Goal: Task Accomplishment & Management: Manage account settings

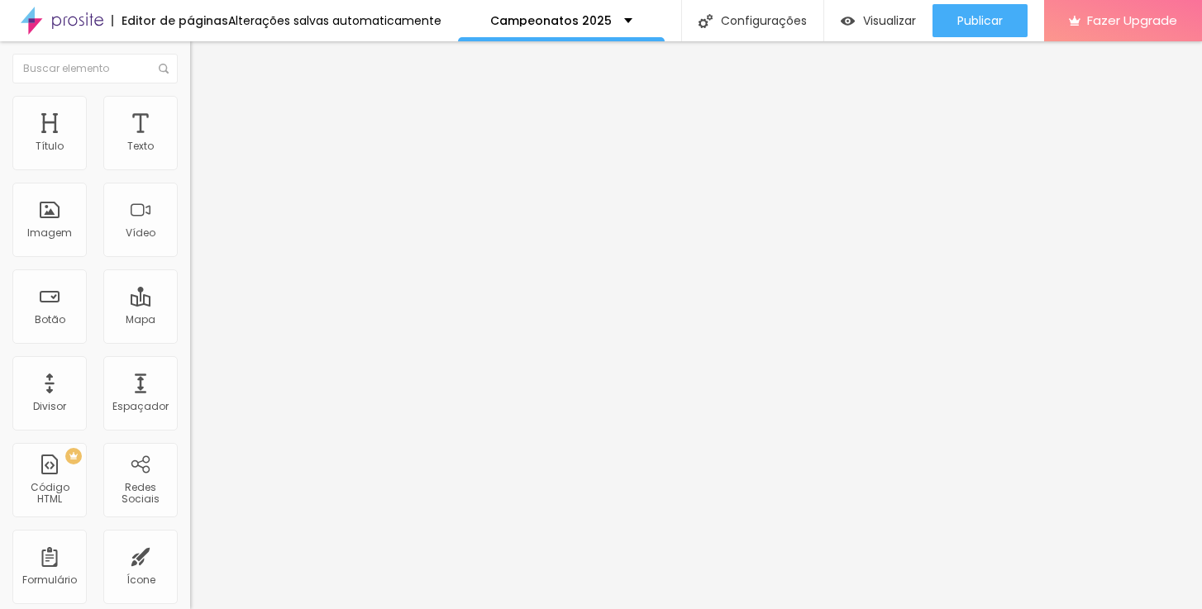
click at [190, 107] on li "Avançado" at bounding box center [285, 104] width 190 height 17
click at [190, 117] on ul "Conteúdo Estilo Avançado" at bounding box center [285, 104] width 190 height 50
click at [205, 112] on span "Estilo" at bounding box center [218, 107] width 26 height 14
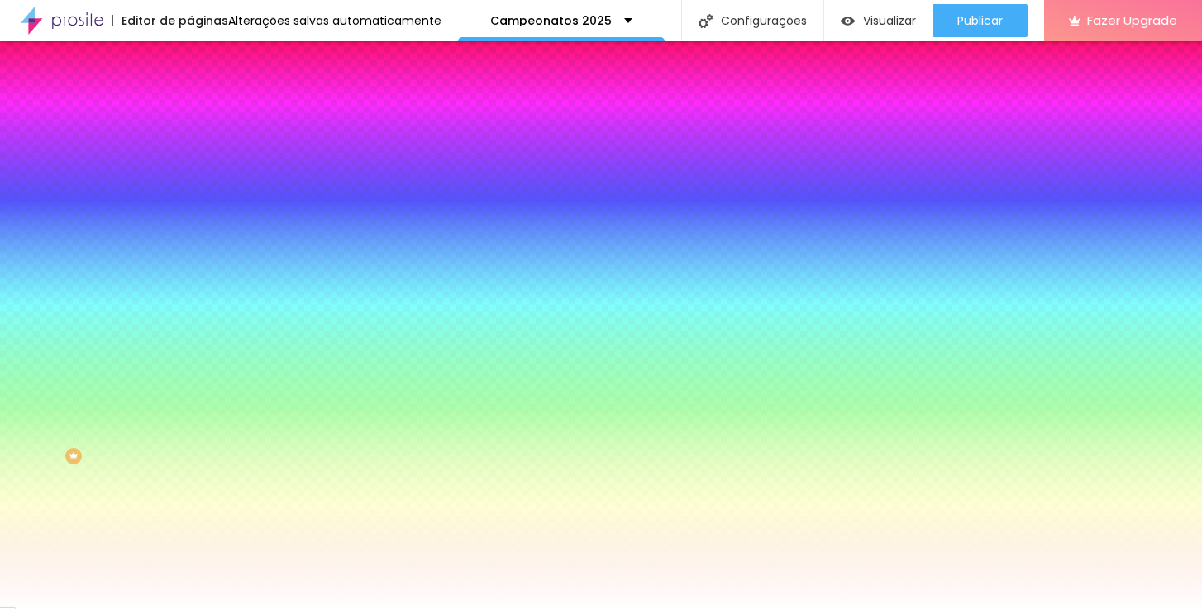
click at [190, 112] on li "Avançado" at bounding box center [285, 120] width 190 height 17
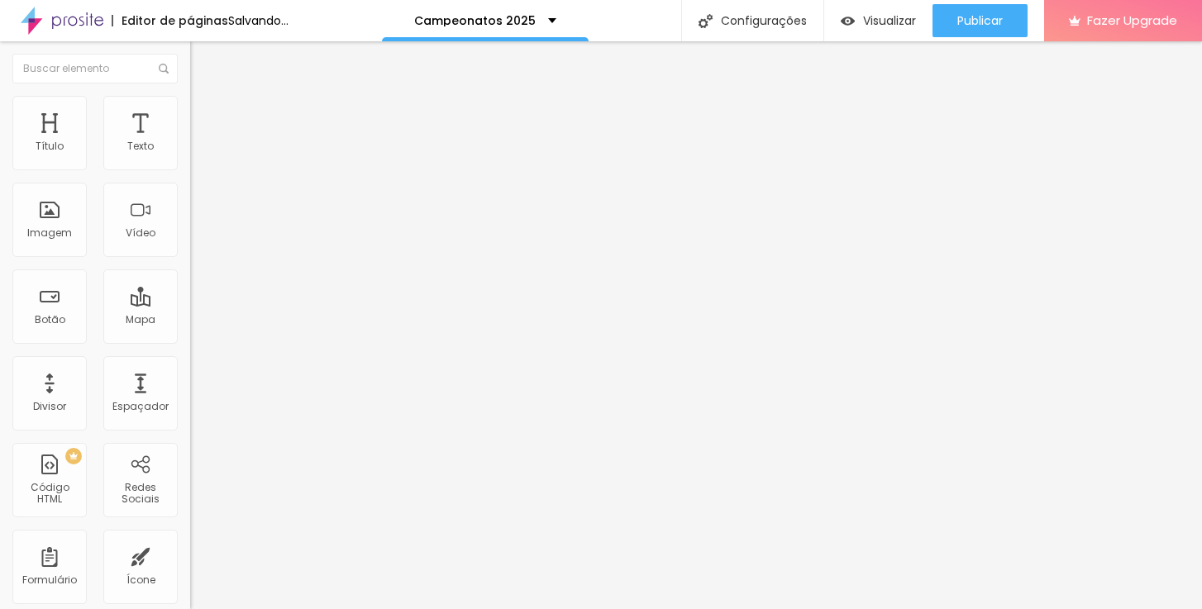
click at [190, 142] on span "Trocar imagem" at bounding box center [235, 135] width 90 height 14
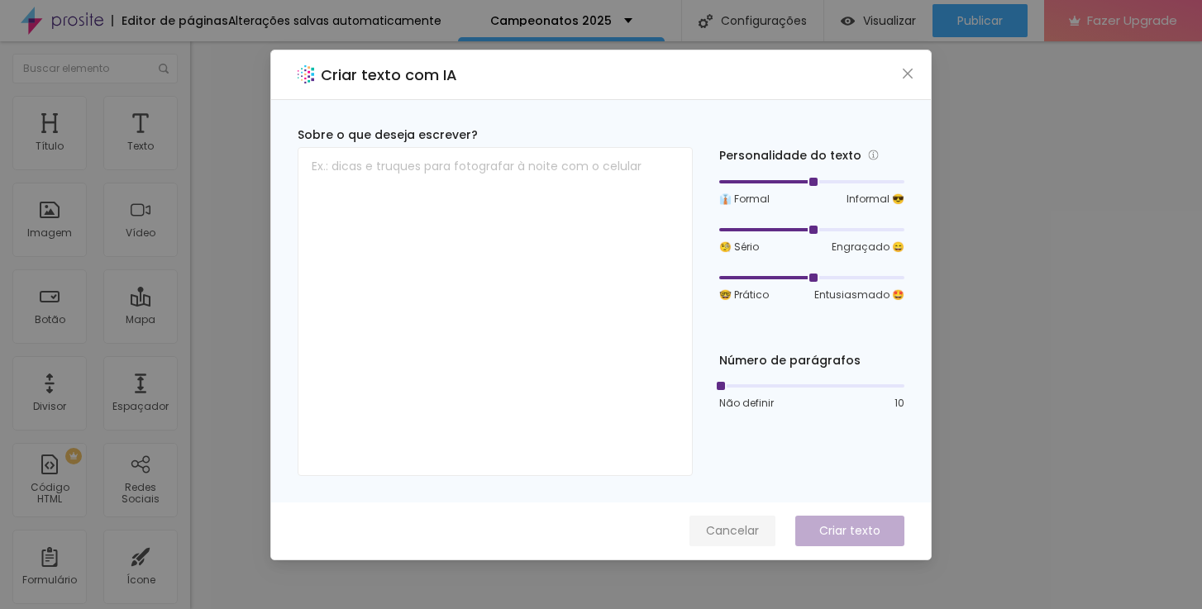
click at [742, 524] on span "Cancelar" at bounding box center [732, 530] width 53 height 17
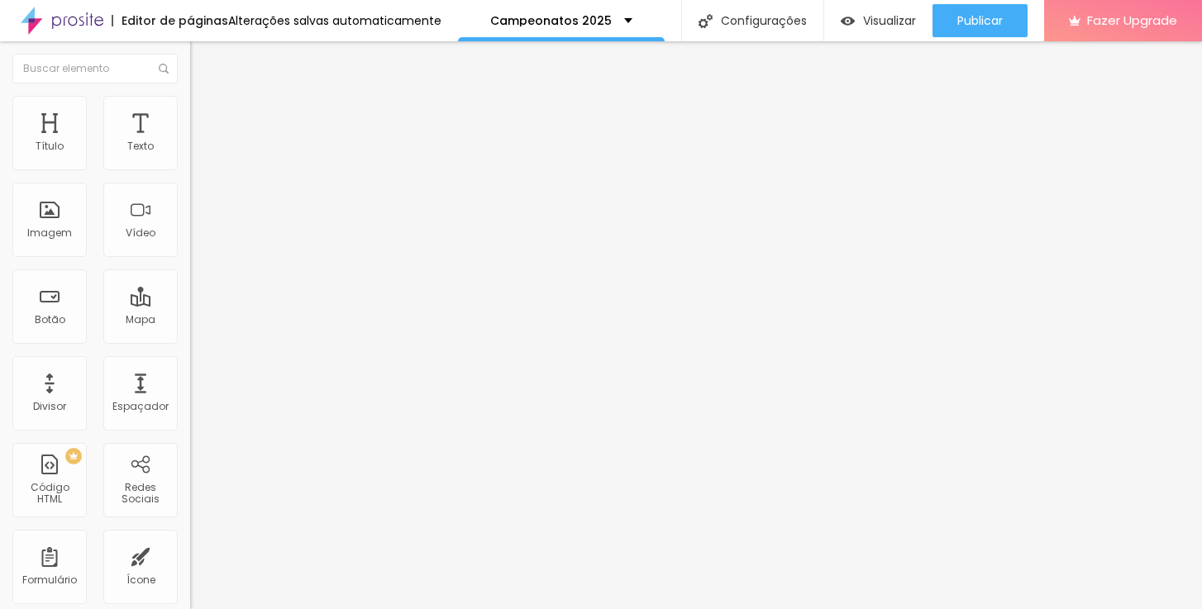
click at [190, 142] on span "Trocar imagem" at bounding box center [235, 135] width 90 height 14
click at [205, 114] on span "Estilo" at bounding box center [218, 107] width 26 height 14
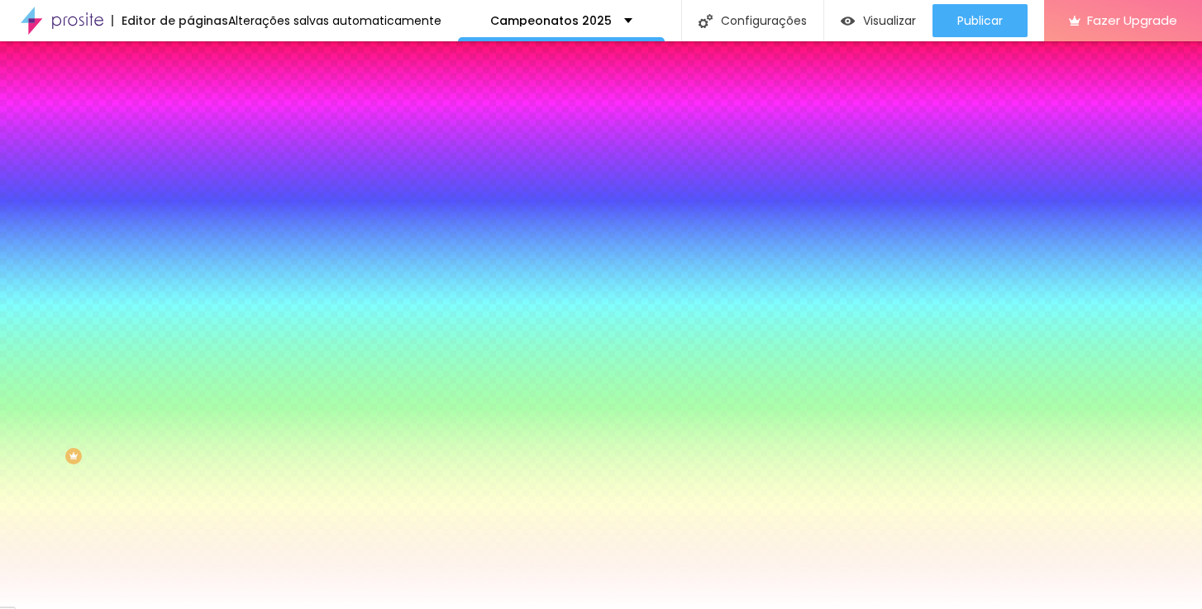
click at [190, 158] on div at bounding box center [285, 158] width 190 height 0
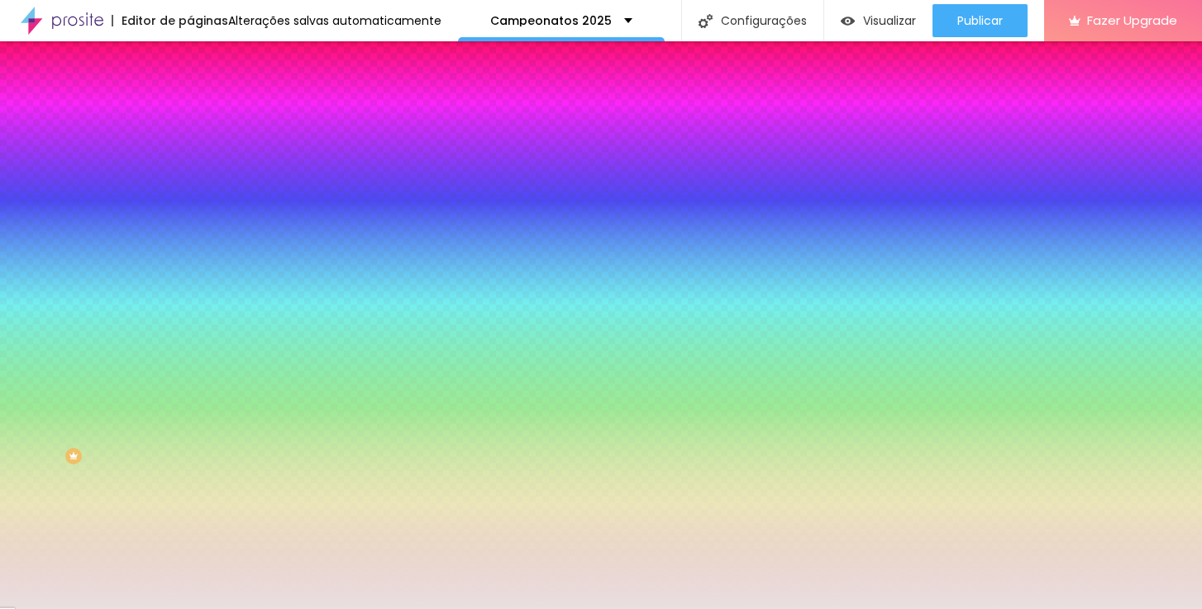
click at [30, 198] on div at bounding box center [601, 304] width 1202 height 609
click at [190, 167] on input "#FFFFFF" at bounding box center [289, 166] width 198 height 17
click at [190, 166] on input "#FFFFFF" at bounding box center [289, 166] width 198 height 17
click at [190, 158] on div at bounding box center [285, 158] width 190 height 0
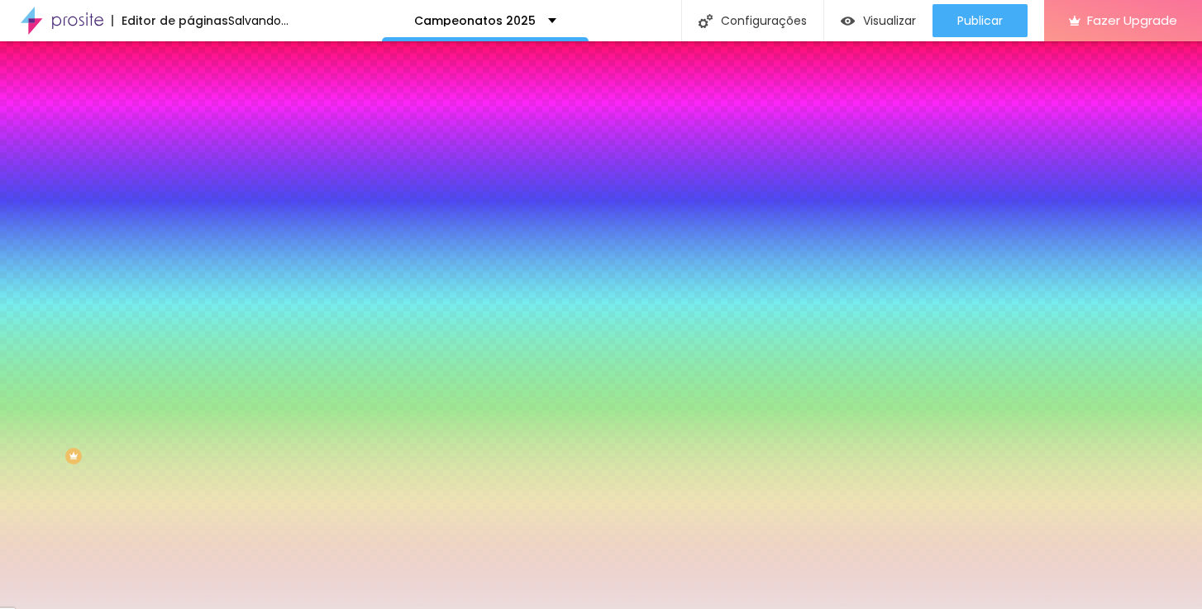
type input "#ECDCDC"
click at [33, 195] on div at bounding box center [601, 304] width 1202 height 609
click at [190, 168] on input "#ECDCDC" at bounding box center [289, 166] width 198 height 17
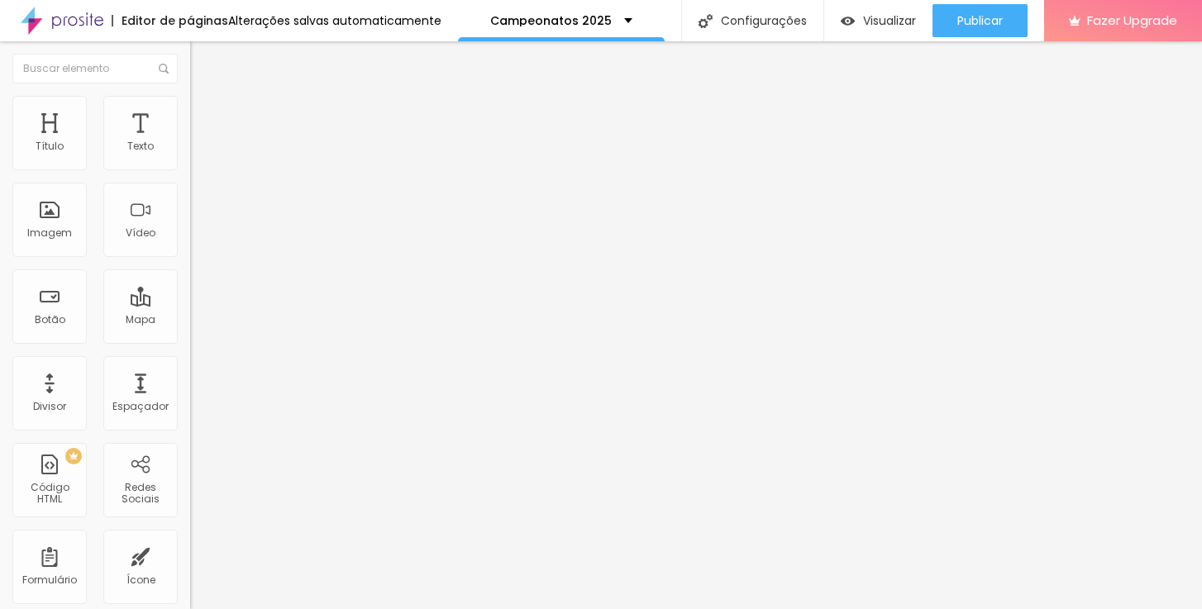
click at [190, 107] on li "Estilo" at bounding box center [285, 104] width 190 height 17
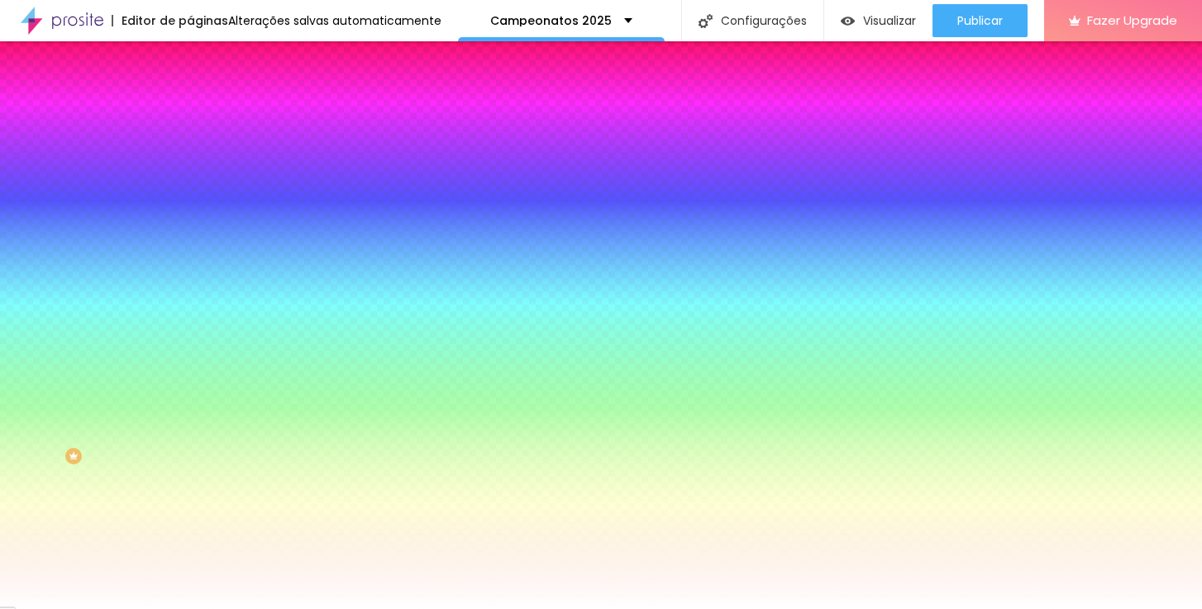
paste input "ECDCD"
click at [190, 296] on div "Editar Coluna Conteúdo Estilo Avançado Cor de fundo Voltar ao padrão #ECDCD Som…" at bounding box center [285, 325] width 190 height 568
click at [190, 162] on input "#ECDCD" at bounding box center [289, 166] width 198 height 17
click at [190, 158] on div at bounding box center [285, 158] width 190 height 0
click at [190, 168] on input "#ECDCD" at bounding box center [289, 166] width 198 height 17
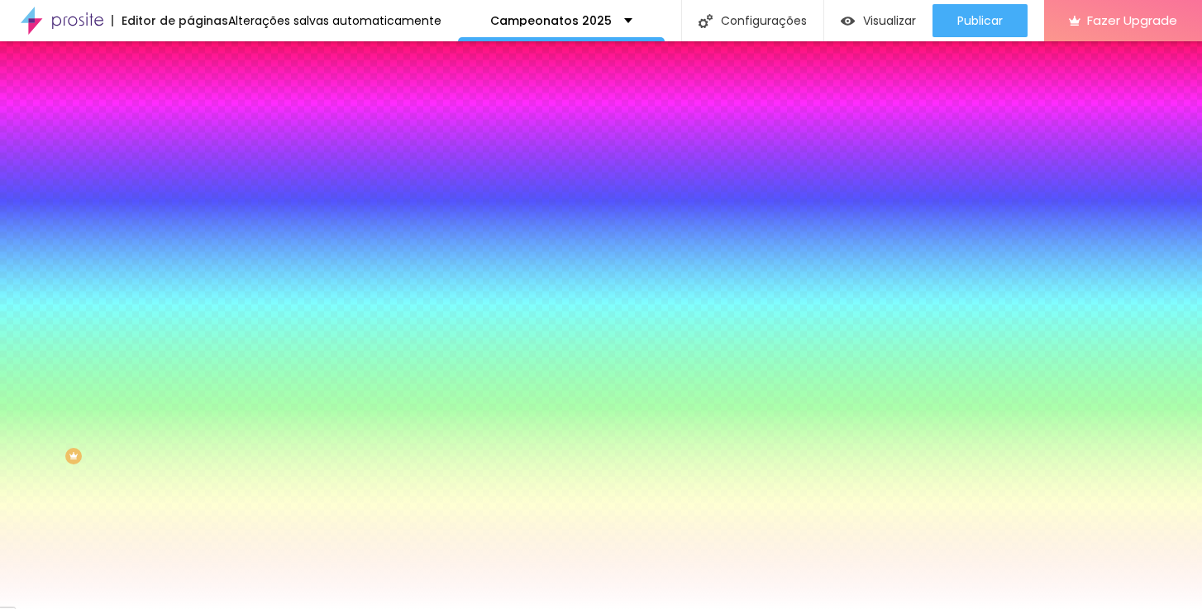
click at [190, 168] on input "#ECDCD" at bounding box center [289, 166] width 198 height 17
paste input "C"
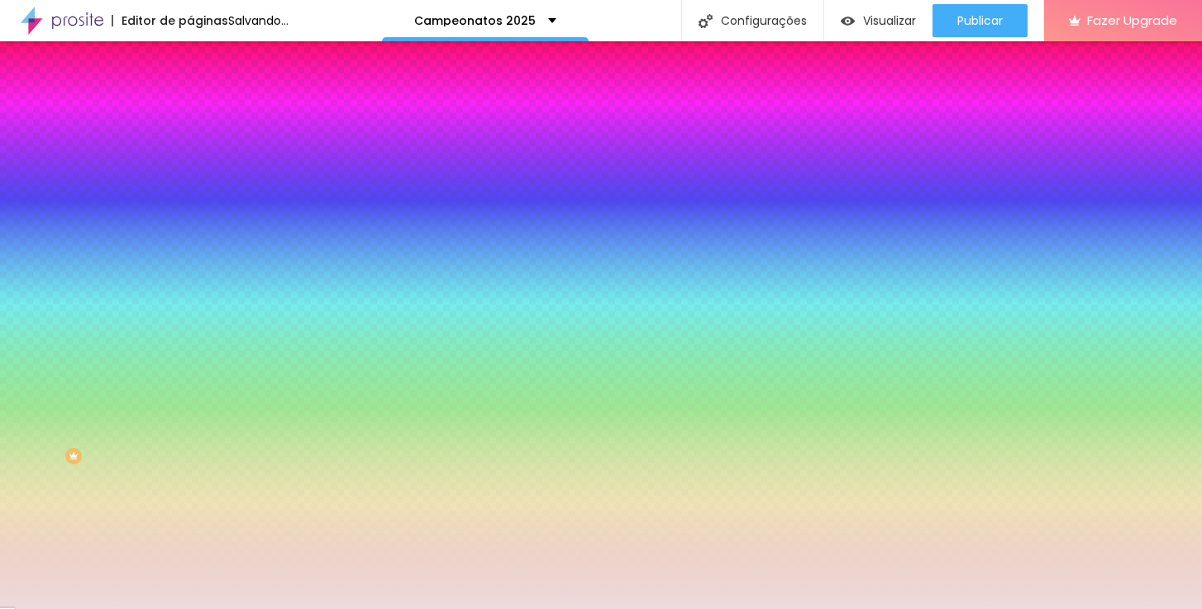
type input "#ECDCDC"
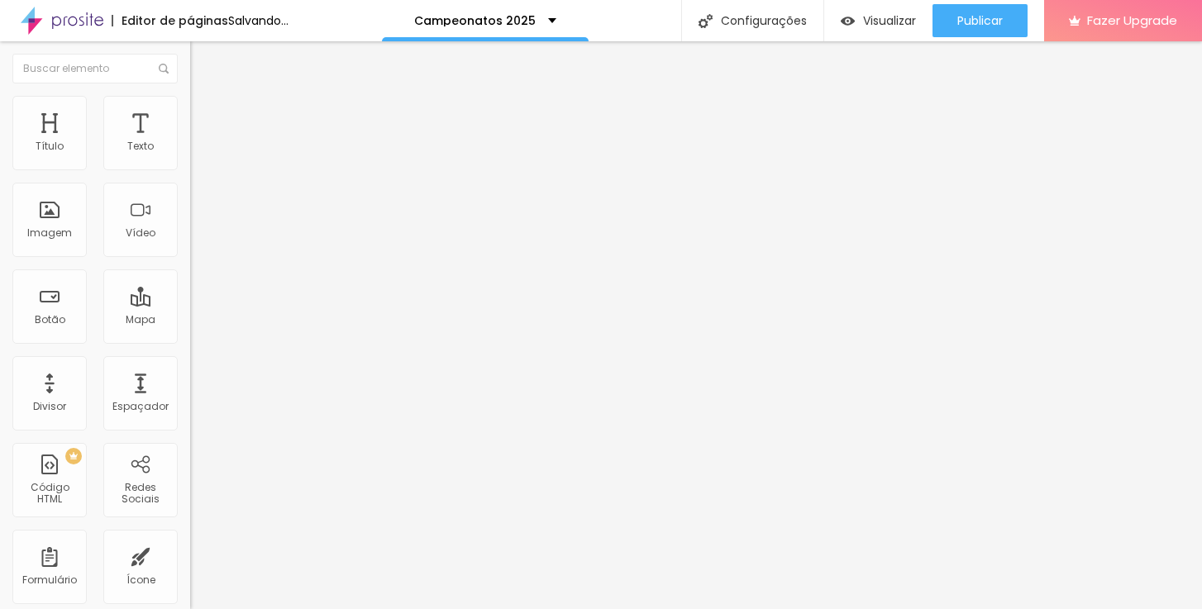
click at [205, 114] on span "Estilo" at bounding box center [218, 107] width 26 height 14
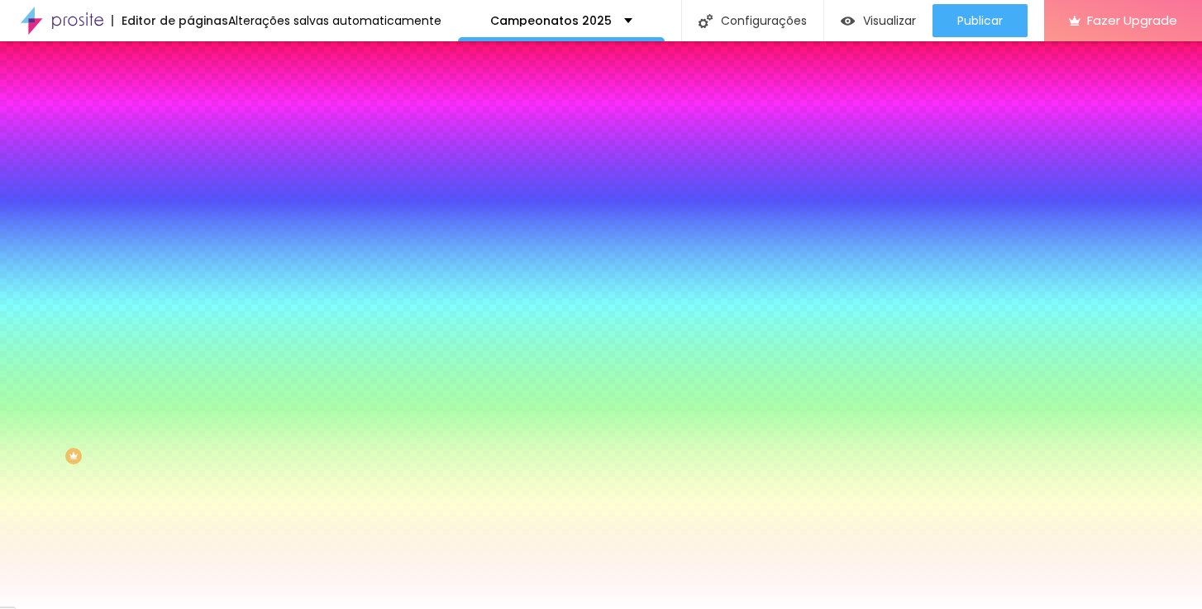
click at [190, 163] on input "#FFFFFF" at bounding box center [289, 166] width 198 height 17
paste input "ECDCDC"
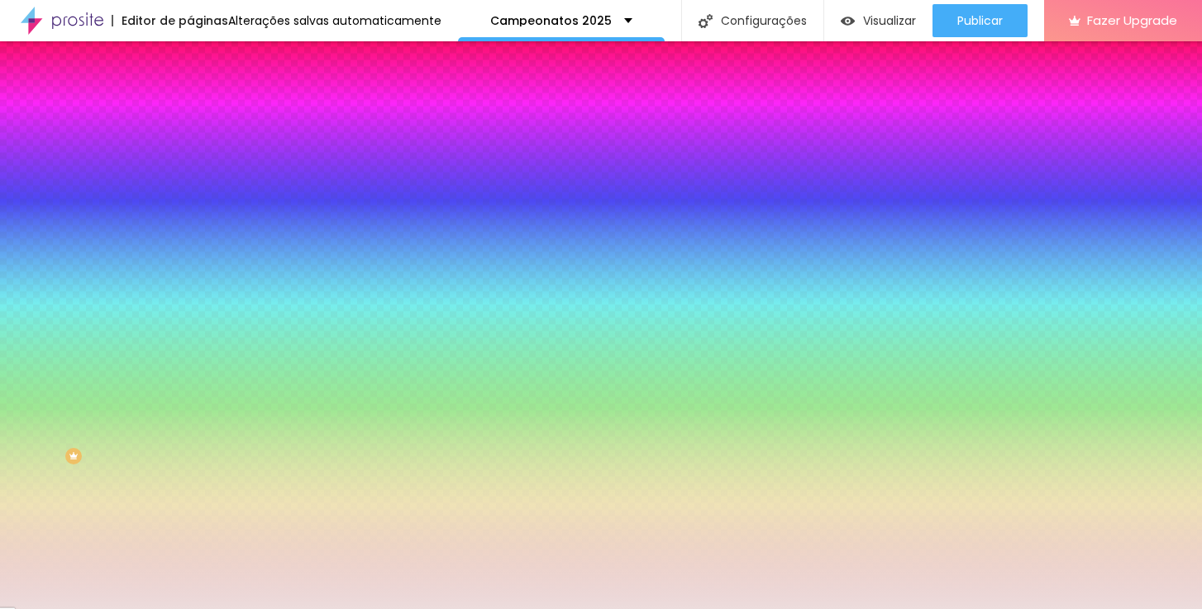
type input "#ECDCDC"
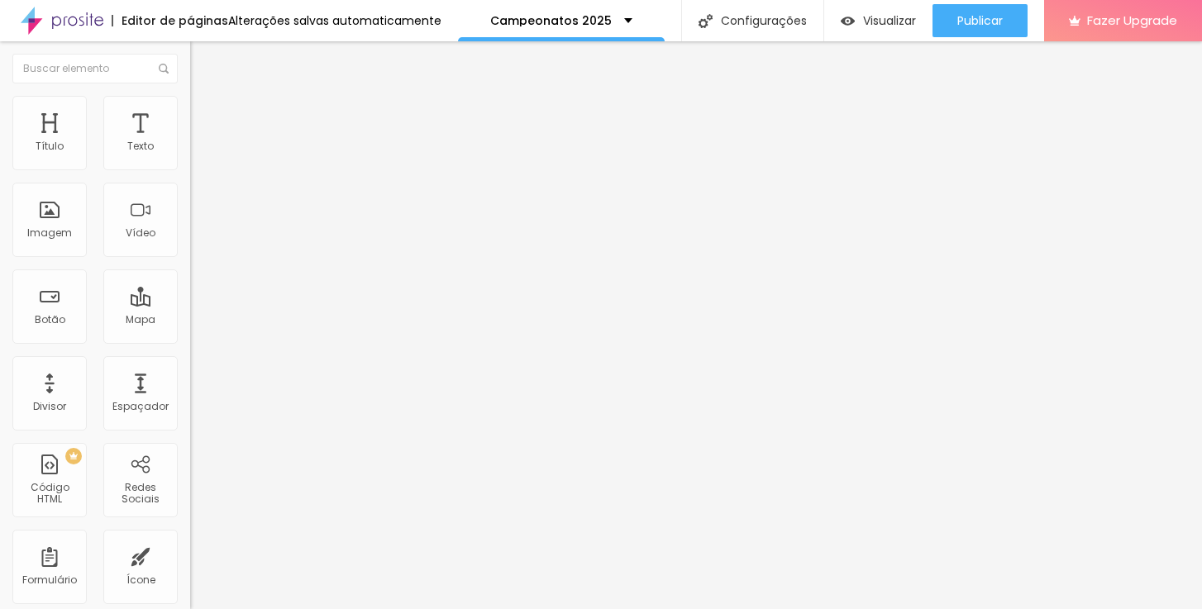
click at [190, 142] on span "Trocar imagem" at bounding box center [235, 135] width 90 height 14
click at [280, 139] on img at bounding box center [285, 134] width 10 height 10
click at [190, 142] on span "Adicionar imagem" at bounding box center [243, 135] width 107 height 14
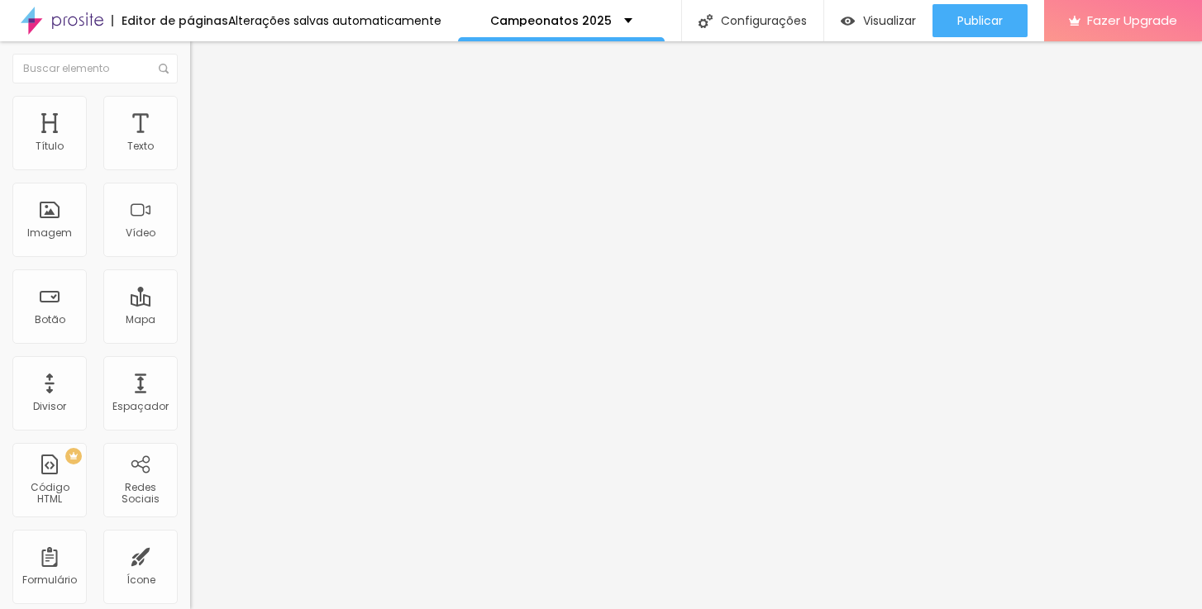
click at [190, 104] on img at bounding box center [197, 103] width 15 height 15
type input "70"
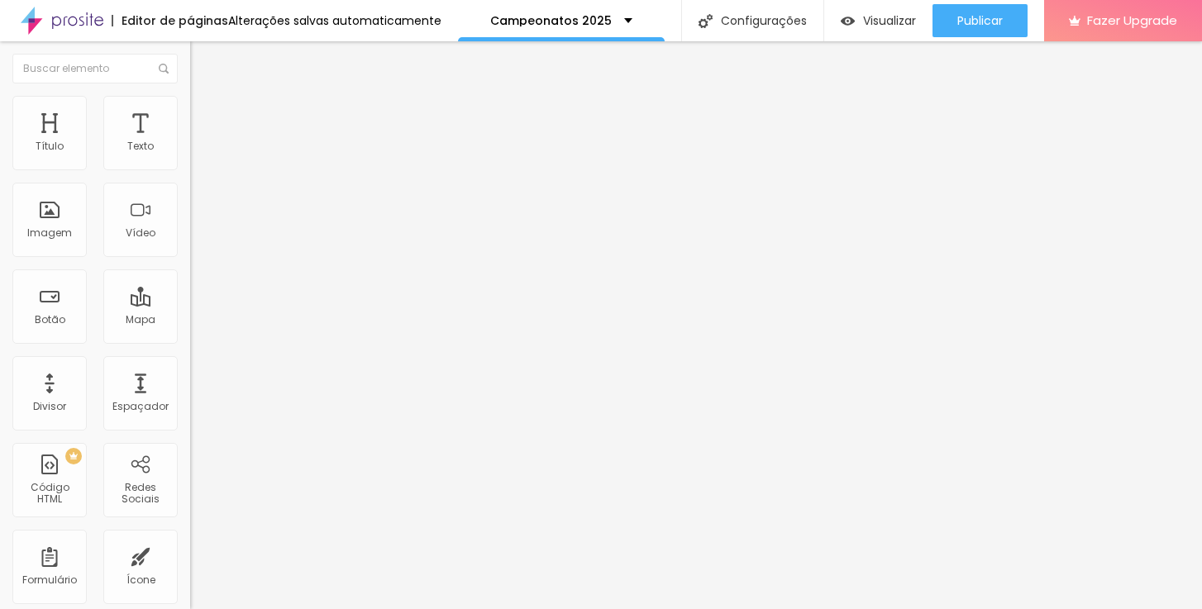
type input "70"
type input "75"
type input "80"
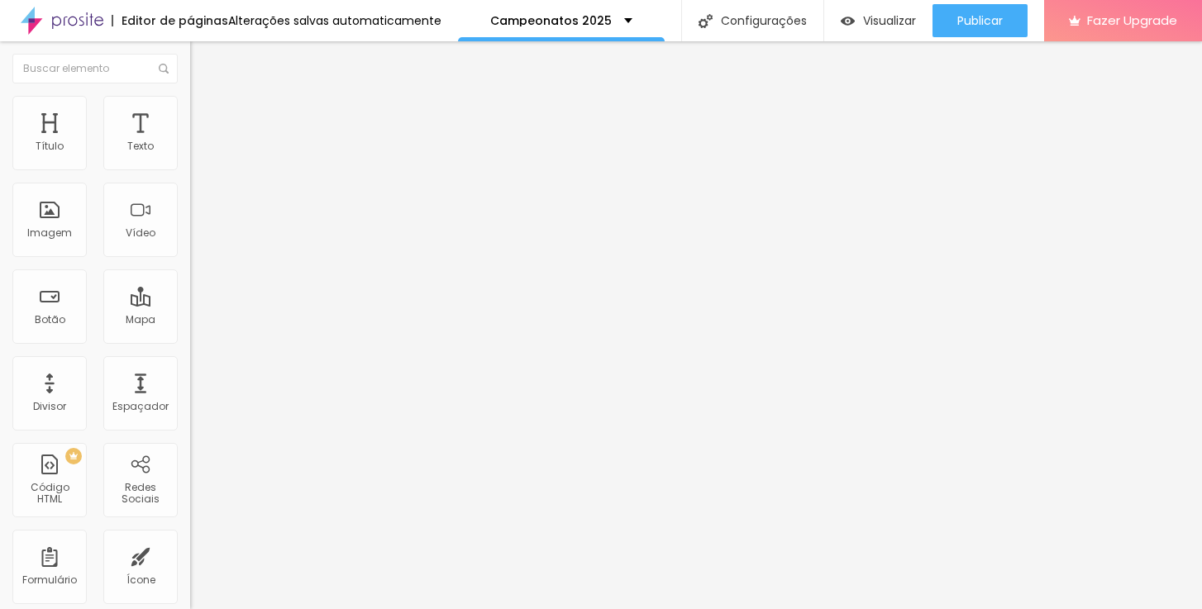
type input "85"
type input "90"
type input "95"
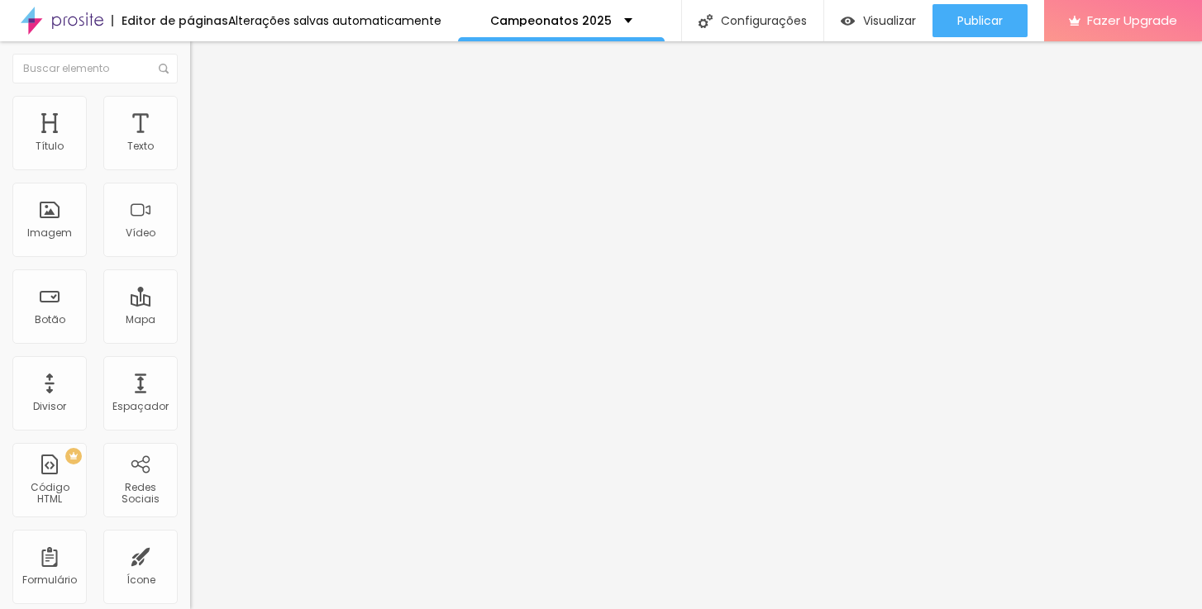
type input "95"
type input "100"
drag, startPoint x: 111, startPoint y: 182, endPoint x: 205, endPoint y: 194, distance: 95.0
type input "100"
click at [205, 194] on div "Título Texto Imagem Vídeo Botão Mapa Divisor Espaçador PREMIUM Código HTML Rede…" at bounding box center [601, 325] width 1202 height 568
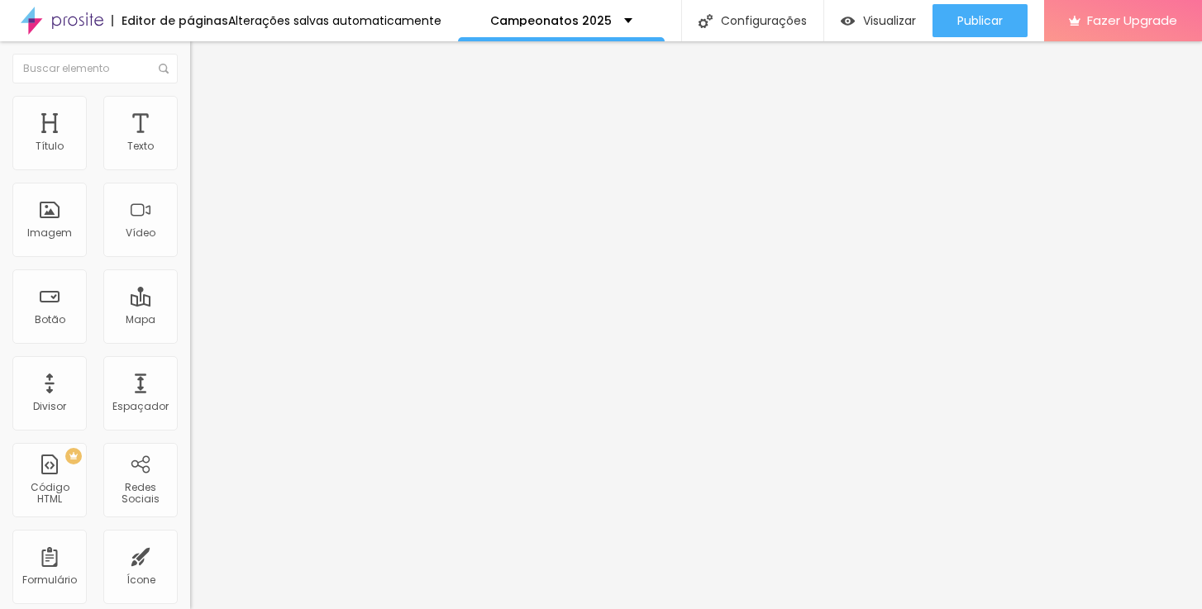
click at [190, 142] on span "Trocar imagem" at bounding box center [235, 135] width 90 height 14
click at [190, 109] on li "Estilo" at bounding box center [285, 104] width 190 height 17
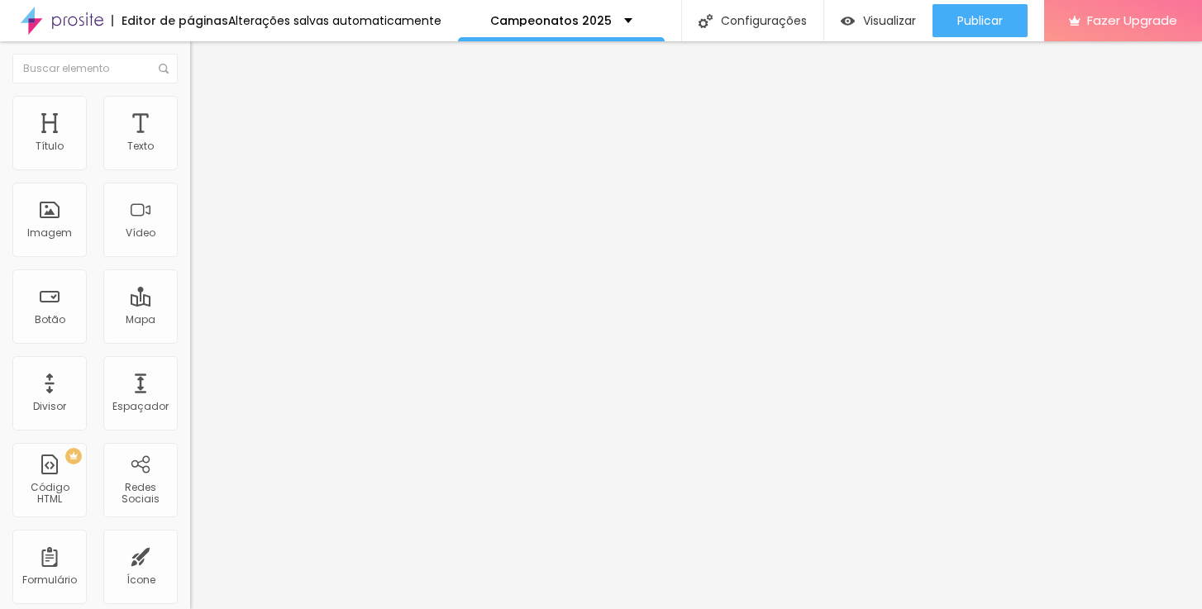
type input "55"
type input "50"
drag, startPoint x: 104, startPoint y: 182, endPoint x: 84, endPoint y: 180, distance: 19.9
type input "50"
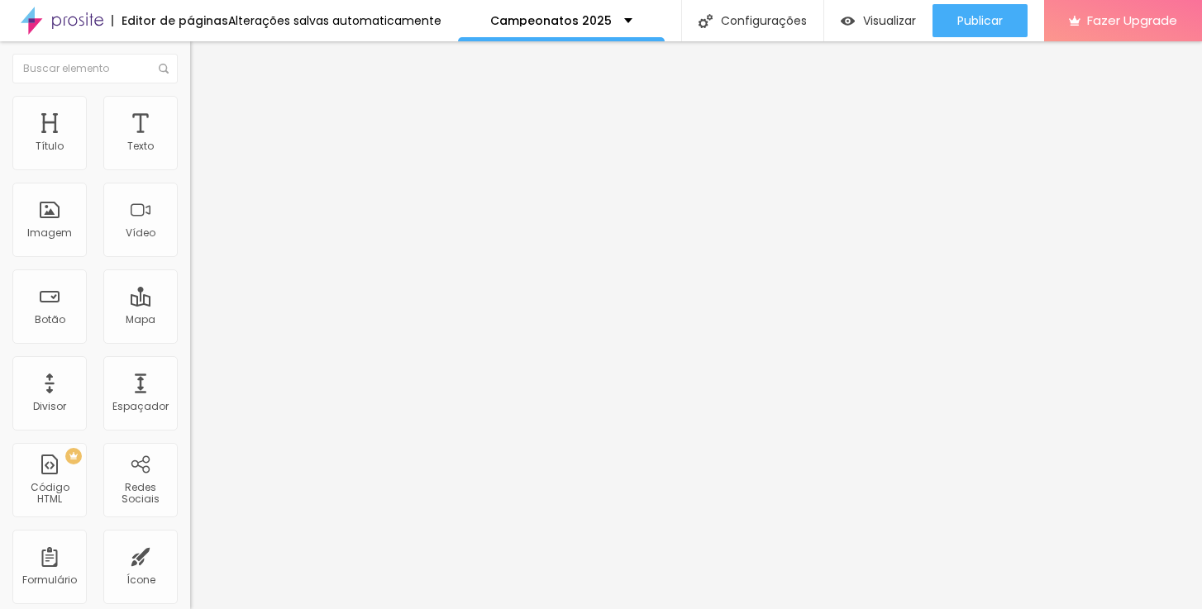
click at [190, 169] on input "range" at bounding box center [243, 162] width 107 height 13
click at [190, 142] on span "Trocar imagem" at bounding box center [235, 135] width 90 height 14
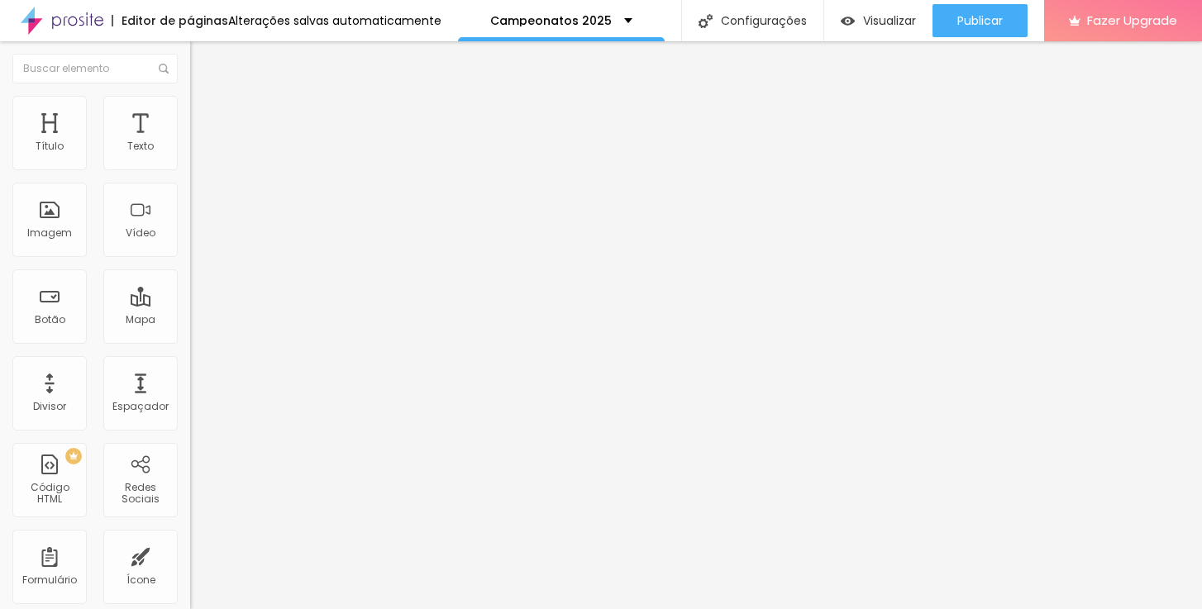
click at [190, 106] on img at bounding box center [197, 103] width 15 height 15
type input "60"
type input "55"
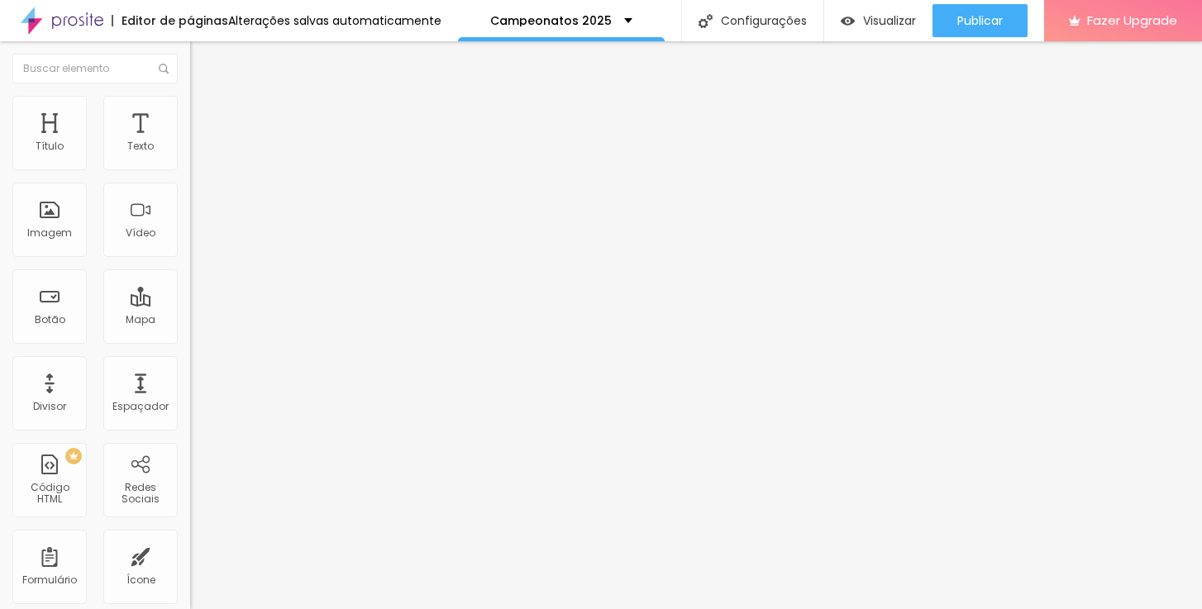
type input "60"
type input "65"
click at [190, 169] on input "range" at bounding box center [243, 162] width 107 height 13
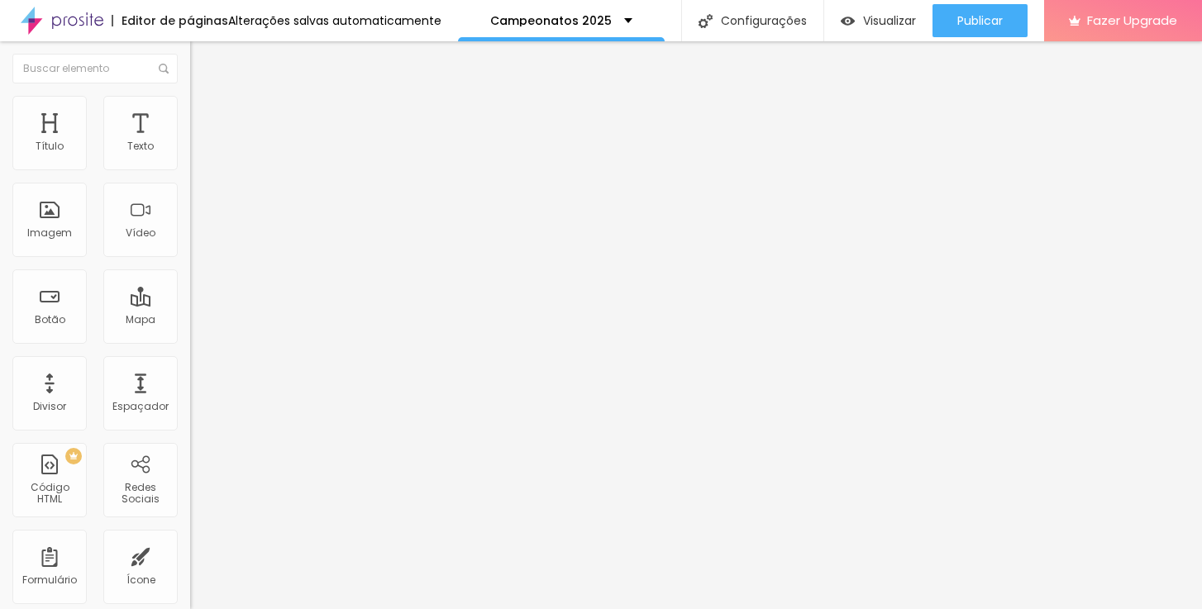
click at [190, 104] on img at bounding box center [197, 103] width 15 height 15
type input "60"
type input "65"
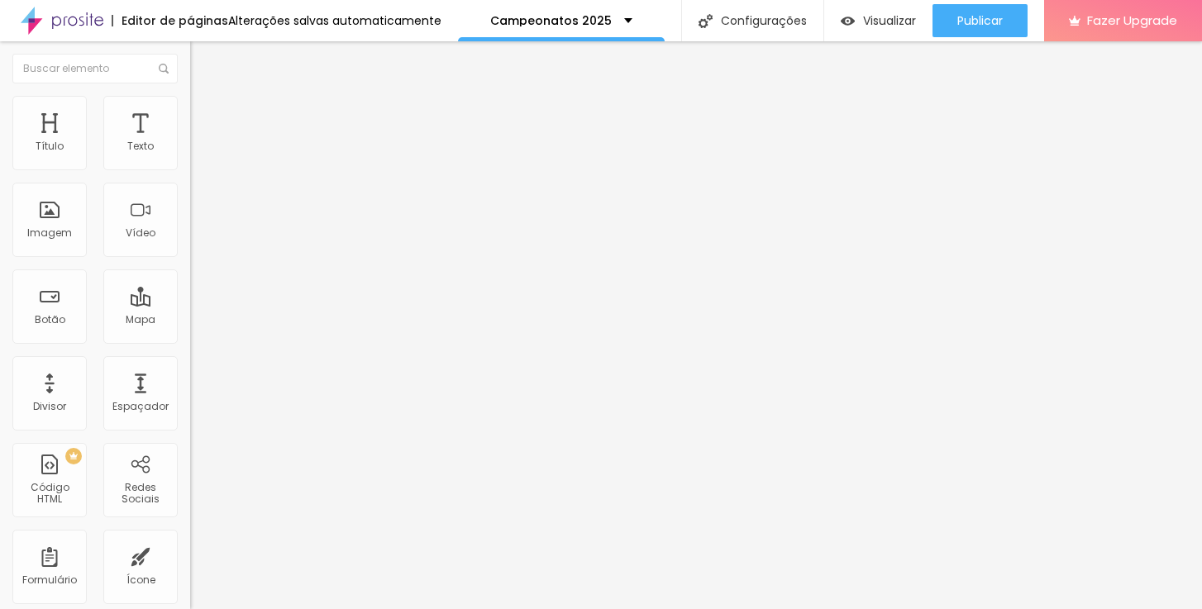
type input "70"
type input "75"
drag, startPoint x: 98, startPoint y: 179, endPoint x: 126, endPoint y: 182, distance: 27.4
type input "75"
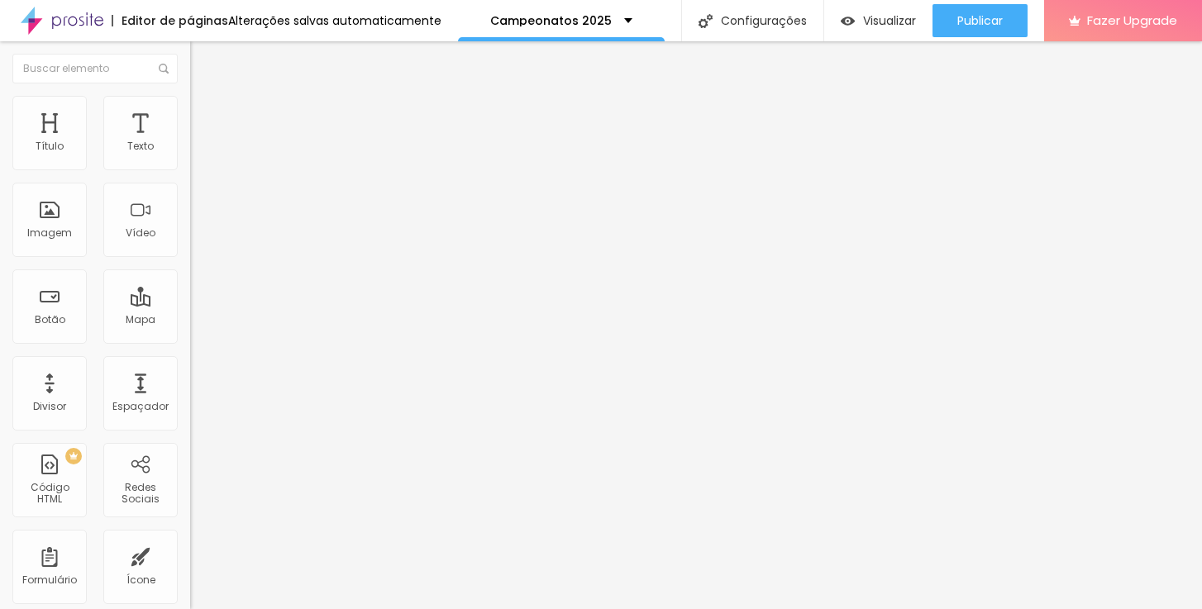
click at [190, 169] on input "range" at bounding box center [243, 162] width 107 height 13
type input "80"
type input "85"
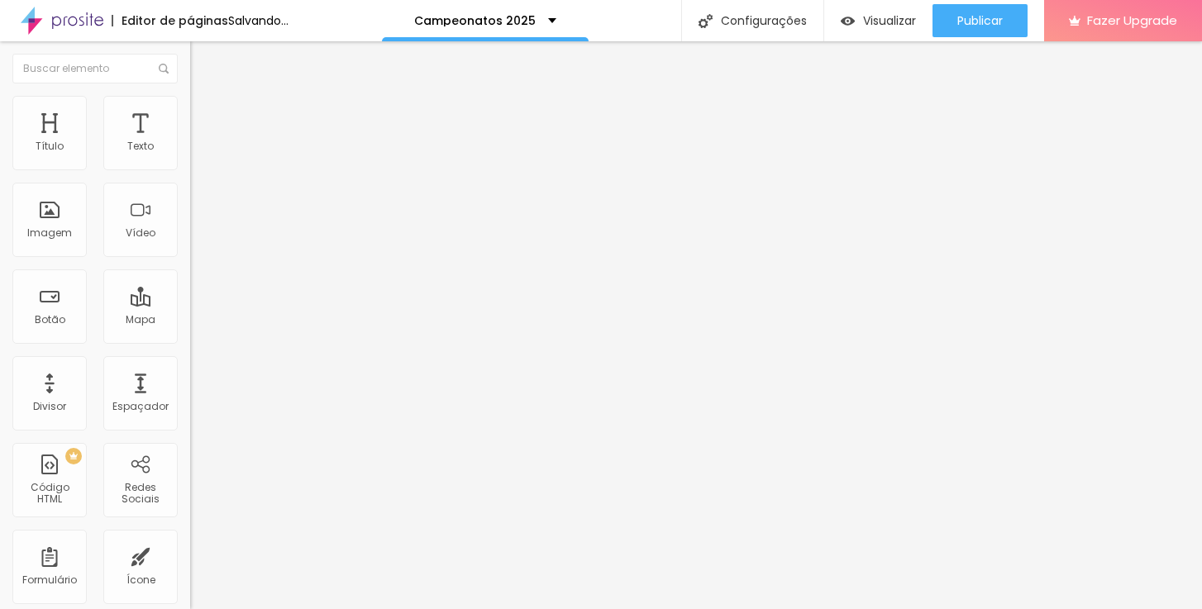
type input "90"
drag, startPoint x: 131, startPoint y: 181, endPoint x: 150, endPoint y: 181, distance: 19.8
type input "90"
click at [190, 169] on input "range" at bounding box center [243, 162] width 107 height 13
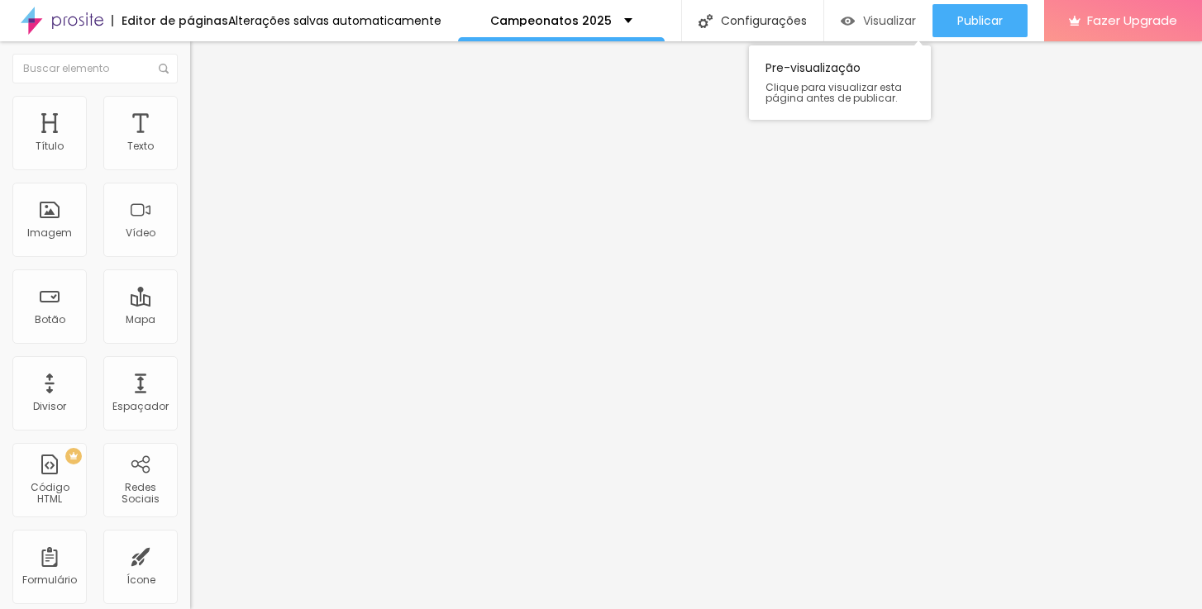
click at [877, 21] on span "Visualizar" at bounding box center [889, 20] width 53 height 13
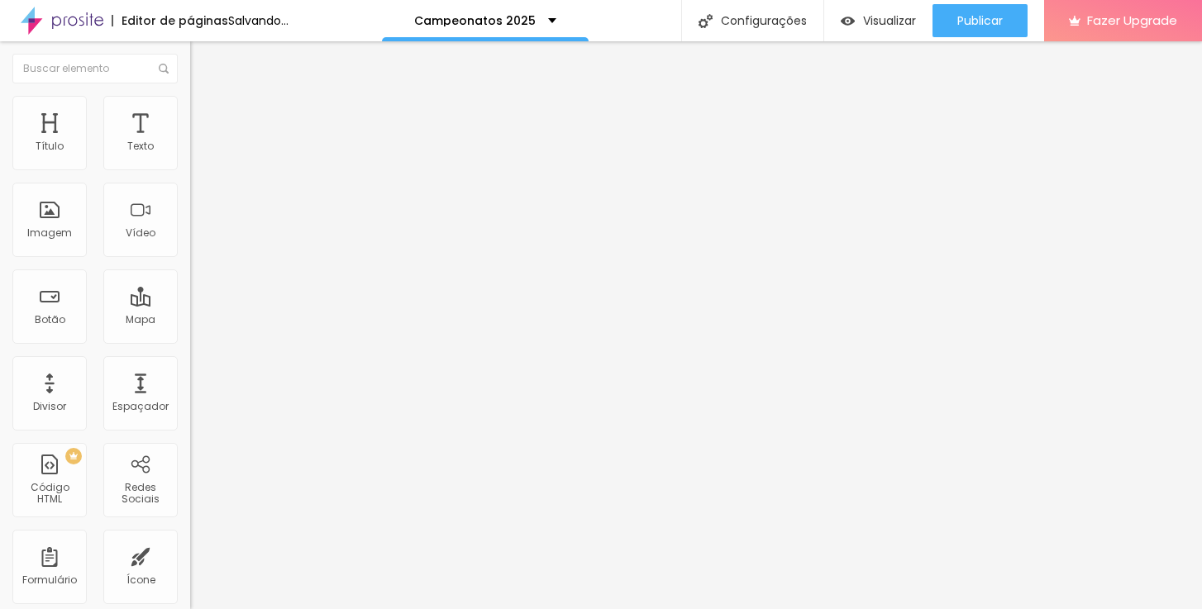
click at [190, 142] on span "Trocar imagem" at bounding box center [235, 135] width 90 height 14
click at [205, 113] on span "Estilo" at bounding box center [218, 107] width 26 height 14
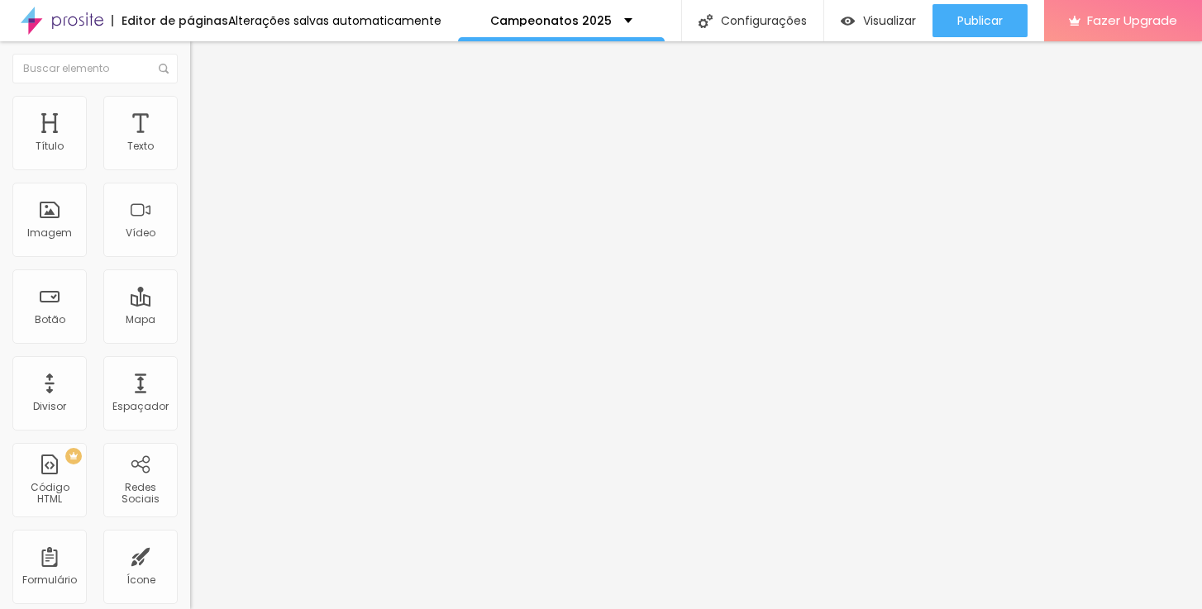
type input "60"
type input "55"
type input "50"
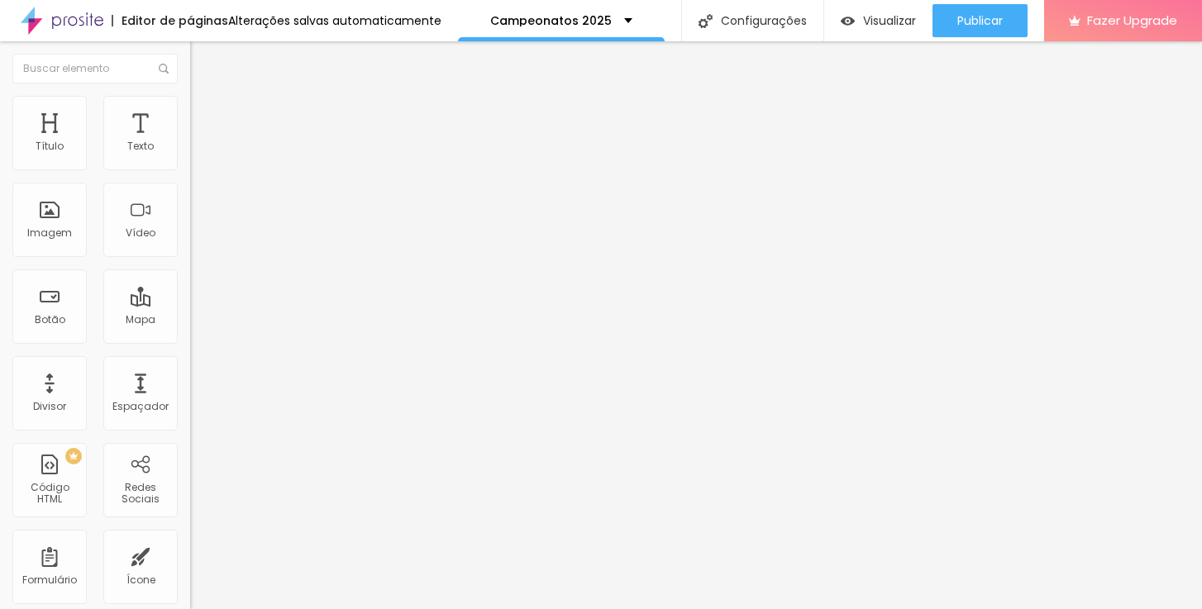
type input "50"
type input "45"
type input "40"
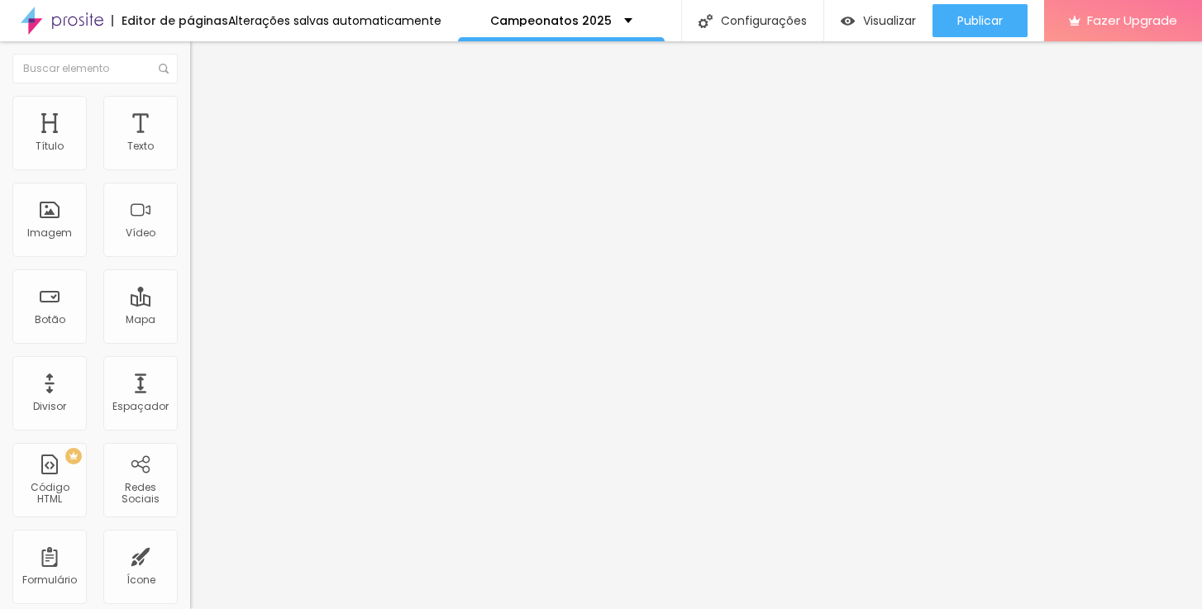
type input "35"
type input "40"
type input "45"
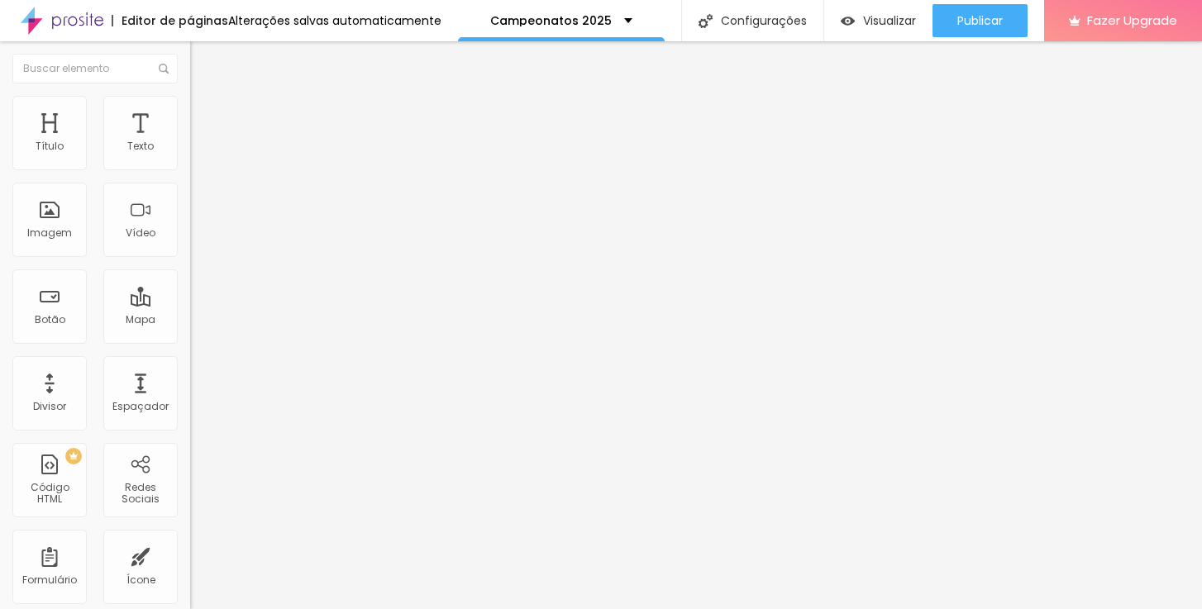
type input "45"
type input "50"
type input "55"
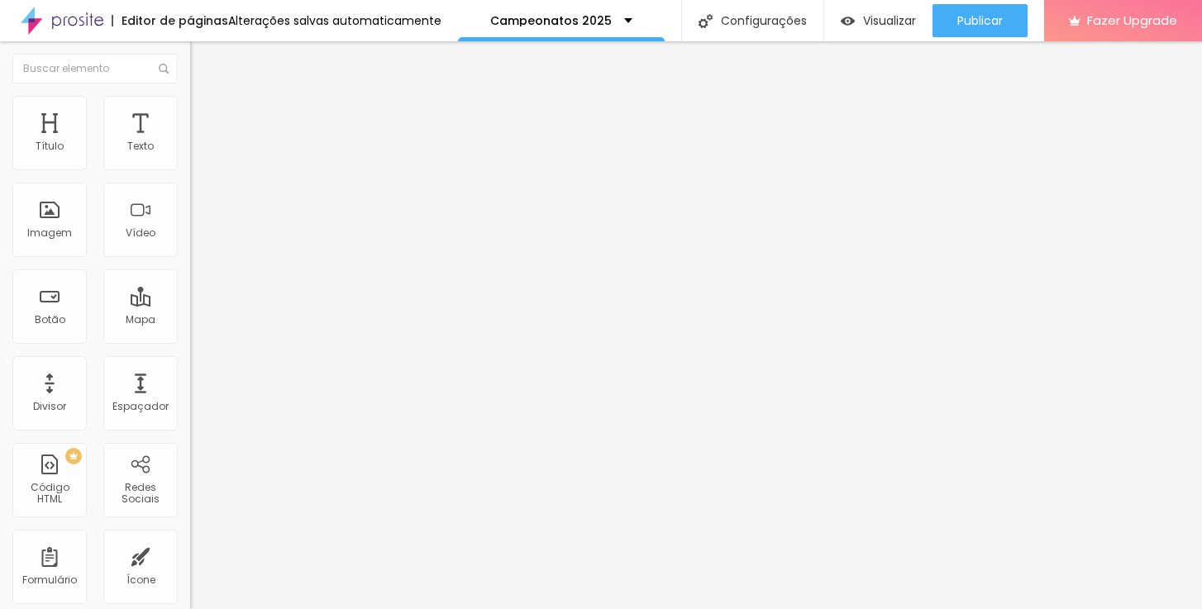
type input "60"
type input "65"
type input "70"
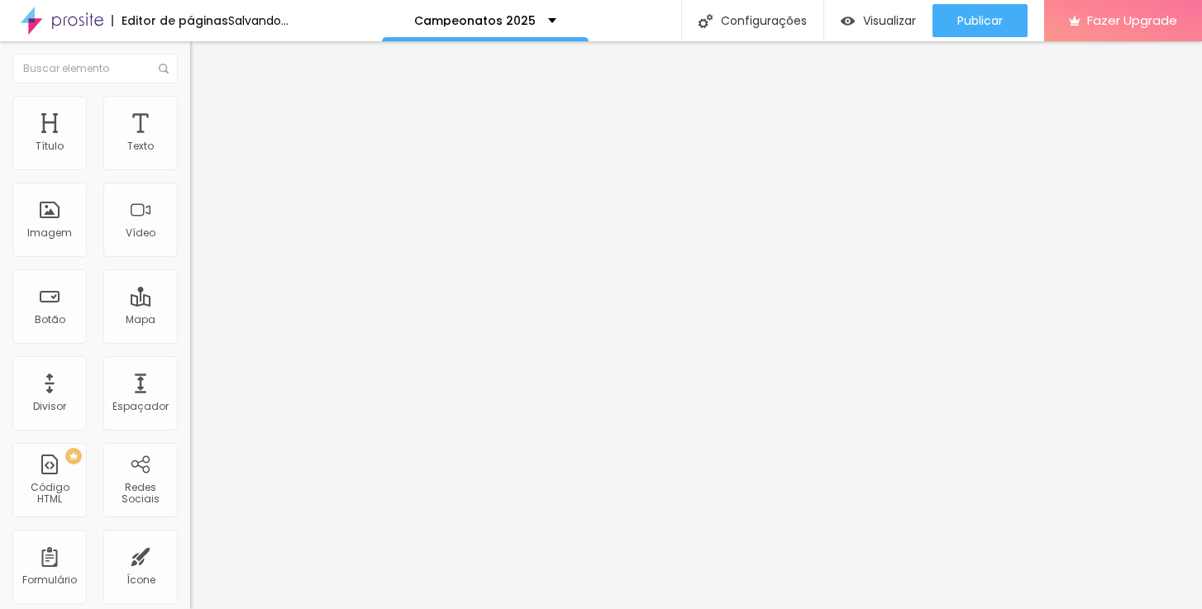
type input "70"
type input "75"
type input "70"
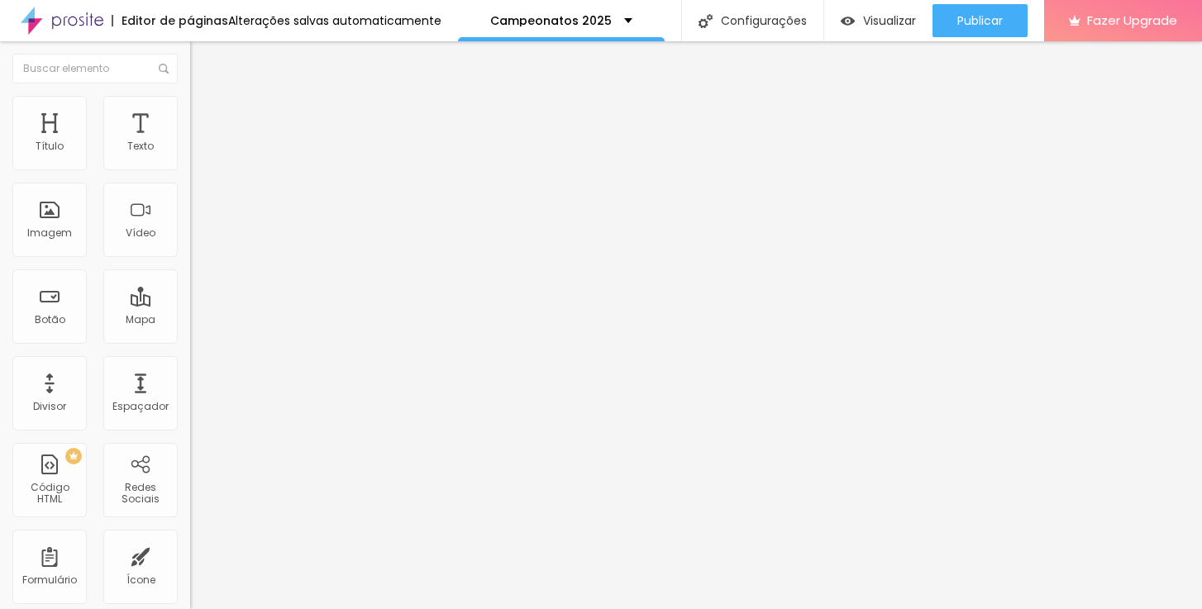
type input "65"
type input "60"
type input "65"
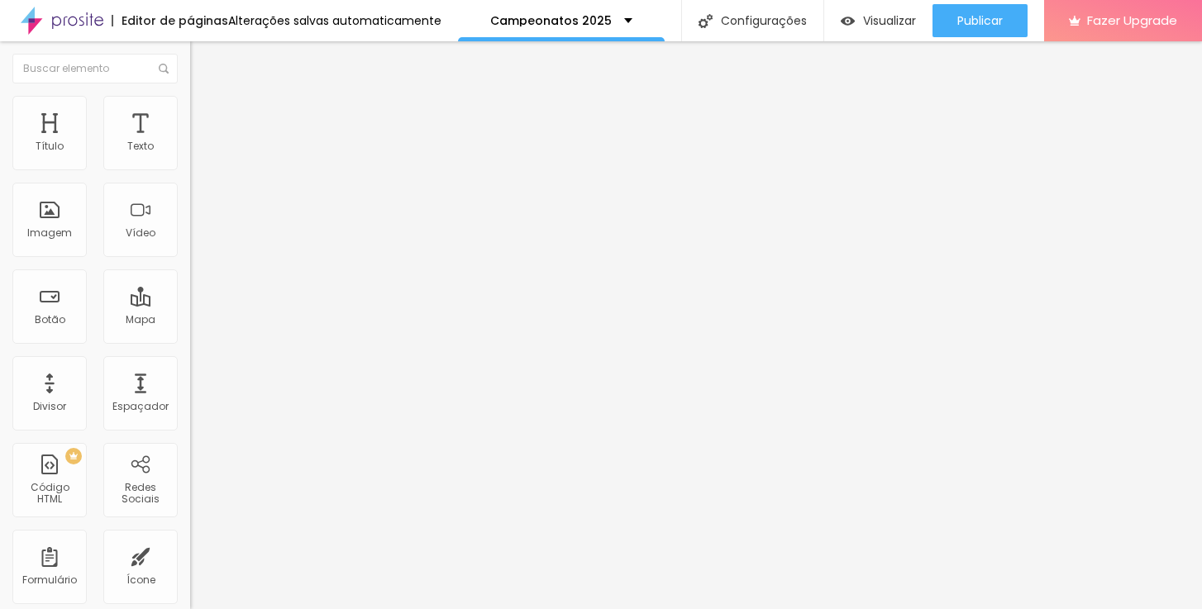
type input "65"
click at [190, 169] on input "range" at bounding box center [243, 162] width 107 height 13
click at [190, 96] on li "Conteúdo" at bounding box center [285, 87] width 190 height 17
click at [190, 141] on div "Trocar imagem" at bounding box center [285, 135] width 190 height 12
click at [190, 259] on span "1:1 Quadrado" at bounding box center [222, 252] width 65 height 14
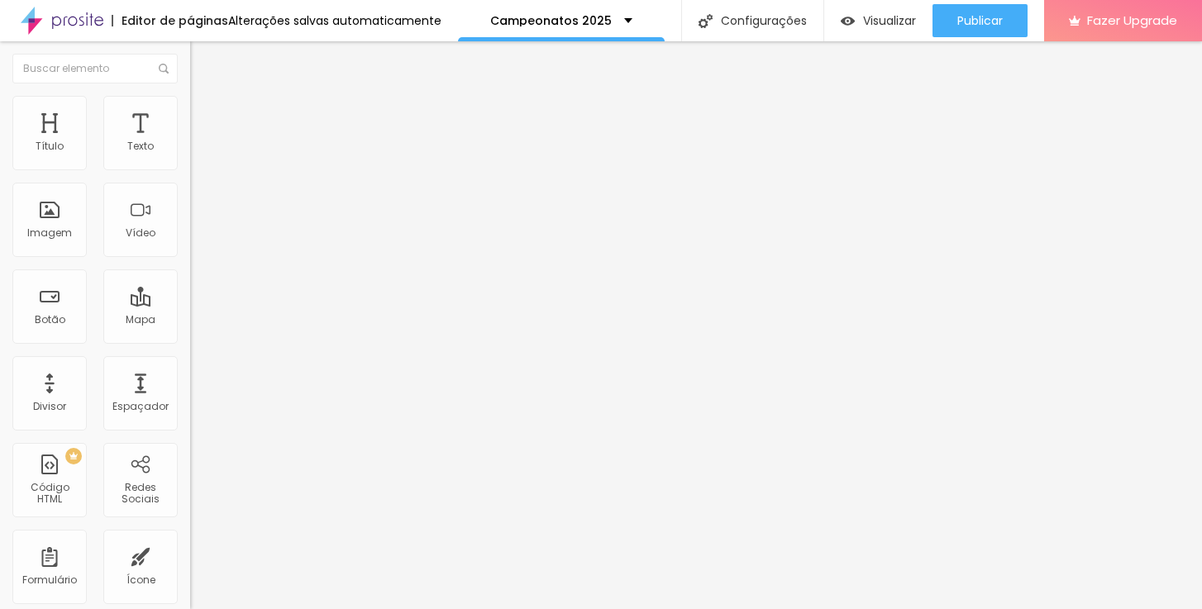
click at [190, 269] on span "Cinema" at bounding box center [210, 262] width 41 height 14
click at [190, 107] on li "Estilo" at bounding box center [285, 104] width 190 height 17
type input "5"
type input "7"
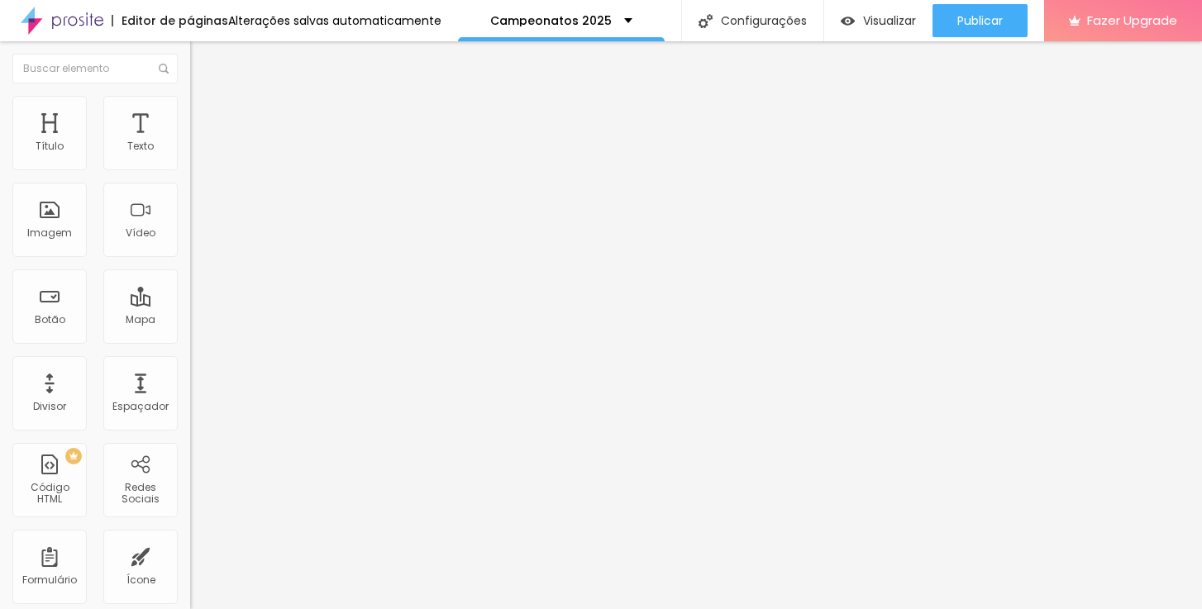
type input "7"
type input "11"
type input "20"
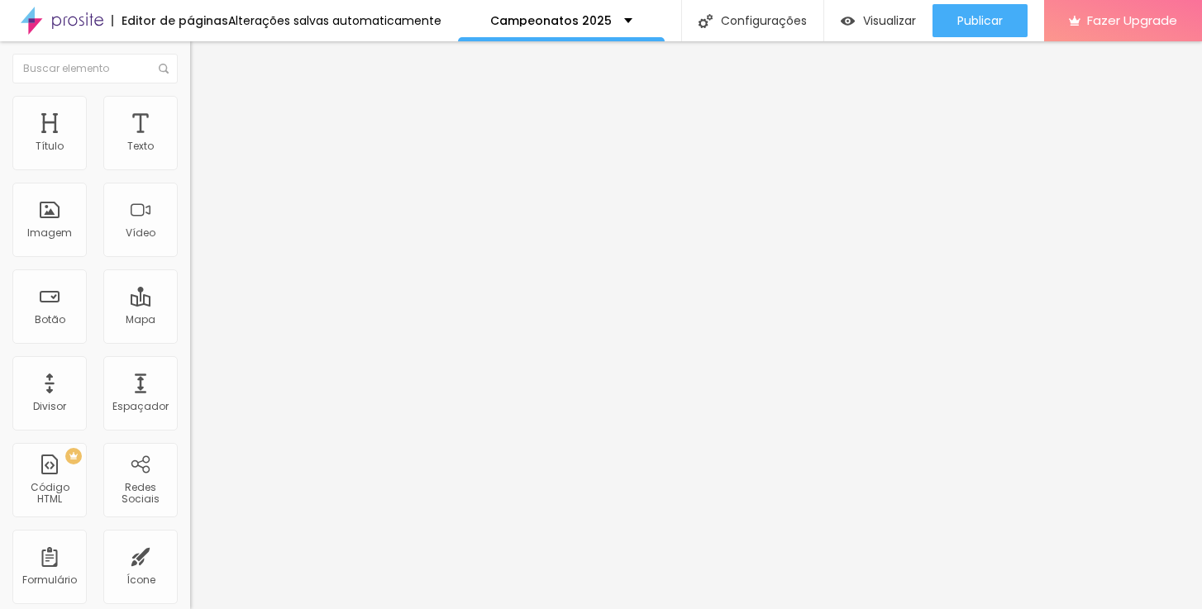
type input "25"
type input "33"
type input "41"
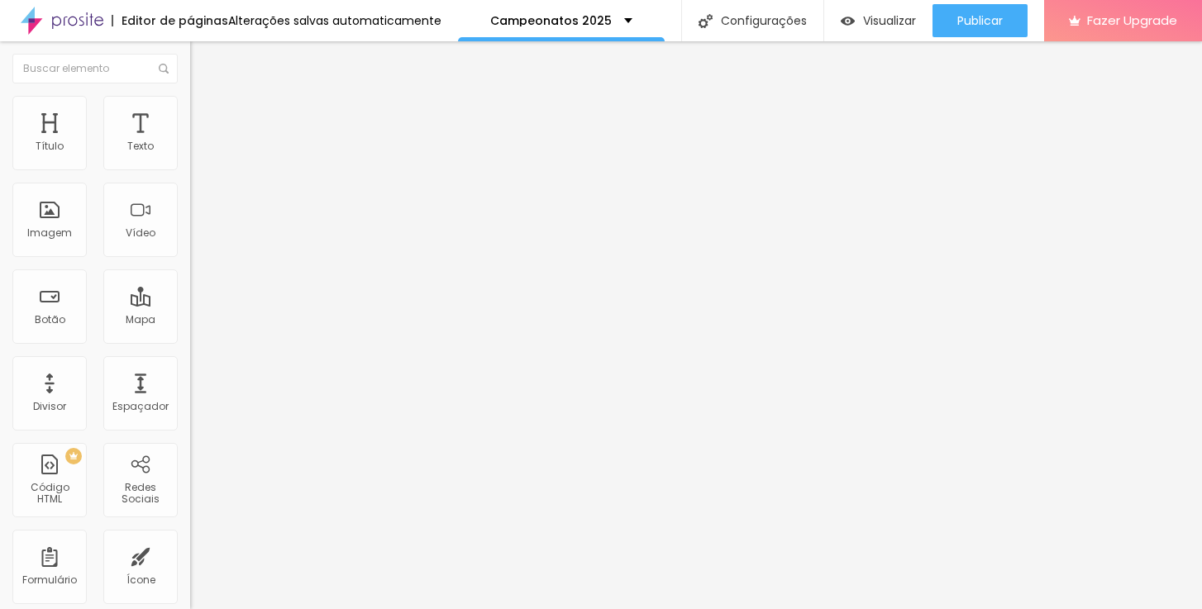
type input "41"
type input "51"
type input "53"
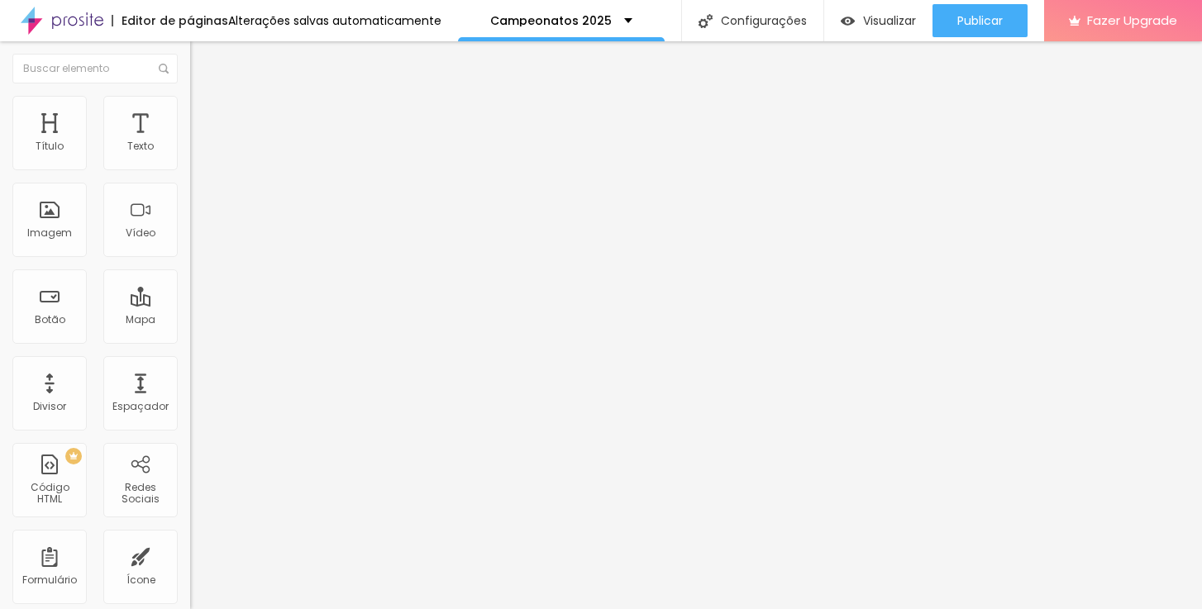
type input "51"
type input "49"
type input "44"
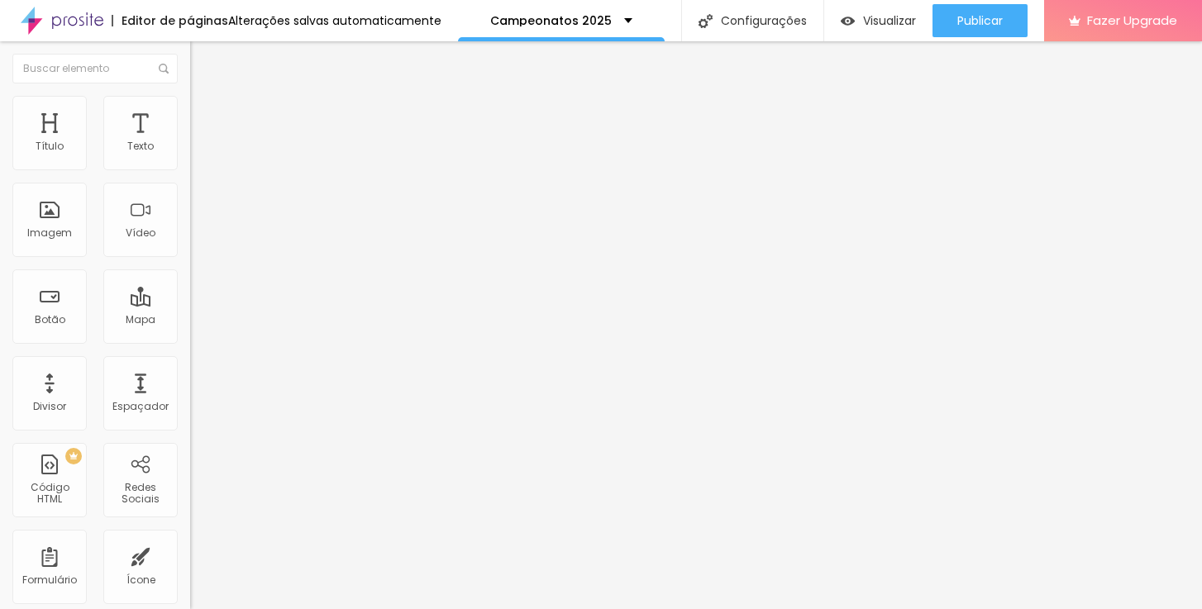
type input "44"
type input "41"
type input "39"
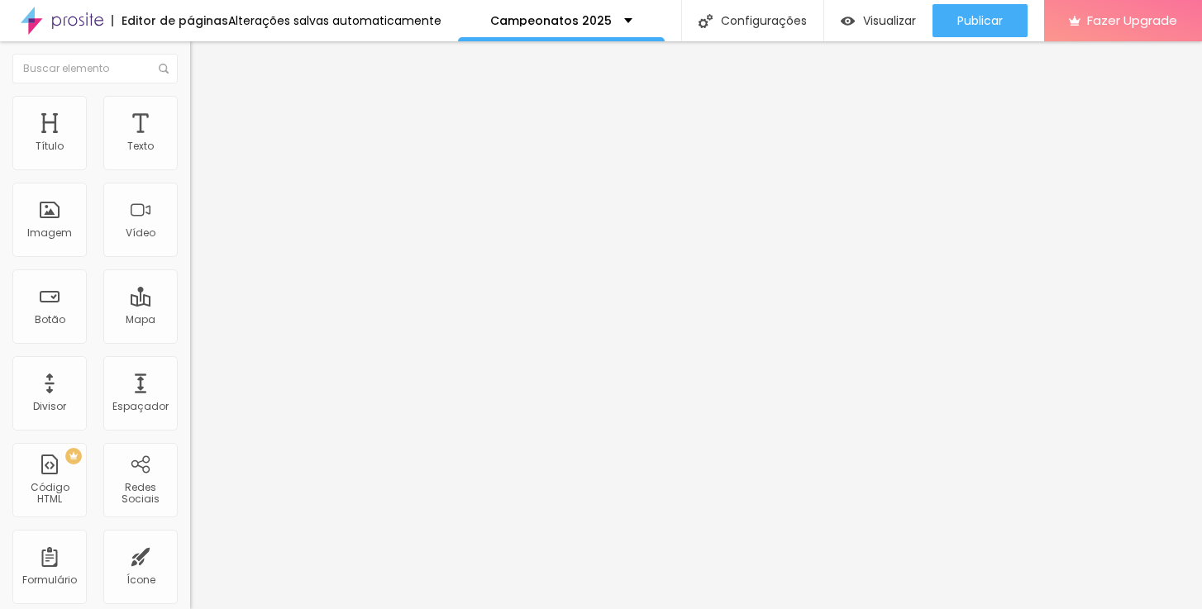
type input "36"
type input "35"
type input "33"
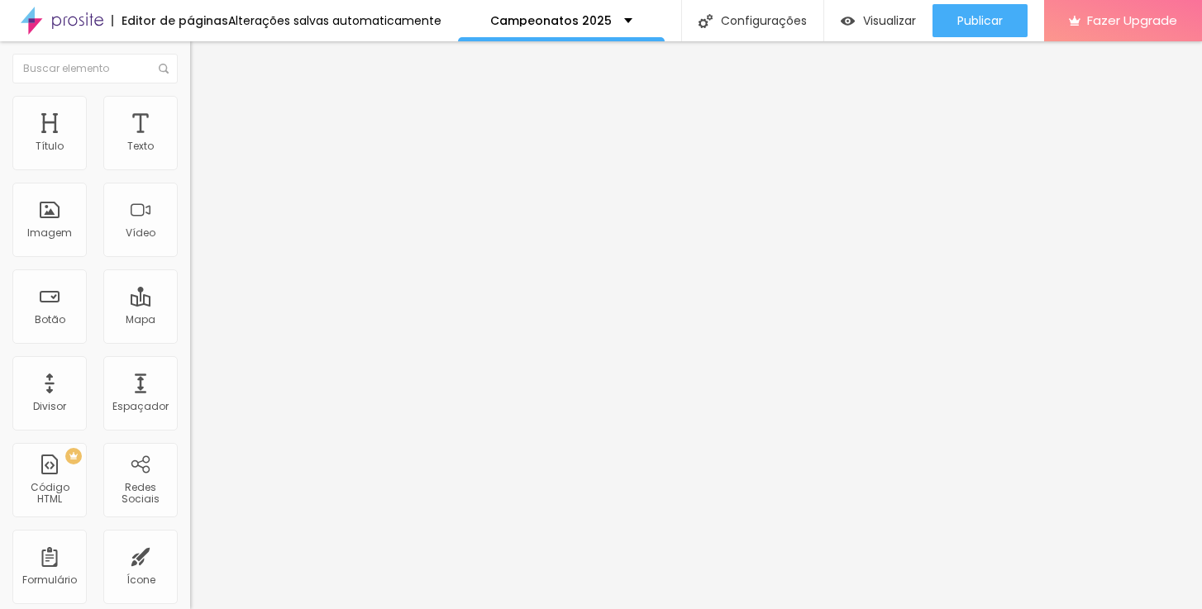
type input "33"
type input "31"
type input "21"
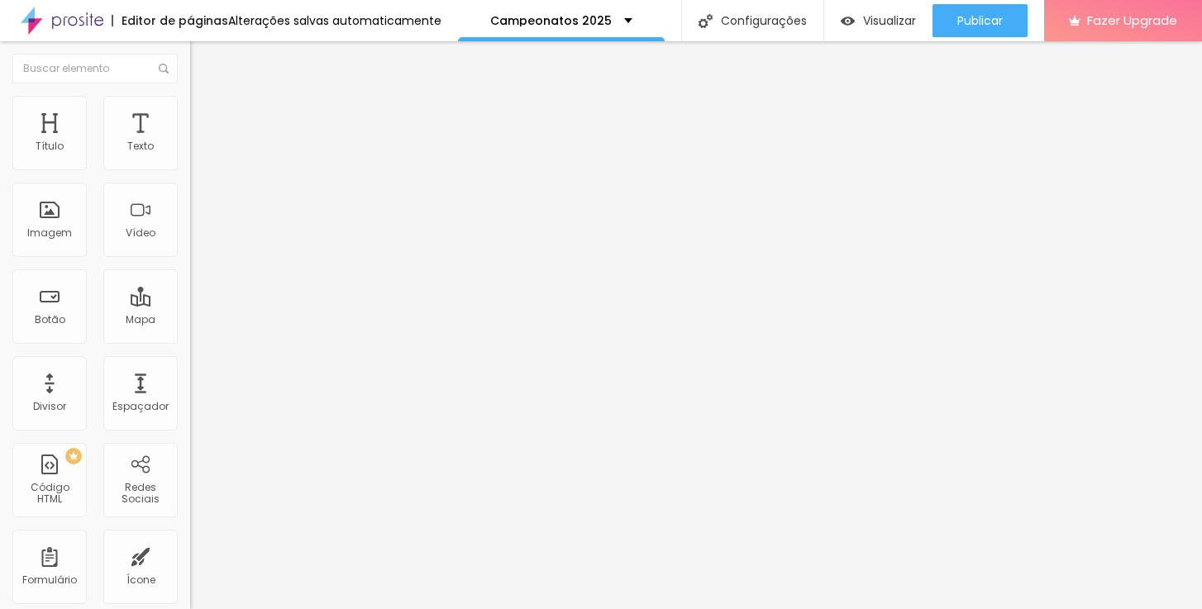
type input "16"
type input "11"
type input "8"
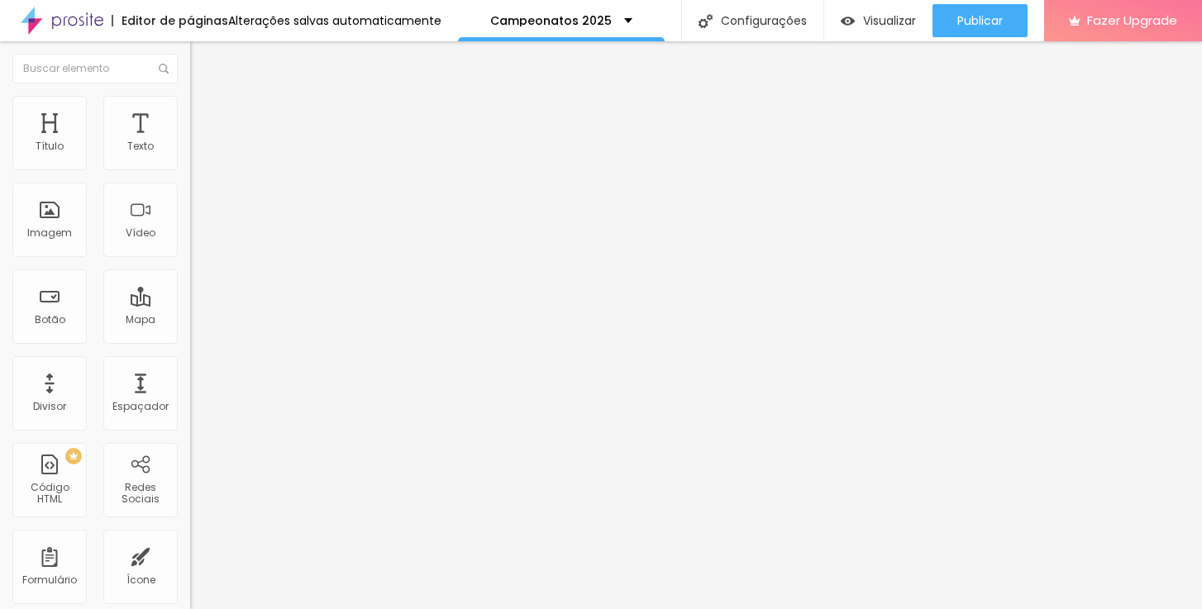
type input "8"
type input "7"
type input "5"
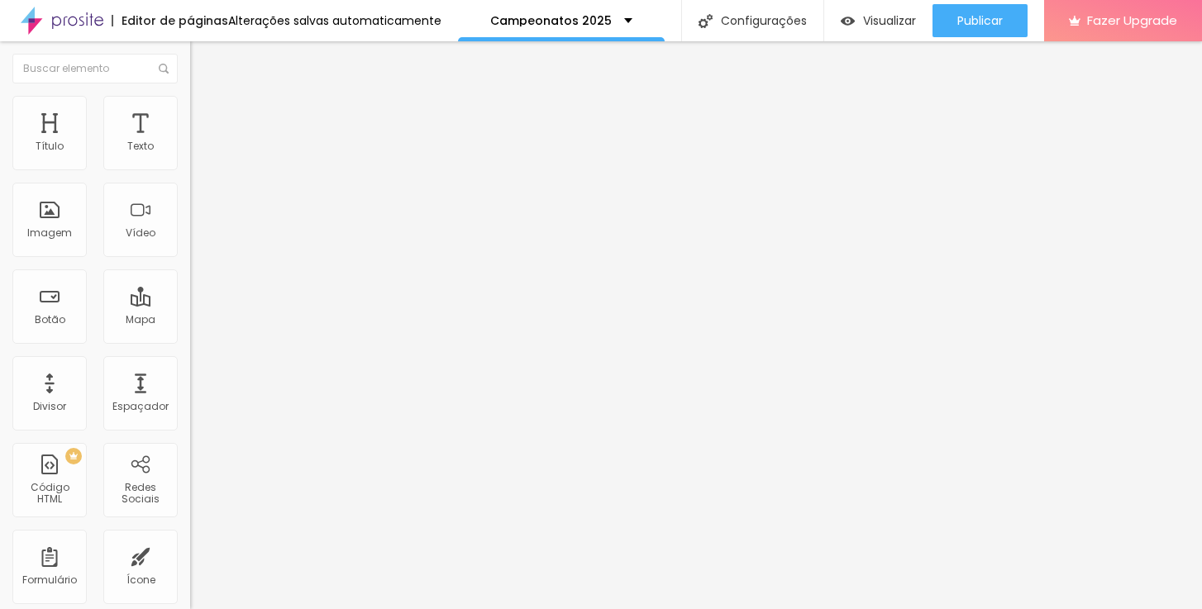
type input "3"
type input "2"
type input "0"
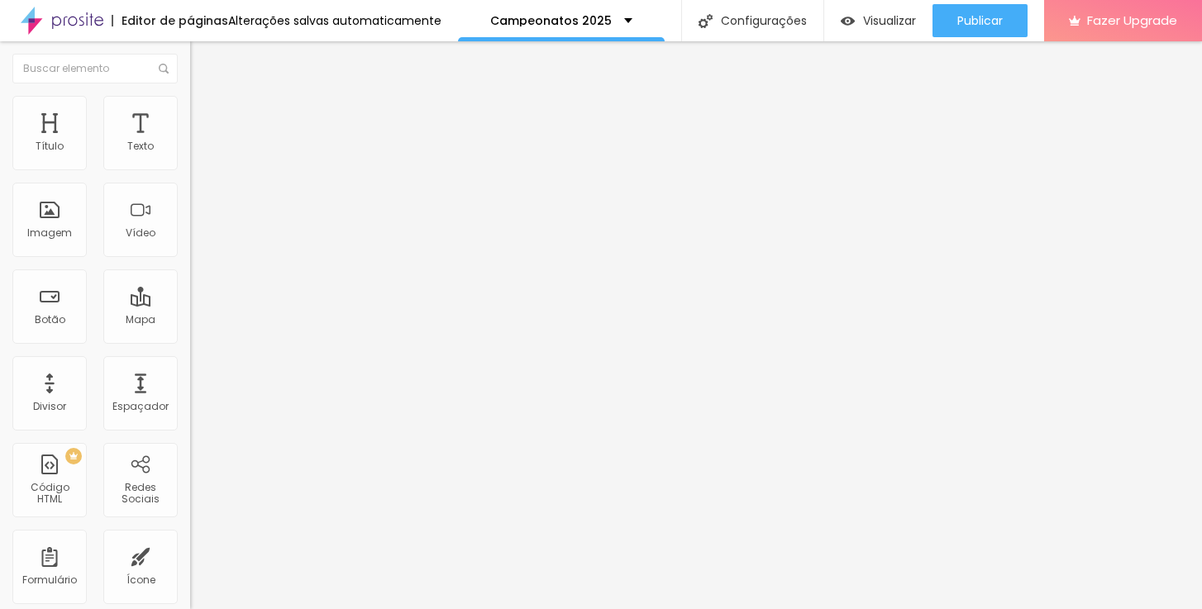
type input "0"
drag, startPoint x: 41, startPoint y: 217, endPoint x: 27, endPoint y: 212, distance: 14.1
click at [190, 212] on div "0 Borda arredondada" at bounding box center [285, 288] width 190 height 234
type input "70"
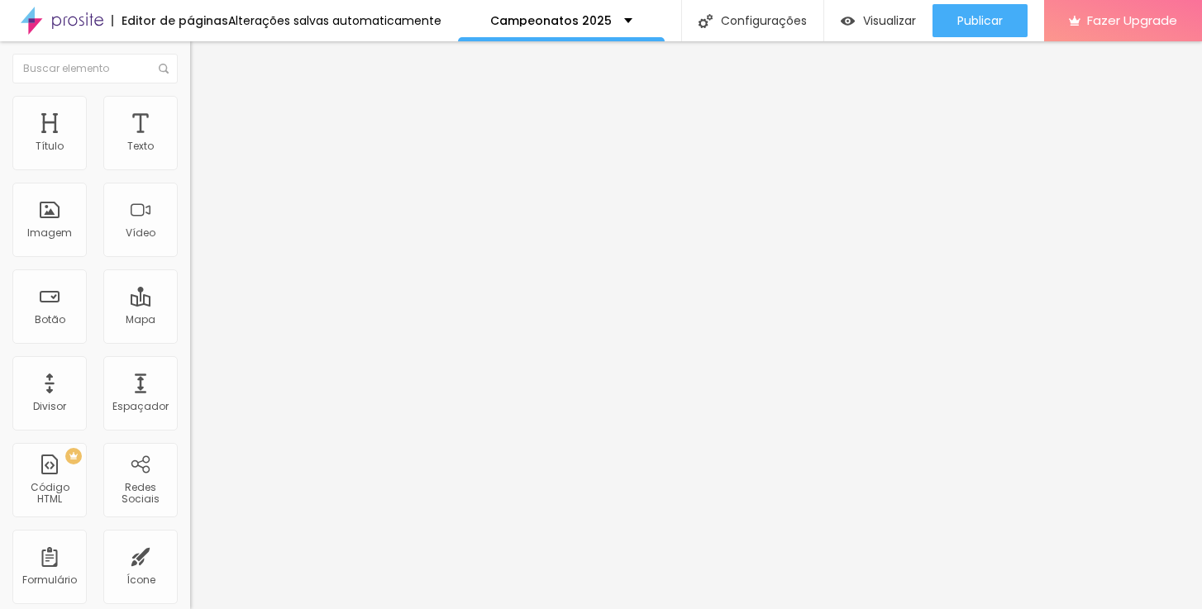
type input "75"
type input "80"
type input "85"
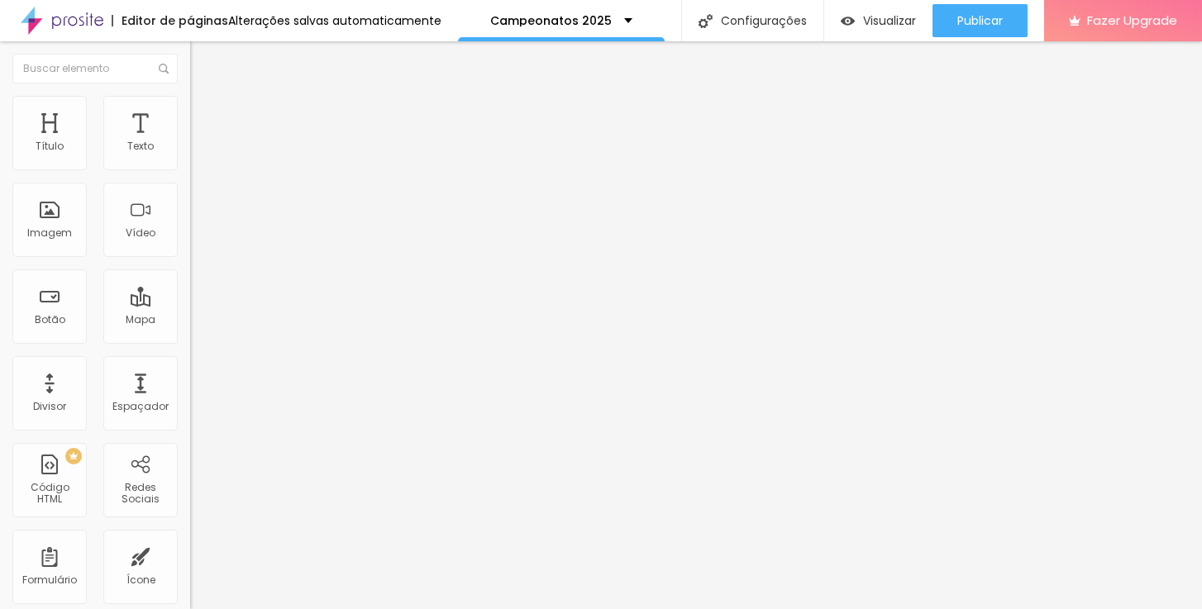
type input "85"
type input "80"
type input "85"
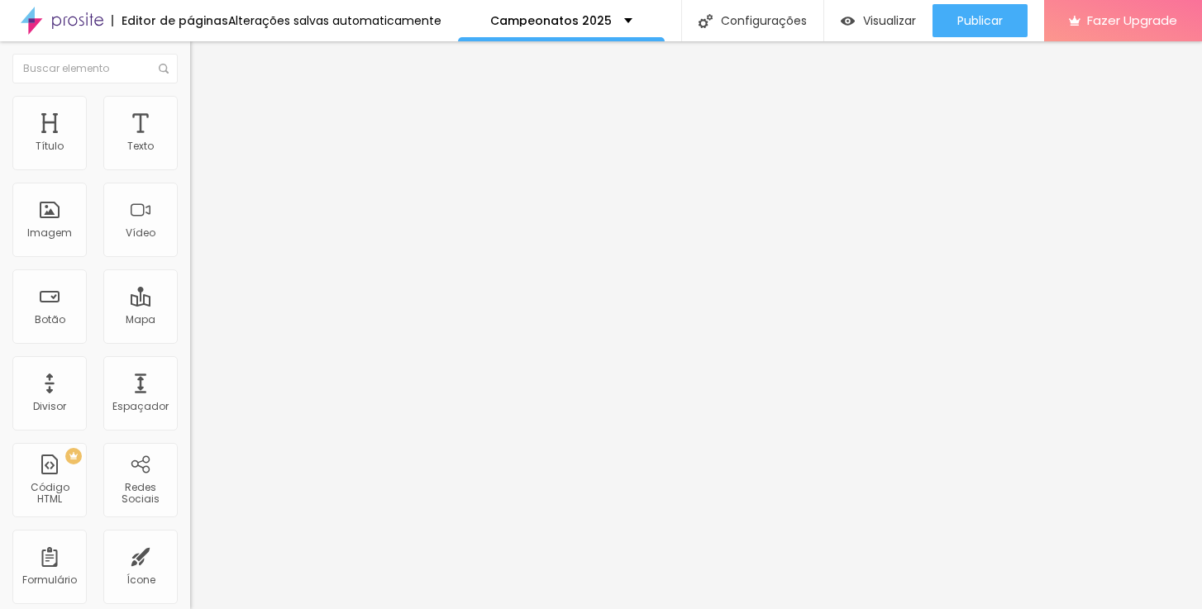
type input "90"
drag, startPoint x: 113, startPoint y: 181, endPoint x: 151, endPoint y: 186, distance: 38.3
type input "90"
click at [190, 169] on input "range" at bounding box center [243, 162] width 107 height 13
click at [205, 98] on span "Conteúdo" at bounding box center [230, 90] width 51 height 14
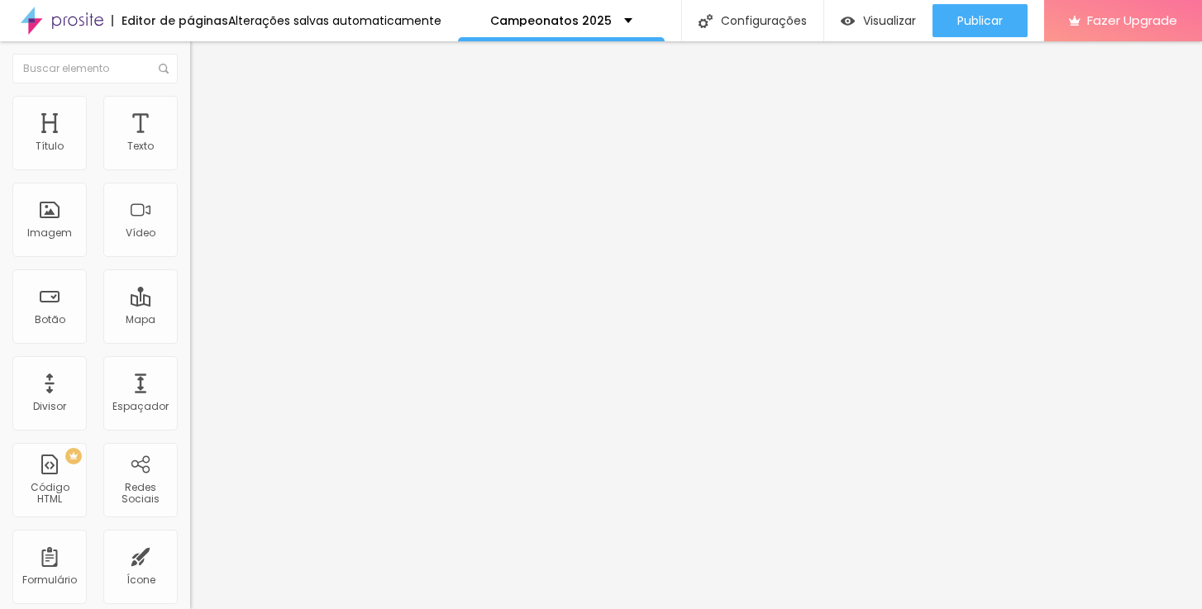
click at [190, 259] on span "16:9 Cinema" at bounding box center [221, 252] width 63 height 14
click at [190, 304] on span "Original" at bounding box center [210, 297] width 40 height 14
click at [190, 288] on span "Quadrado" at bounding box center [217, 281] width 54 height 14
click at [190, 279] on span "Padrão" at bounding box center [208, 272] width 37 height 14
click at [190, 304] on span "Original" at bounding box center [210, 297] width 40 height 14
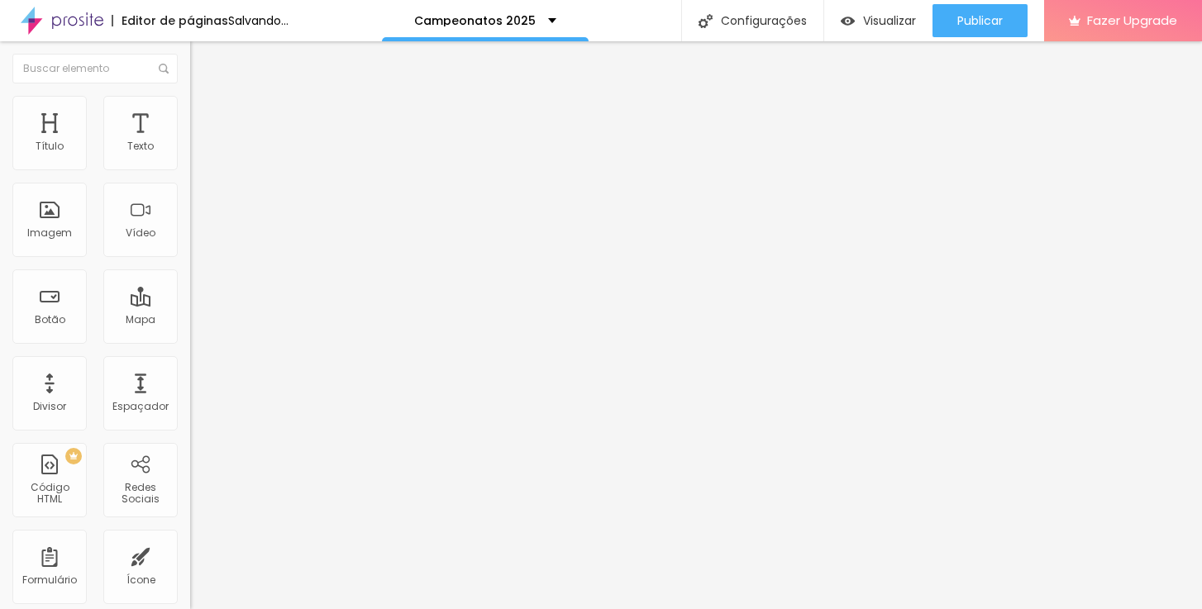
click at [190, 112] on li "Avançado" at bounding box center [285, 120] width 190 height 17
type input "11"
type input "12"
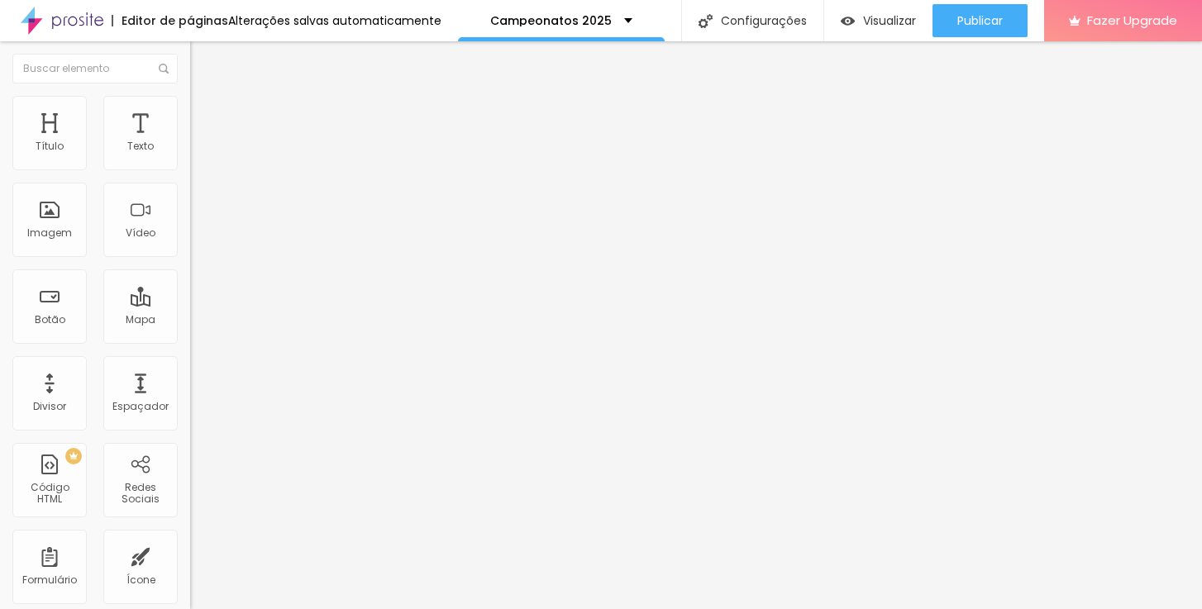
type input "13"
type input "14"
type input "15"
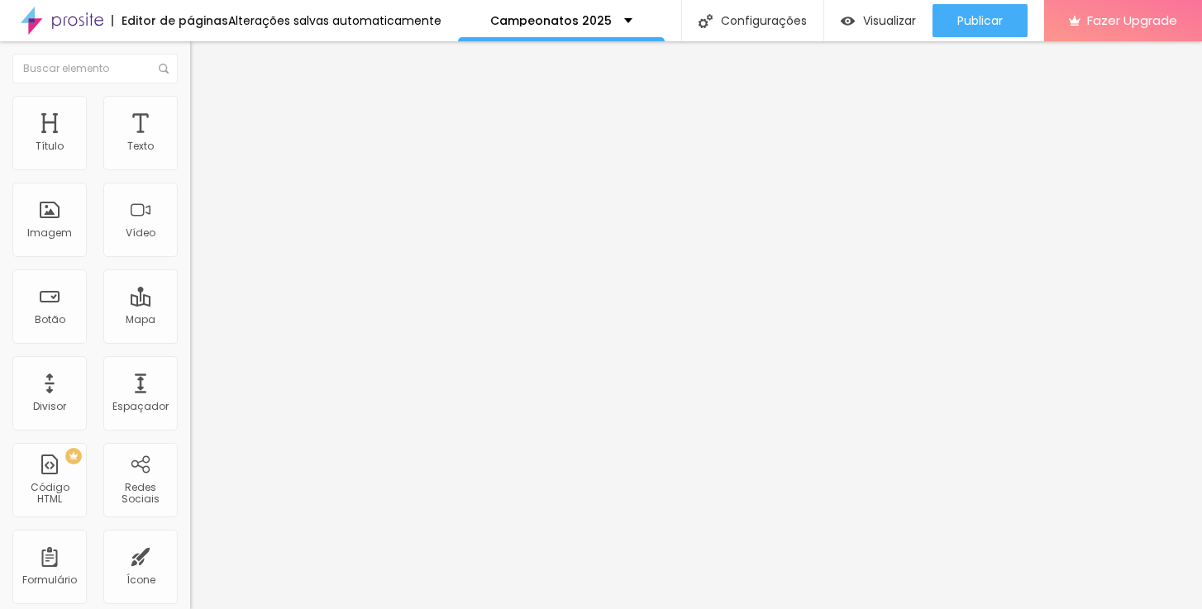
type input "15"
type input "16"
type input "17"
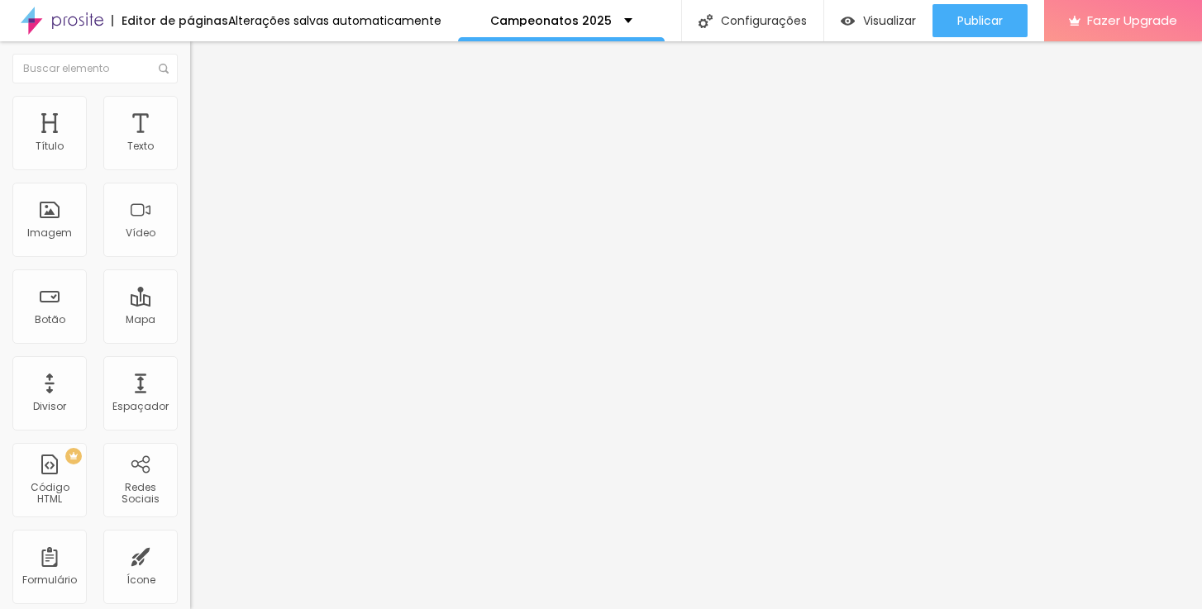
type input "18"
type input "19"
type input "23"
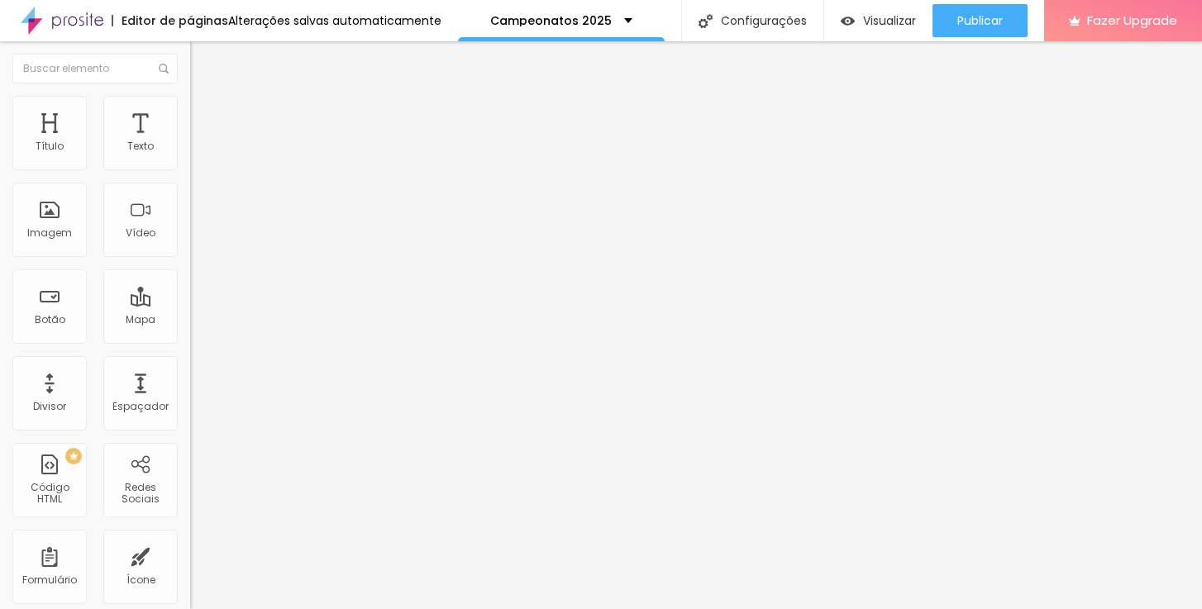
type input "23"
type input "24"
type input "25"
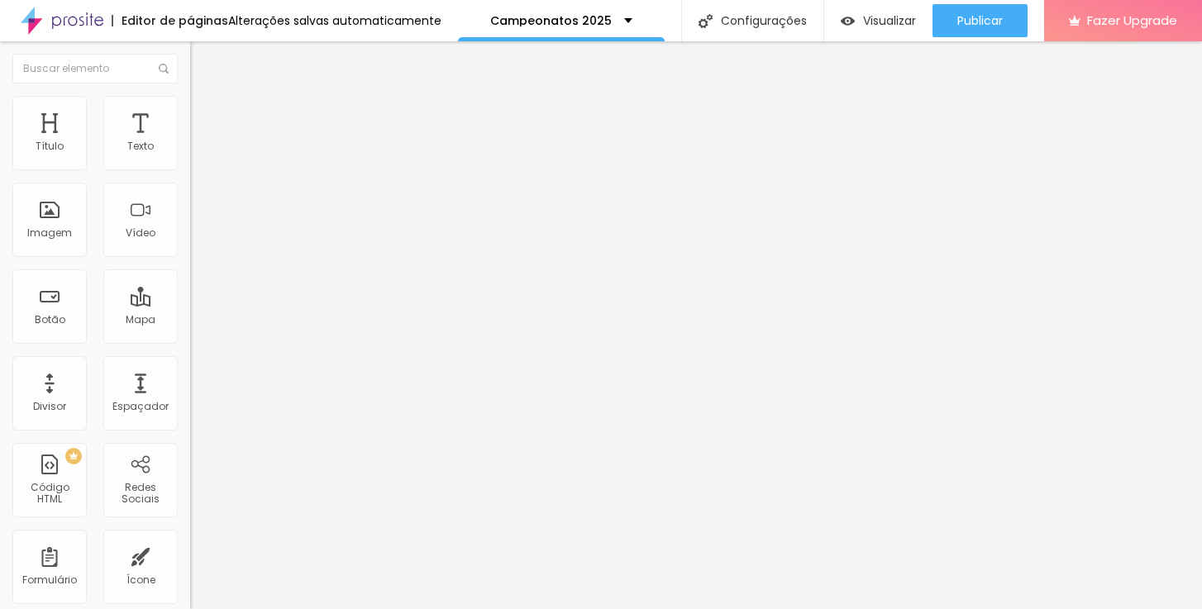
drag, startPoint x: 47, startPoint y: 163, endPoint x: 60, endPoint y: 164, distance: 13.3
type input "25"
click at [190, 321] on input "range" at bounding box center [243, 327] width 107 height 13
click at [875, 20] on span "Visualizar" at bounding box center [889, 20] width 53 height 13
click at [190, 142] on span "Trocar imagem" at bounding box center [235, 135] width 90 height 14
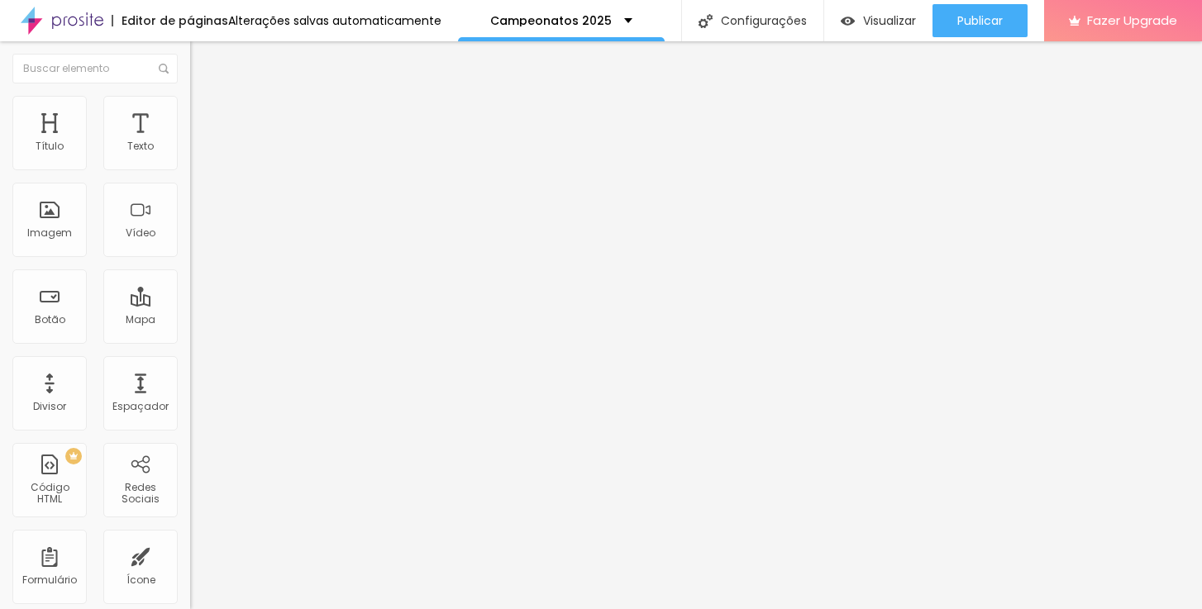
click at [863, 21] on span "Visualizar" at bounding box center [889, 20] width 53 height 13
click at [190, 142] on span "Trocar imagem" at bounding box center [235, 135] width 90 height 14
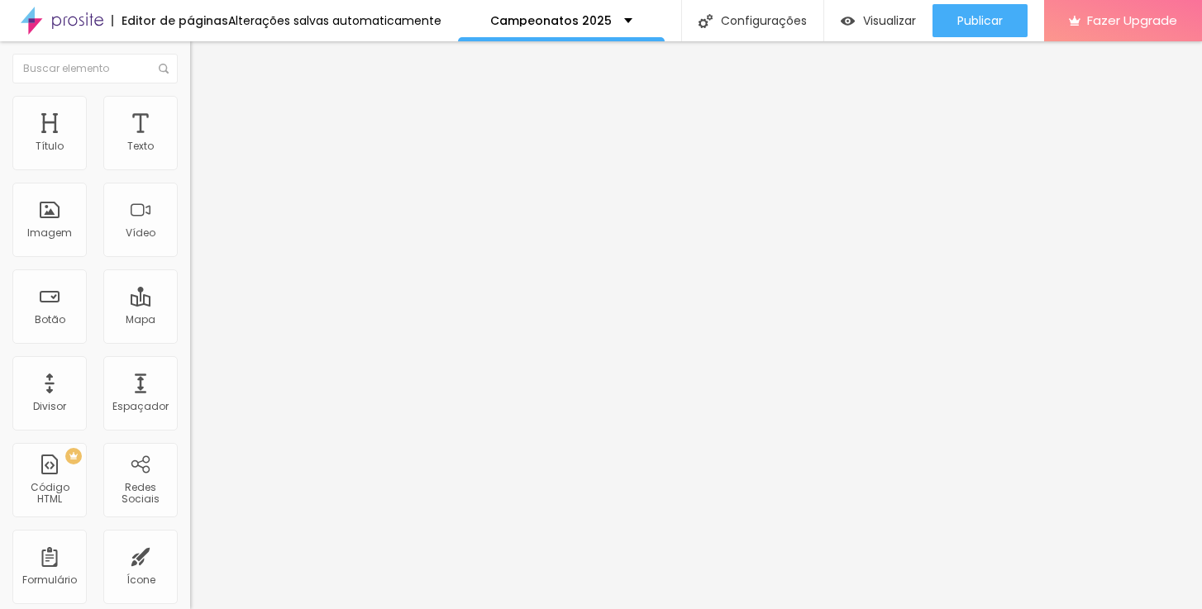
click at [190, 259] on span "1:1 Quadrado" at bounding box center [222, 252] width 65 height 14
click at [190, 304] on span "Original" at bounding box center [210, 297] width 40 height 14
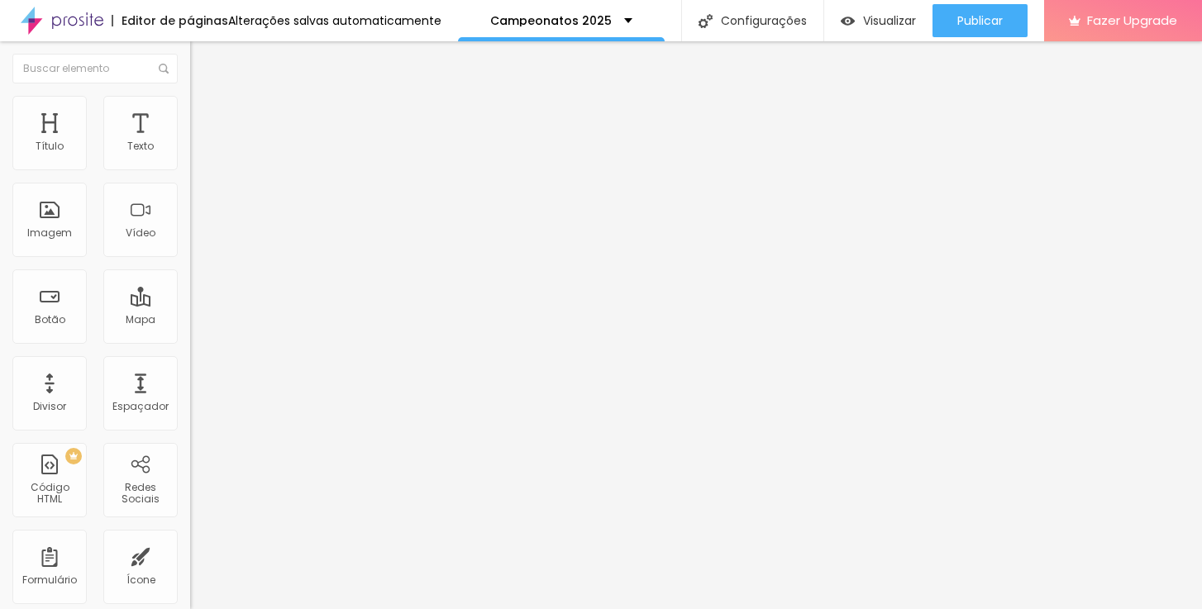
click at [190, 104] on img at bounding box center [197, 103] width 15 height 15
type input "60"
type input "55"
drag, startPoint x: 112, startPoint y: 182, endPoint x: 99, endPoint y: 180, distance: 13.3
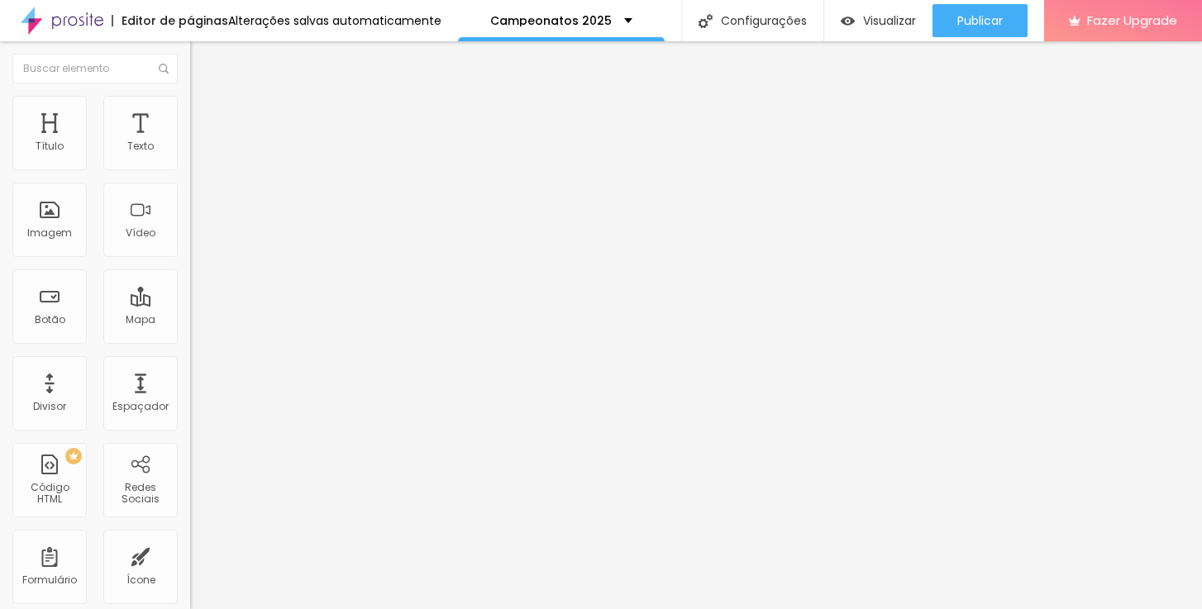
type input "55"
click at [190, 169] on input "range" at bounding box center [243, 162] width 107 height 13
click at [205, 111] on span "Estilo" at bounding box center [218, 107] width 26 height 14
click at [894, 18] on span "Visualizar" at bounding box center [889, 20] width 53 height 13
click at [205, 114] on span "Estilo" at bounding box center [218, 107] width 26 height 14
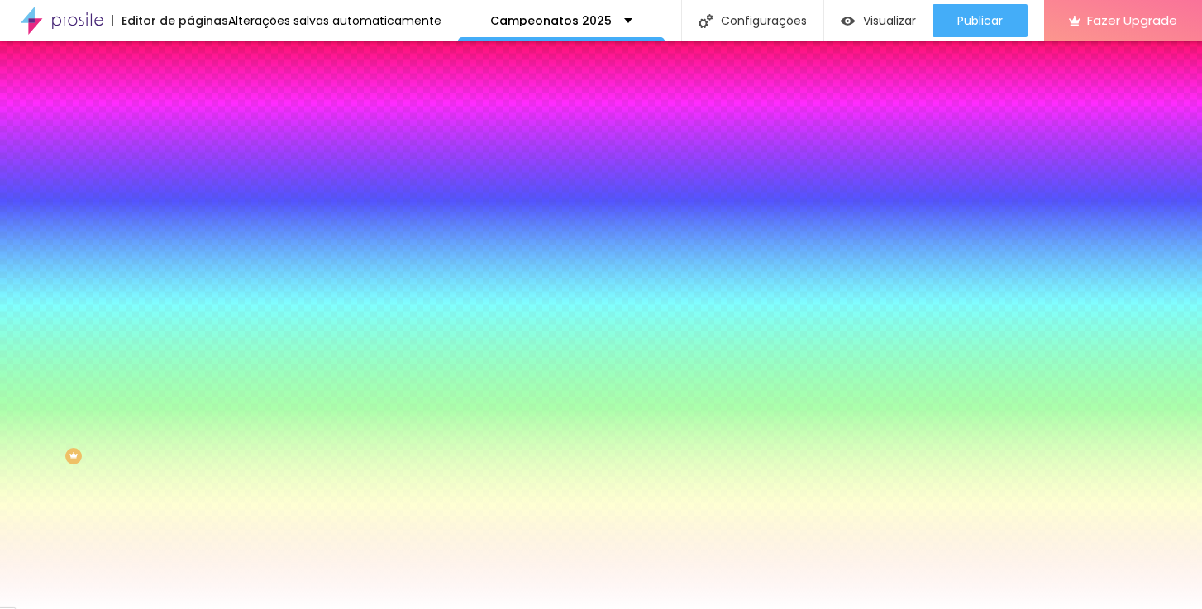
click at [205, 117] on span "Avançado" at bounding box center [232, 124] width 55 height 14
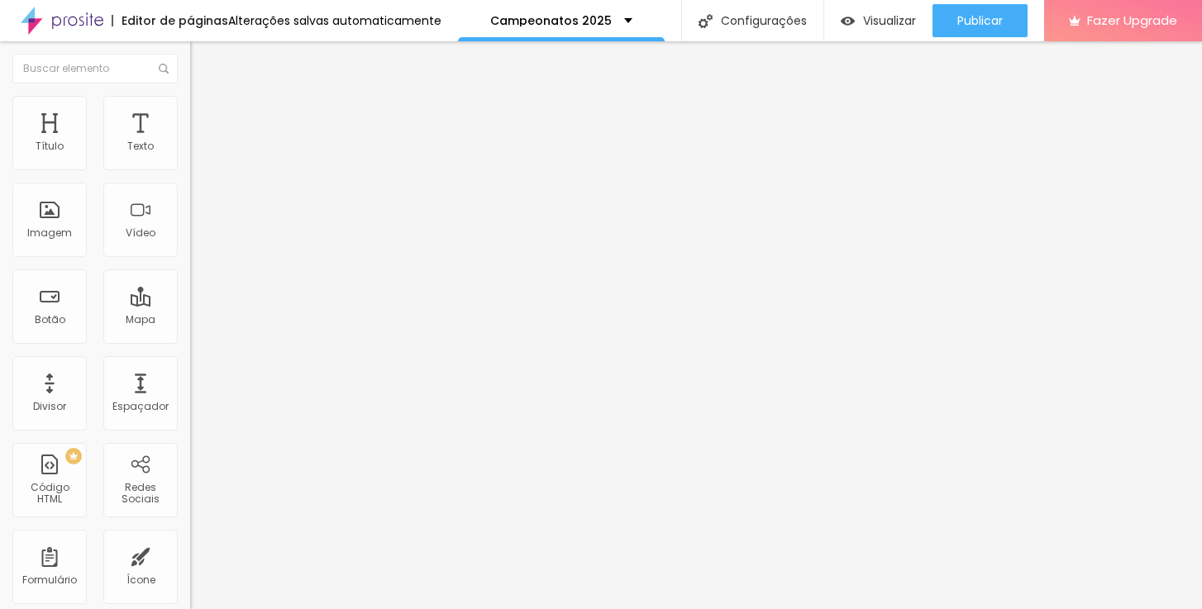
click at [190, 477] on div at bounding box center [285, 477] width 190 height 0
click at [190, 487] on div at bounding box center [285, 487] width 190 height 0
click at [190, 497] on div at bounding box center [285, 497] width 190 height 0
click at [205, 117] on span "Avançado" at bounding box center [232, 124] width 55 height 14
click at [190, 477] on div at bounding box center [285, 477] width 190 height 0
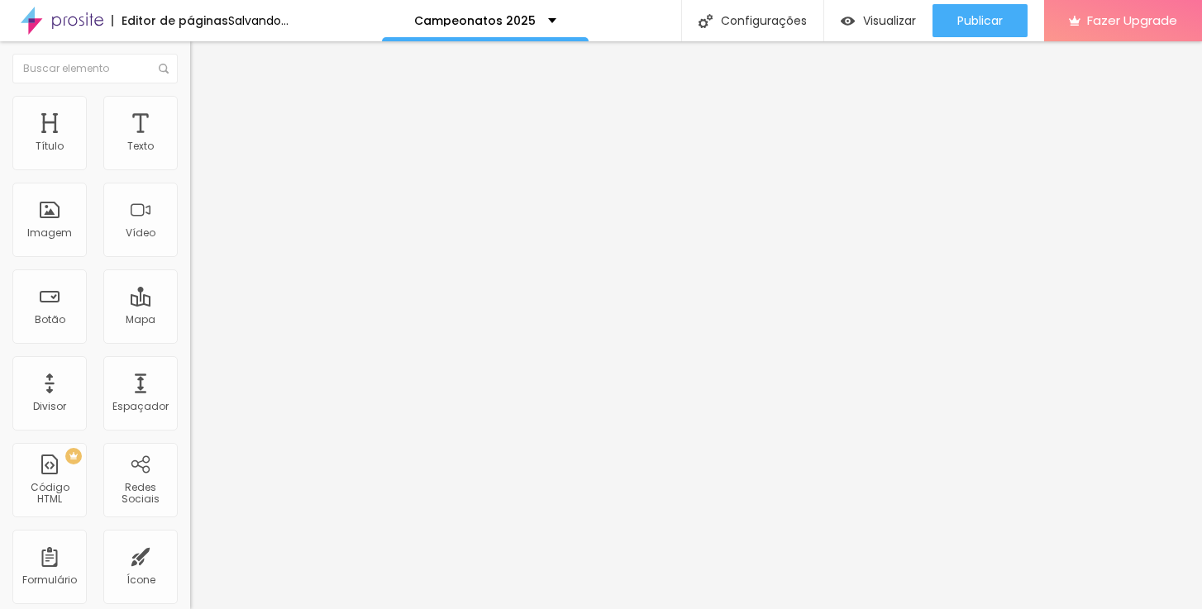
click at [190, 487] on div at bounding box center [285, 487] width 190 height 0
click at [190, 497] on div at bounding box center [285, 497] width 190 height 0
click at [190, 112] on li "Avançado" at bounding box center [285, 120] width 190 height 17
click at [190, 477] on div at bounding box center [285, 477] width 190 height 0
click at [190, 487] on div at bounding box center [285, 487] width 190 height 0
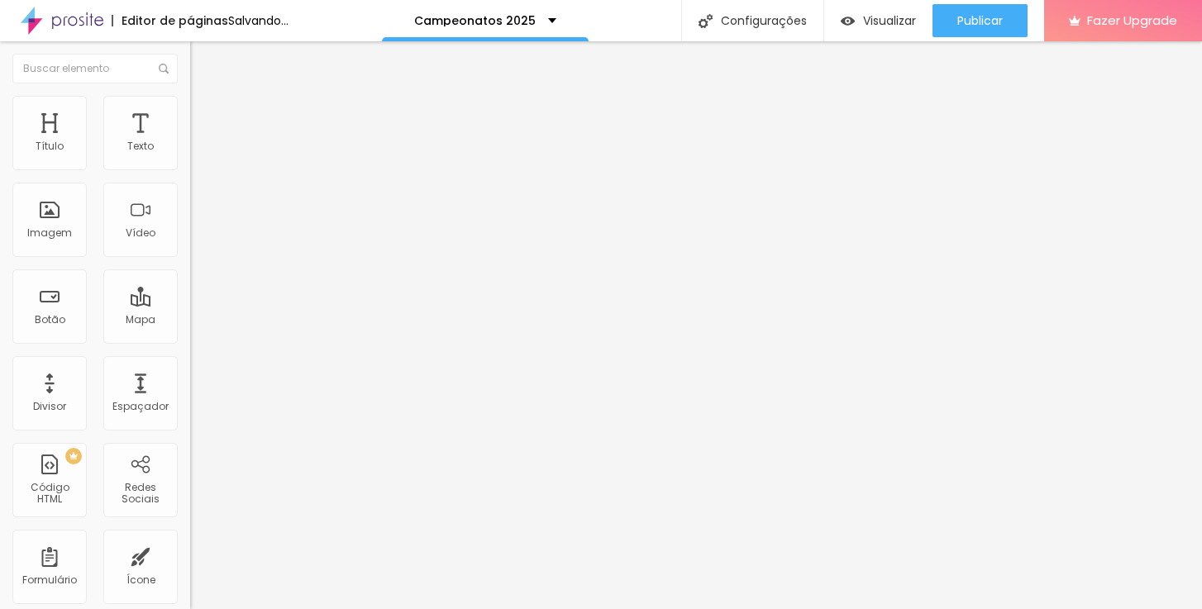
click at [190, 497] on div at bounding box center [285, 497] width 190 height 0
click at [205, 117] on span "Avançado" at bounding box center [232, 124] width 55 height 14
click at [190, 112] on img at bounding box center [197, 119] width 15 height 15
click at [205, 118] on span "Avançado" at bounding box center [232, 124] width 55 height 14
click at [190, 142] on span "Trocar imagem" at bounding box center [235, 135] width 90 height 14
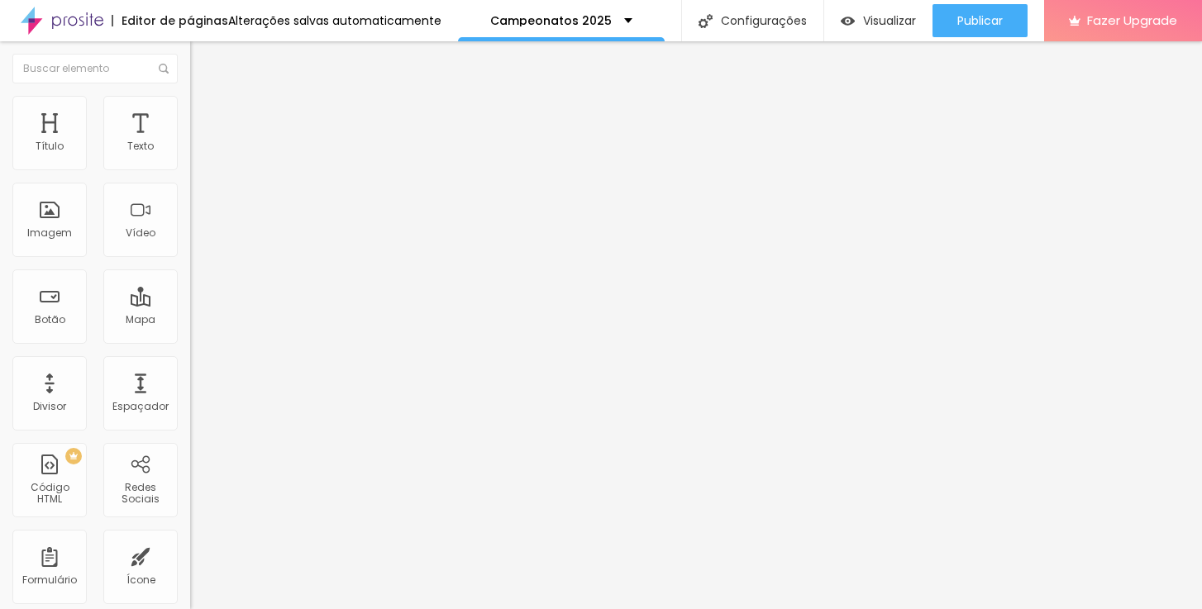
click at [190, 259] on span "1:1 Quadrado" at bounding box center [222, 252] width 65 height 14
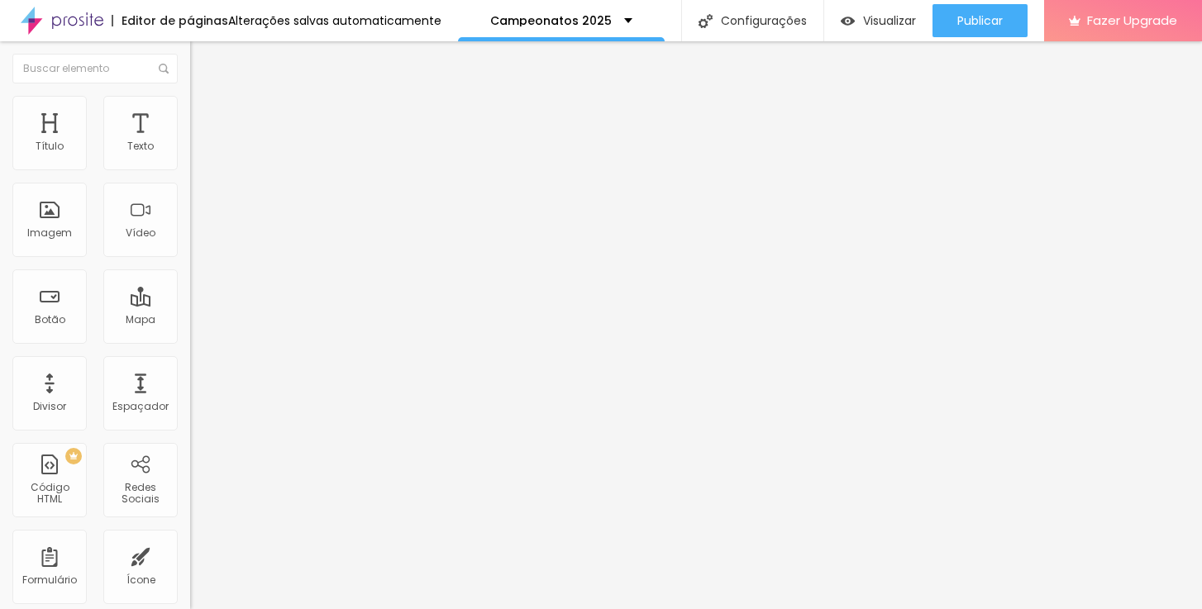
click at [190, 108] on li "Estilo" at bounding box center [285, 104] width 190 height 17
type input "75"
type input "80"
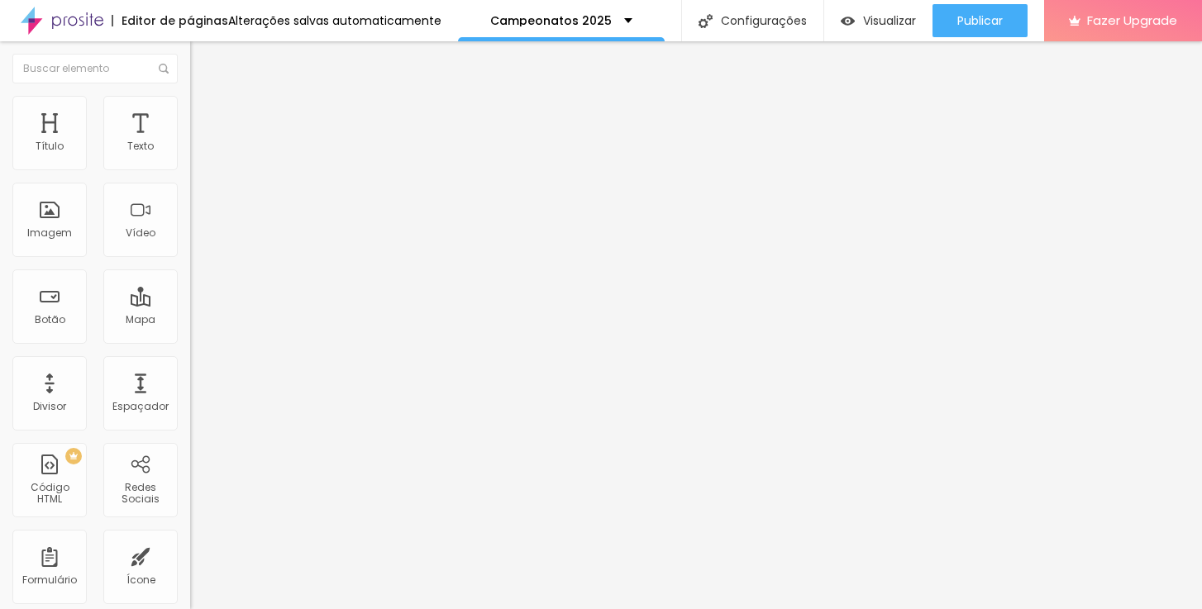
type input "85"
type input "90"
type input "95"
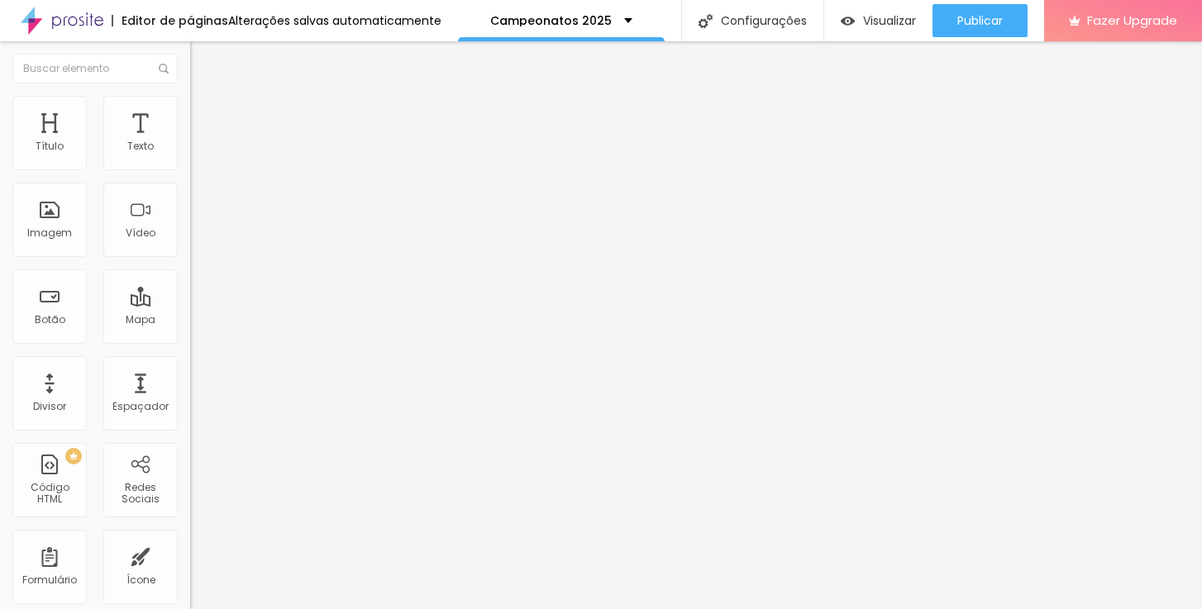
type input "95"
type input "100"
drag, startPoint x: 120, startPoint y: 181, endPoint x: 199, endPoint y: 188, distance: 79.7
type input "100"
click at [199, 188] on div "Título Texto Imagem Vídeo Botão Mapa Divisor Espaçador PREMIUM Código HTML Rede…" at bounding box center [601, 325] width 1202 height 568
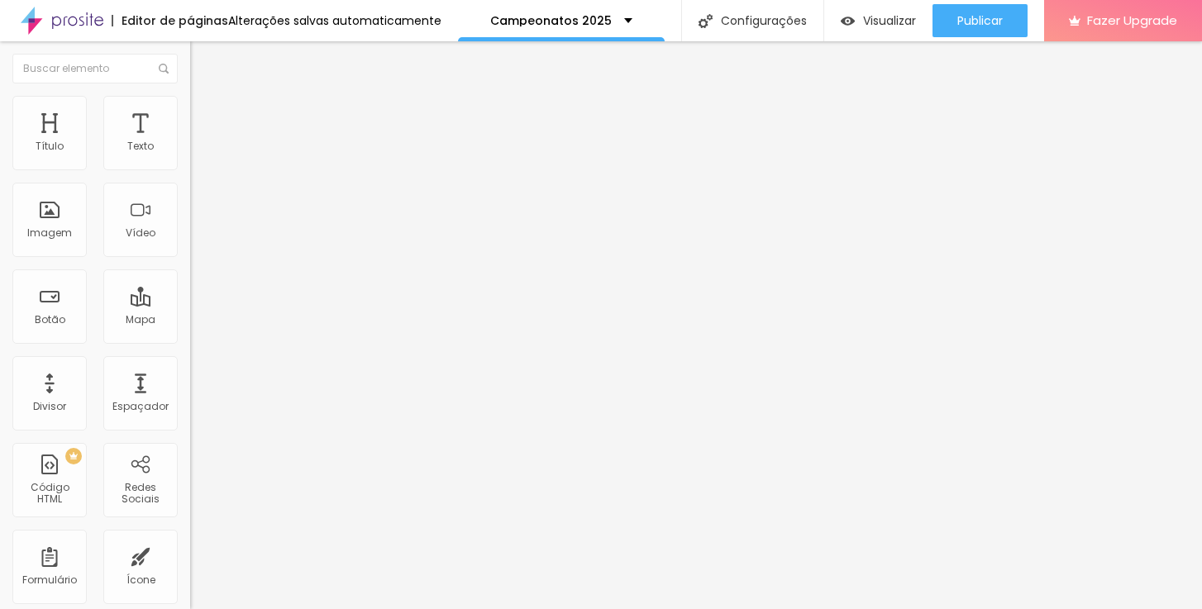
click at [205, 98] on span "Conteúdo" at bounding box center [230, 90] width 51 height 14
click at [190, 259] on span "1:1 Quadrado" at bounding box center [222, 252] width 65 height 14
click at [190, 267] on div "Cinema 16:9" at bounding box center [285, 262] width 190 height 10
click at [205, 114] on span "Estilo" at bounding box center [218, 107] width 26 height 14
click at [190, 96] on li "Conteúdo" at bounding box center [285, 87] width 190 height 17
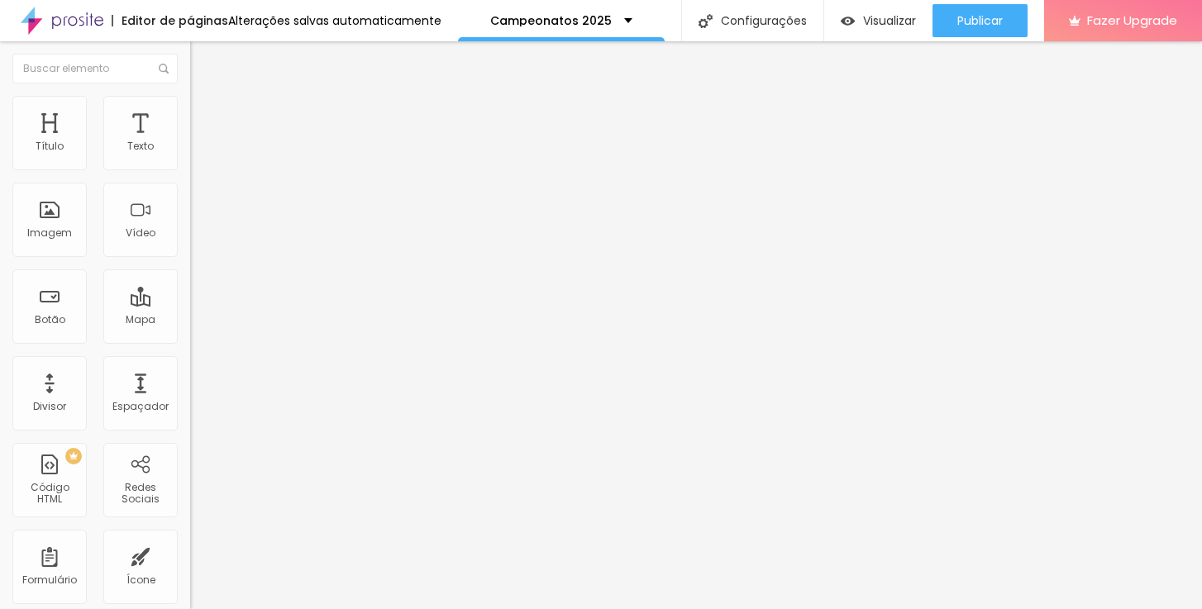
click at [190, 259] on span "16:9 Cinema" at bounding box center [221, 252] width 63 height 14
click at [190, 304] on span "Original" at bounding box center [210, 297] width 40 height 14
click at [190, 288] on span "Quadrado" at bounding box center [217, 281] width 54 height 14
click at [190, 112] on li "Avançado" at bounding box center [285, 120] width 190 height 17
click at [190, 103] on img at bounding box center [197, 103] width 15 height 15
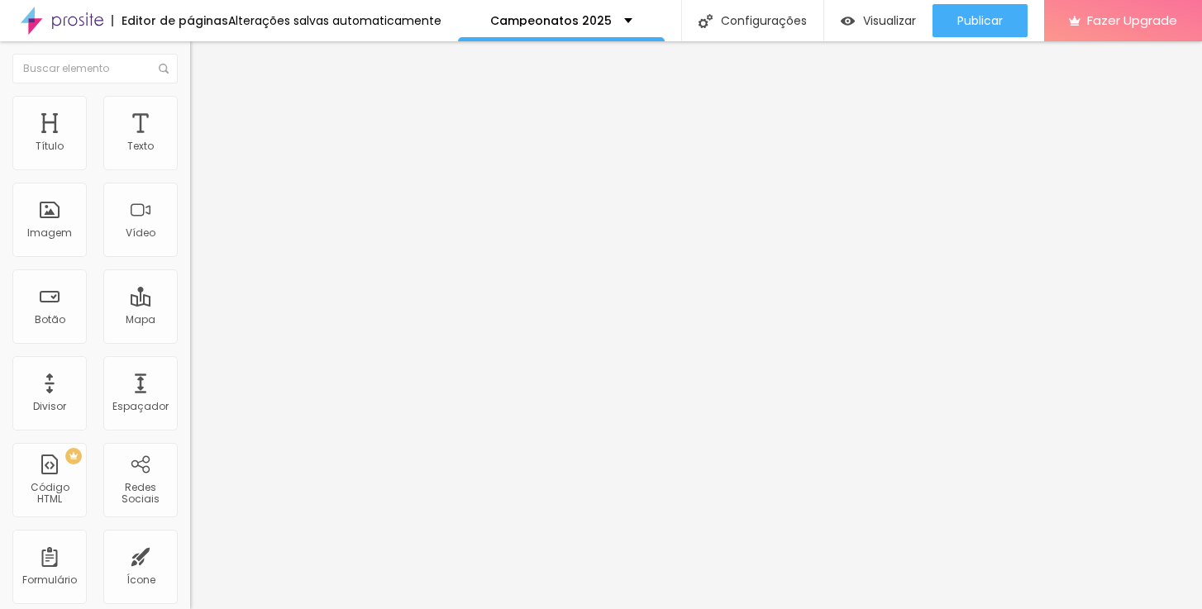
click at [190, 96] on li "Conteúdo" at bounding box center [285, 87] width 190 height 17
click at [190, 142] on span "Trocar imagem" at bounding box center [235, 135] width 90 height 14
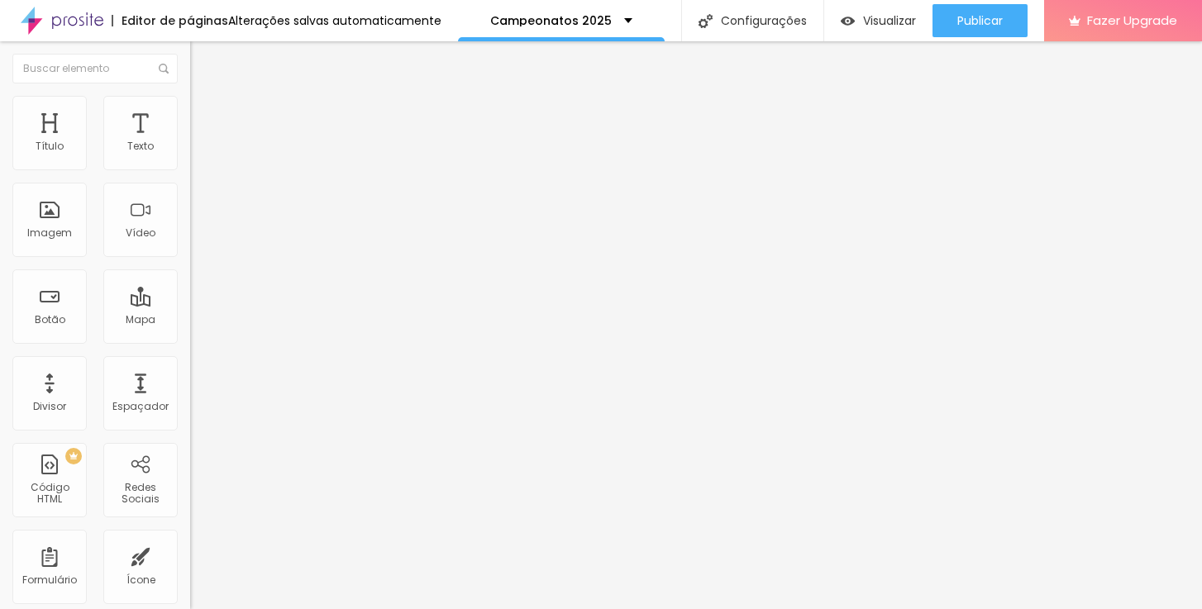
click at [190, 141] on div "Trocar imagem" at bounding box center [285, 135] width 190 height 12
click at [190, 109] on li "Estilo" at bounding box center [285, 104] width 190 height 17
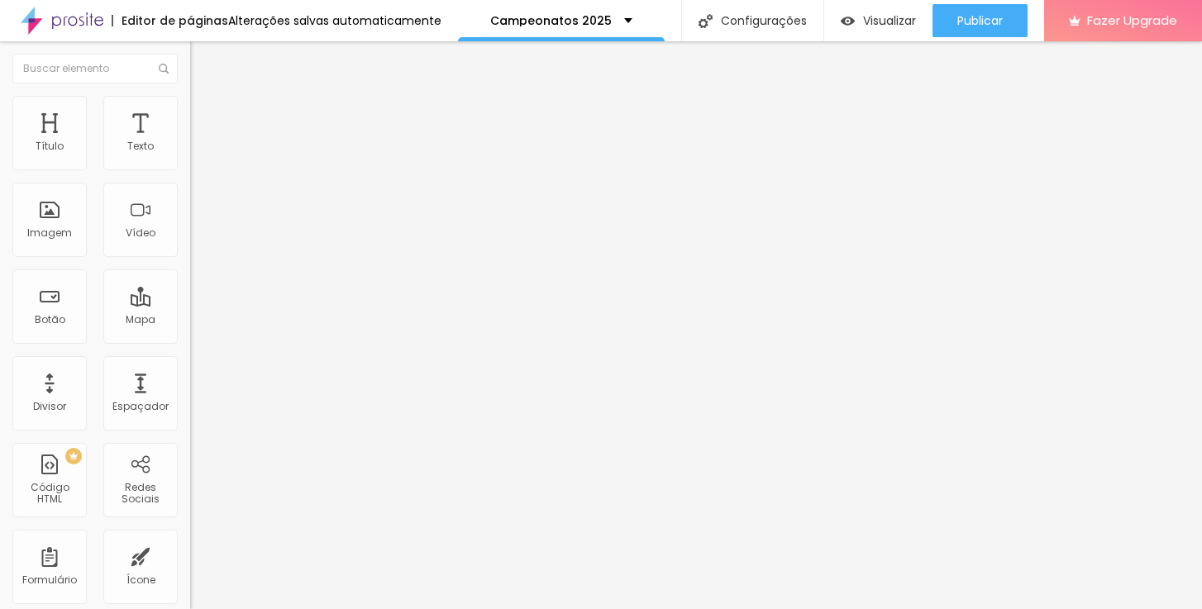
click at [190, 112] on li "Avançado" at bounding box center [285, 120] width 190 height 17
click at [190, 477] on div at bounding box center [285, 477] width 190 height 0
click at [190, 487] on div at bounding box center [285, 487] width 190 height 0
click at [190, 497] on div at bounding box center [285, 497] width 190 height 0
click at [190, 112] on img at bounding box center [197, 119] width 15 height 15
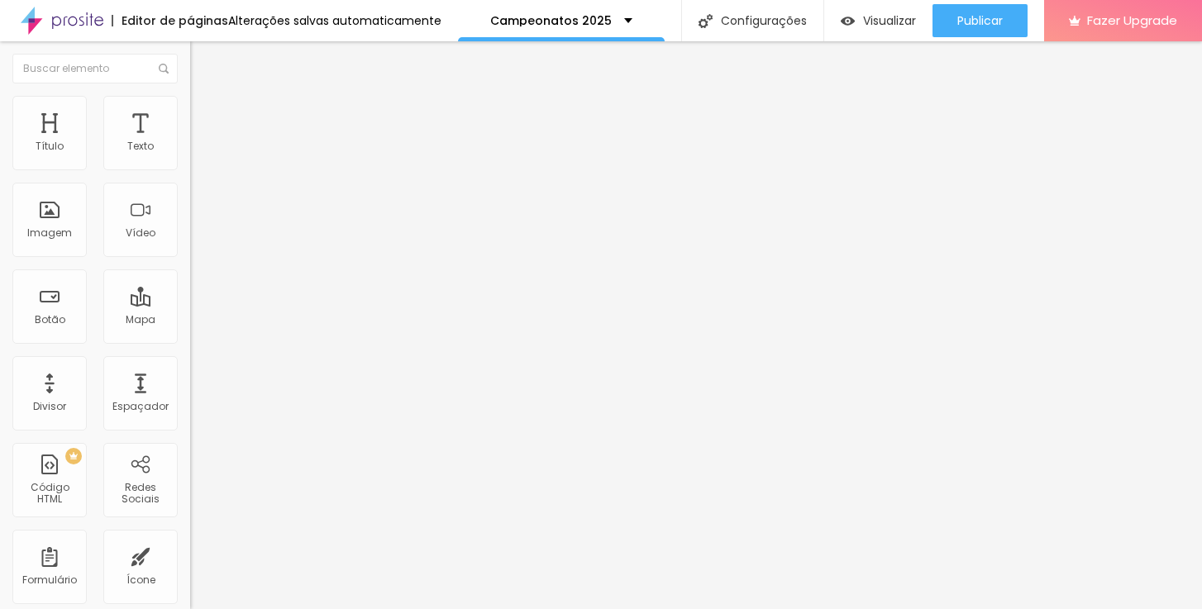
click at [190, 477] on div at bounding box center [285, 477] width 190 height 0
click at [190, 487] on div at bounding box center [285, 487] width 190 height 0
click at [190, 497] on div at bounding box center [285, 497] width 190 height 0
click at [205, 117] on span "Avançado" at bounding box center [232, 124] width 55 height 14
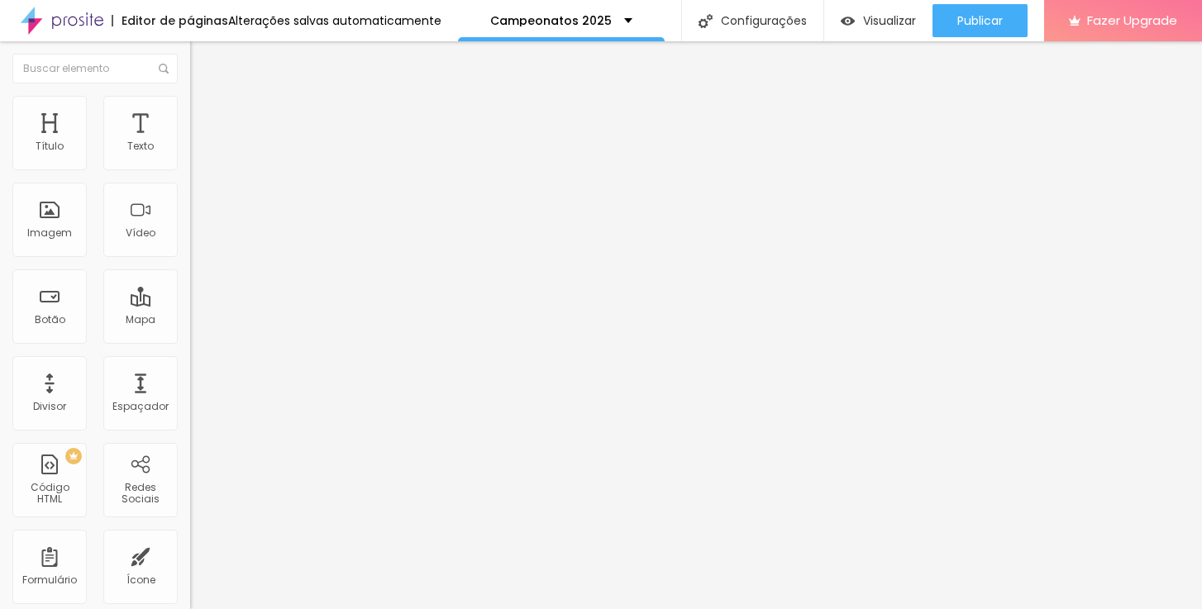
click at [190, 477] on div at bounding box center [285, 477] width 190 height 0
click at [190, 487] on div at bounding box center [285, 487] width 190 height 0
click at [190, 497] on div at bounding box center [285, 497] width 190 height 0
click at [190, 142] on span "Trocar imagem" at bounding box center [235, 135] width 90 height 14
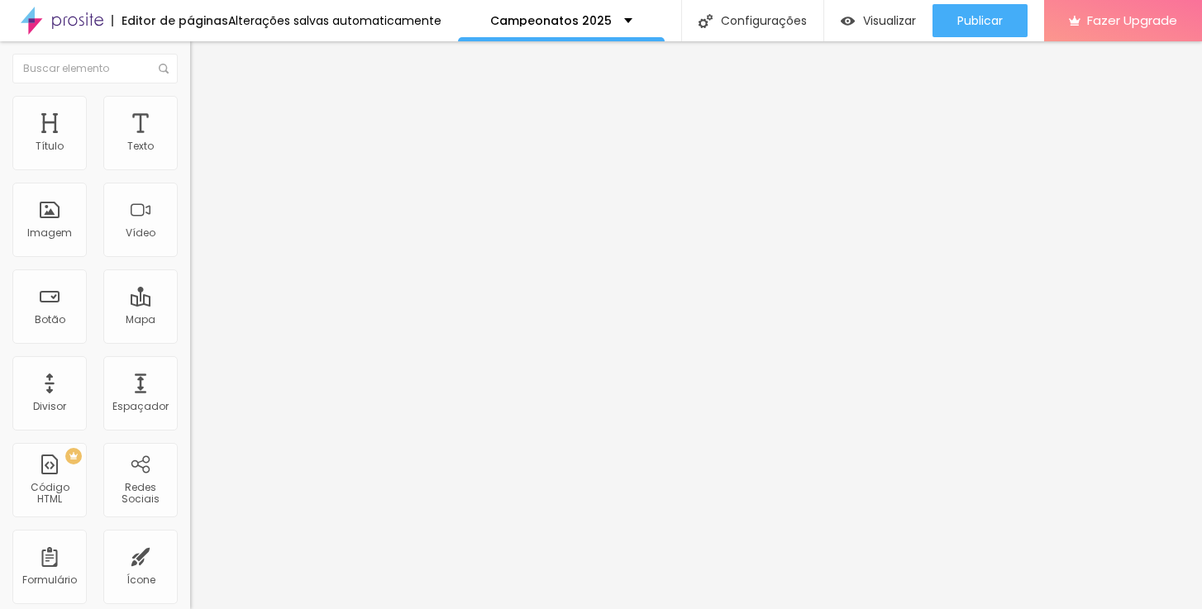
click at [205, 117] on span "Avançado" at bounding box center [232, 124] width 55 height 14
click at [190, 477] on div at bounding box center [285, 477] width 190 height 0
click at [190, 487] on div at bounding box center [285, 487] width 190 height 0
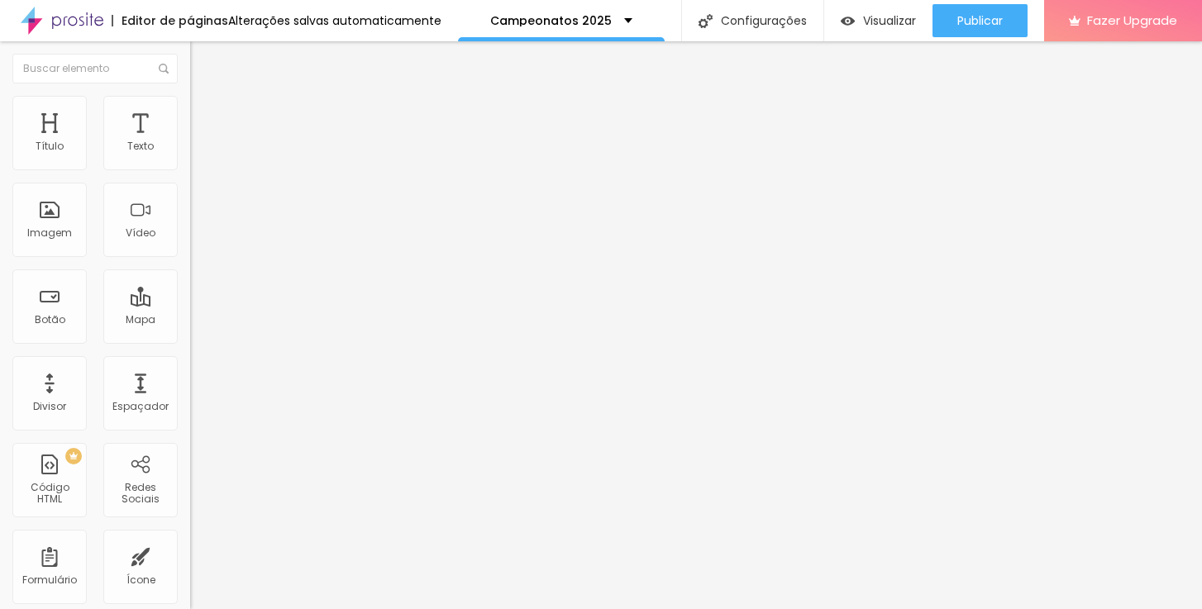
click at [190, 497] on div at bounding box center [285, 497] width 190 height 0
click at [205, 117] on span "Avançado" at bounding box center [232, 124] width 55 height 14
click at [190, 477] on div at bounding box center [285, 477] width 190 height 0
click at [190, 487] on div at bounding box center [285, 487] width 190 height 0
click at [190, 497] on div at bounding box center [285, 497] width 190 height 0
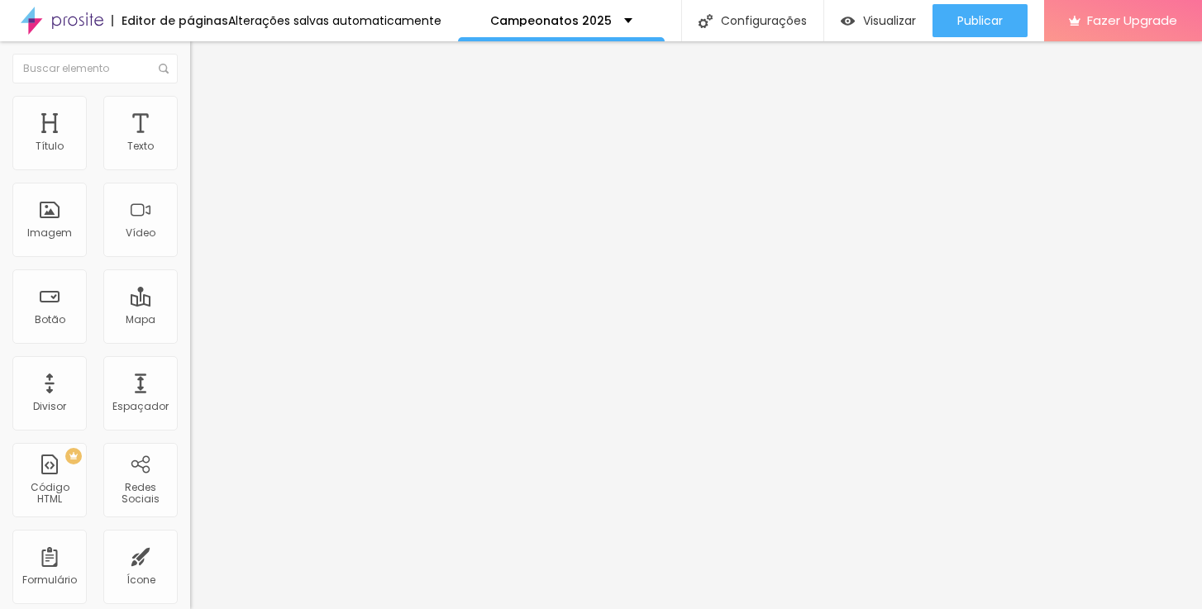
click at [190, 112] on li "Avançado" at bounding box center [285, 120] width 190 height 17
click at [190, 477] on div at bounding box center [285, 477] width 190 height 0
drag, startPoint x: 173, startPoint y: 379, endPoint x: 169, endPoint y: 401, distance: 21.9
click at [190, 487] on div at bounding box center [285, 487] width 190 height 0
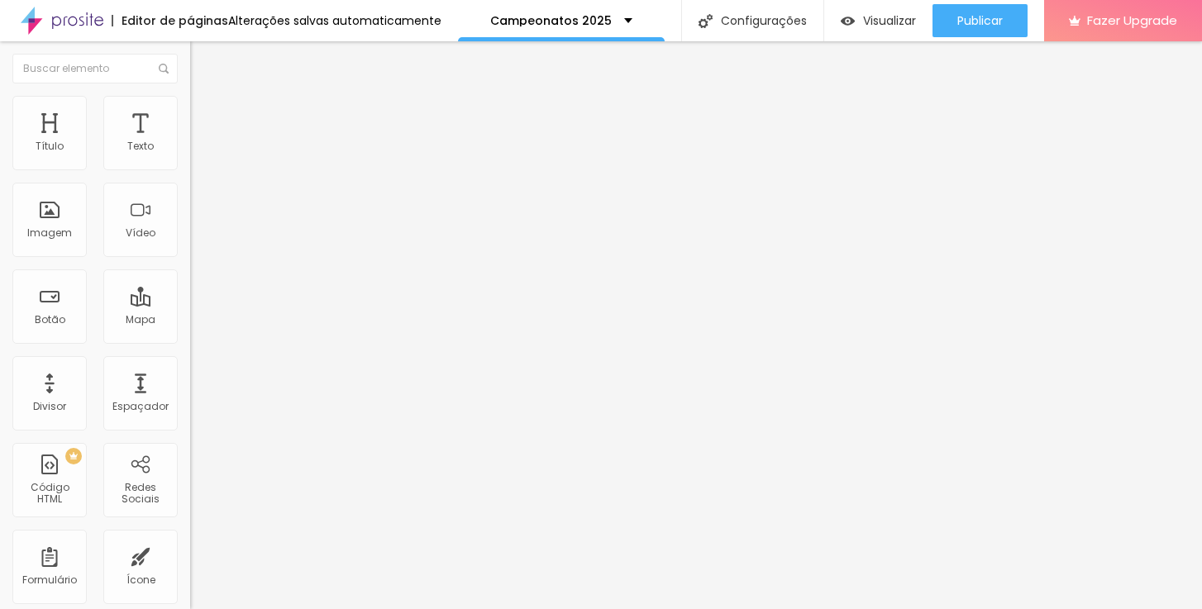
click at [190, 497] on div at bounding box center [285, 497] width 190 height 0
click at [190, 341] on input "https://www.danielmirandafotografias.com.br/campeonatos/taca-curitiba-de-futebo…" at bounding box center [289, 332] width 198 height 17
paste input "rmeventos.fotto.com.br"
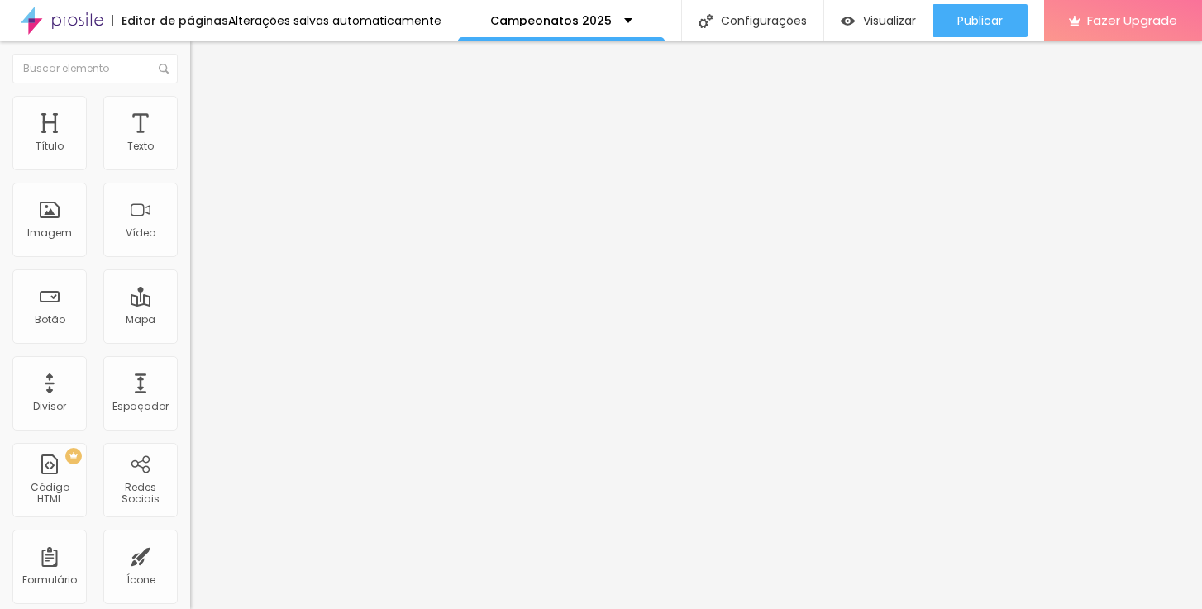
type input "https://rmeventos.fotto.com.br"
click at [190, 440] on div "Editar Botão Conteúdo Estilo Avançado Texto ABRIR Alinhamento Tamanho Normal Pe…" at bounding box center [285, 325] width 190 height 568
click at [873, 18] on span "Visualizar" at bounding box center [889, 20] width 53 height 13
click at [190, 341] on input "https://www.danielmirandafotografias.com.br/campeonatos/super-copa-lcf-liga-cur…" at bounding box center [289, 332] width 198 height 17
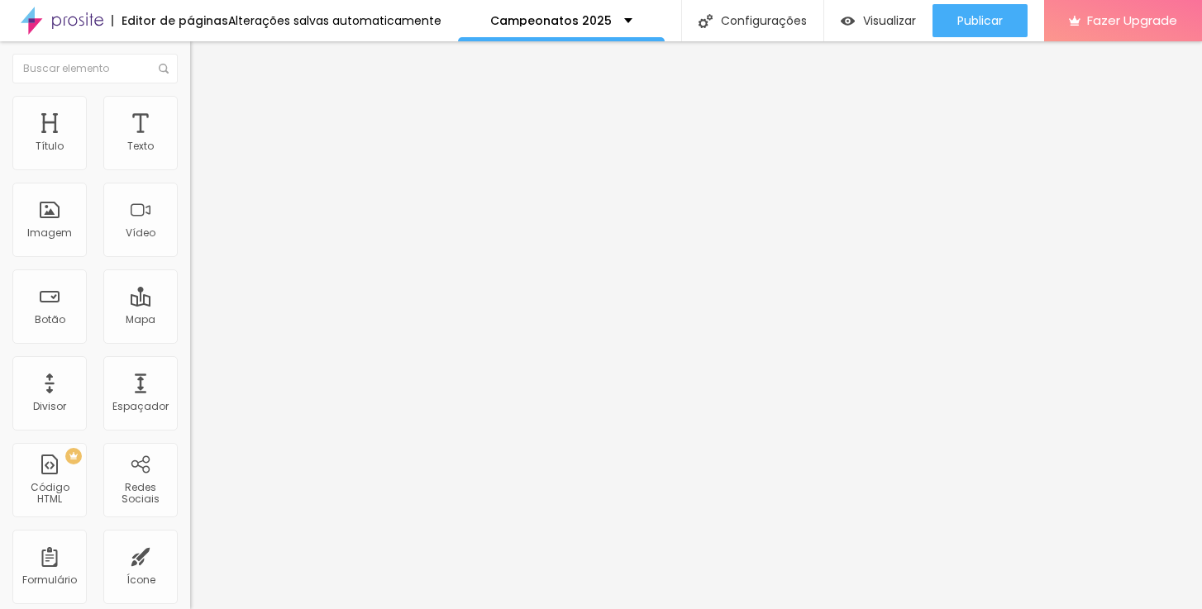
click at [190, 341] on input "https://www.danielmirandafotografias.com.br/campeonatos/super-copa-lcf-liga-cur…" at bounding box center [289, 332] width 198 height 17
paste input "liga-curitibana-futsal.fotto.com.br"
type input "https://liga-curitibana-futsal.fotto.com.br"
click at [190, 427] on div "Editar Botão Conteúdo Estilo Avançado Texto ABRIR Alinhamento Tamanho Normal Pe…" at bounding box center [285, 325] width 190 height 568
click at [876, 21] on span "Visualizar" at bounding box center [889, 20] width 53 height 13
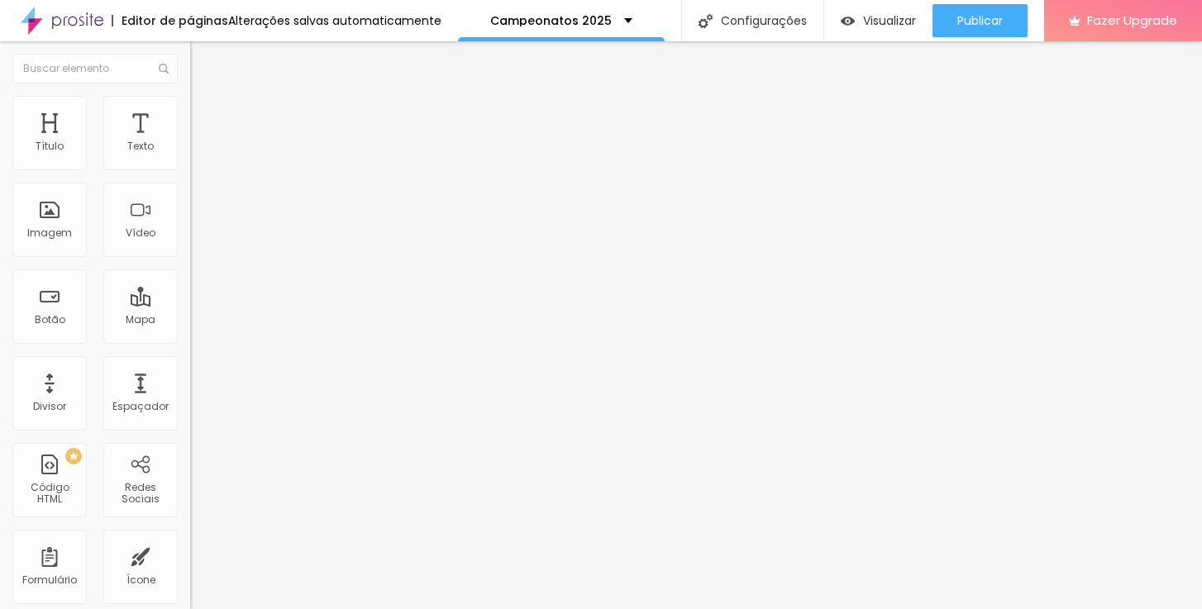
click at [190, 341] on input "https://www.danielmirandafotografias.com.br/campeonatos/fpfs-estadual-de-futsal…" at bounding box center [289, 332] width 198 height 17
drag, startPoint x: 120, startPoint y: 345, endPoint x: 187, endPoint y: 345, distance: 67.0
click at [190, 345] on div "Texto ABRIR Alinhamento Tamanho Normal Pequeno Normal Grande Link URL https://w…" at bounding box center [285, 249] width 190 height 241
click at [190, 458] on div "Editar Botão Conteúdo Estilo Avançado Texto ABRIR Alinhamento Tamanho Normal Pe…" at bounding box center [285, 325] width 190 height 568
click at [863, 21] on span "Visualizar" at bounding box center [889, 20] width 53 height 13
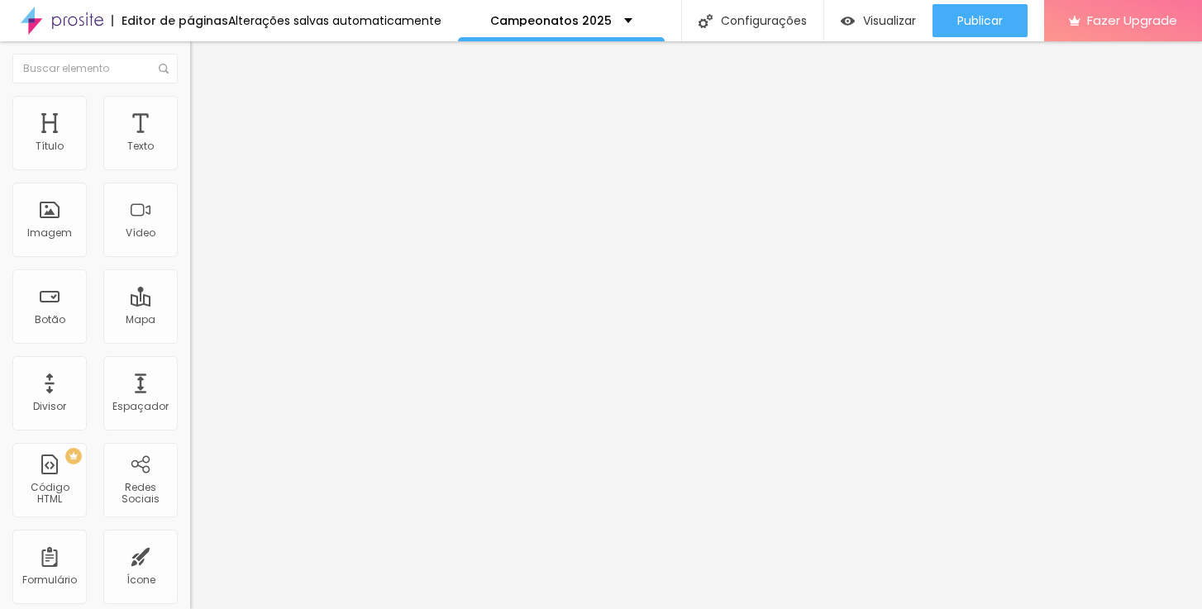
click at [190, 341] on input "https://www.danielmirandafotografias.com.br/suburbana-amador-capital-juvenil/#2…" at bounding box center [289, 332] width 198 height 17
click at [190, 446] on div "Editar Botão Conteúdo Estilo Avançado Texto ABRIR Alinhamento Tamanho Normal Pe…" at bounding box center [285, 325] width 190 height 568
click at [880, 21] on span "Visualizar" at bounding box center [889, 20] width 53 height 13
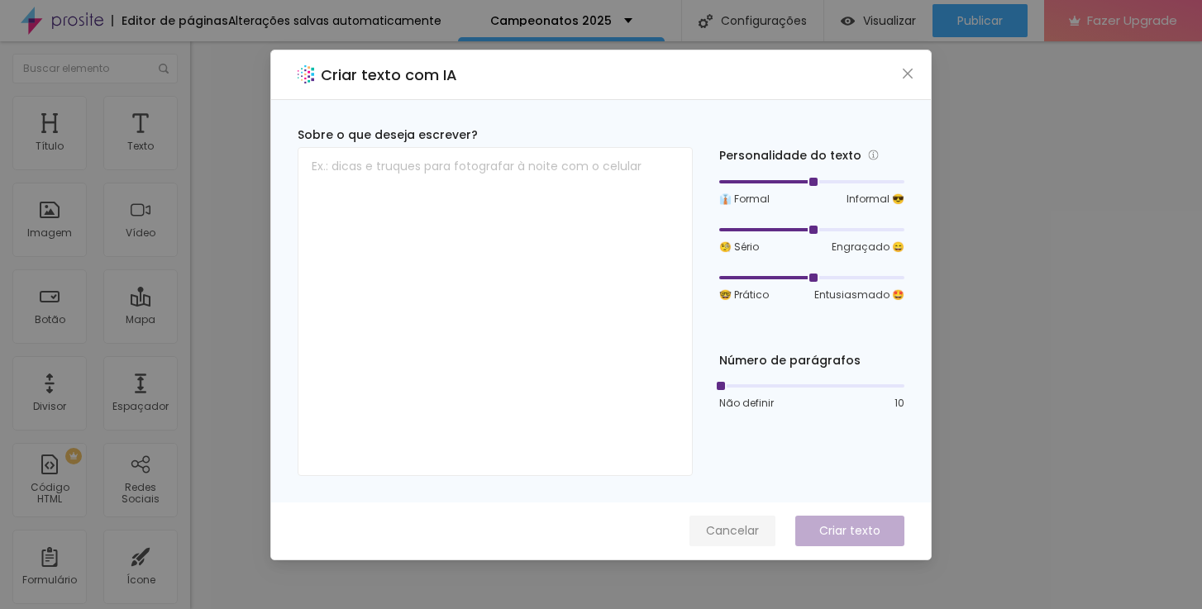
click at [718, 526] on span "Cancelar" at bounding box center [732, 530] width 53 height 17
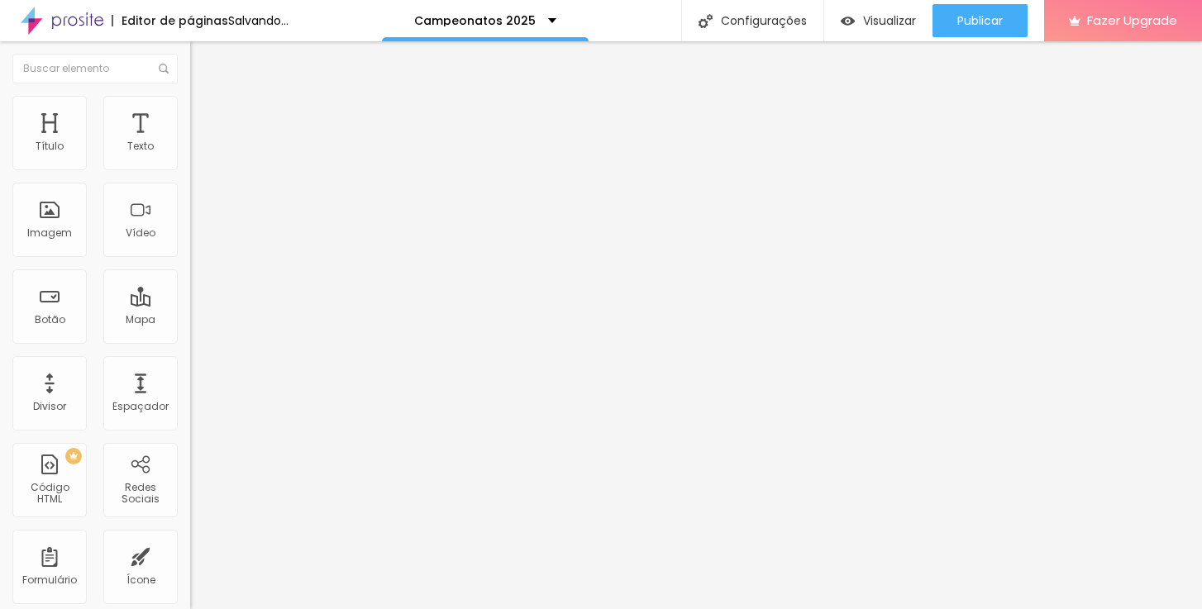
click at [190, 112] on li "Avançado" at bounding box center [285, 120] width 190 height 17
click at [190, 477] on div at bounding box center [285, 477] width 190 height 0
click at [190, 487] on div at bounding box center [285, 487] width 190 height 0
click at [190, 497] on div at bounding box center [285, 497] width 190 height 0
click at [190, 142] on span "Trocar imagem" at bounding box center [235, 135] width 90 height 14
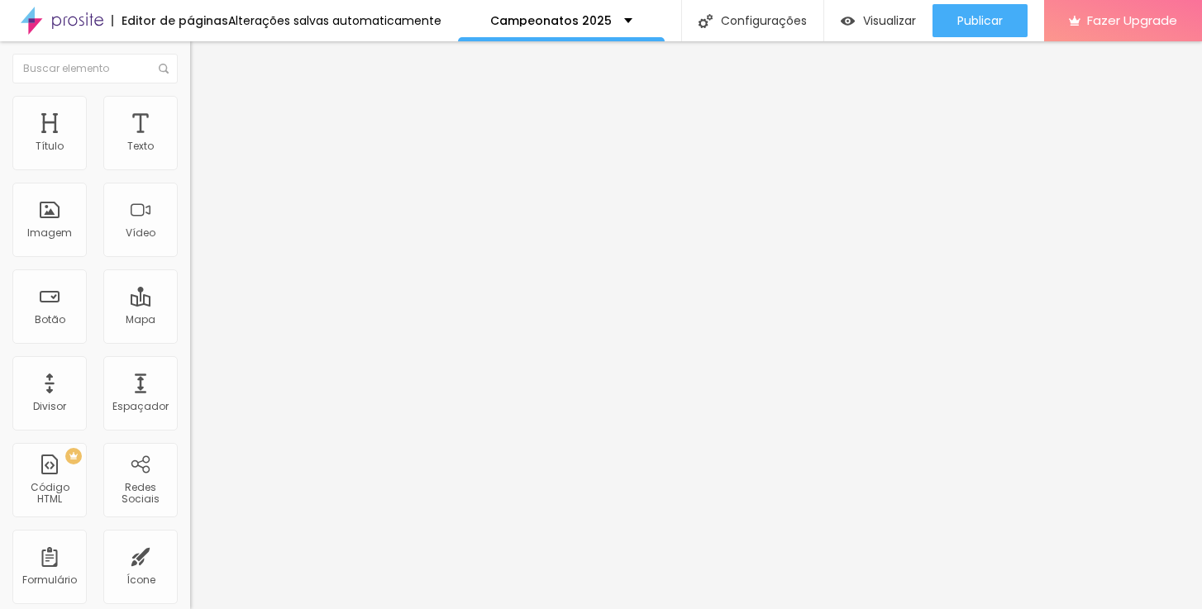
click at [205, 112] on span "Estilo" at bounding box center [218, 107] width 26 height 14
click at [190, 112] on img at bounding box center [197, 119] width 15 height 15
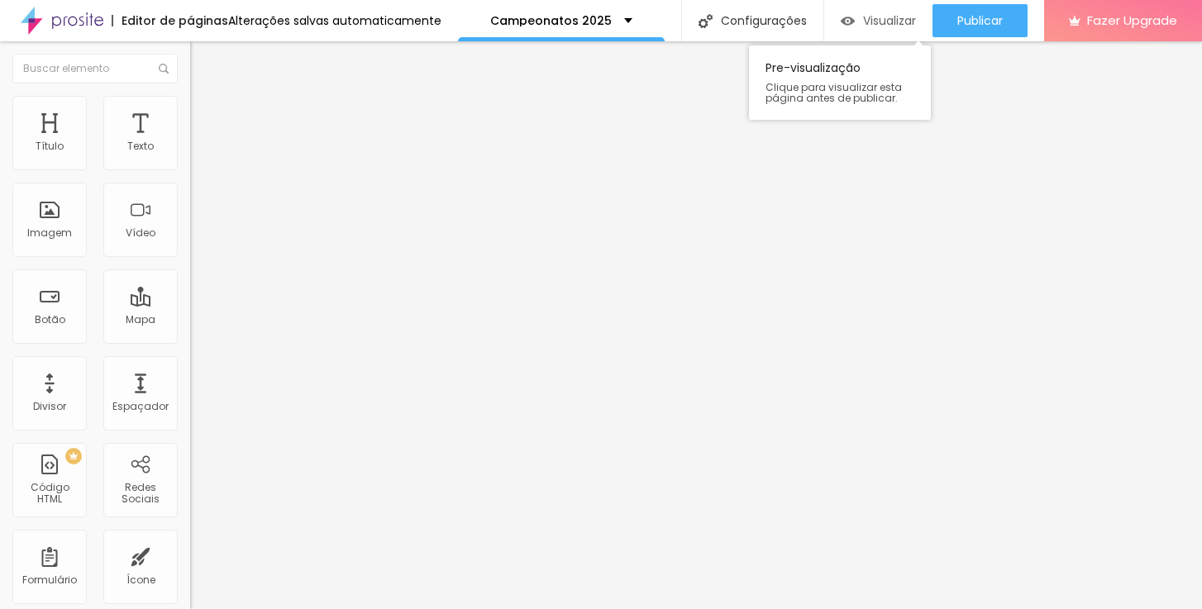
click at [858, 18] on div "Visualizar" at bounding box center [878, 21] width 75 height 14
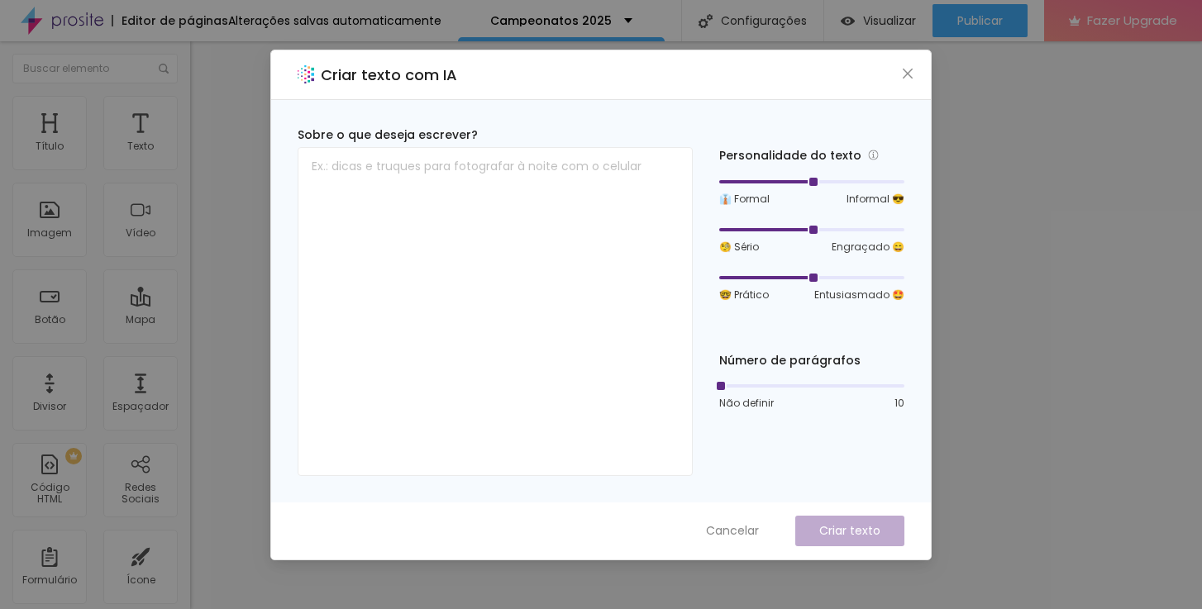
click at [903, 71] on icon "close" at bounding box center [907, 73] width 13 height 13
click at [908, 72] on icon "close" at bounding box center [908, 73] width 10 height 10
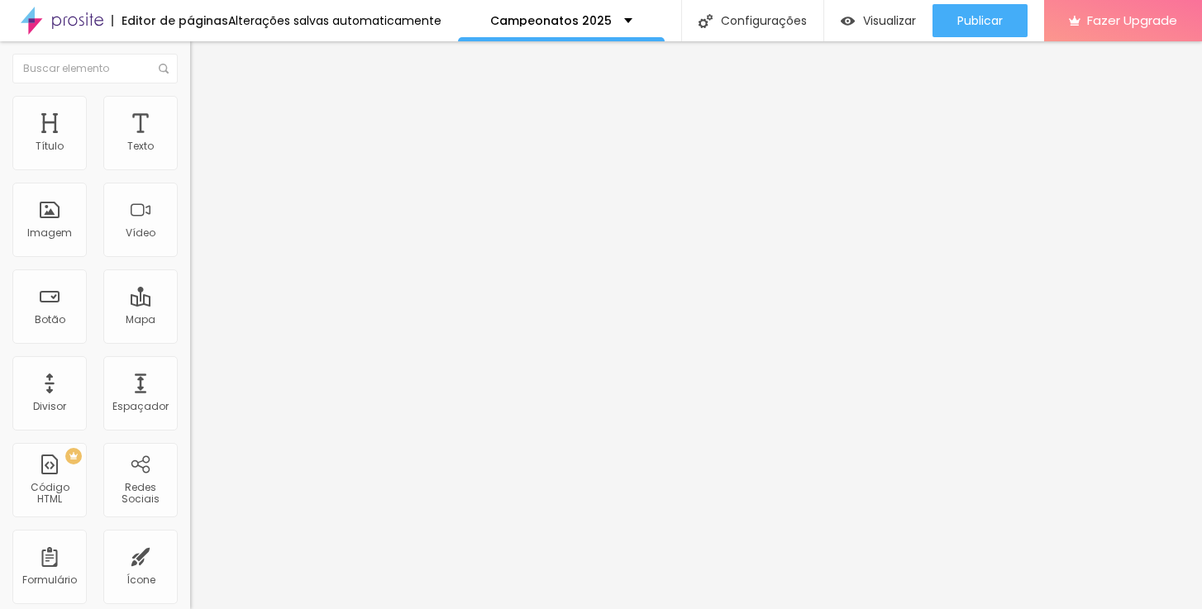
click at [190, 142] on span "Titulo 1" at bounding box center [217, 130] width 54 height 23
type input "16"
type input "18"
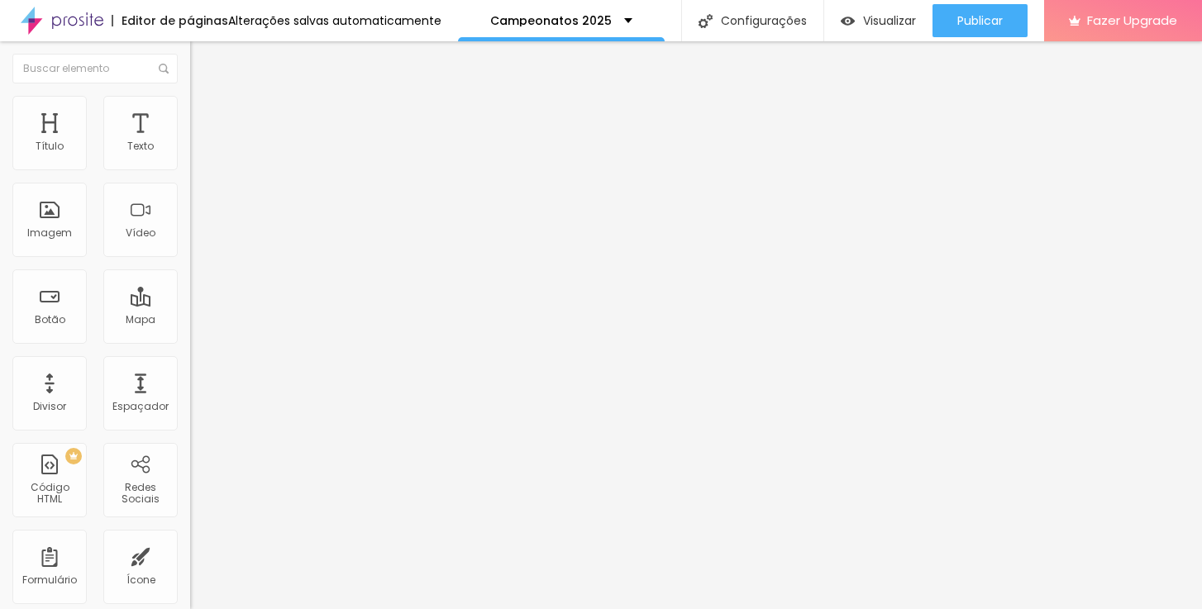
type input "19"
type input "18"
type input "17"
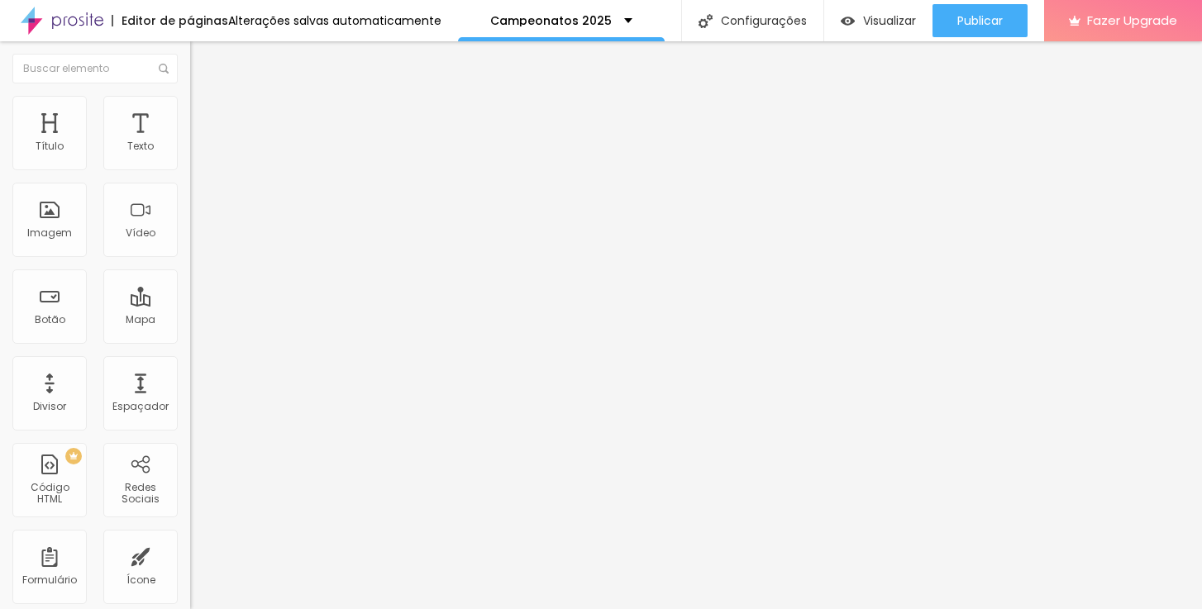
type input "17"
click at [190, 390] on input "range" at bounding box center [243, 396] width 107 height 13
click at [190, 109] on li "Avançado" at bounding box center [285, 104] width 190 height 17
drag, startPoint x: 50, startPoint y: 165, endPoint x: 101, endPoint y: 174, distance: 51.9
click at [190, 174] on div "70 Espaço de cima" at bounding box center [285, 229] width 190 height 234
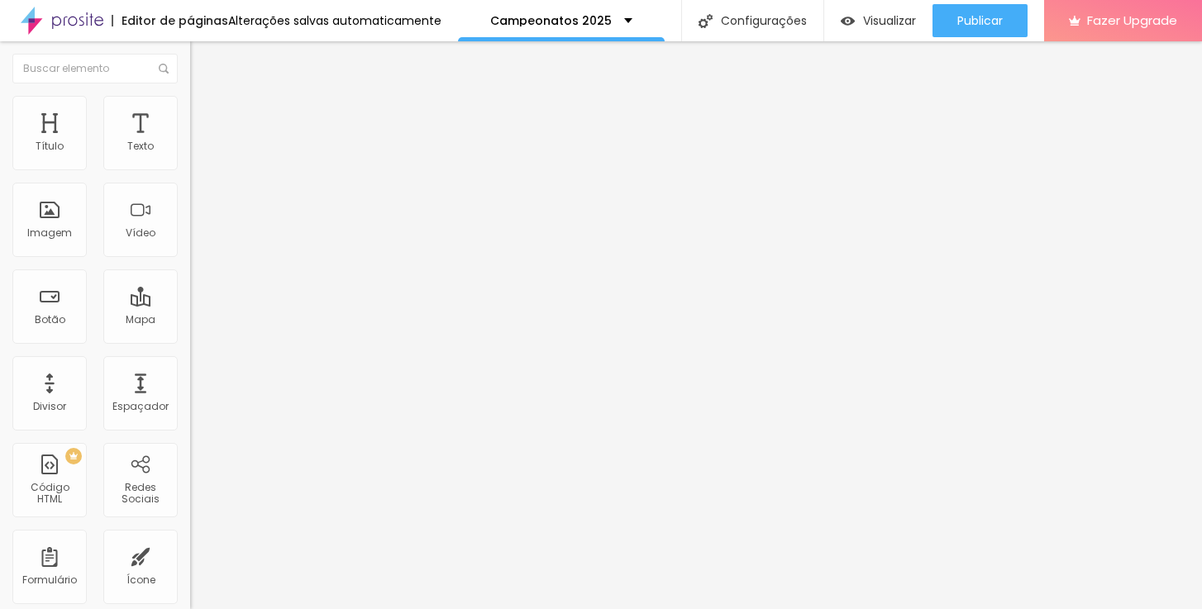
click at [205, 114] on span "Avançado" at bounding box center [232, 107] width 55 height 14
drag, startPoint x: 48, startPoint y: 164, endPoint x: 42, endPoint y: 170, distance: 8.8
click at [190, 304] on div at bounding box center [285, 311] width 190 height 15
click at [190, 538] on input "range" at bounding box center [243, 544] width 107 height 13
click at [280, 139] on img at bounding box center [285, 134] width 10 height 10
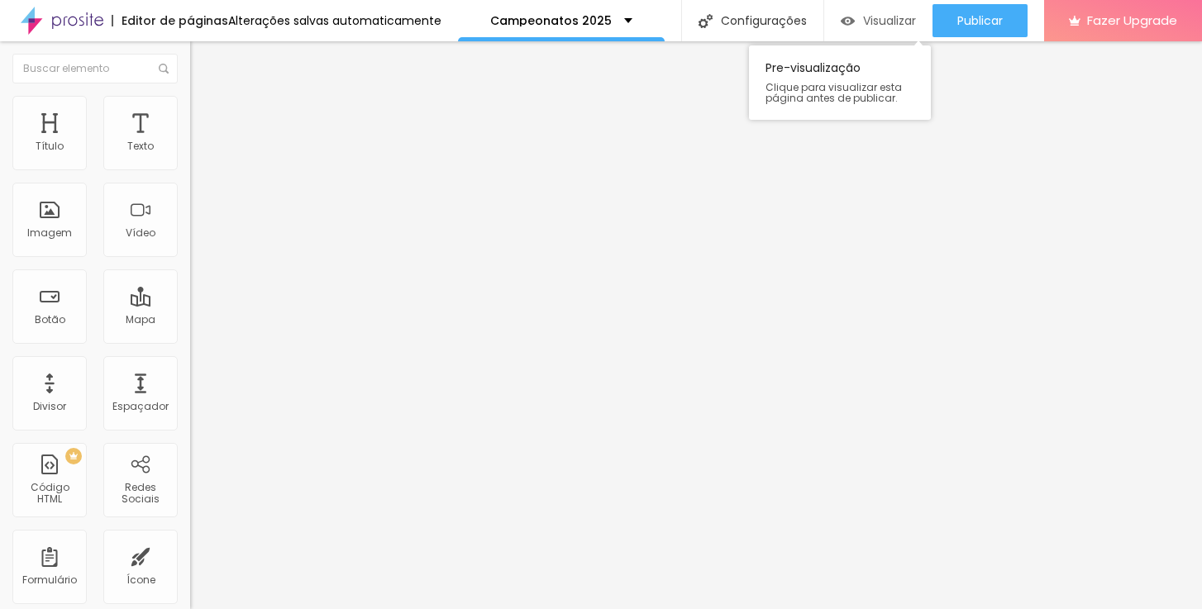
click at [866, 22] on span "Visualizar" at bounding box center [889, 20] width 53 height 13
click at [190, 112] on li "Avançado" at bounding box center [285, 104] width 190 height 17
drag, startPoint x: 44, startPoint y: 165, endPoint x: 101, endPoint y: 160, distance: 57.3
click at [190, 304] on input "range" at bounding box center [243, 310] width 107 height 13
click at [190, 108] on li "Avançado" at bounding box center [285, 104] width 190 height 17
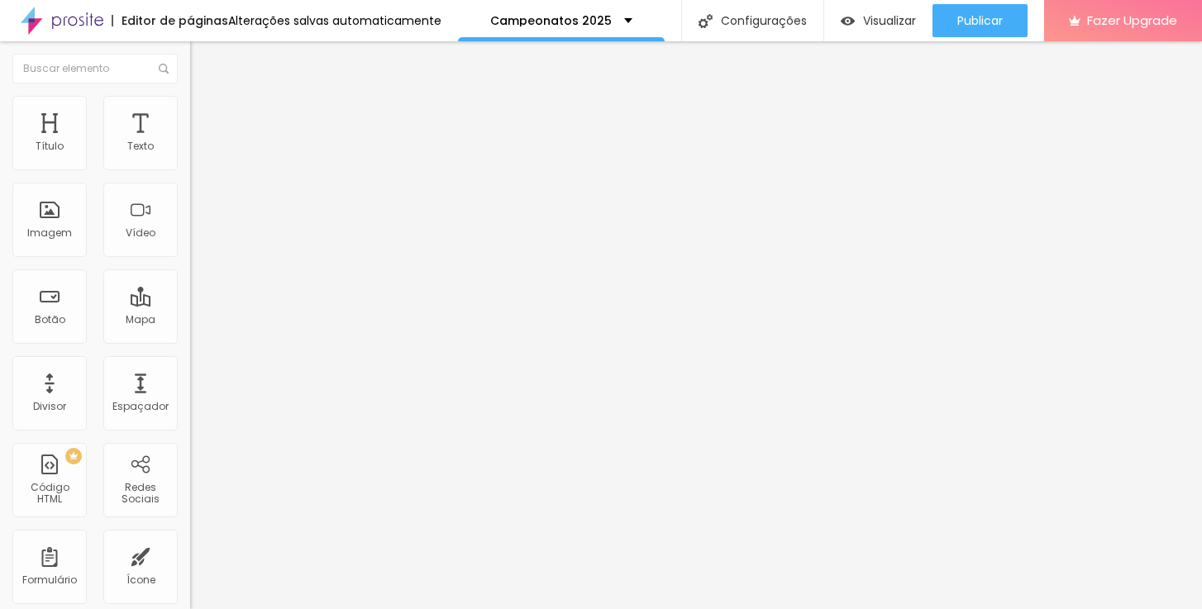
drag, startPoint x: 101, startPoint y: 163, endPoint x: 43, endPoint y: 166, distance: 58.0
click at [190, 304] on input "range" at bounding box center [243, 310] width 107 height 13
click at [190, 142] on span "Trocar imagem" at bounding box center [235, 135] width 90 height 14
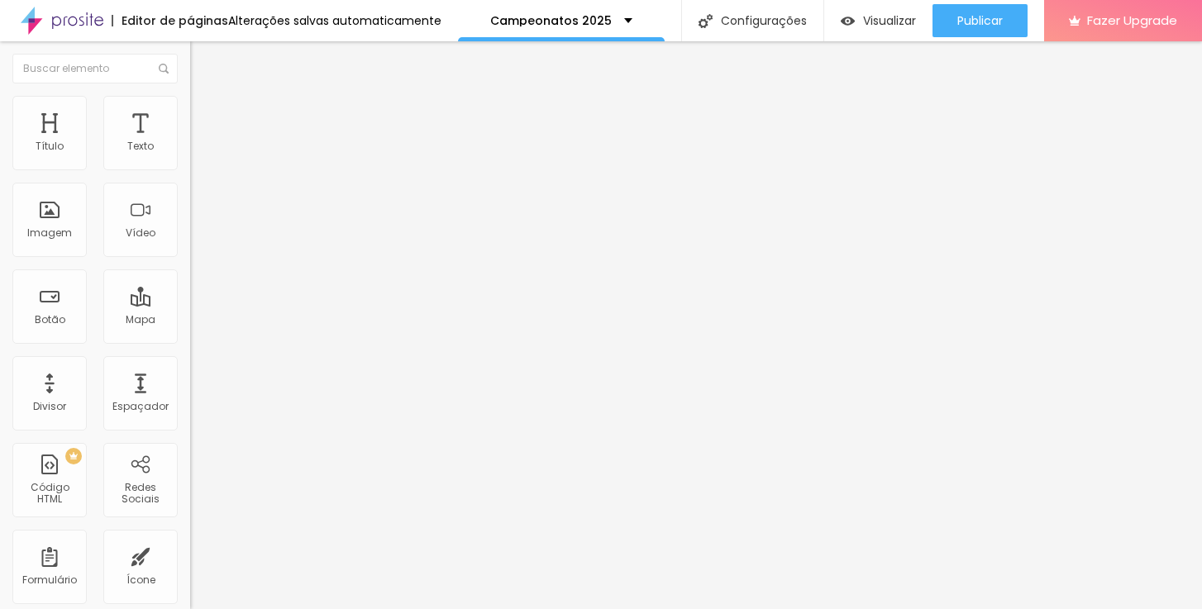
click at [190, 259] on span "Original" at bounding box center [210, 252] width 40 height 14
click at [190, 288] on span "Quadrado" at bounding box center [217, 281] width 54 height 14
click at [190, 279] on span "Padrão" at bounding box center [208, 272] width 37 height 14
click at [205, 114] on span "Avançado" at bounding box center [232, 107] width 55 height 14
click at [190, 96] on li "Estilo" at bounding box center [285, 87] width 190 height 17
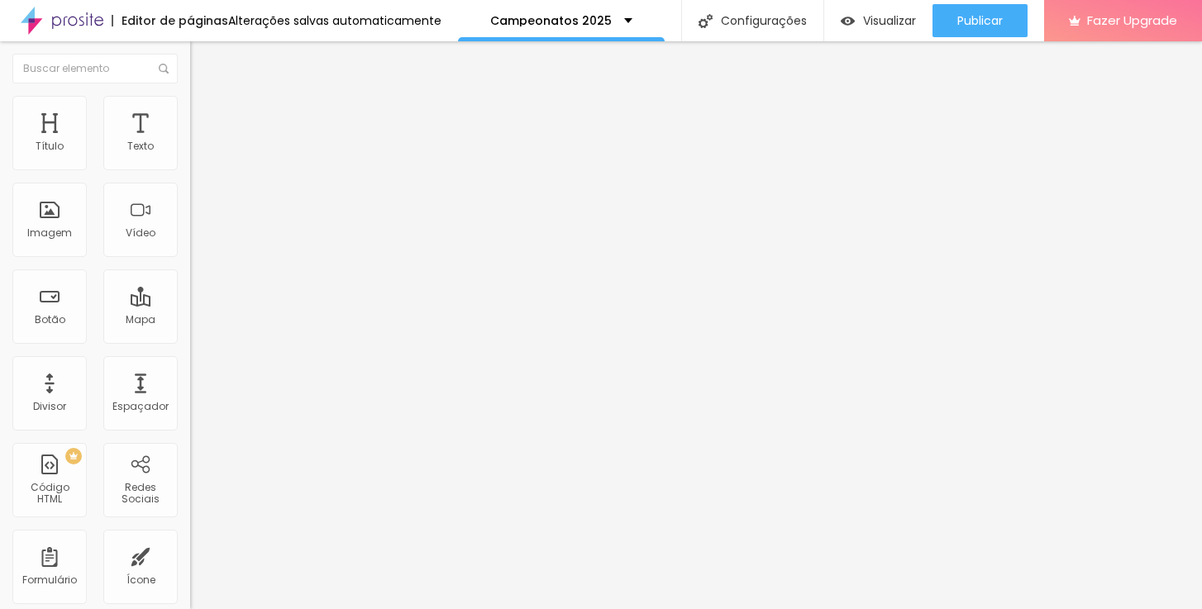
click at [190, 108] on ul "Estilo Avançado" at bounding box center [285, 95] width 190 height 33
click at [205, 114] on span "Avançado" at bounding box center [232, 107] width 55 height 14
click at [205, 98] on span "Estilo" at bounding box center [218, 90] width 26 height 14
click at [197, 154] on icon "button" at bounding box center [202, 149] width 10 height 10
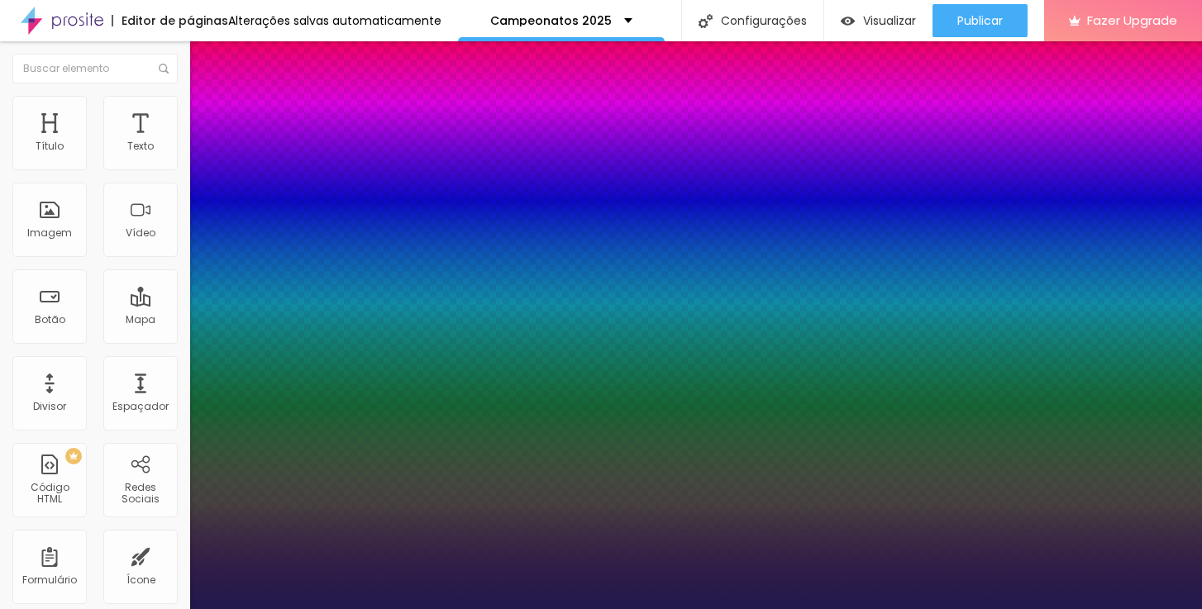
drag, startPoint x: 217, startPoint y: 274, endPoint x: 228, endPoint y: 274, distance: 10.8
click at [754, 608] on div at bounding box center [601, 609] width 1202 height 0
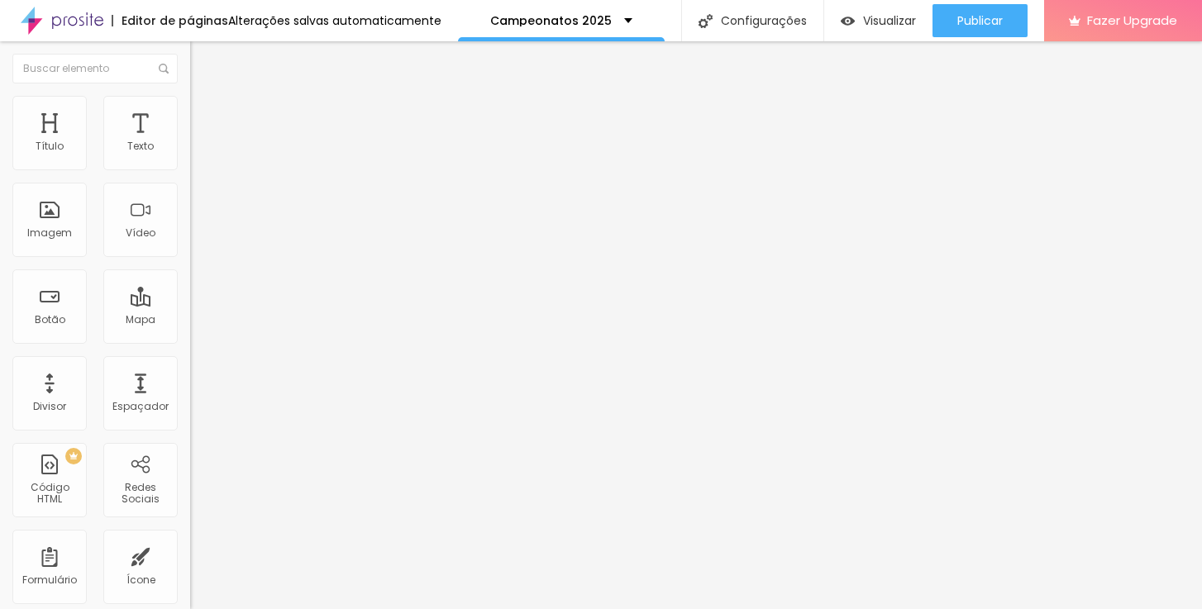
click at [190, 101] on img at bounding box center [197, 103] width 15 height 15
drag, startPoint x: 101, startPoint y: 166, endPoint x: 83, endPoint y: 163, distance: 18.5
click at [190, 304] on input "range" at bounding box center [243, 310] width 107 height 13
drag, startPoint x: 83, startPoint y: 162, endPoint x: 74, endPoint y: 161, distance: 10.0
click at [190, 304] on input "range" at bounding box center [243, 310] width 107 height 13
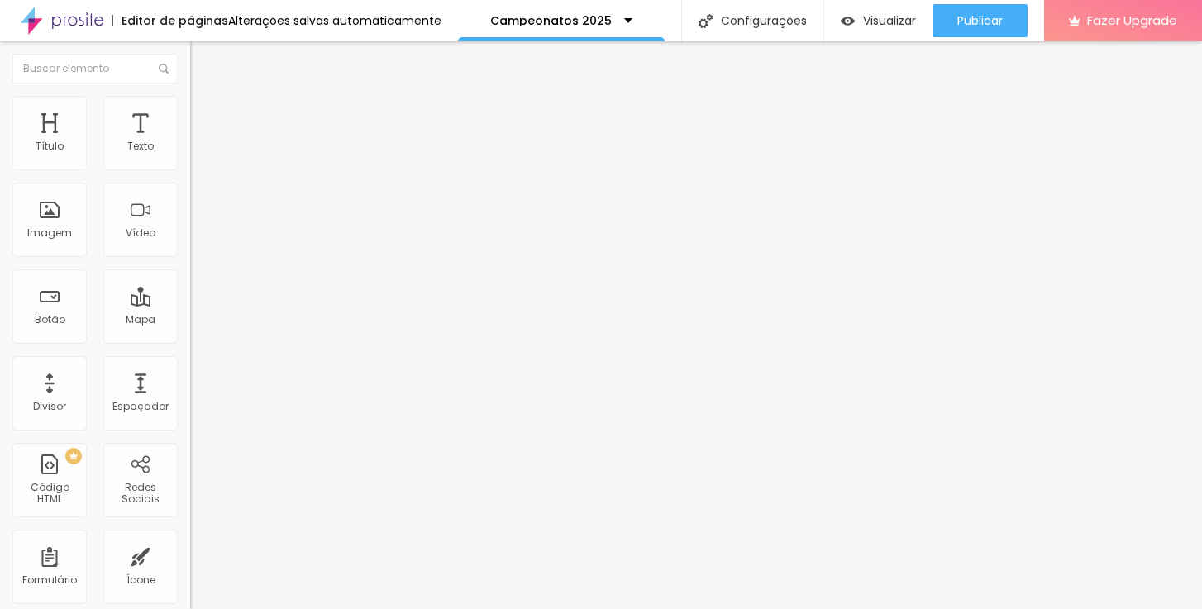
drag, startPoint x: 72, startPoint y: 165, endPoint x: 60, endPoint y: 165, distance: 11.6
click at [190, 304] on input "range" at bounding box center [243, 310] width 107 height 13
click at [190, 112] on img at bounding box center [197, 119] width 15 height 15
click at [205, 111] on span "Estilo" at bounding box center [218, 107] width 26 height 14
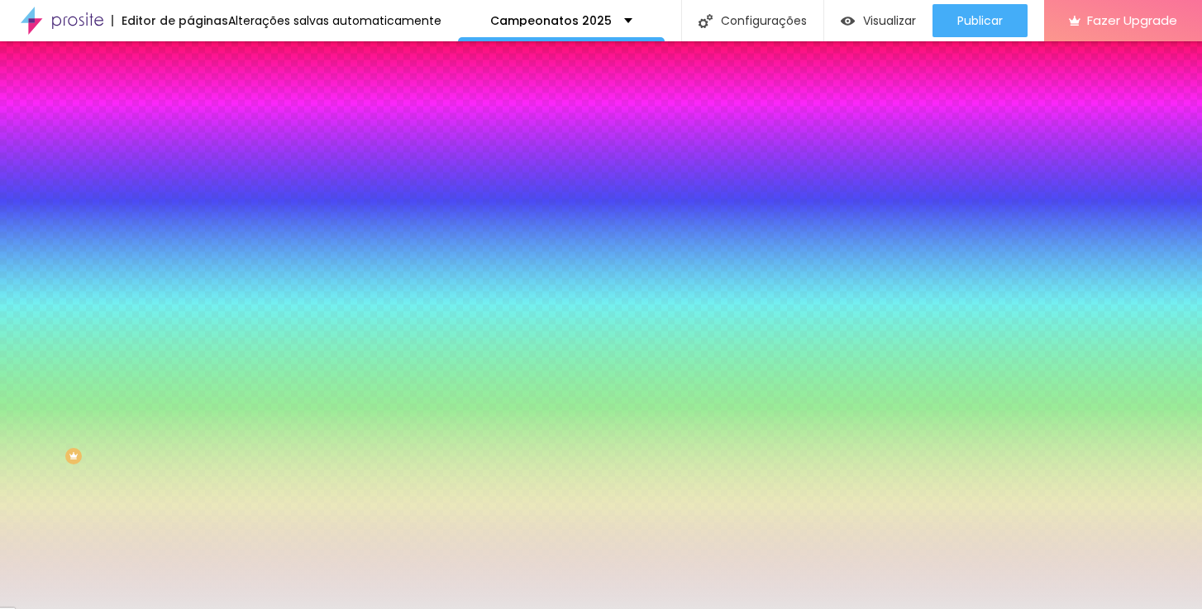
click at [190, 96] on li "Conteúdo" at bounding box center [285, 87] width 190 height 17
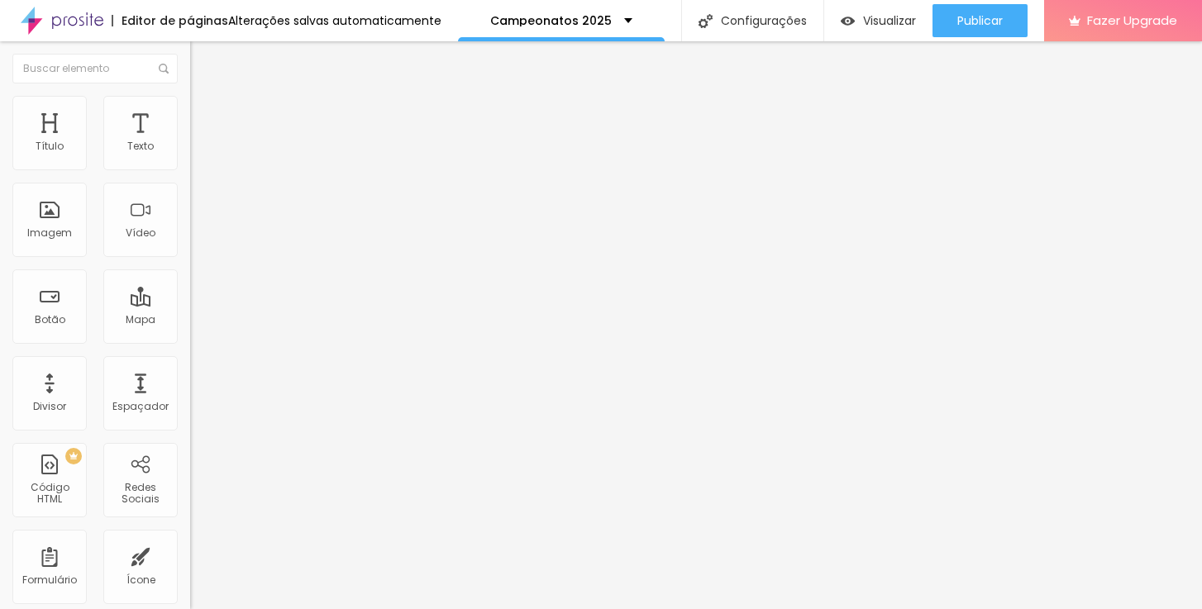
click at [205, 119] on span "Avançado" at bounding box center [232, 124] width 55 height 14
drag, startPoint x: 99, startPoint y: 164, endPoint x: 41, endPoint y: 168, distance: 58.0
click at [190, 321] on input "range" at bounding box center [243, 327] width 107 height 13
click at [190, 150] on span "Encaixotado" at bounding box center [222, 143] width 64 height 14
click at [205, 122] on span "Avançado" at bounding box center [232, 124] width 55 height 14
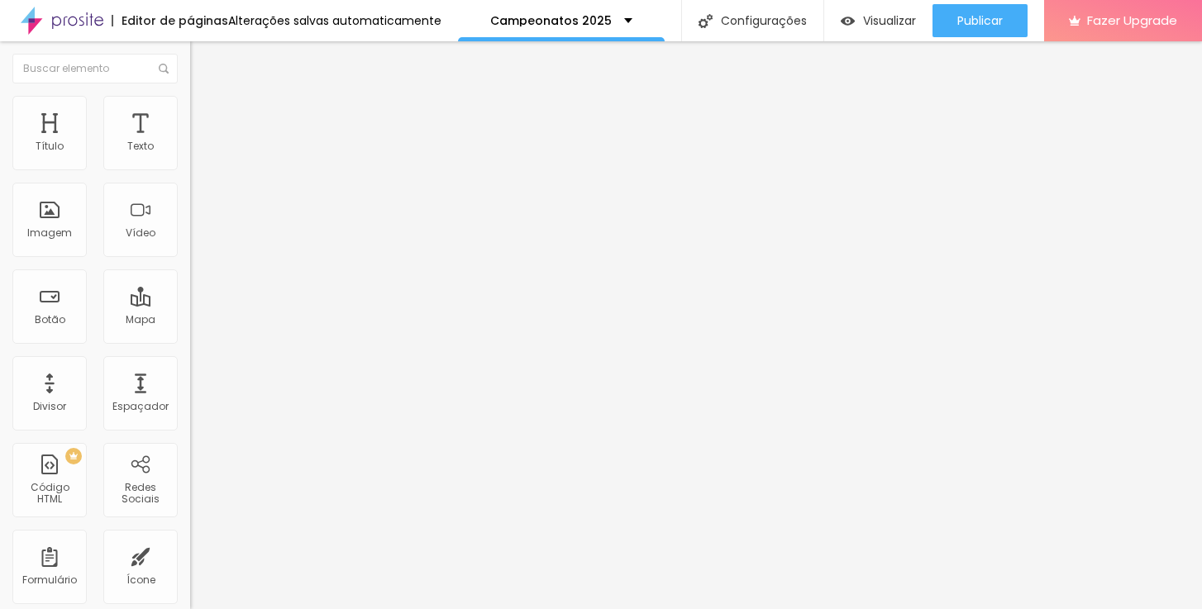
click at [205, 114] on span "Estilo" at bounding box center [218, 107] width 26 height 14
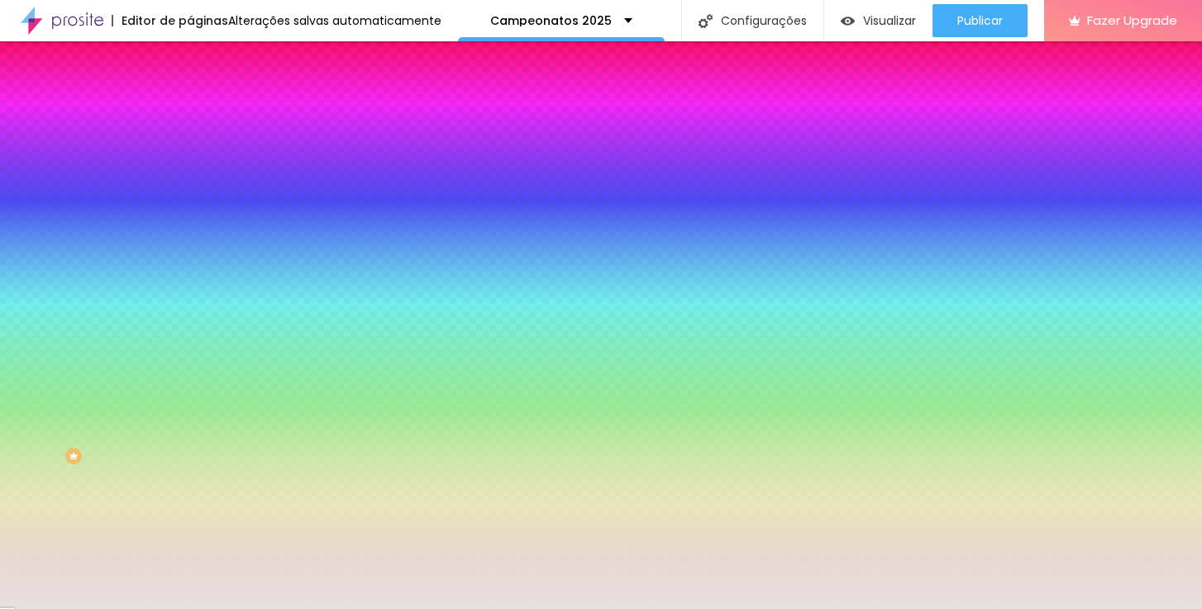
click at [190, 172] on span "Nenhum" at bounding box center [211, 165] width 43 height 14
click at [205, 120] on span "Avançado" at bounding box center [232, 124] width 55 height 14
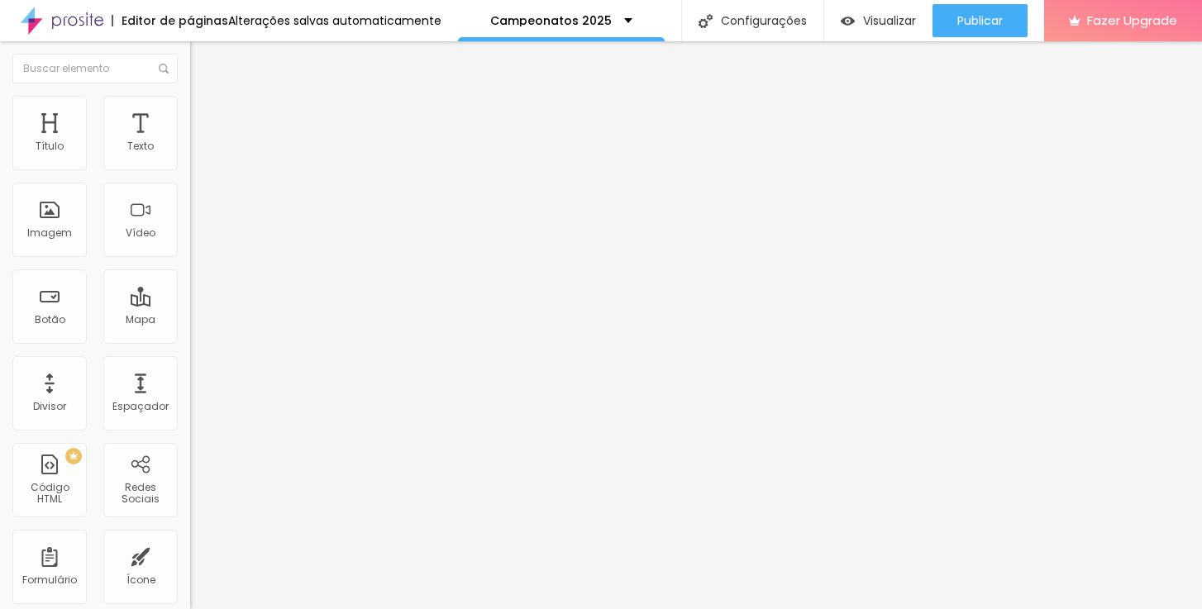
drag, startPoint x: 33, startPoint y: 202, endPoint x: 2, endPoint y: 199, distance: 31.5
click at [190, 199] on div "0 Espaçamento entre colunas 0 px Espaçamento vertical ID Html Classes Html Visí…" at bounding box center [285, 476] width 190 height 695
click at [190, 112] on li "Avançado" at bounding box center [285, 120] width 190 height 17
click at [190, 321] on input "range" at bounding box center [243, 327] width 107 height 13
click at [205, 112] on span "Estilo" at bounding box center [218, 107] width 26 height 14
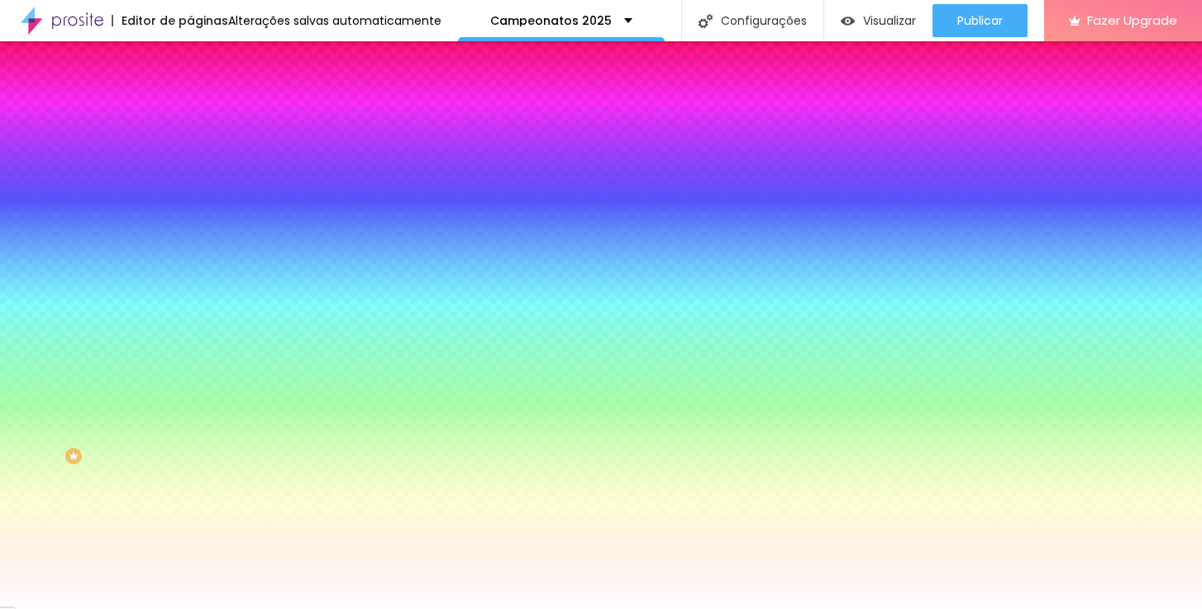
click at [205, 98] on span "Conteúdo" at bounding box center [230, 90] width 51 height 14
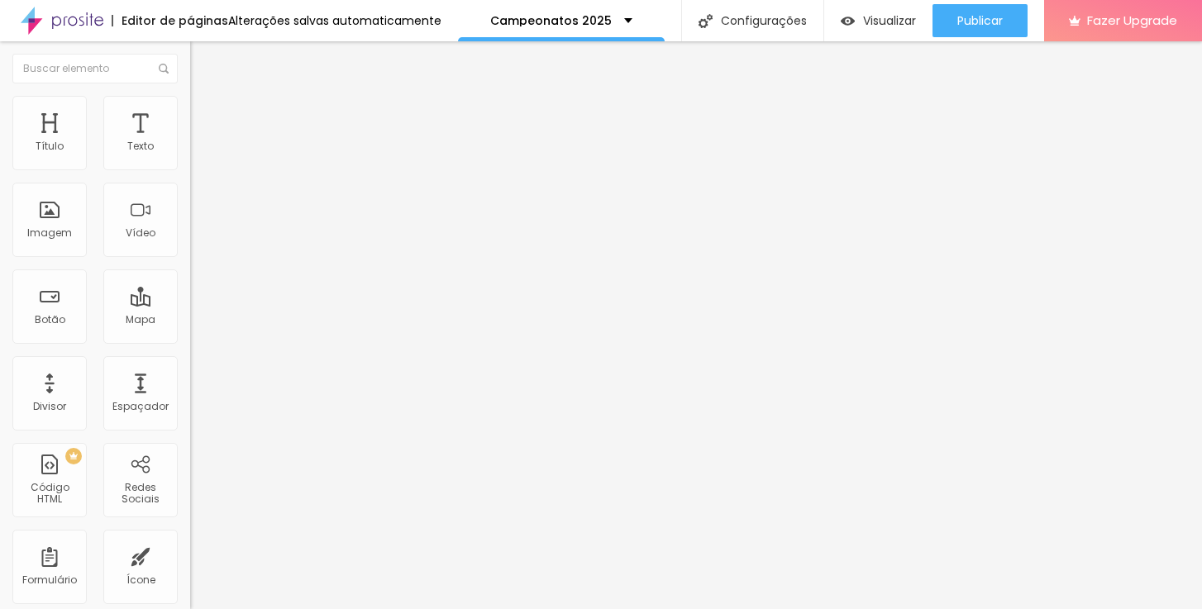
click at [190, 164] on img at bounding box center [196, 158] width 12 height 12
click at [205, 117] on span "Avançado" at bounding box center [232, 124] width 55 height 14
click at [190, 109] on li "Estilo" at bounding box center [285, 104] width 190 height 17
click at [205, 117] on span "Avançado" at bounding box center [232, 124] width 55 height 14
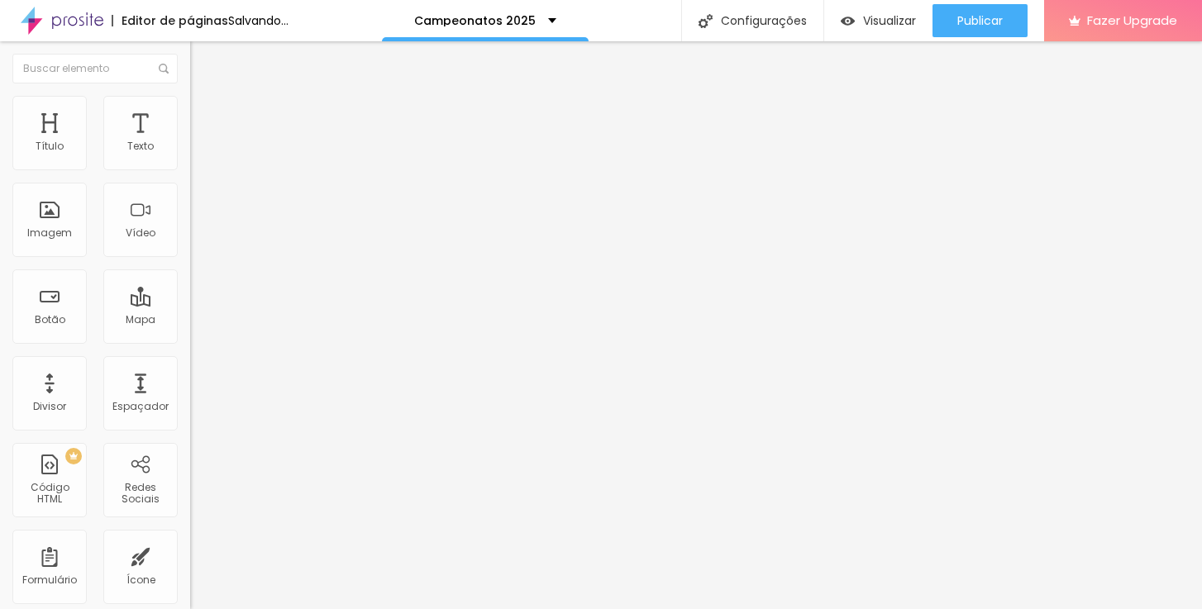
drag, startPoint x: 47, startPoint y: 165, endPoint x: 17, endPoint y: 165, distance: 30.6
click at [190, 165] on div "0 Espaço de cima" at bounding box center [285, 246] width 190 height 234
drag, startPoint x: 46, startPoint y: 202, endPoint x: 19, endPoint y: 200, distance: 27.3
click at [190, 363] on div "0 Espaço de baixo" at bounding box center [285, 480] width 190 height 234
click at [205, 112] on span "Estilo" at bounding box center [218, 107] width 26 height 14
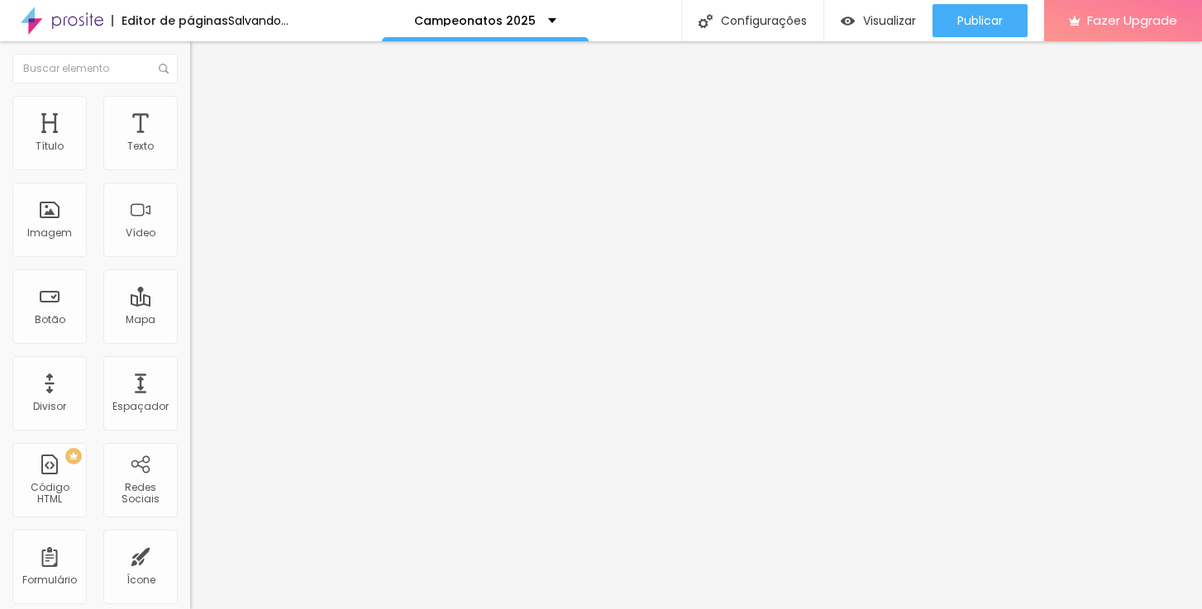
click at [205, 117] on span "Avançado" at bounding box center [232, 124] width 55 height 14
drag, startPoint x: 47, startPoint y: 164, endPoint x: 56, endPoint y: 165, distance: 9.2
click at [190, 321] on input "range" at bounding box center [243, 327] width 107 height 13
click at [205, 112] on span "Estilo" at bounding box center [218, 107] width 26 height 14
click at [205, 122] on span "Avançado" at bounding box center [232, 124] width 55 height 14
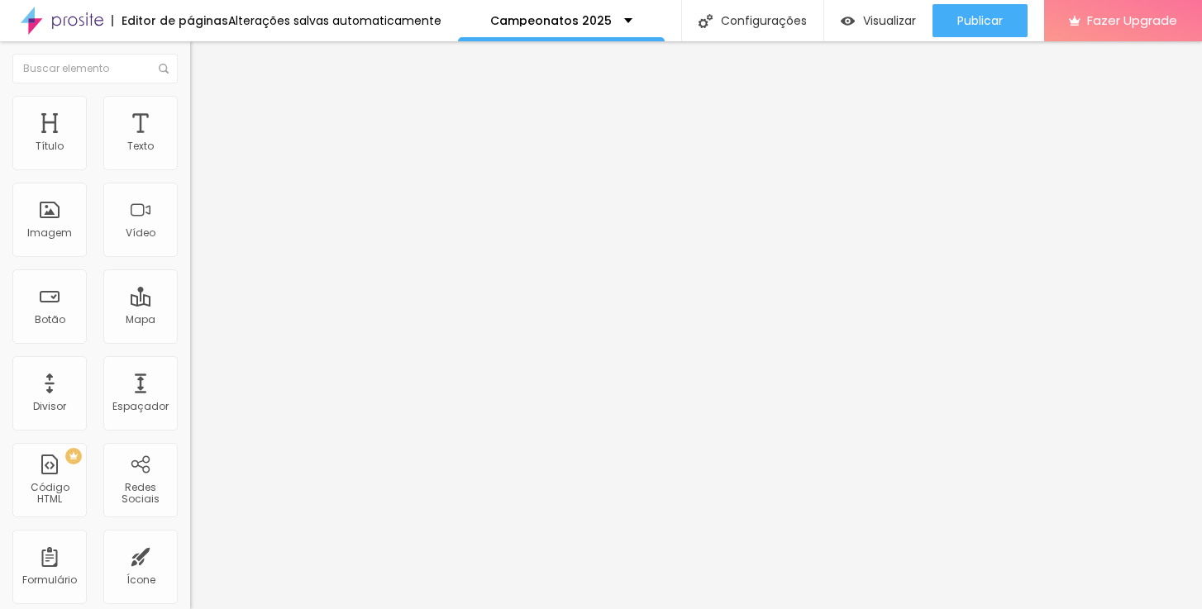
click at [190, 321] on input "range" at bounding box center [243, 327] width 107 height 13
click at [205, 117] on span "Avançado" at bounding box center [232, 124] width 55 height 14
click at [190, 321] on input "range" at bounding box center [243, 327] width 107 height 13
drag, startPoint x: 36, startPoint y: 350, endPoint x: 45, endPoint y: 351, distance: 9.2
click at [190, 396] on input "range" at bounding box center [243, 402] width 107 height 13
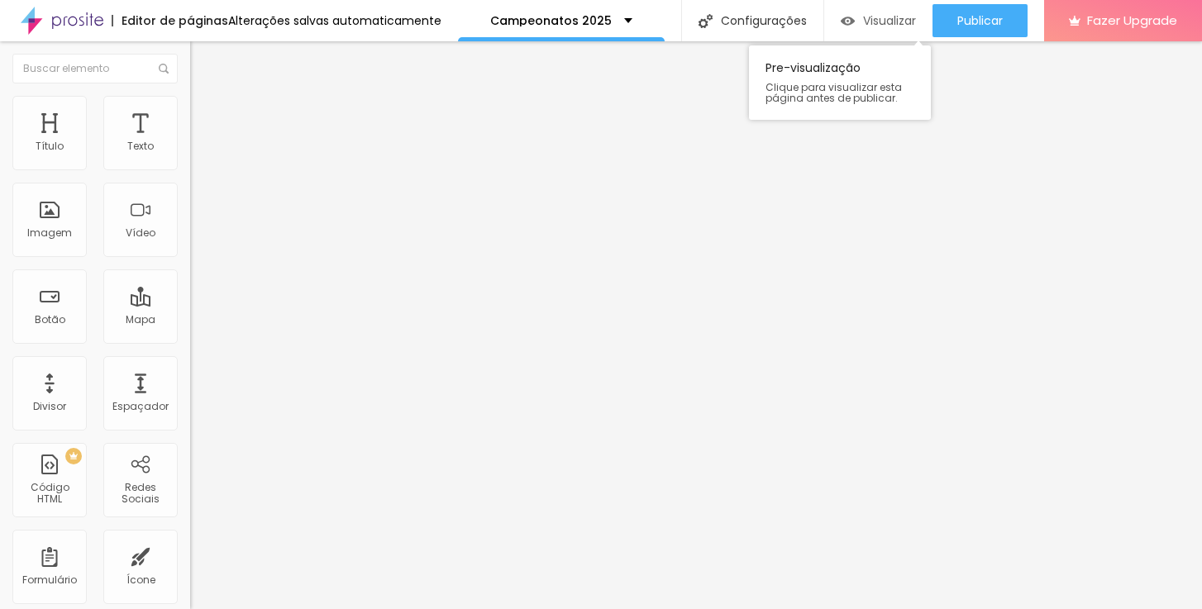
click at [870, 21] on span "Visualizar" at bounding box center [889, 20] width 53 height 13
click at [190, 164] on img at bounding box center [196, 158] width 12 height 12
click at [190, 142] on span "Trocar imagem" at bounding box center [235, 135] width 90 height 14
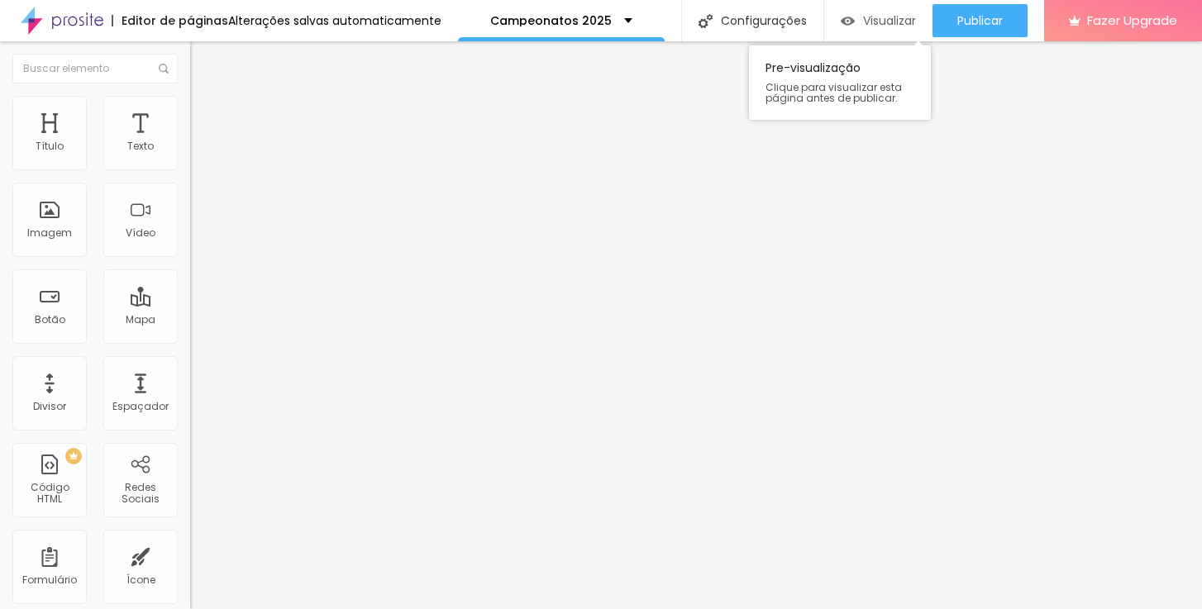
click at [892, 20] on span "Visualizar" at bounding box center [889, 20] width 53 height 13
click at [205, 117] on span "Avançado" at bounding box center [232, 124] width 55 height 14
click at [190, 341] on input "https://www.danielmirandafotografias.com.br/copa-sao-ludgero/#2024" at bounding box center [289, 332] width 198 height 17
click at [190, 462] on div "Editar Botão Conteúdo Estilo Avançado Texto ABRIR Alinhamento Tamanho Normal Pe…" at bounding box center [285, 325] width 190 height 568
drag, startPoint x: 60, startPoint y: 189, endPoint x: 69, endPoint y: 192, distance: 8.6
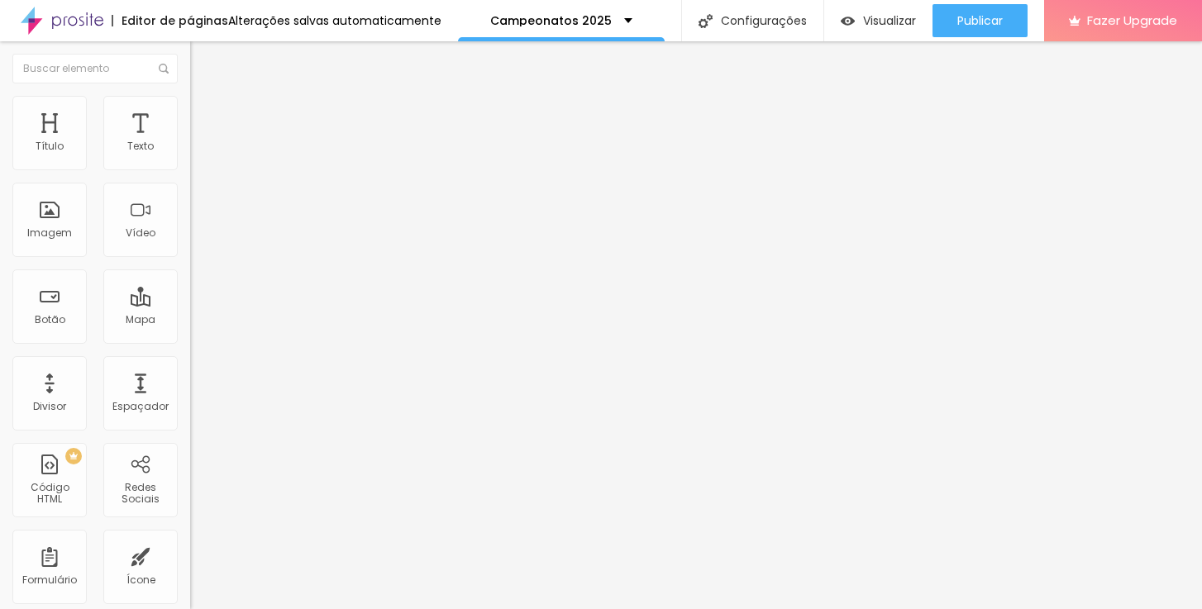
click at [190, 155] on input "ABRIR-24" at bounding box center [289, 147] width 198 height 17
drag, startPoint x: 50, startPoint y: 188, endPoint x: 77, endPoint y: 191, distance: 26.7
click at [190, 155] on input "ABRIR-24" at bounding box center [289, 147] width 198 height 17
click at [190, 341] on input "https://www.danielmirandafotografias.com.br/suburbana-amador-capital-juvenil/#2…" at bounding box center [289, 332] width 198 height 17
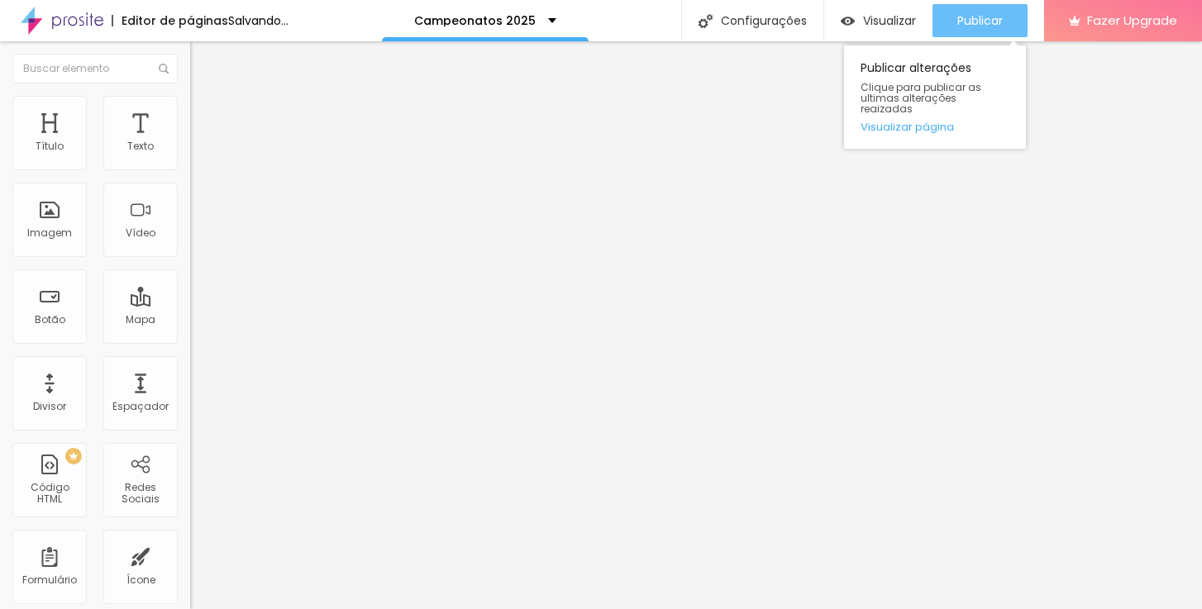
click at [999, 19] on span "Publicar" at bounding box center [979, 20] width 45 height 13
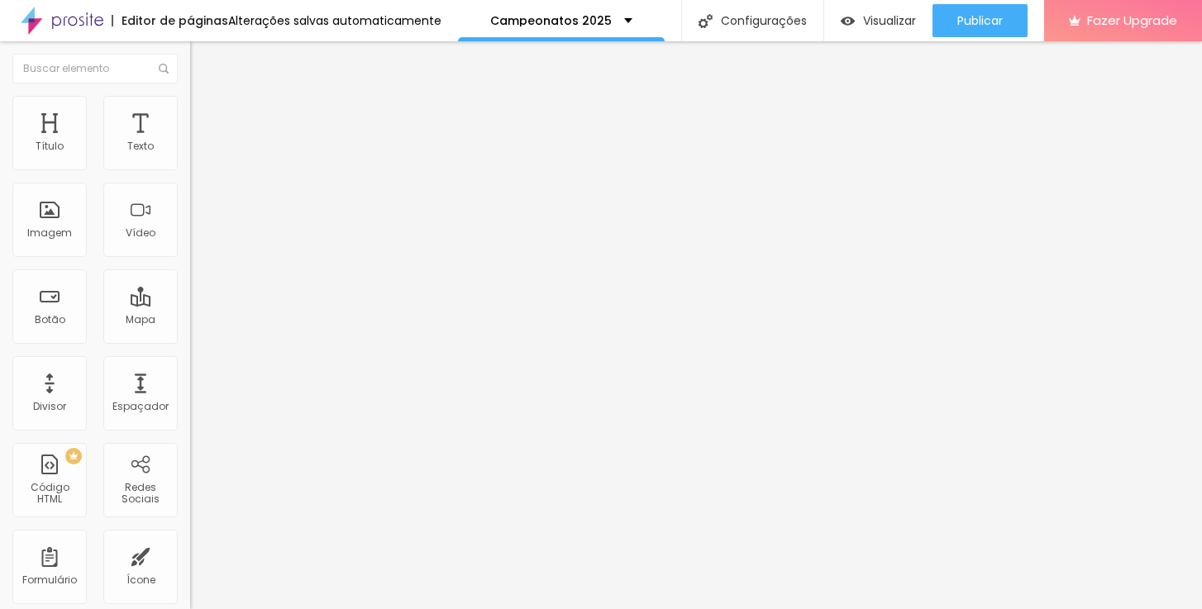
click at [190, 341] on input "https://www.danielmirandafotografias.com.br/fotos-alvo-soccer-cup" at bounding box center [289, 332] width 198 height 17
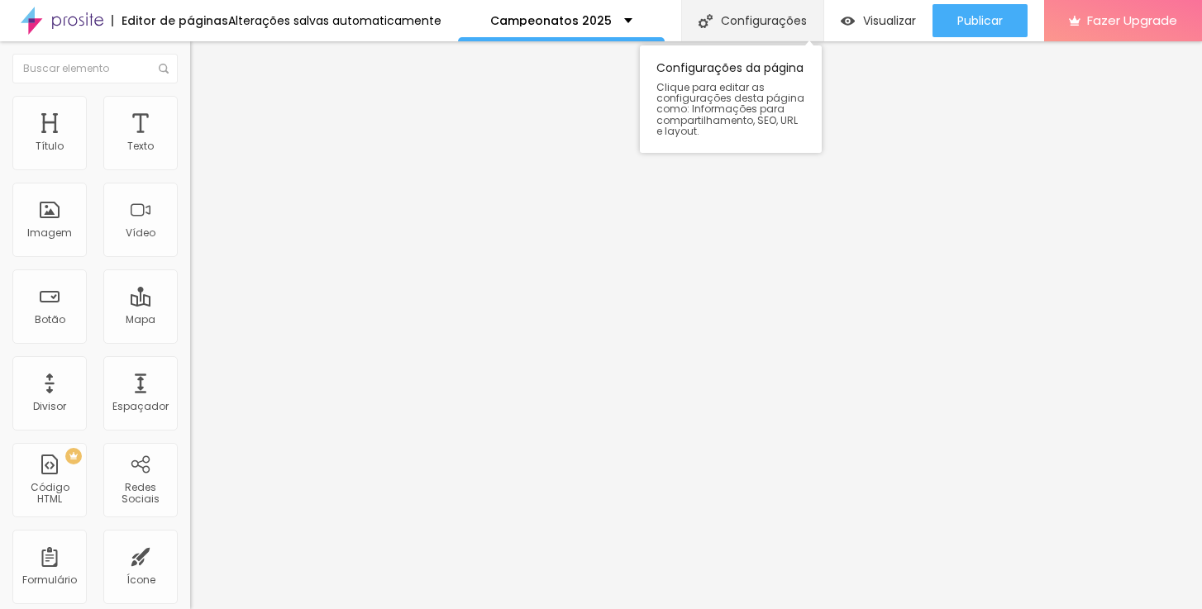
click at [773, 14] on div "Configurações" at bounding box center [752, 20] width 142 height 41
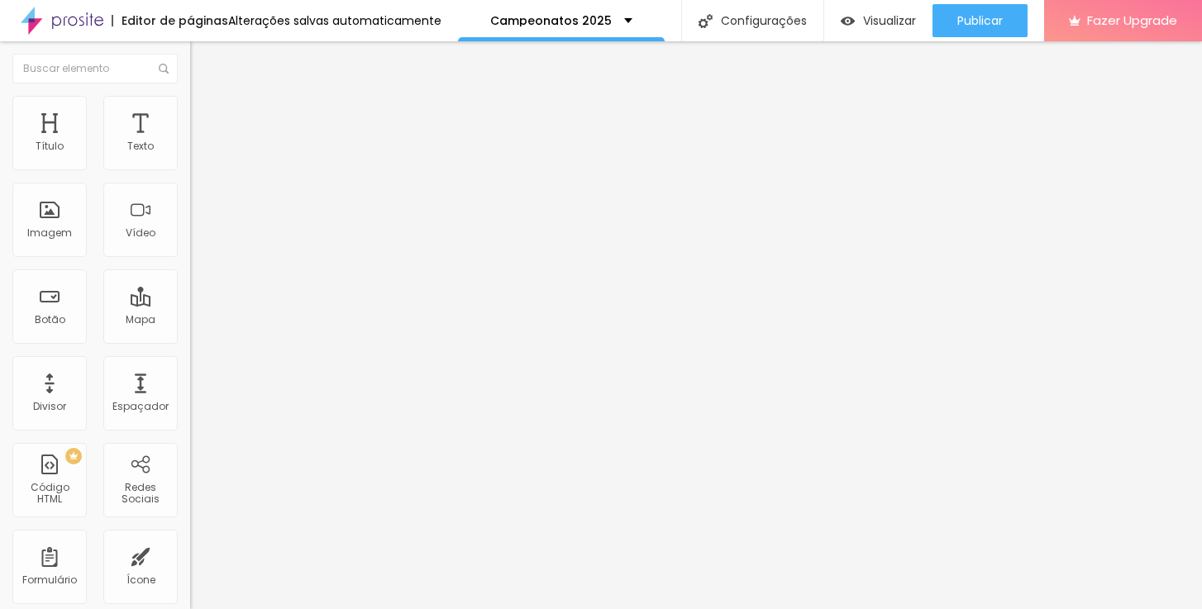
click at [870, 21] on span "Visualizar" at bounding box center [889, 20] width 53 height 13
click at [190, 341] on input "https://www.danielmirandafotografias.com.br/fotos-alvo-soccer-cup" at bounding box center [289, 332] width 198 height 17
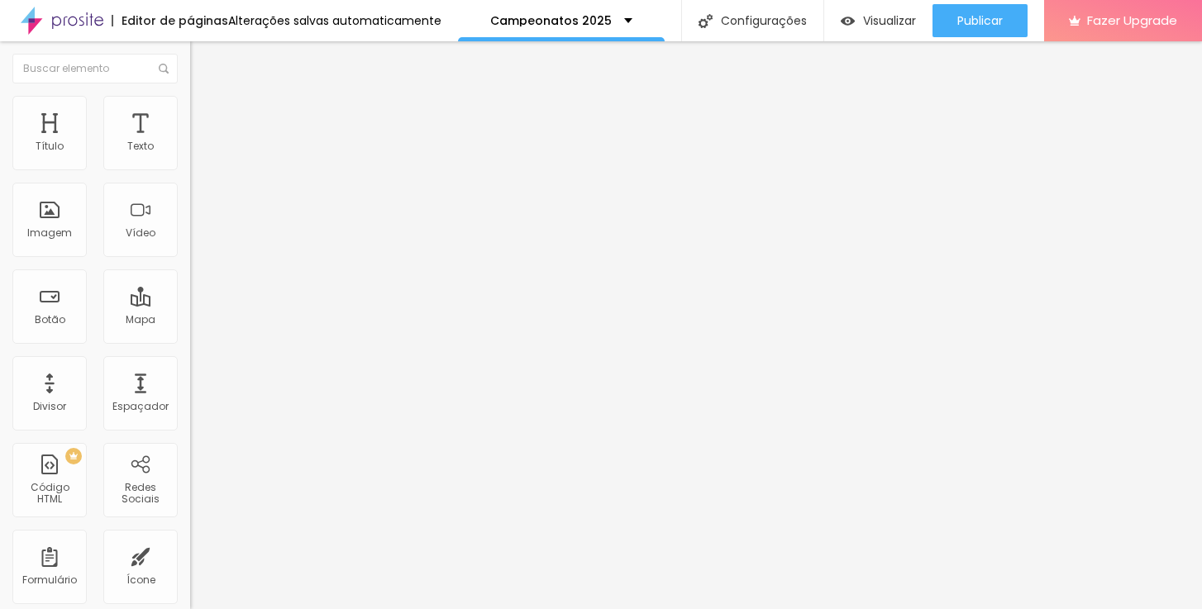
click at [190, 341] on input "https://www.danielmirandafotografias.com.br/fotos-alvo-soccer-cup" at bounding box center [289, 332] width 198 height 17
paste input "grand-prix-pr-sc"
click at [190, 422] on div "Editar Botão Conteúdo Estilo Avançado Texto ABRIR Alinhamento Tamanho Normal Pe…" at bounding box center [285, 325] width 190 height 568
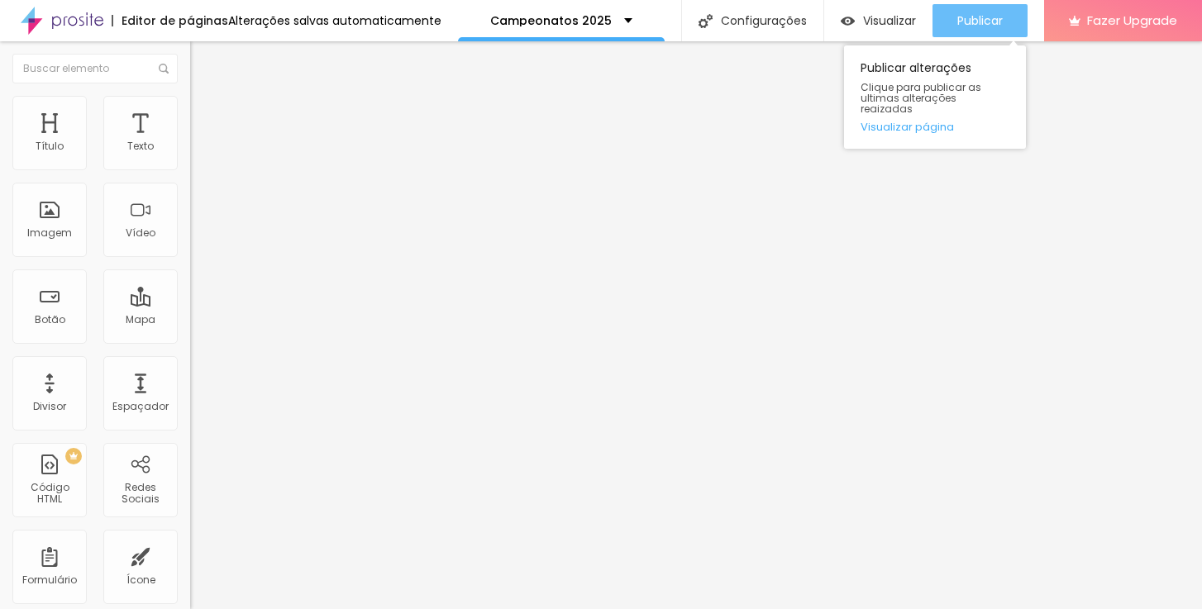
click at [970, 27] on span "Publicar" at bounding box center [979, 20] width 45 height 13
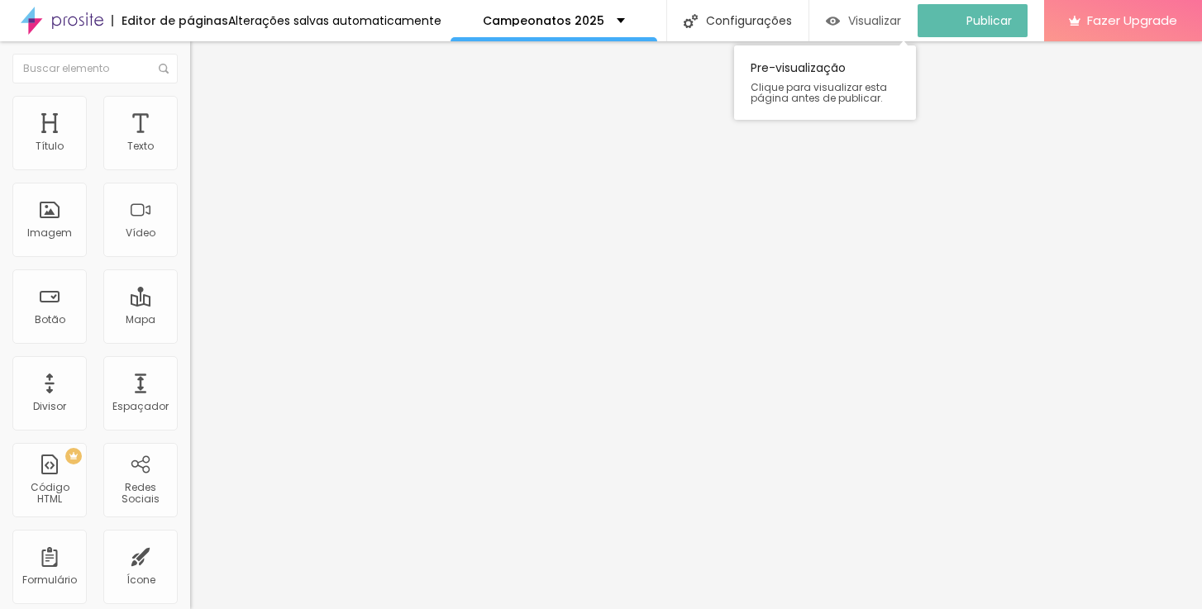
click at [889, 15] on span "Visualizar" at bounding box center [874, 20] width 53 height 13
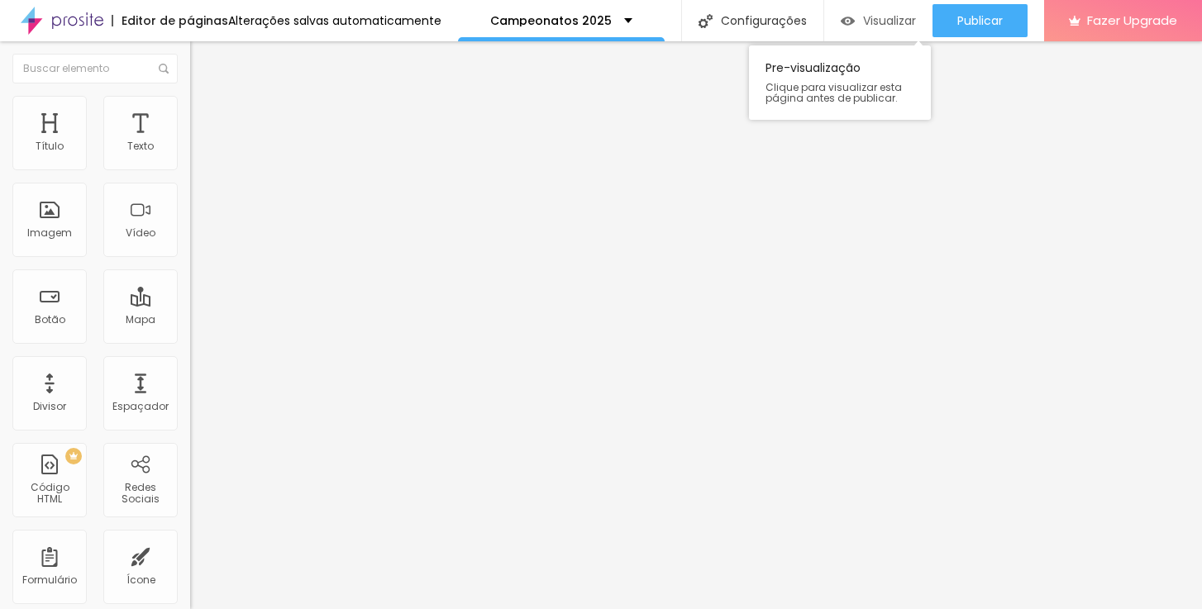
click at [856, 25] on div "Visualizar" at bounding box center [878, 21] width 75 height 14
click at [190, 341] on input "https://www.danielmirandafotografias.com.br/copa-sao-ludgero/#2025" at bounding box center [289, 332] width 198 height 17
click at [850, 14] on img "button" at bounding box center [848, 21] width 14 height 14
click at [190, 341] on input "https://www.danielmirandafotografias.com.br/campeonatos/amistosos/#2024" at bounding box center [289, 332] width 198 height 17
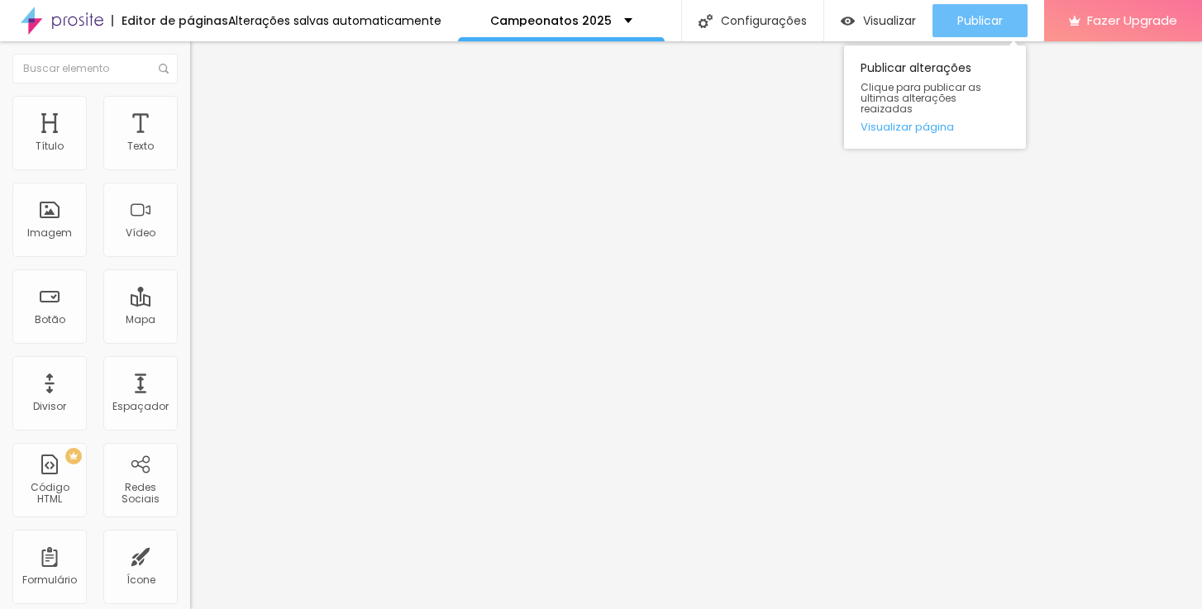
click at [963, 24] on span "Publicar" at bounding box center [979, 20] width 45 height 13
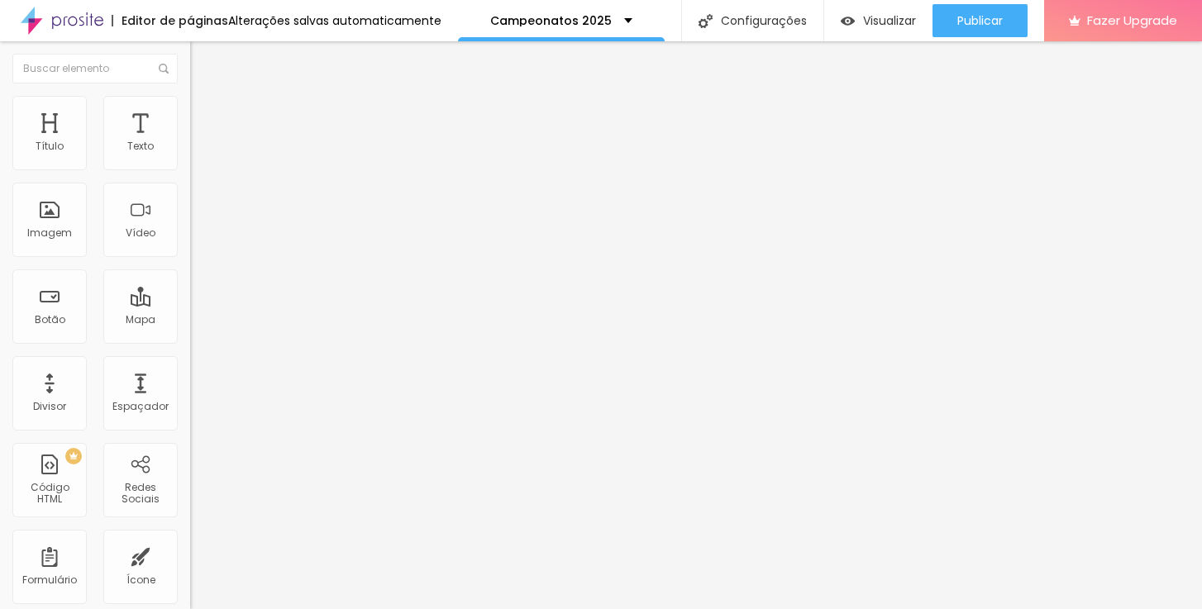
click at [190, 341] on input "https://www.danielmirandafotografias.com.br/campeonatos/amistosos/#2025" at bounding box center [289, 332] width 198 height 17
click at [884, 21] on span "Visualizar" at bounding box center [889, 20] width 53 height 13
click at [190, 142] on span "Trocar imagem" at bounding box center [235, 135] width 90 height 14
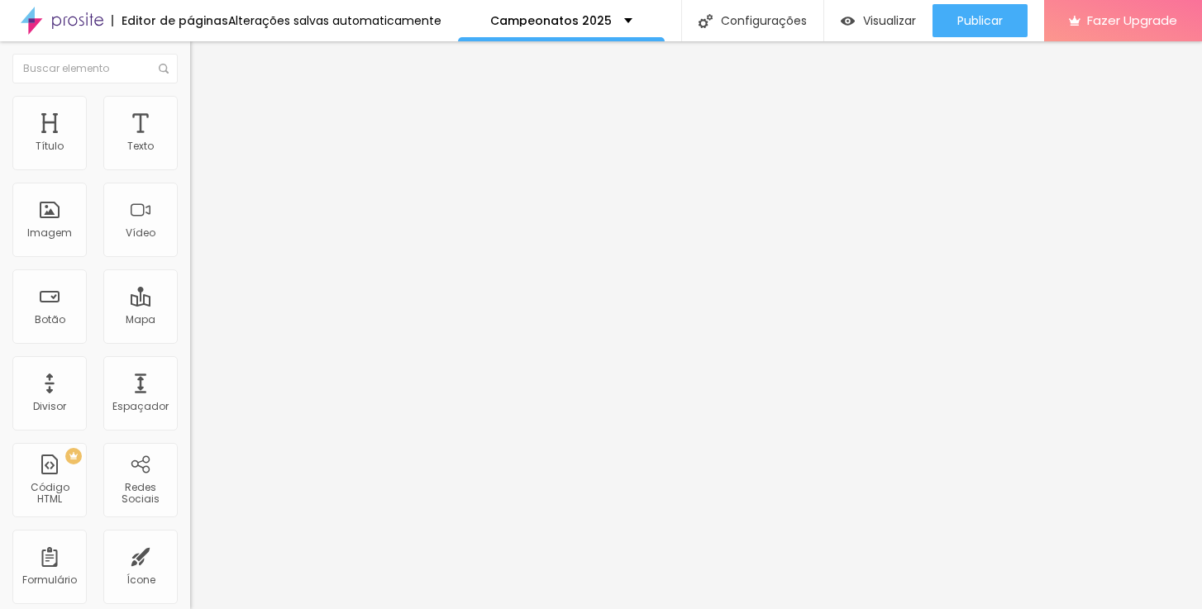
click at [190, 259] on span "1:1 Quadrado" at bounding box center [222, 252] width 65 height 14
click at [190, 304] on span "Original" at bounding box center [210, 297] width 40 height 14
click at [190, 269] on span "Cinema" at bounding box center [210, 262] width 41 height 14
click at [190, 304] on span "Original" at bounding box center [210, 297] width 40 height 14
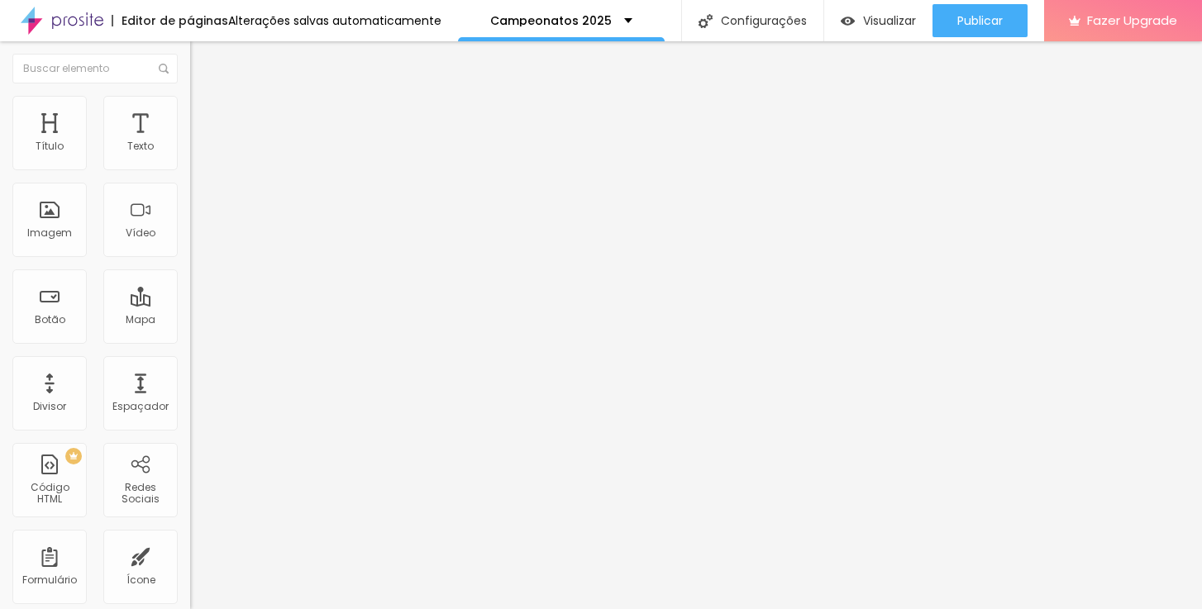
click at [190, 112] on img at bounding box center [197, 119] width 15 height 15
drag, startPoint x: 50, startPoint y: 161, endPoint x: 112, endPoint y: 215, distance: 82.0
click at [190, 188] on div "60 Espaço de cima 10 Espaço de baixo ID Html Classes Html Visível nos dispositi…" at bounding box center [285, 476] width 190 height 695
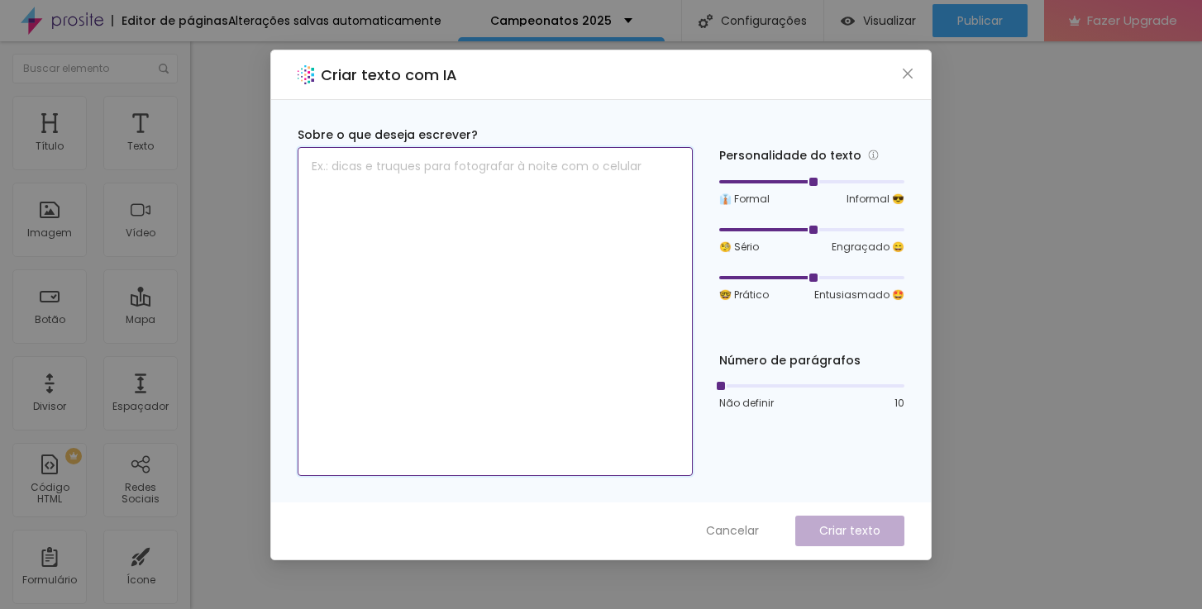
click at [577, 373] on textarea at bounding box center [495, 311] width 395 height 329
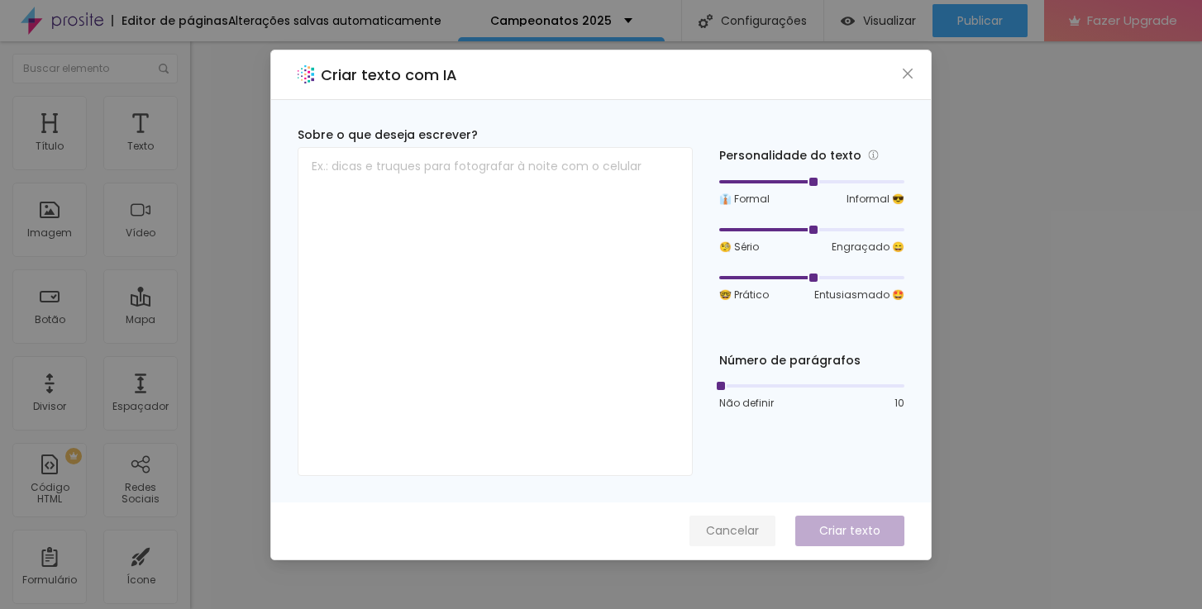
click at [751, 536] on span "Cancelar" at bounding box center [732, 530] width 53 height 17
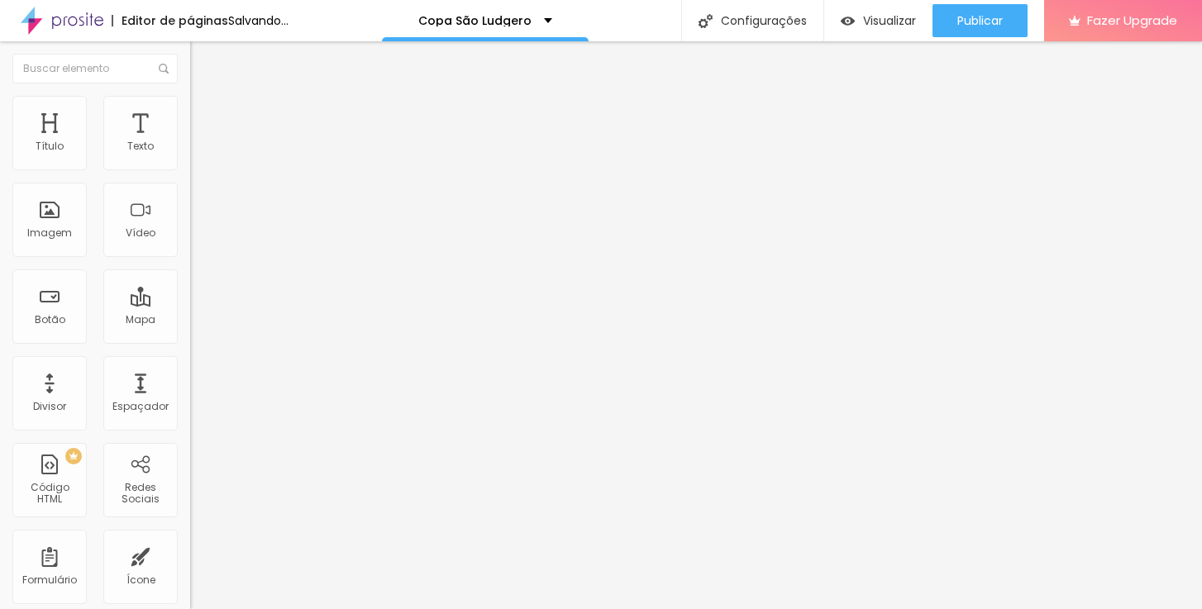
click at [190, 142] on span "Trocar imagem" at bounding box center [235, 135] width 90 height 14
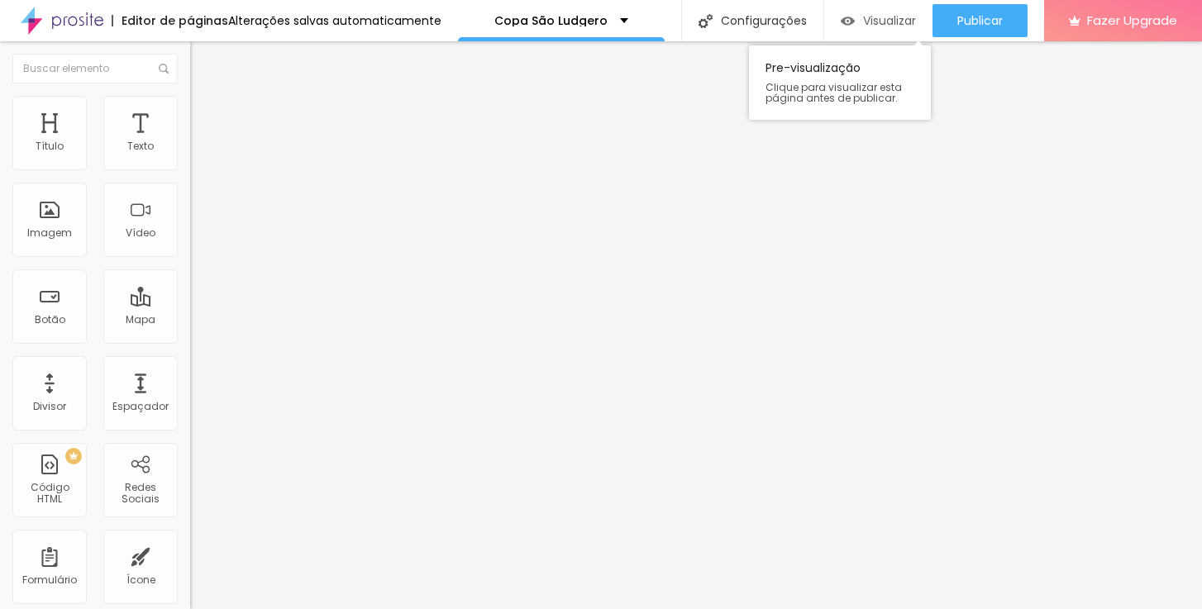
click at [891, 20] on span "Visualizar" at bounding box center [889, 20] width 53 height 13
click at [205, 117] on span "Avançado" at bounding box center [232, 124] width 55 height 14
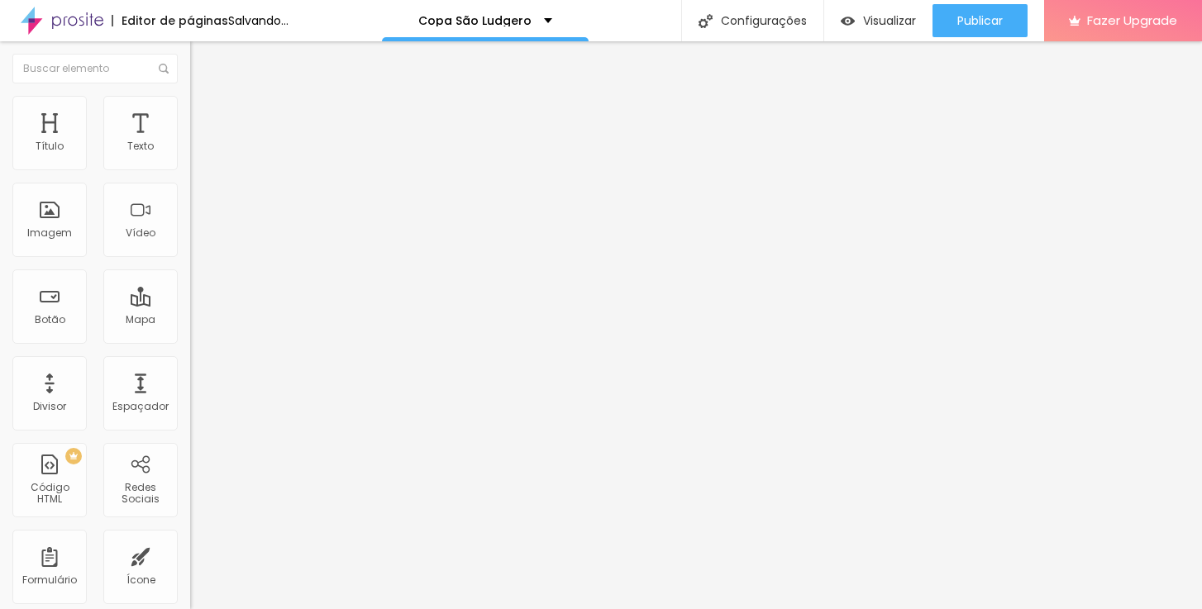
click at [205, 117] on span "Avançado" at bounding box center [232, 124] width 55 height 14
drag, startPoint x: 159, startPoint y: 382, endPoint x: 154, endPoint y: 394, distance: 13.4
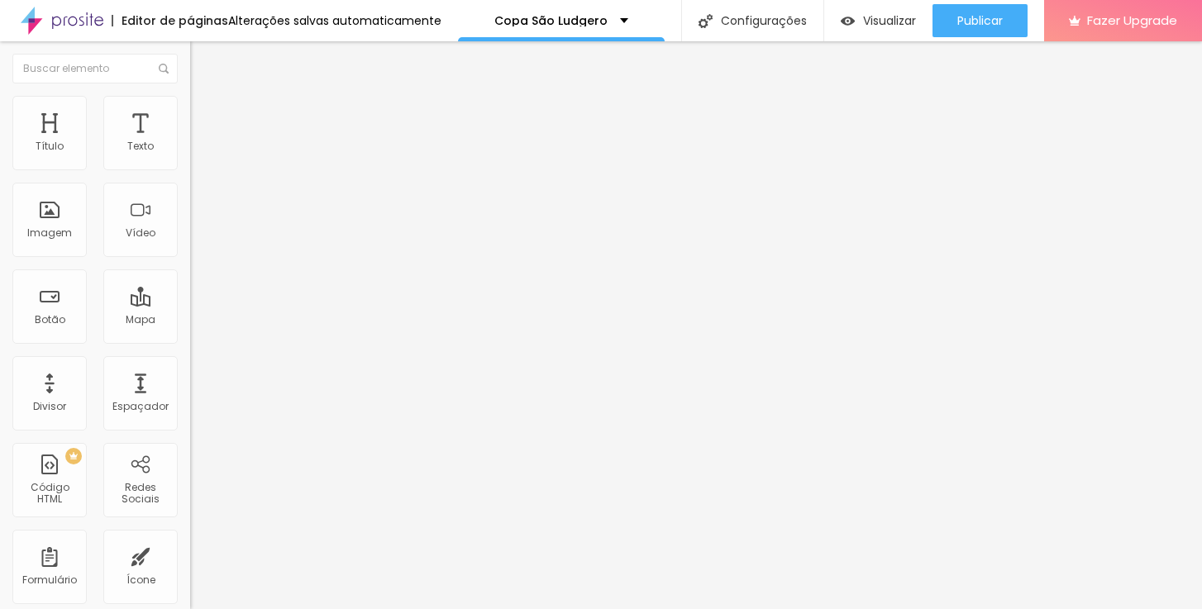
click at [205, 118] on span "Avançado" at bounding box center [232, 124] width 55 height 14
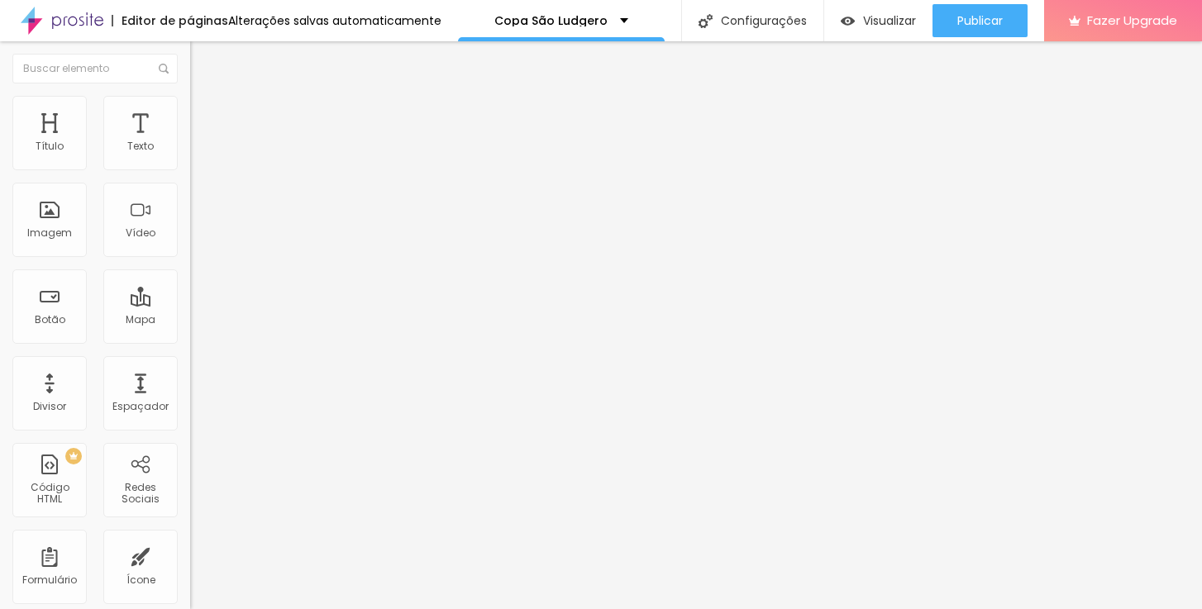
click at [190, 112] on li "Avançado" at bounding box center [285, 120] width 190 height 17
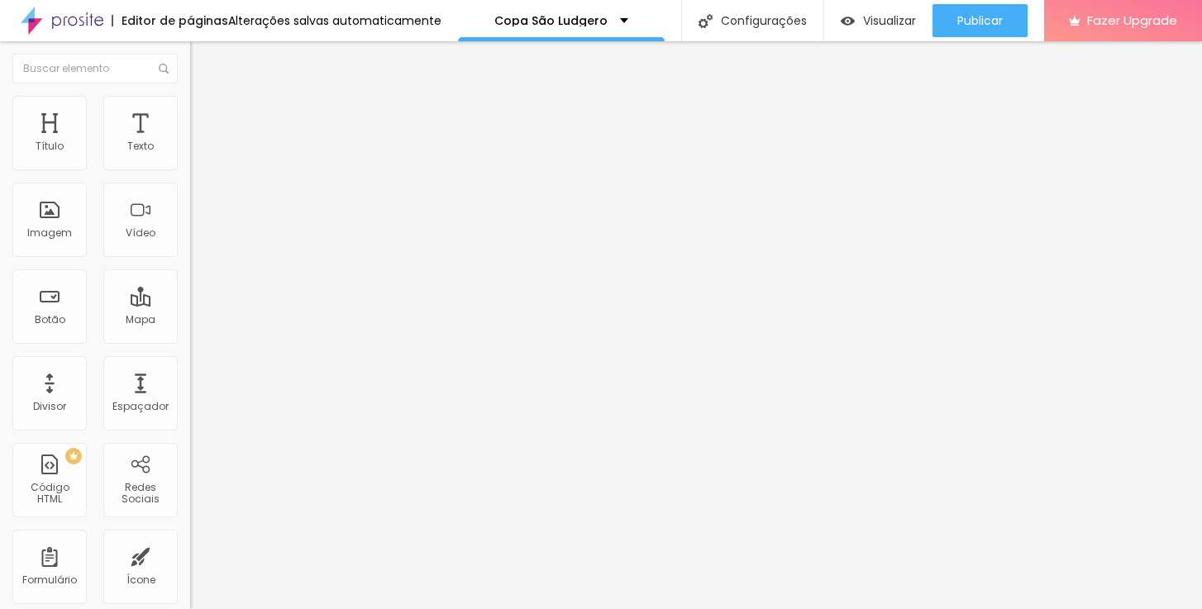
click at [205, 117] on span "Avançado" at bounding box center [232, 124] width 55 height 14
click at [190, 112] on li "Avançado" at bounding box center [285, 120] width 190 height 17
drag, startPoint x: 150, startPoint y: 383, endPoint x: 152, endPoint y: 400, distance: 17.5
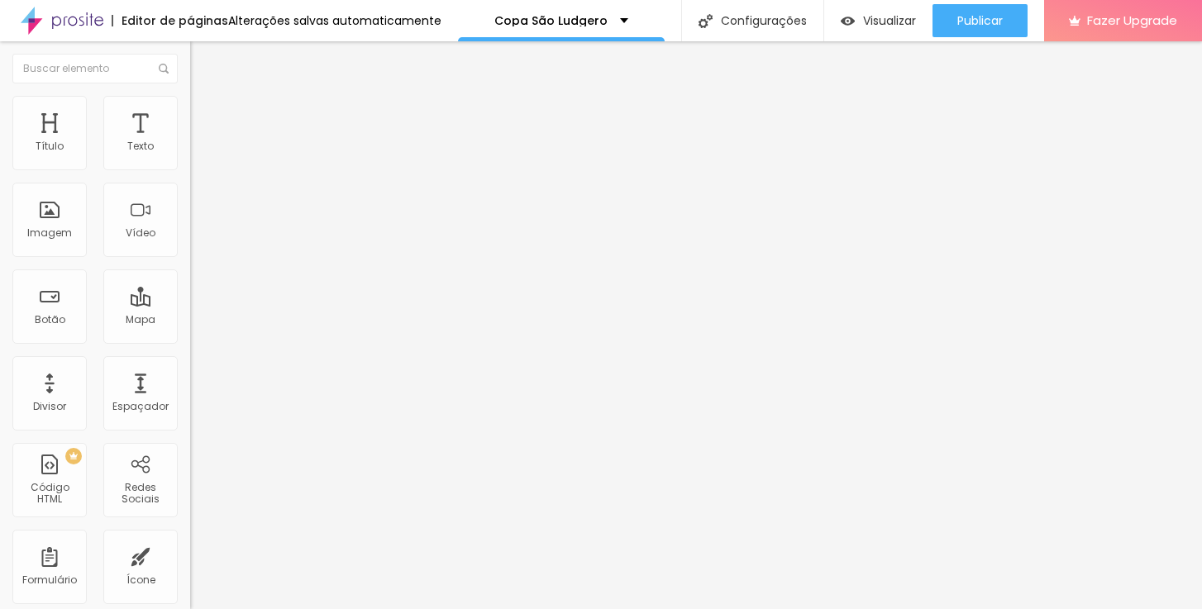
click at [205, 117] on span "Avançado" at bounding box center [232, 124] width 55 height 14
drag, startPoint x: 157, startPoint y: 421, endPoint x: 157, endPoint y: 443, distance: 22.3
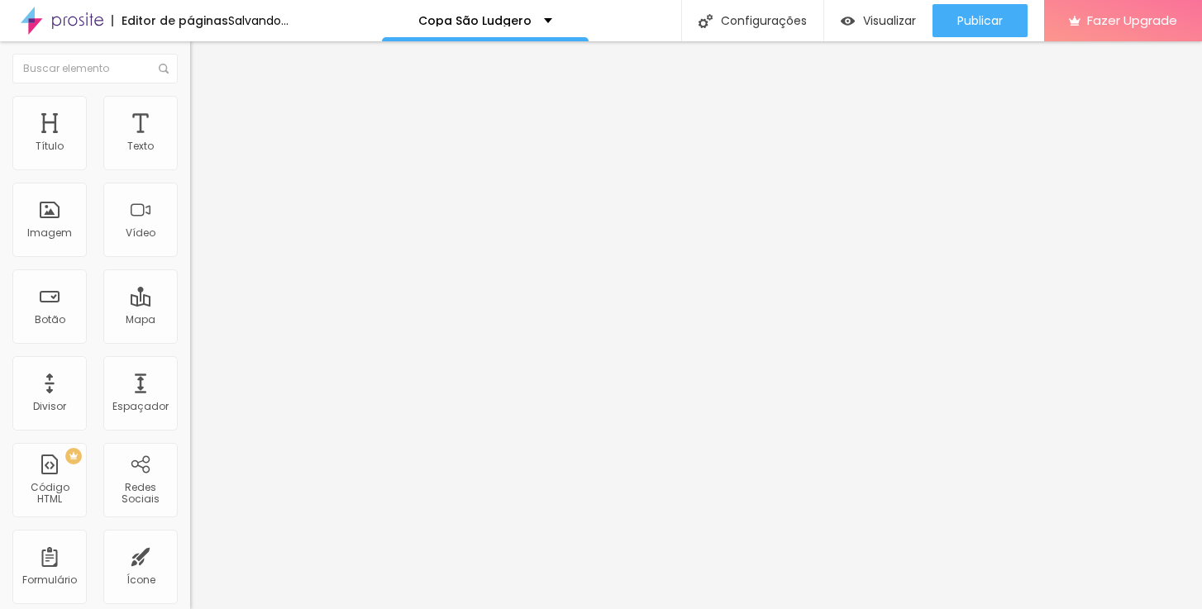
drag, startPoint x: 159, startPoint y: 451, endPoint x: 174, endPoint y: 412, distance: 41.9
click at [205, 117] on span "Avançado" at bounding box center [232, 124] width 55 height 14
drag, startPoint x: 148, startPoint y: 386, endPoint x: 153, endPoint y: 406, distance: 20.4
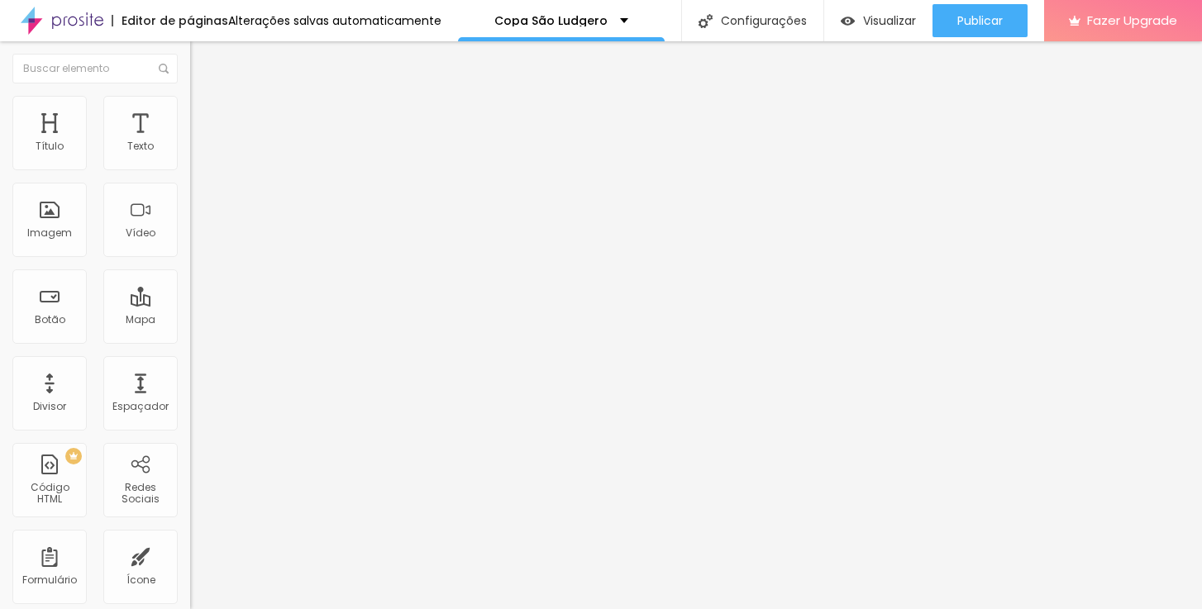
click at [205, 118] on span "Avançado" at bounding box center [232, 124] width 55 height 14
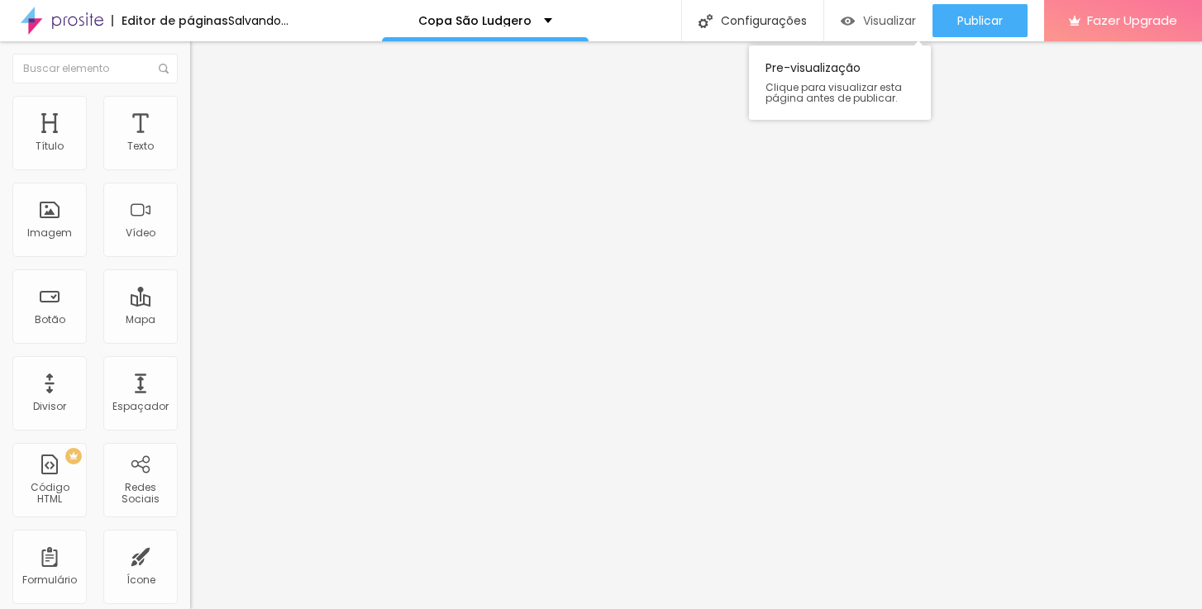
click at [878, 20] on span "Visualizar" at bounding box center [889, 20] width 53 height 13
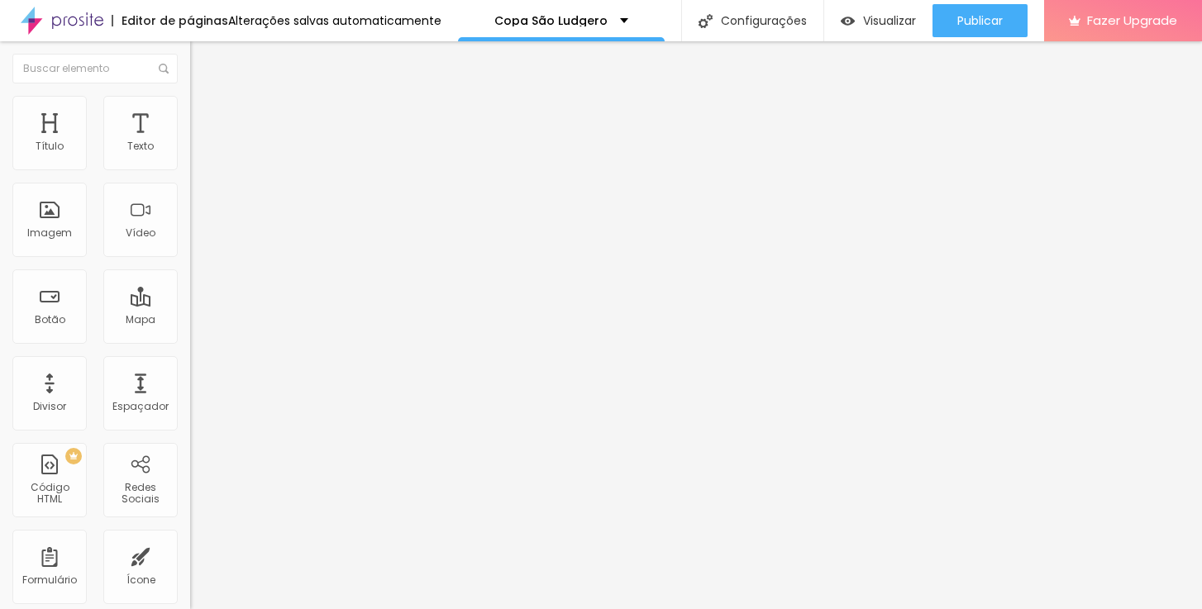
click at [205, 117] on span "Avançado" at bounding box center [232, 124] width 55 height 14
click at [190, 607] on input "2024" at bounding box center [289, 615] width 198 height 17
type input "2025"
click at [205, 117] on span "Avançado" at bounding box center [232, 124] width 55 height 14
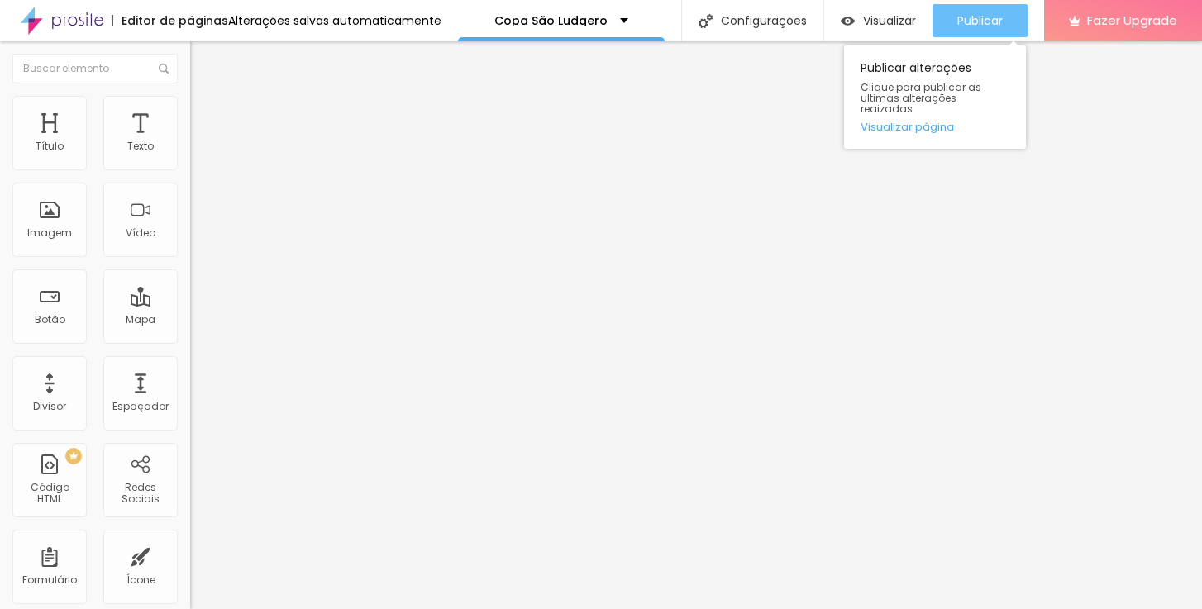
click at [970, 20] on span "Publicar" at bounding box center [979, 20] width 45 height 13
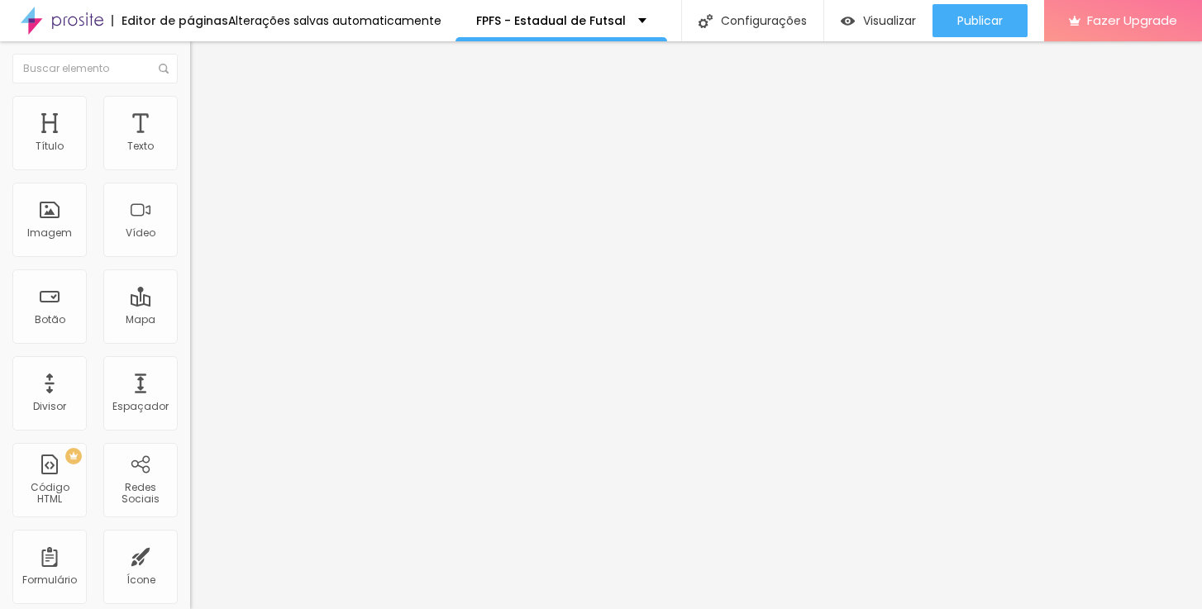
click at [190, 112] on li "Avançado" at bounding box center [285, 120] width 190 height 17
click at [190, 607] on input "2024" at bounding box center [289, 615] width 198 height 17
type input "2025"
click at [190, 159] on button "button" at bounding box center [201, 149] width 23 height 17
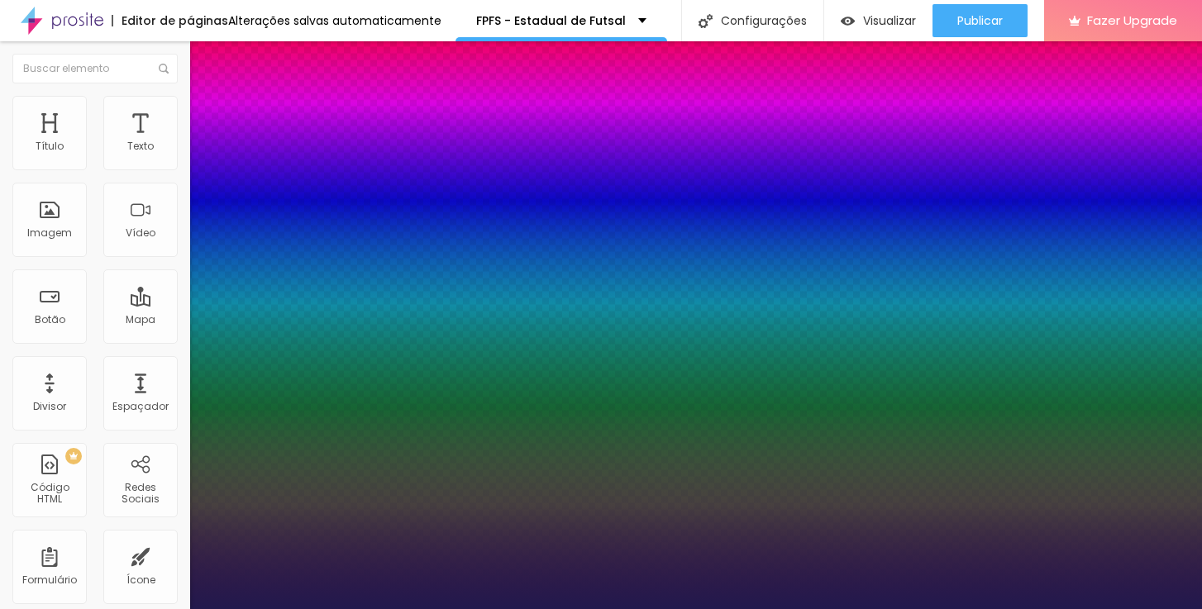
type input "1"
type input "0.5"
type input "19"
type input "1"
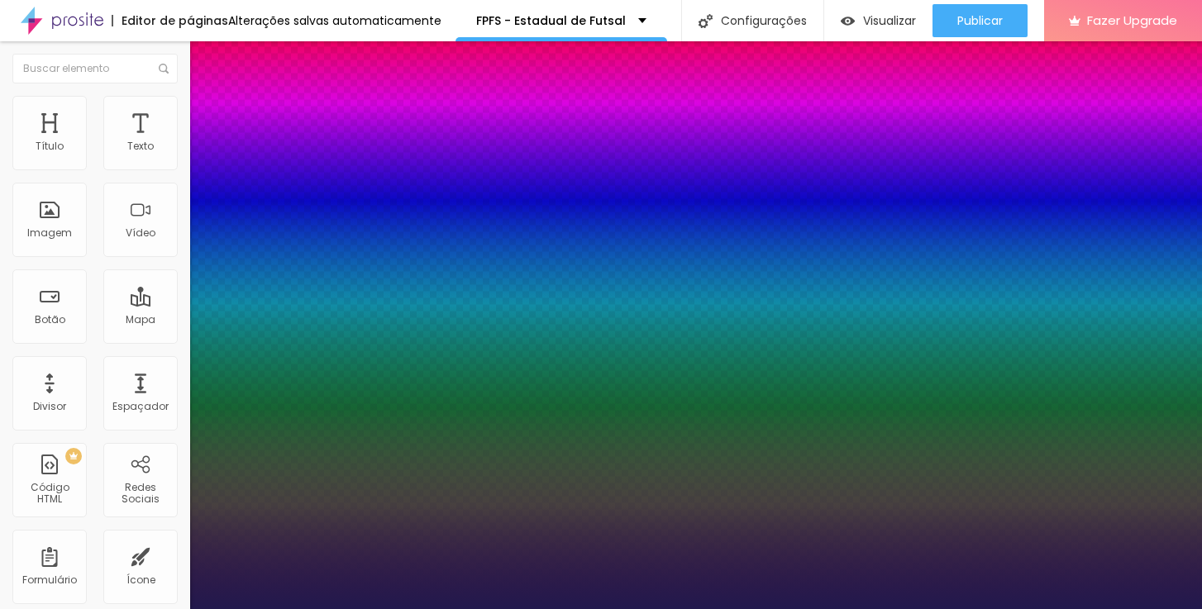
type input "0.5"
type input "18"
type input "1"
type input "0.5"
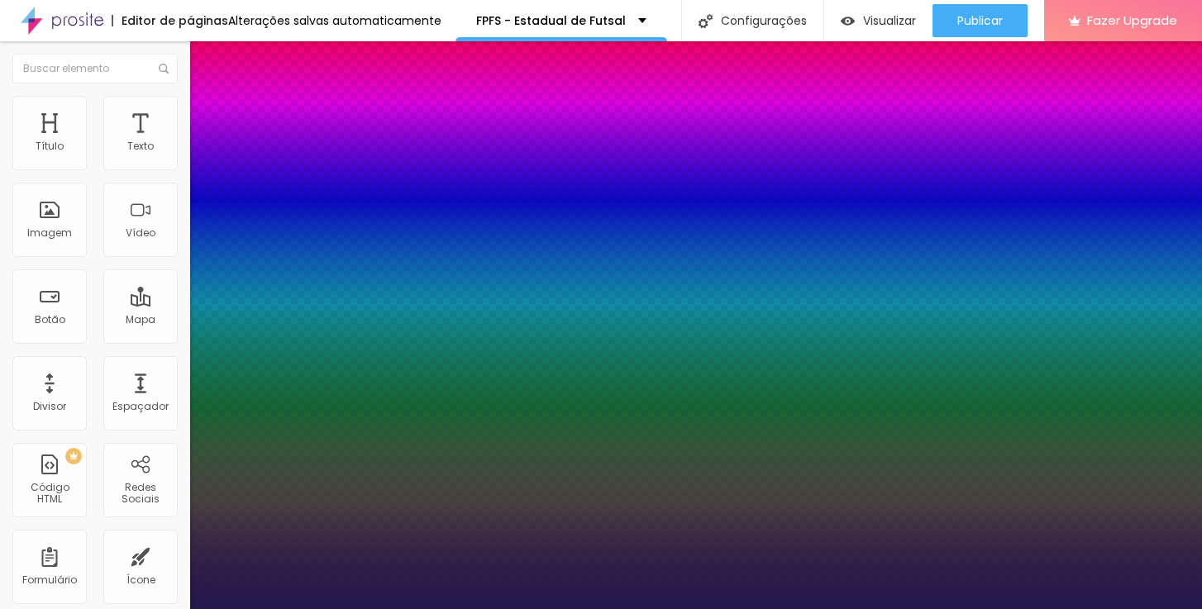
type input "1"
type input "0.5"
type input "17"
type input "1"
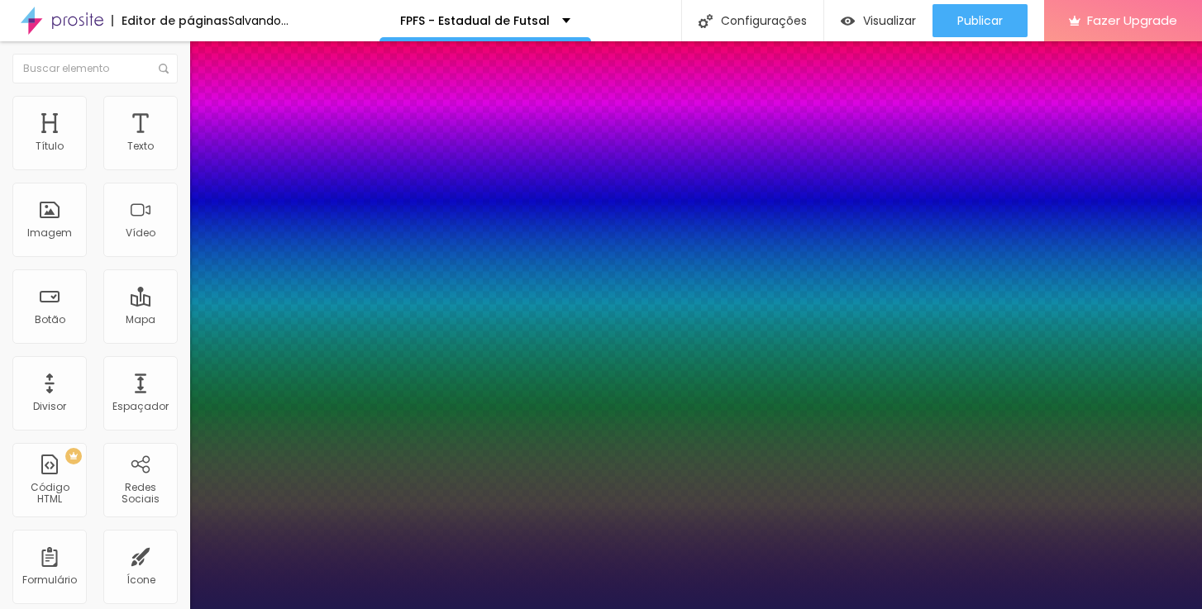
type input "0.5"
type input "16"
type input "1"
type input "0.5"
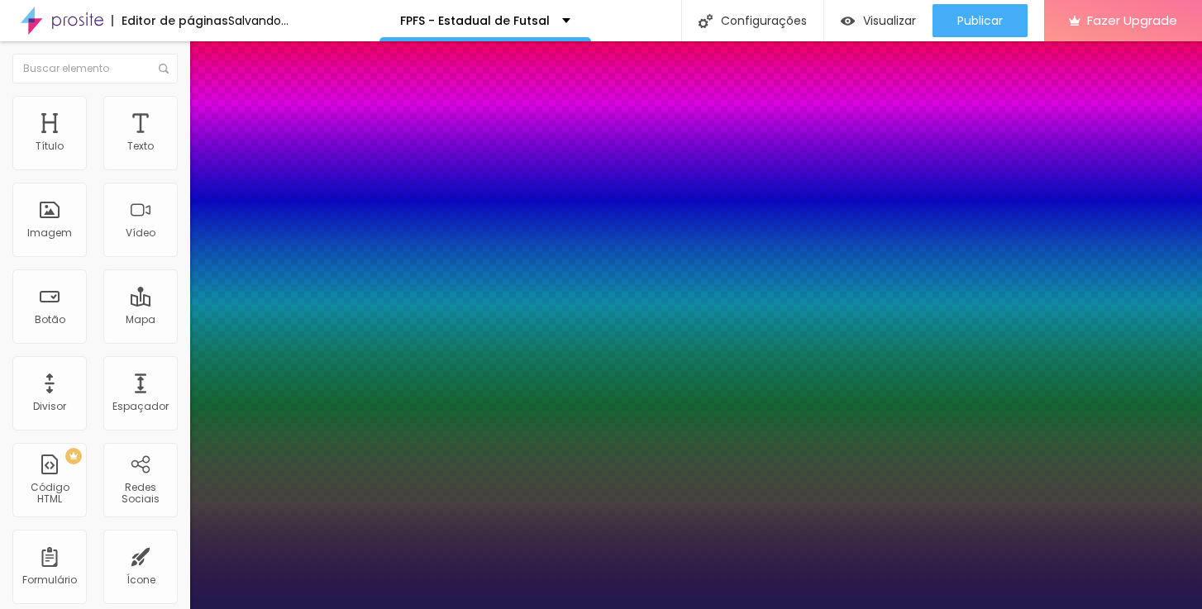
type input "1"
type input "0.5"
type input "15"
type input "1"
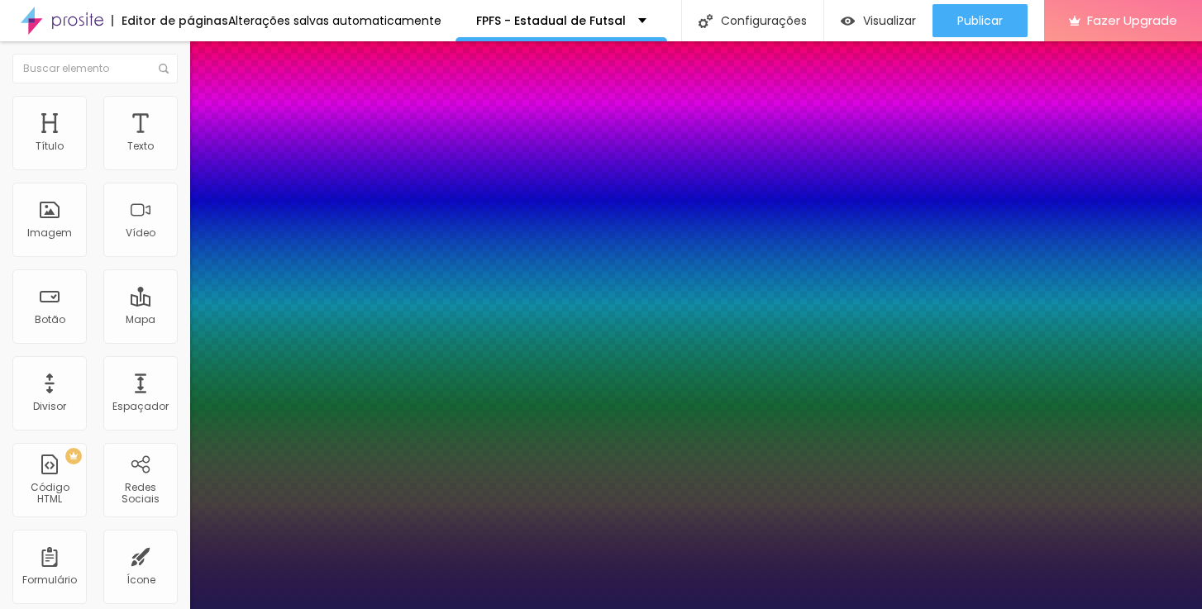
type input "0.5"
type input "15"
type input "1"
type input "0.5"
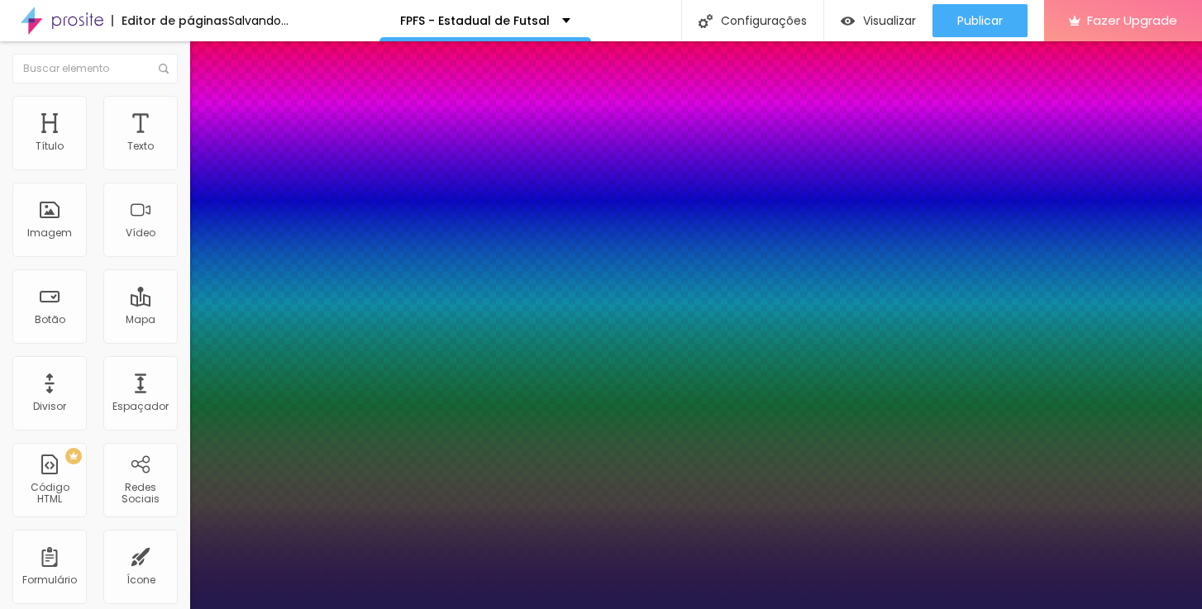
type input "1"
type input "0.5"
click at [512, 608] on div at bounding box center [601, 609] width 1202 height 0
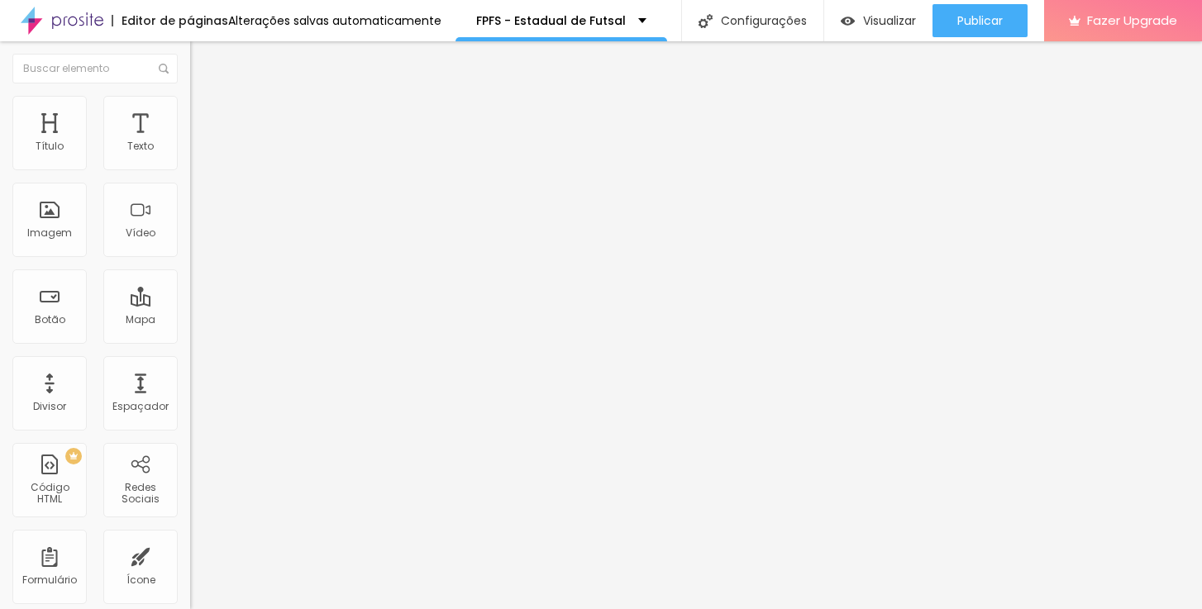
click at [190, 96] on li "Avançado" at bounding box center [285, 104] width 190 height 17
type input "6"
type input "5"
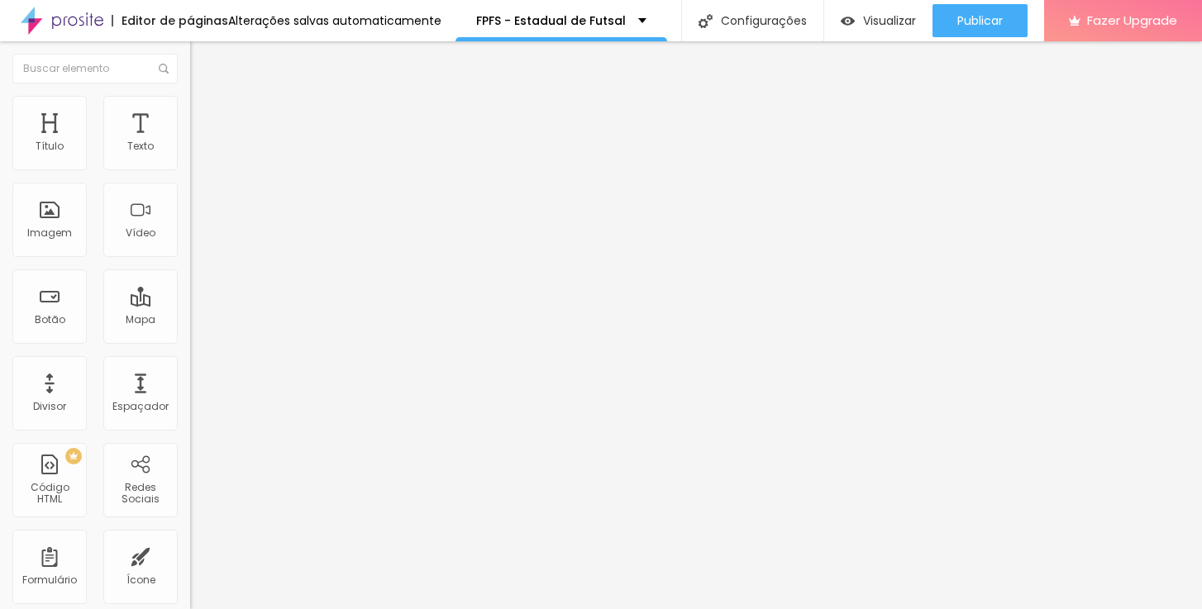
type input "5"
click at [190, 304] on input "range" at bounding box center [243, 310] width 107 height 13
type input "8"
type input "7"
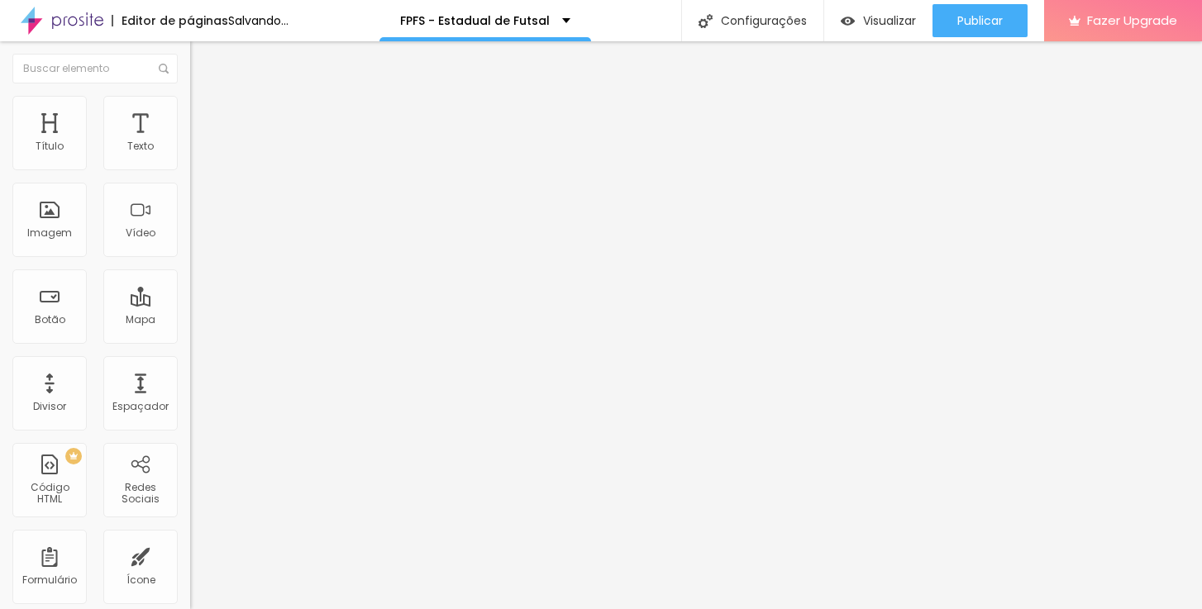
type input "7"
type input "6"
type input "5"
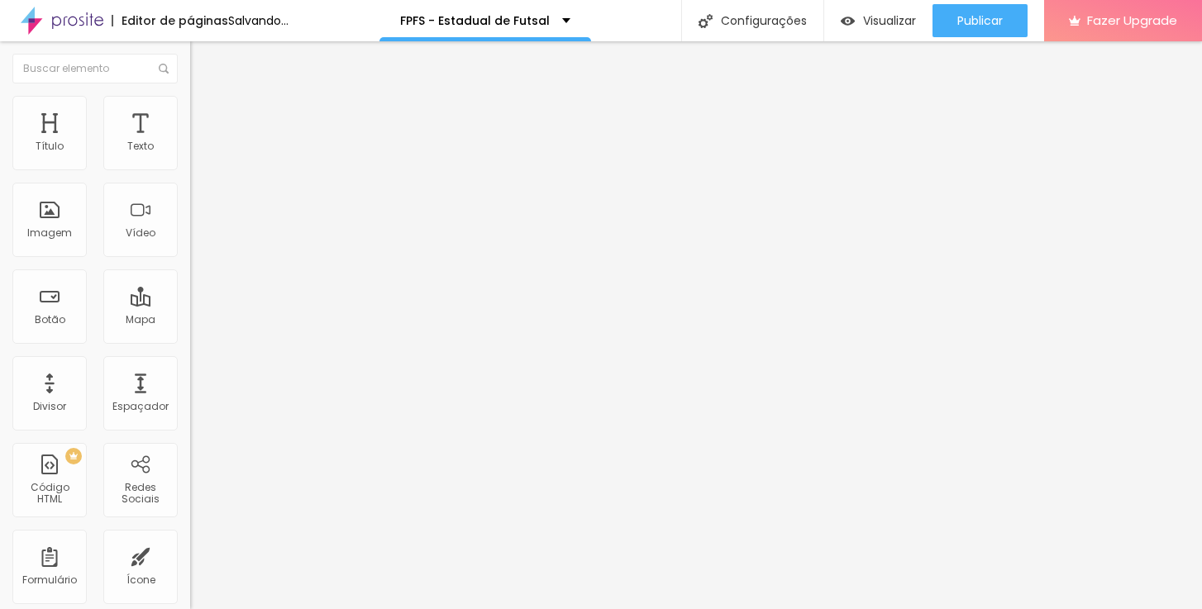
type input "4"
type input "5"
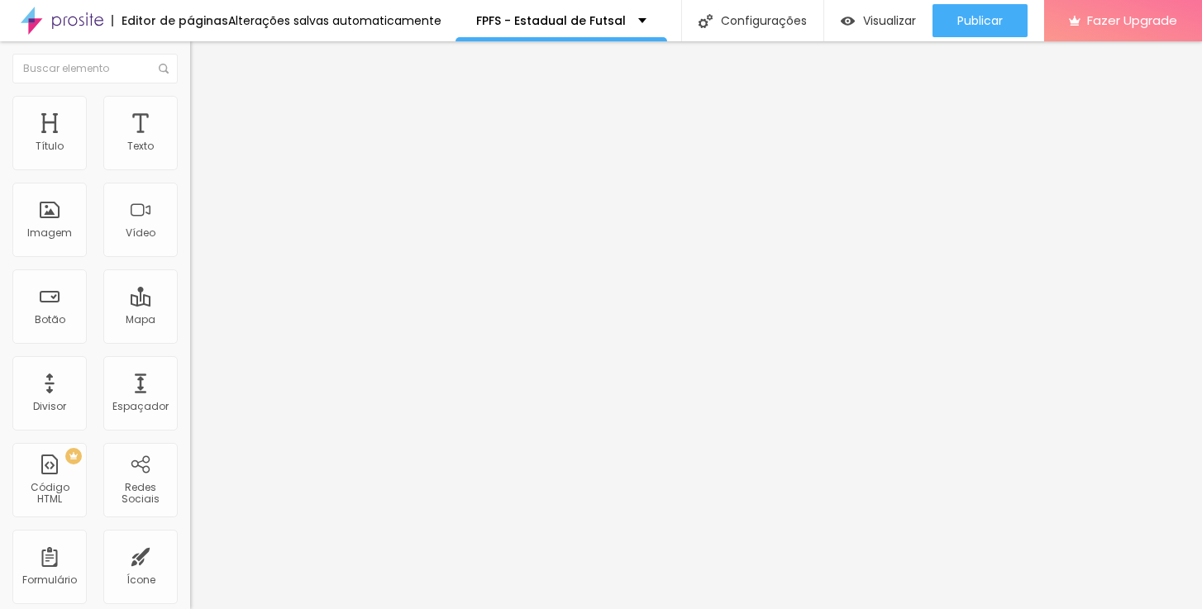
click at [190, 538] on input "range" at bounding box center [243, 544] width 107 height 13
click at [190, 341] on input "https://www.fotto.com.br/paranaense-futsal-s13-parana-clube-x-faz-guritibanos/e…" at bounding box center [289, 332] width 198 height 17
paste input "base-2025/e/78374"
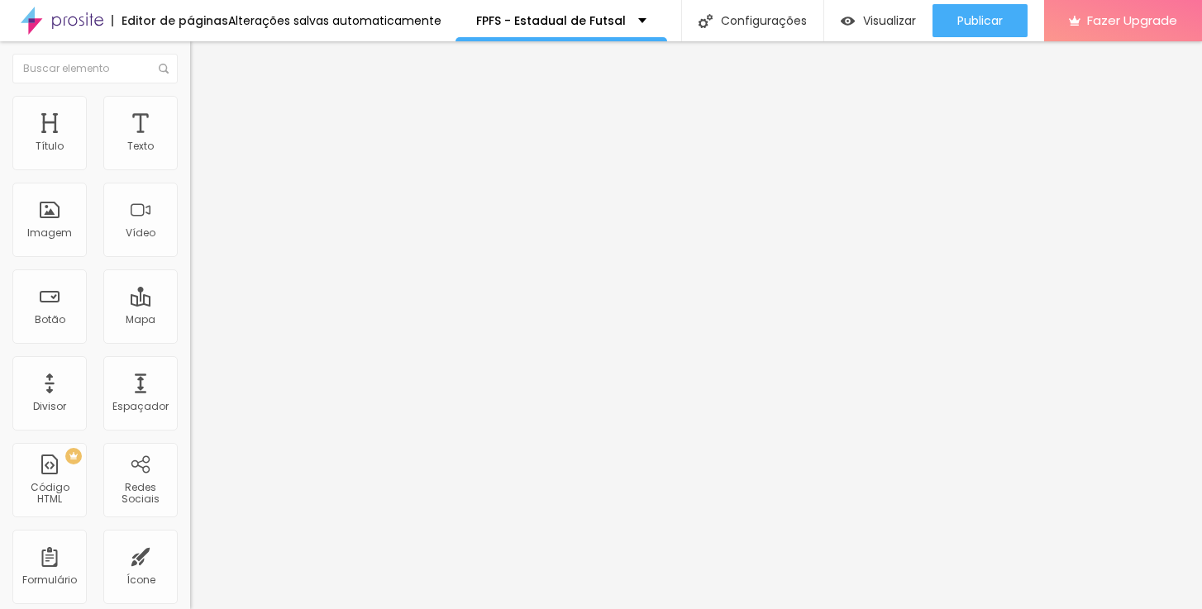
type input "https://www.fotto.com.br/paranaense-futsal-base-2025/e/78374/"
click at [190, 369] on div "Texto ABRIR Alinhamento Tamanho Normal Pequeno Normal Grande Link URL https://w…" at bounding box center [285, 249] width 190 height 241
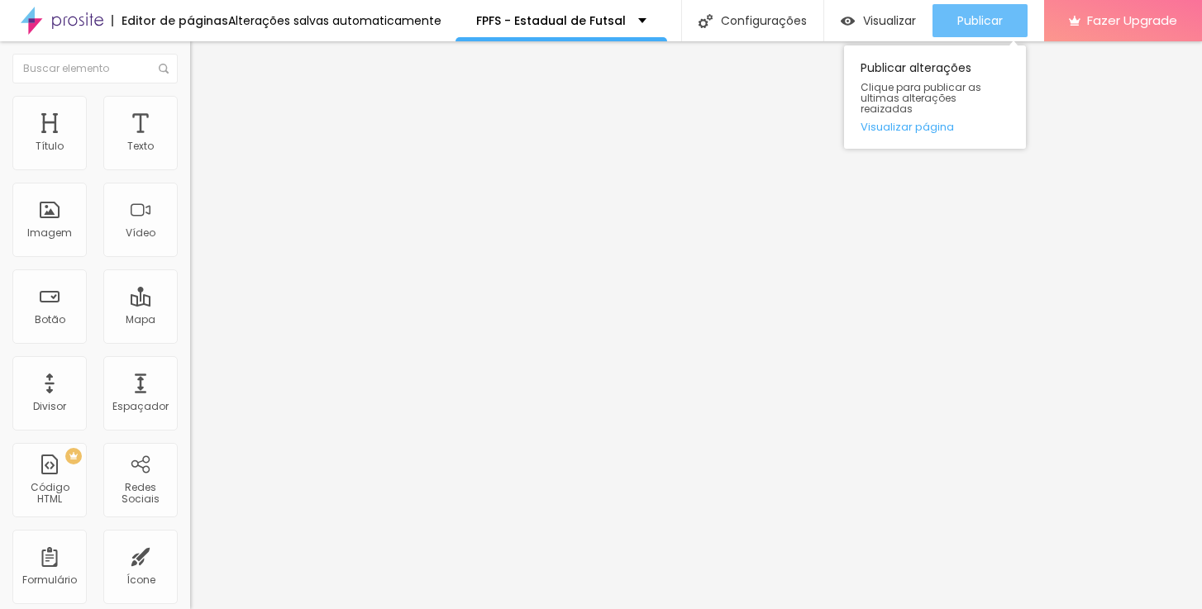
click at [984, 19] on span "Publicar" at bounding box center [979, 20] width 45 height 13
click at [986, 21] on span "Publicar" at bounding box center [979, 20] width 45 height 13
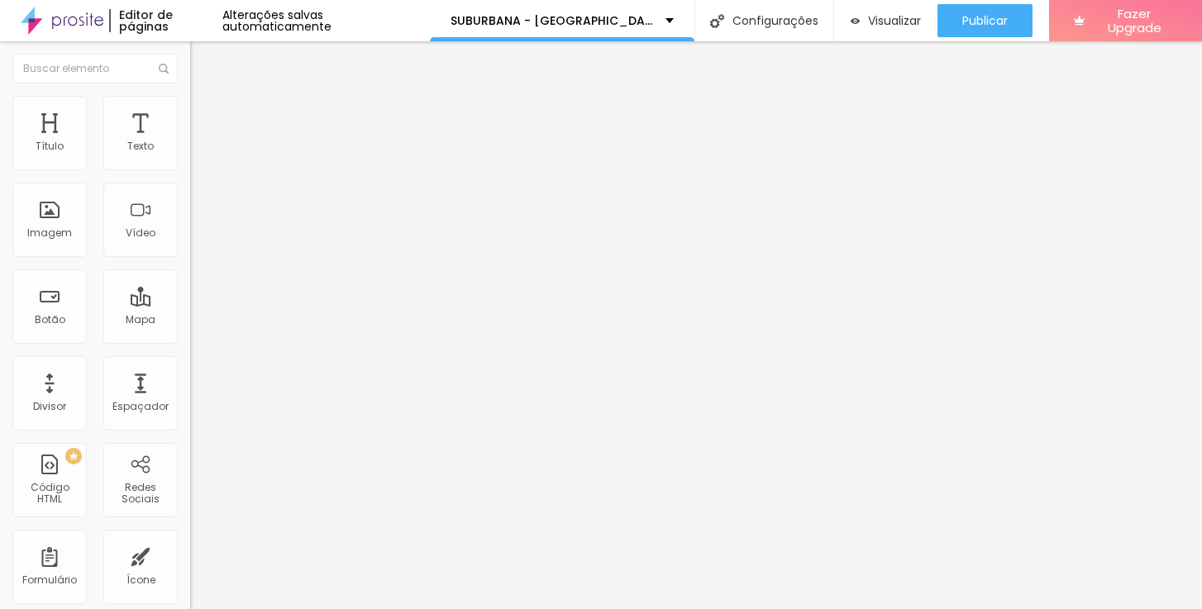
click at [205, 117] on span "Avançado" at bounding box center [232, 124] width 55 height 14
click at [190, 607] on input "#2024" at bounding box center [289, 615] width 198 height 17
type input "#2025"
click at [190, 341] on input "https://www.fotto.com.br/taca-parana-juvenil-pilarzinho-x-luz-da-terra/e/40313/" at bounding box center [289, 332] width 198 height 17
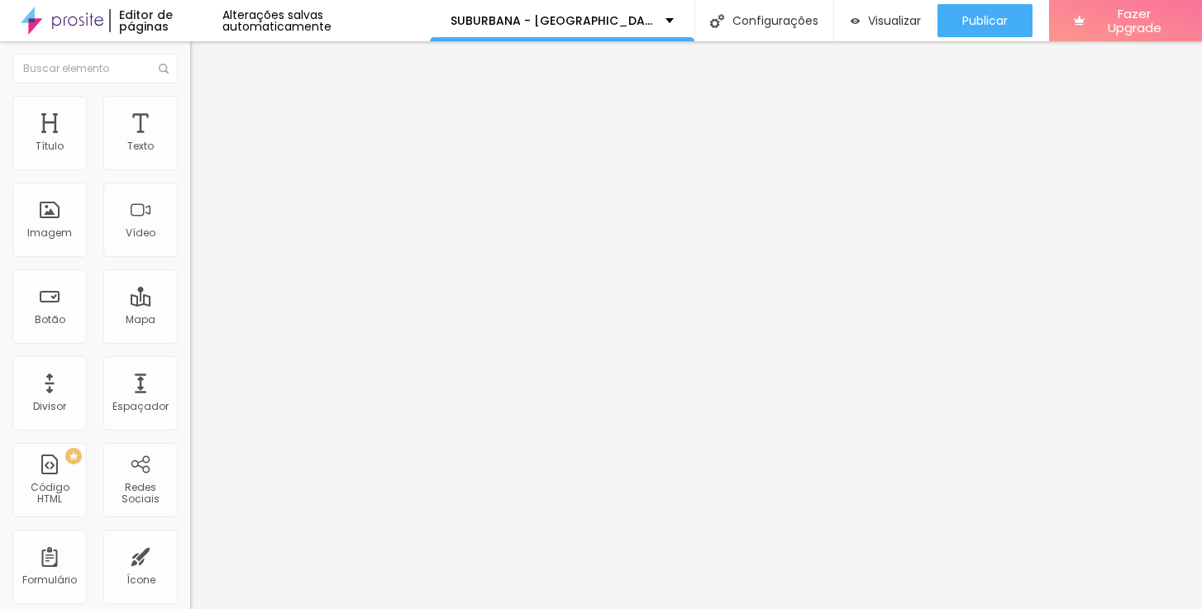
click at [190, 341] on input "https://www.fotto.com.br/taca-parana-juvenil-pilarzinho-x-luz-da-terra/e/40313/" at bounding box center [289, 332] width 198 height 17
paste input "amador-da-capital-serie-a-juvenil-2025/e/7579"
type input "https://www.fotto.com.br/amador-da-capital-serie-a-juvenil-2025/e/75793/"
click at [197, 154] on icon "button" at bounding box center [202, 149] width 10 height 10
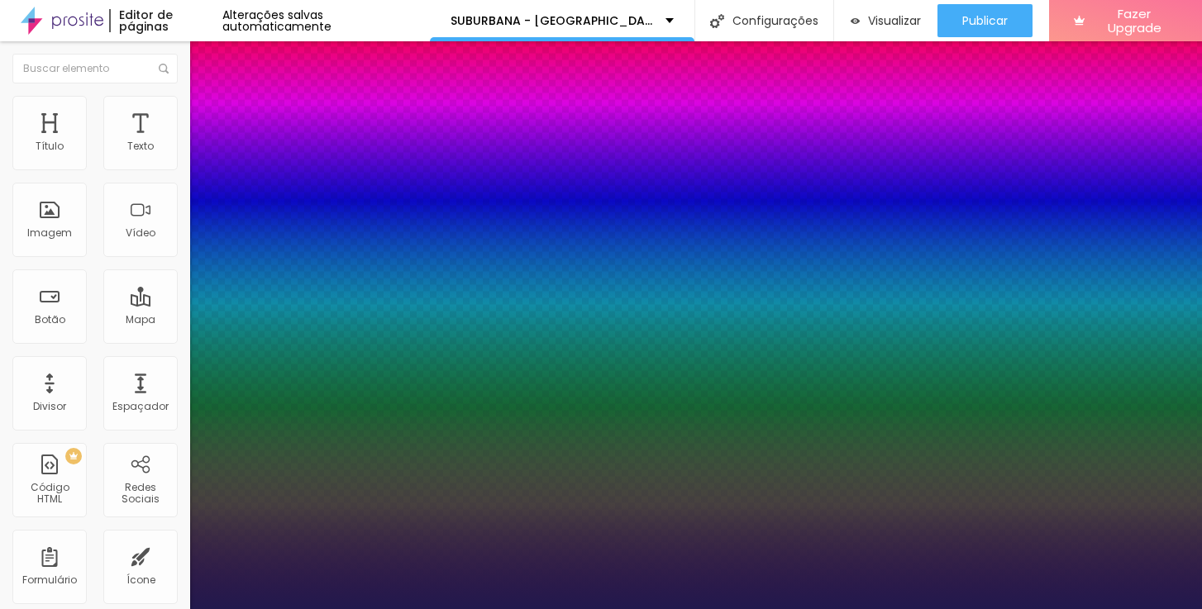
type input "1"
type input "0.5"
type input "21"
type input "1"
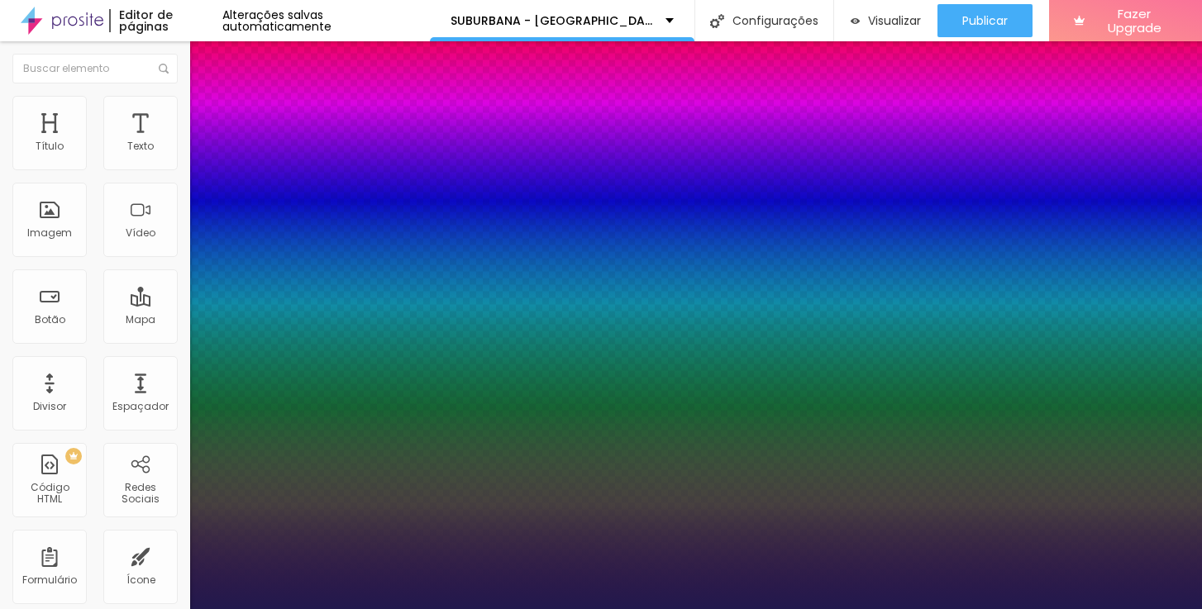
type input "0.5"
type input "20"
type input "1"
type input "0.5"
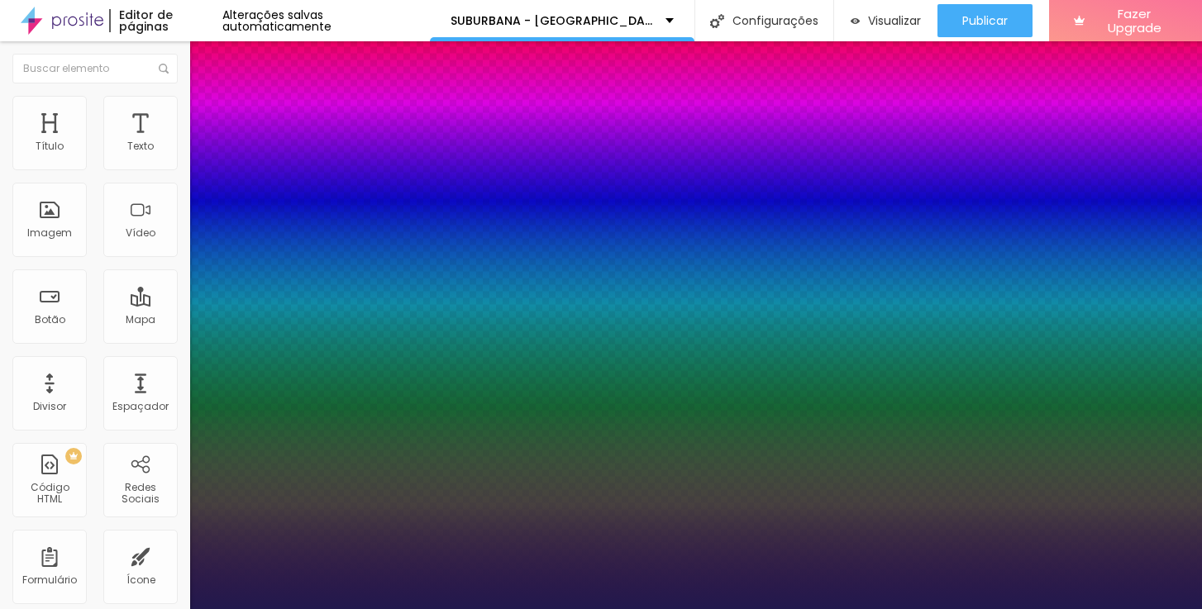
type input "19"
type input "1"
type input "0.5"
type input "18"
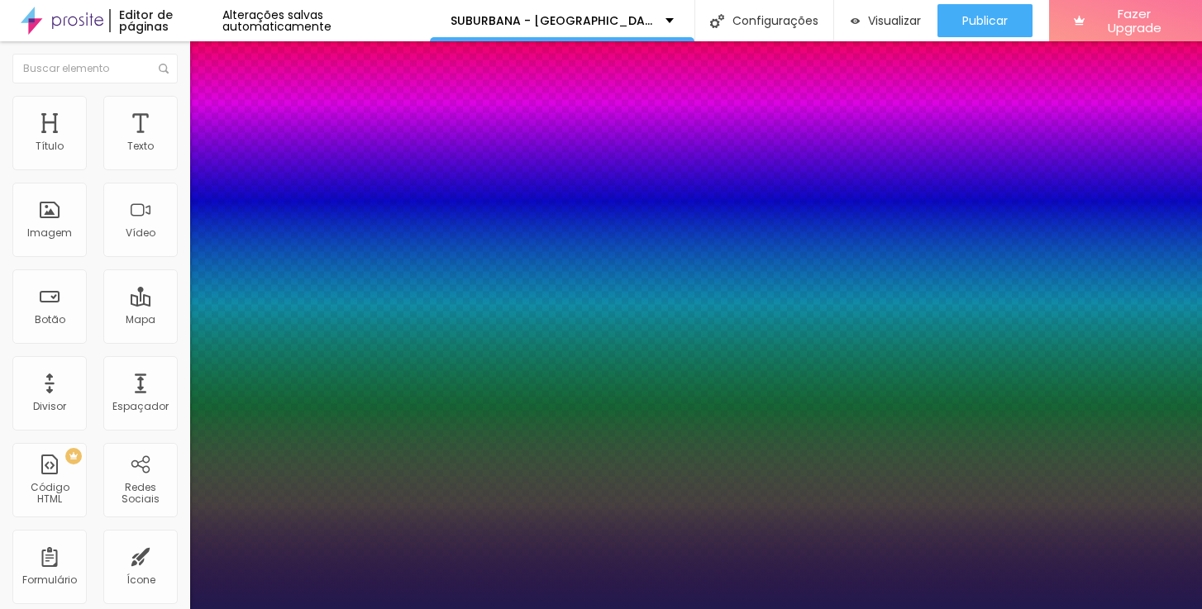
type input "18"
type input "1"
type input "0.5"
type input "17"
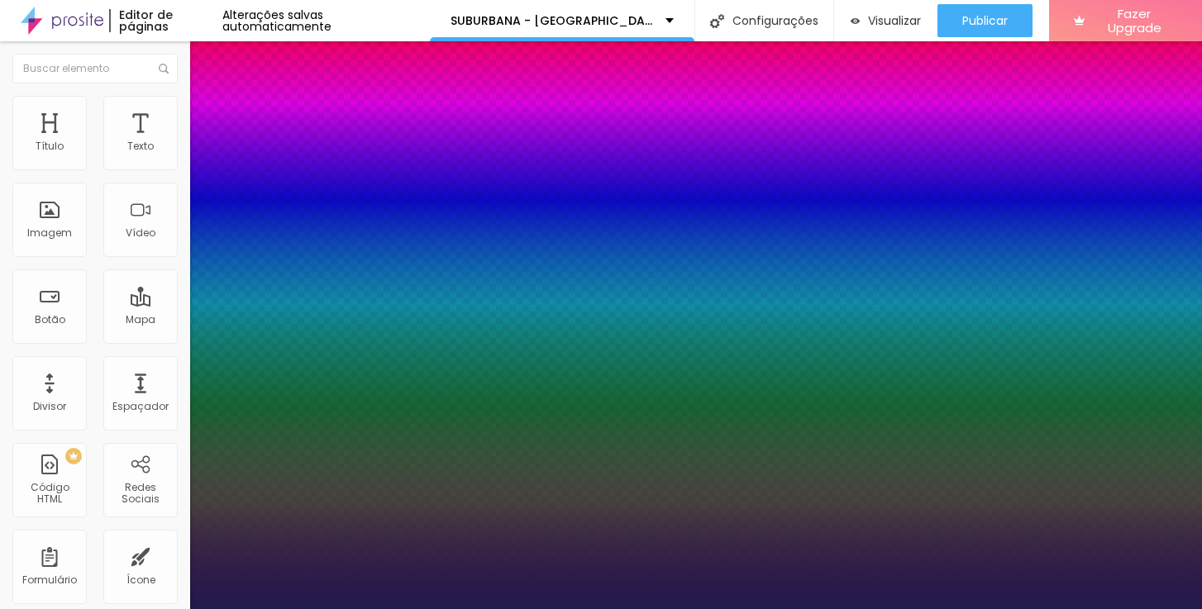
type input "1"
type input "0.5"
type input "16"
type input "1"
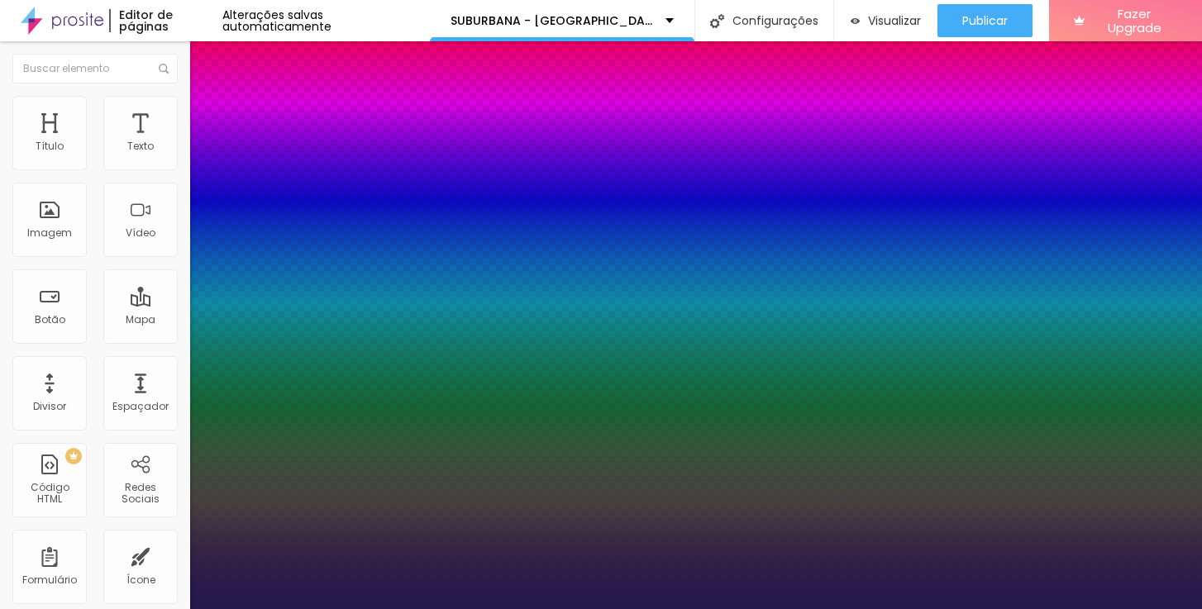
type input "0.5"
type input "1"
type input "0.5"
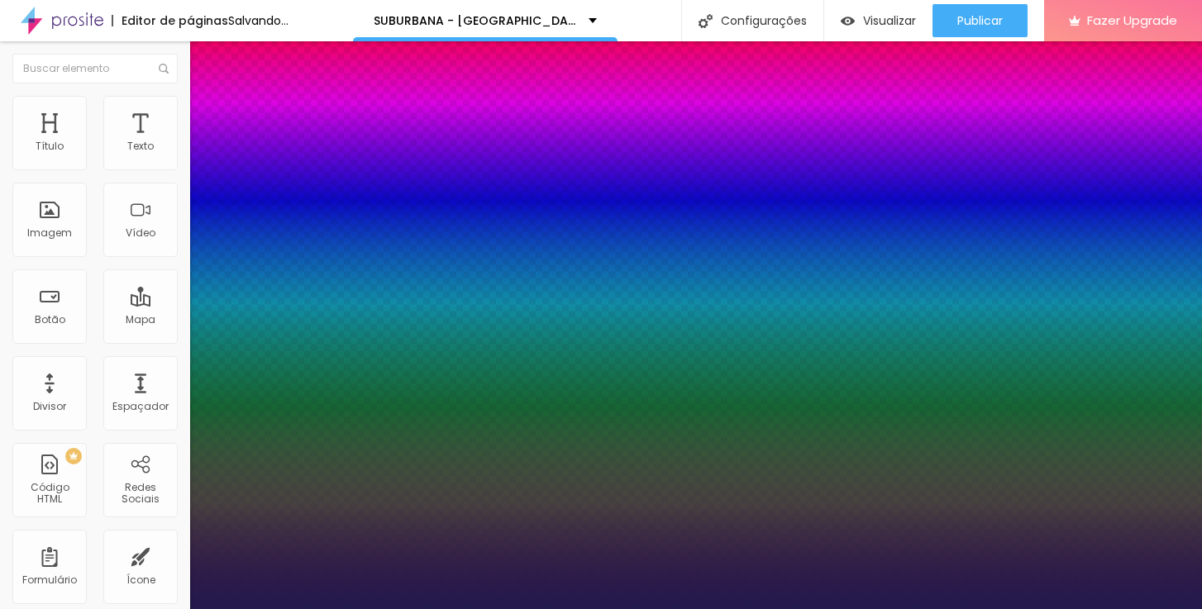
type input "15"
type input "1"
type input "0.5"
type input "1"
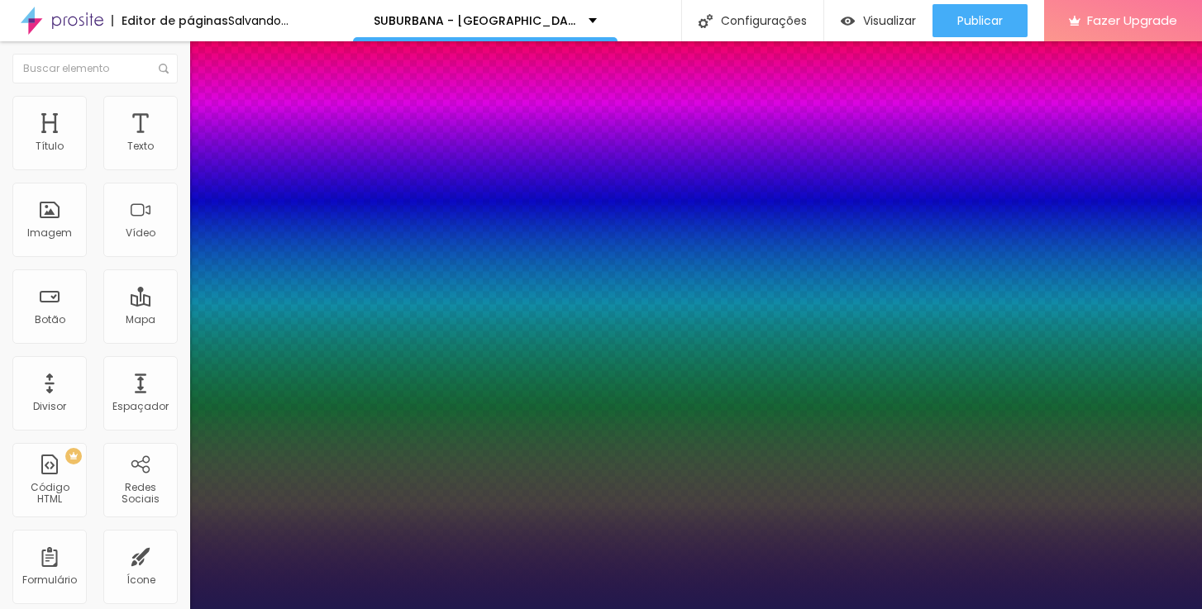
type input "0.5"
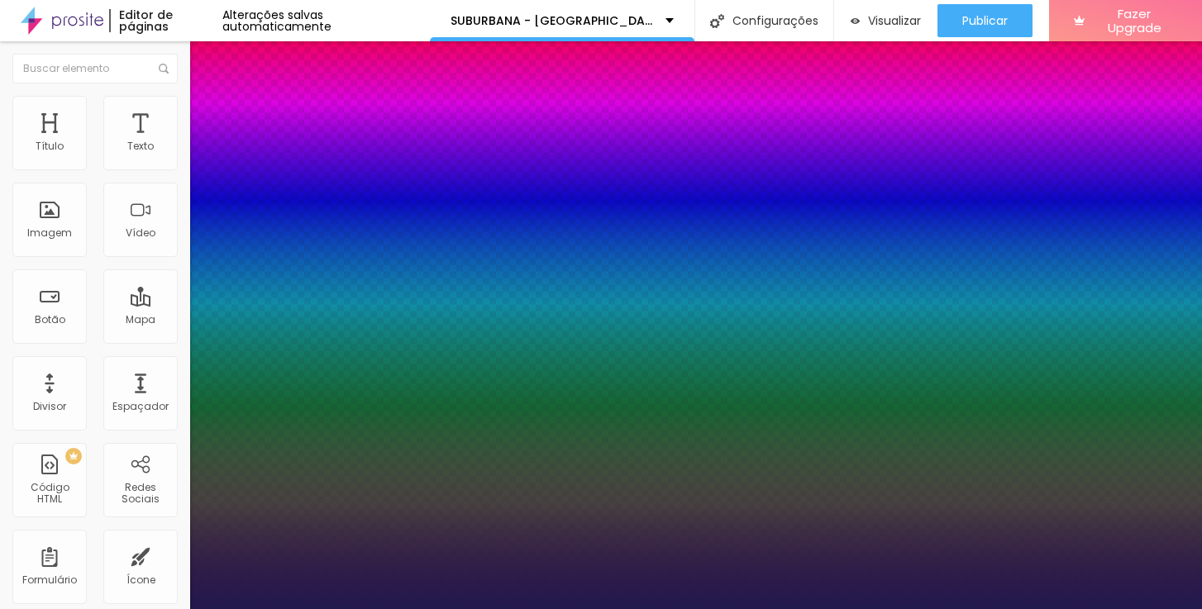
type input "15"
type input "1"
type input "0.5"
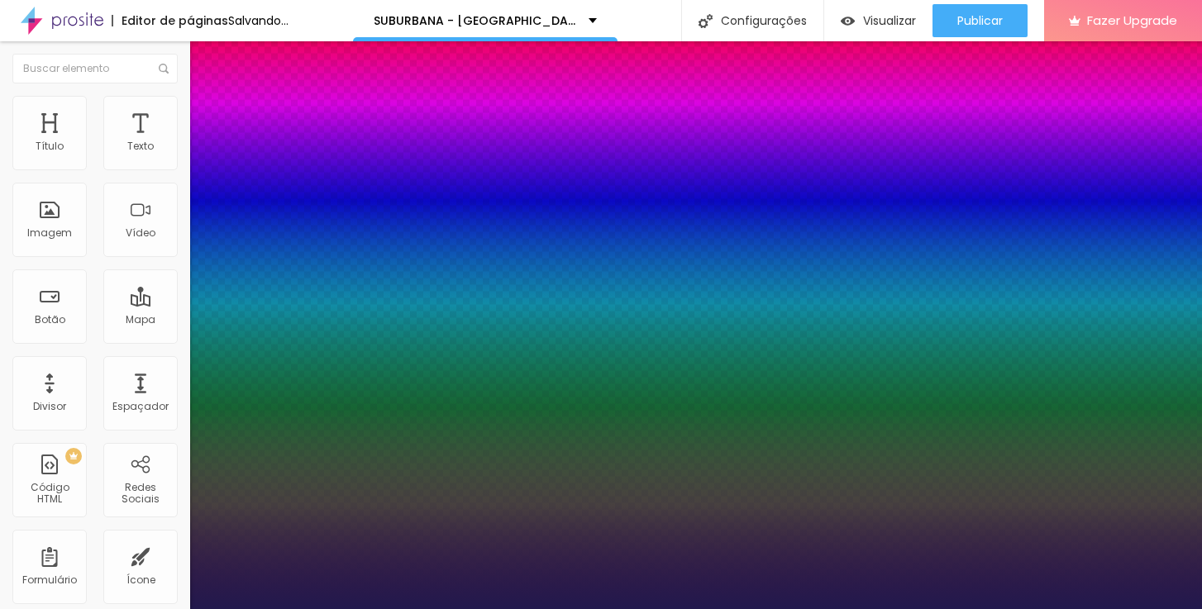
type input "1"
type input "0.5"
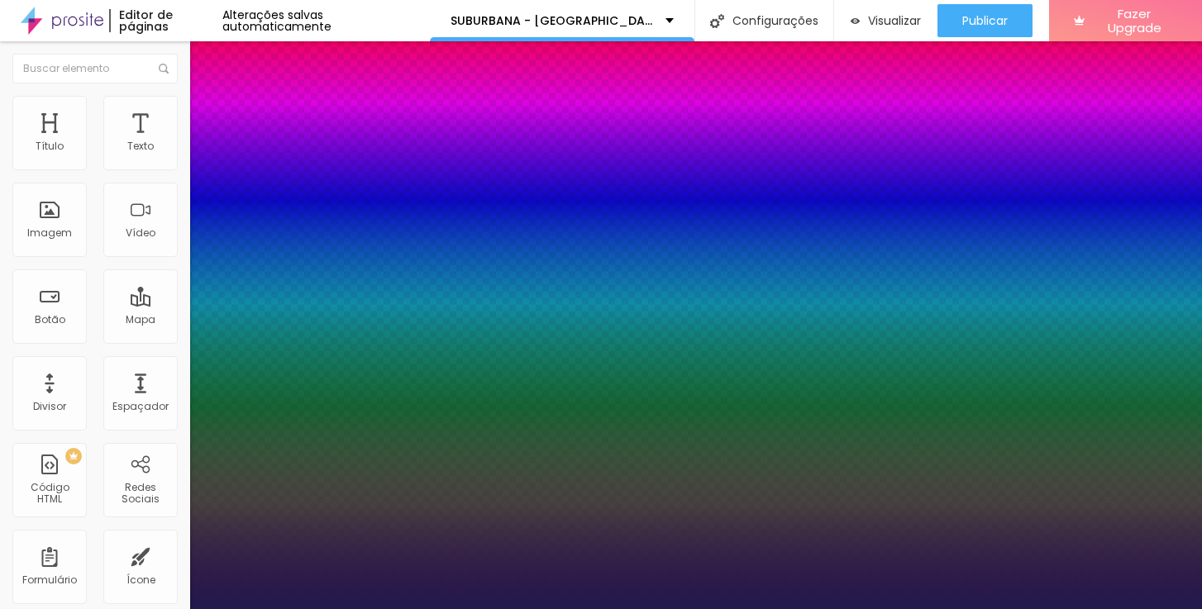
click at [152, 608] on div at bounding box center [601, 609] width 1202 height 0
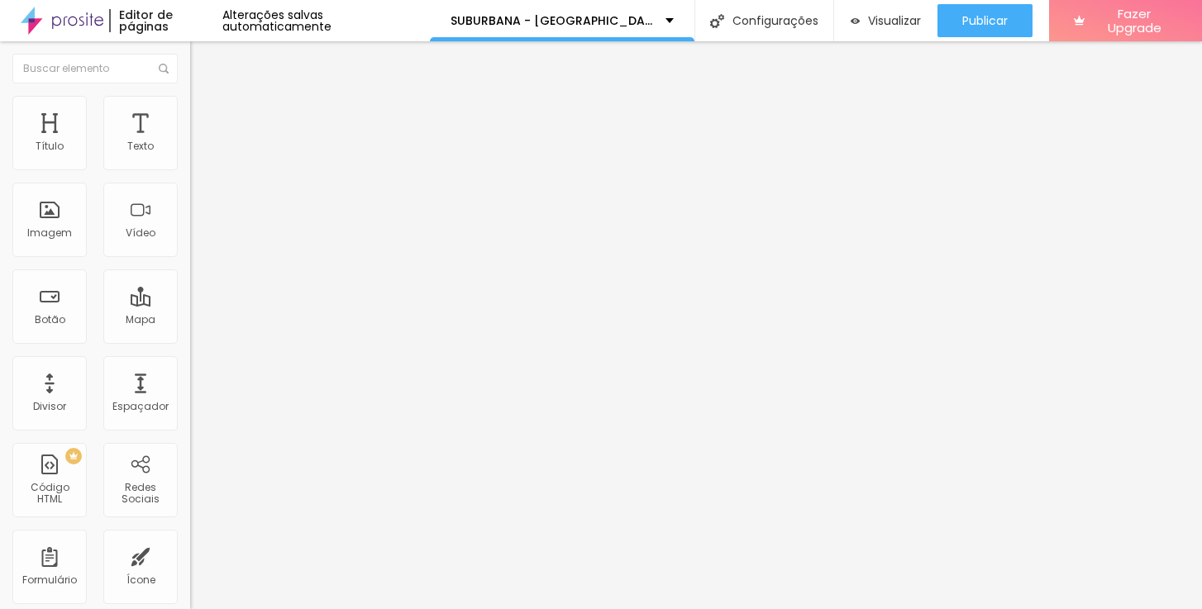
click at [205, 112] on span "Avançado" at bounding box center [232, 107] width 55 height 14
type input "9"
type input "8"
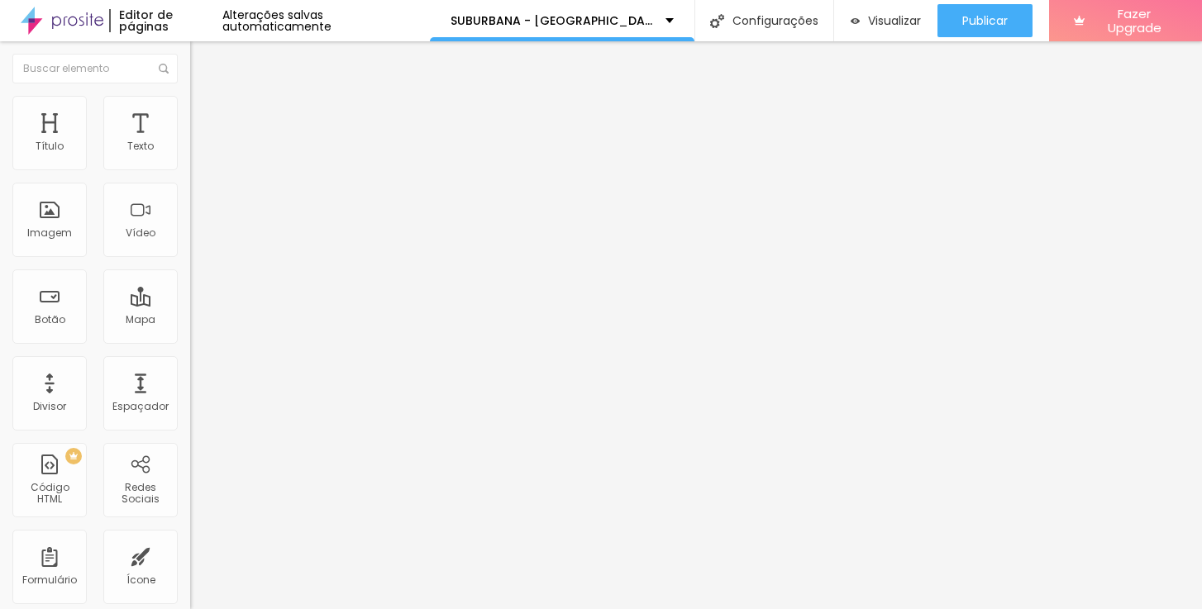
type input "7"
type input "6"
type input "5"
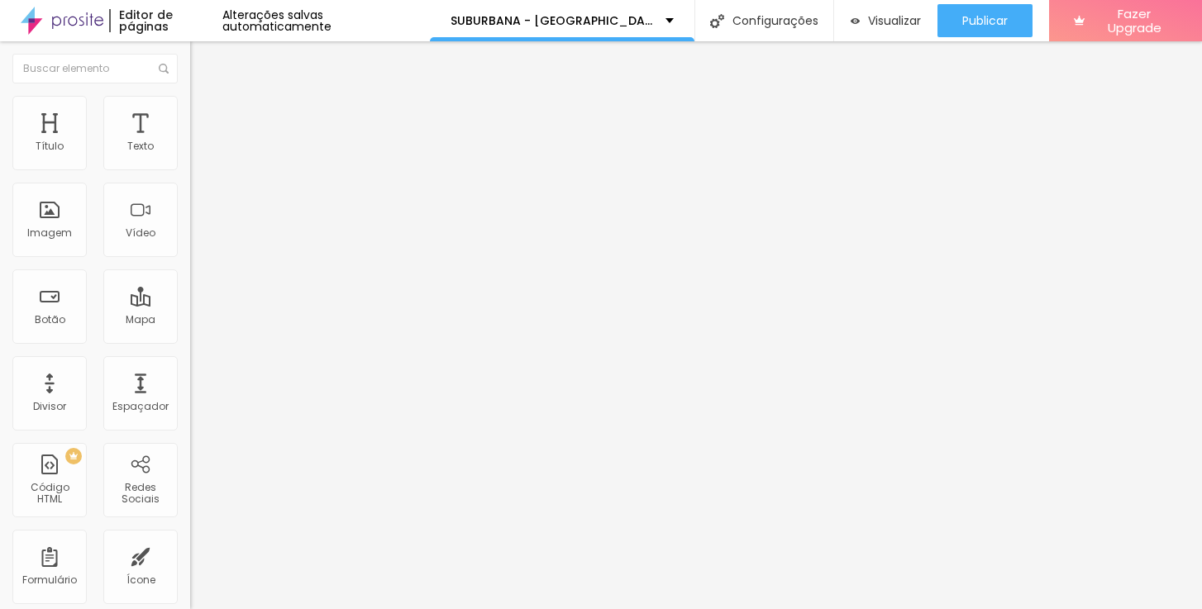
type input "5"
click at [190, 304] on input "range" at bounding box center [243, 310] width 107 height 13
type input "11"
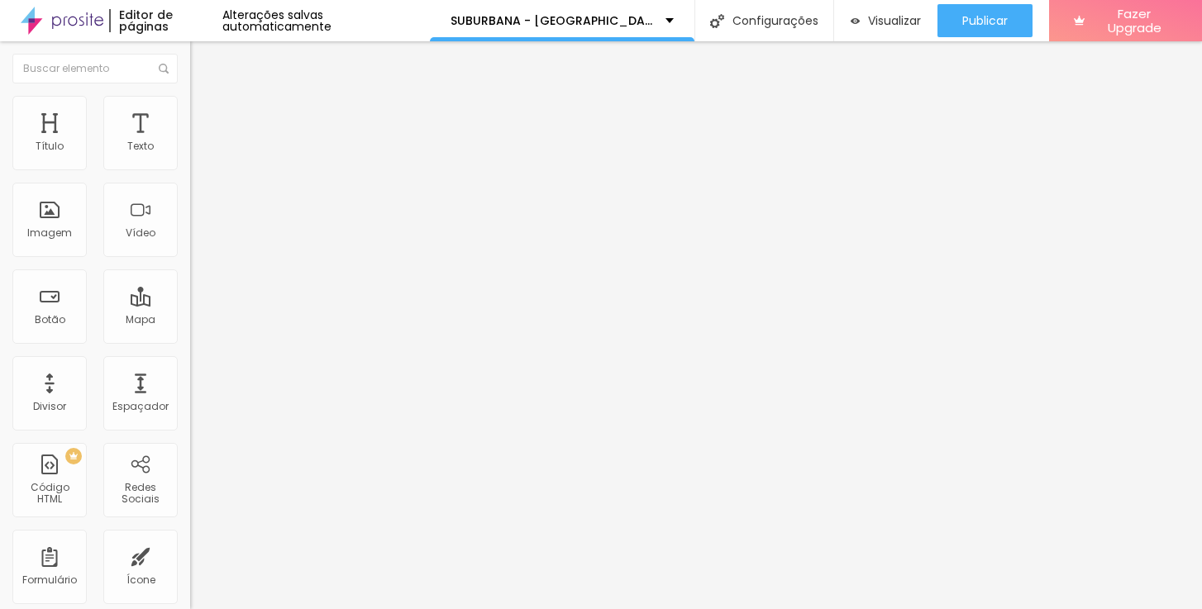
type input "10"
type input "9"
type input "8"
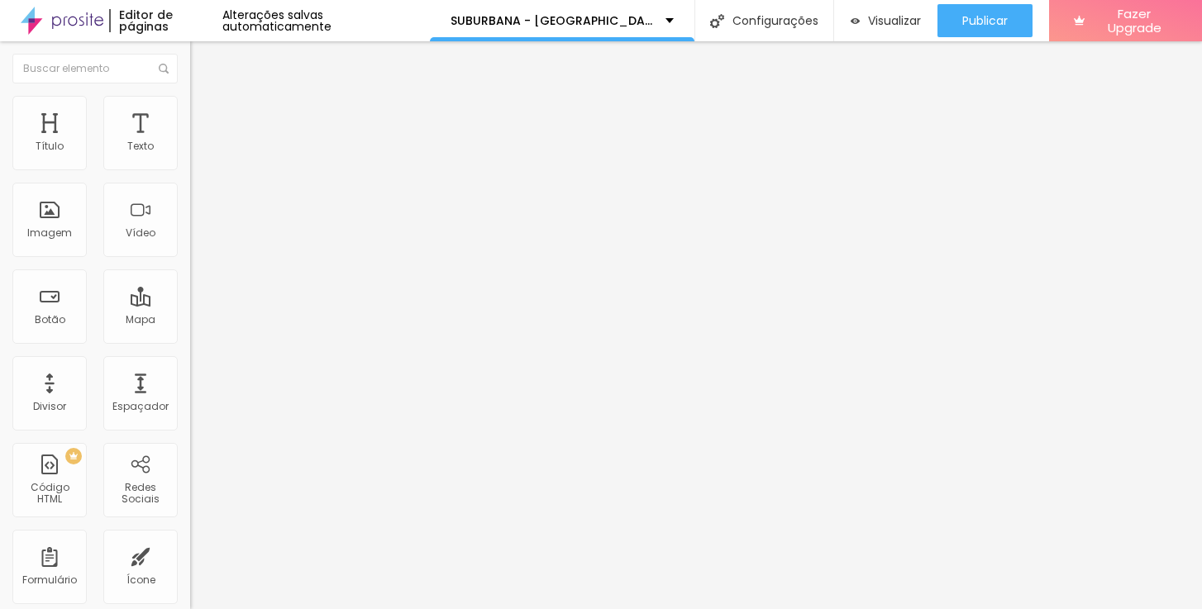
type input "8"
type input "7"
type input "6"
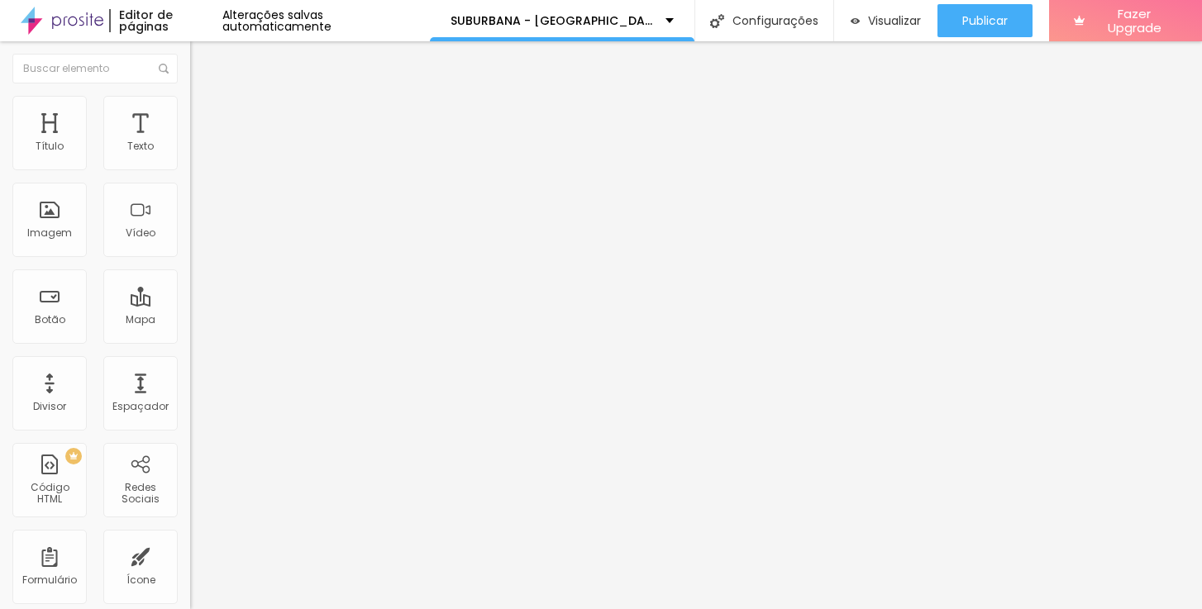
type input "5"
type input "4"
type input "5"
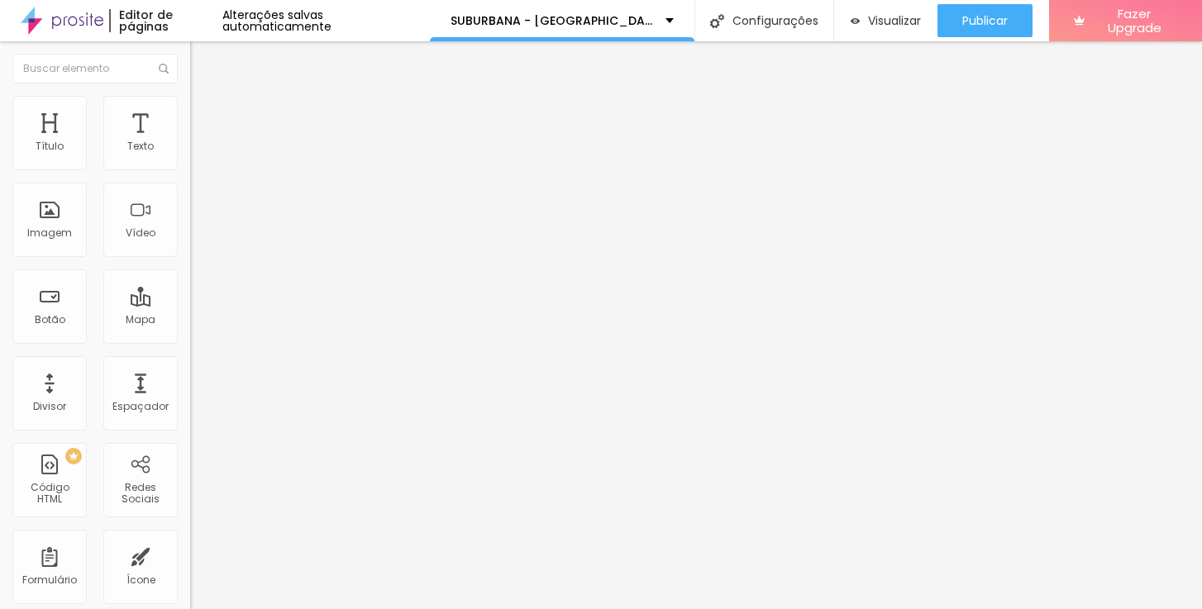
type input "5"
click at [190, 538] on input "range" at bounding box center [243, 544] width 107 height 13
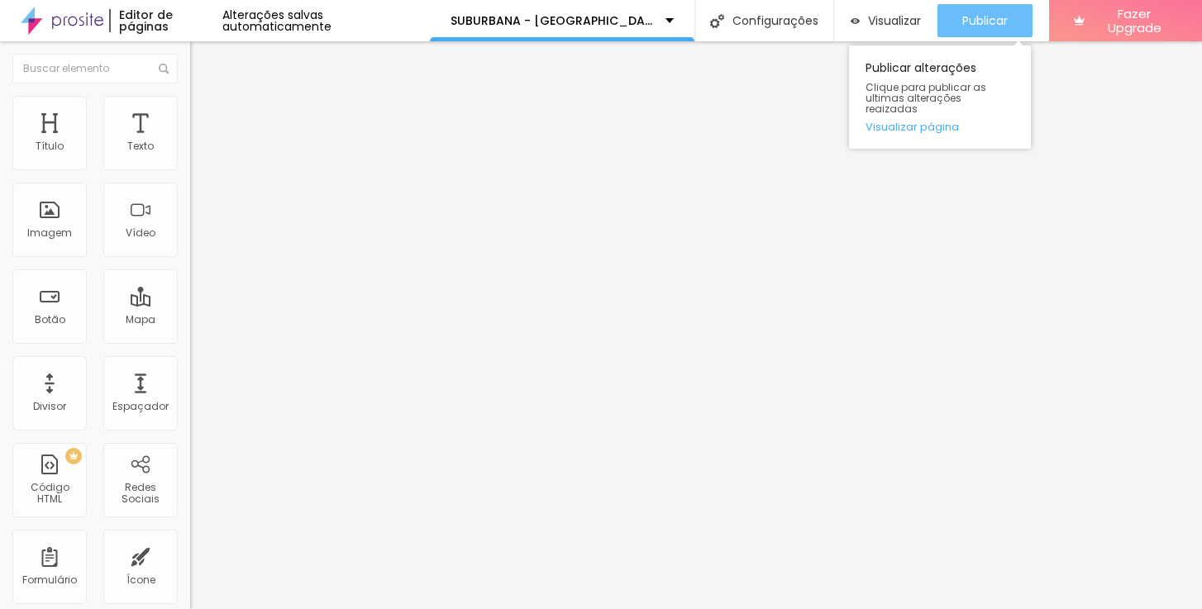
click at [975, 17] on span "Publicar" at bounding box center [984, 20] width 45 height 13
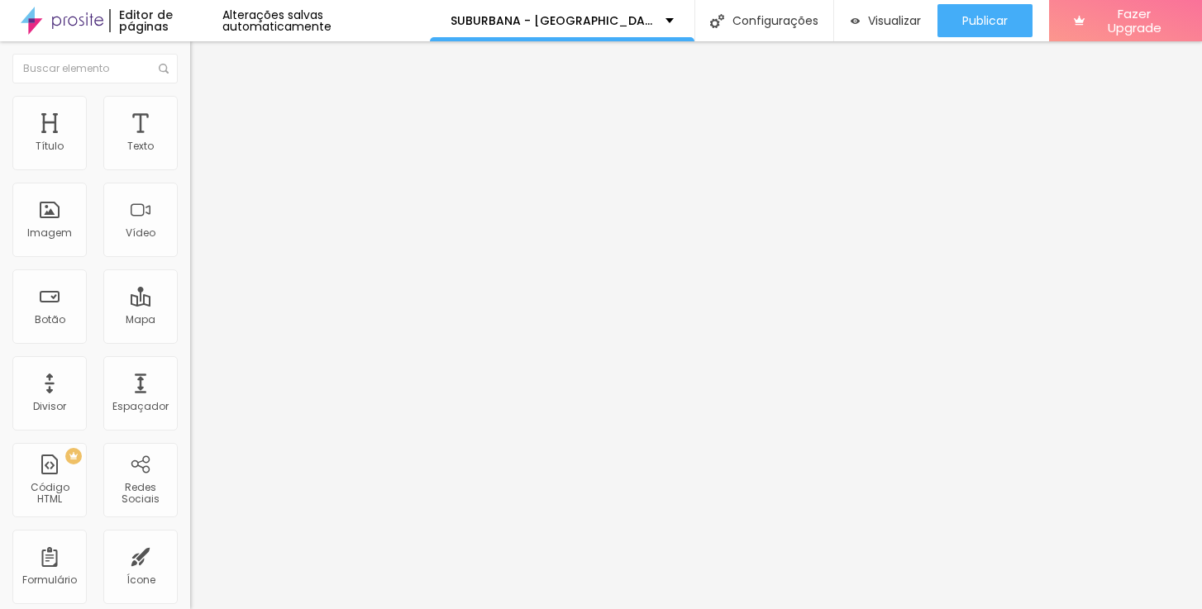
click at [205, 117] on span "Avançado" at bounding box center [232, 124] width 55 height 14
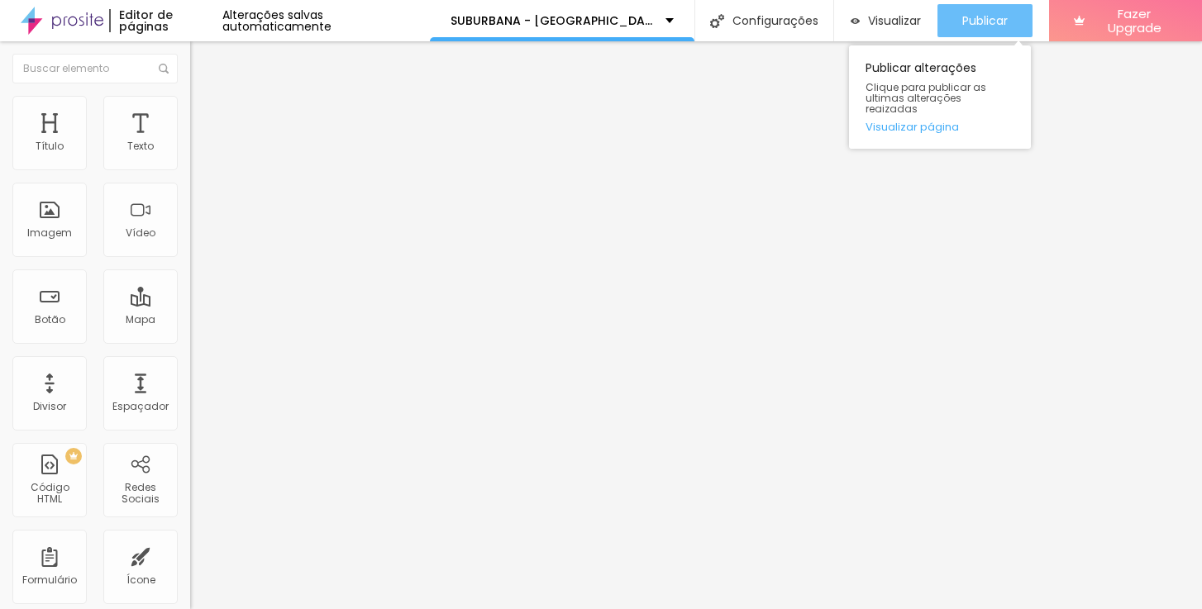
click at [1008, 18] on button "Publicar" at bounding box center [984, 20] width 95 height 33
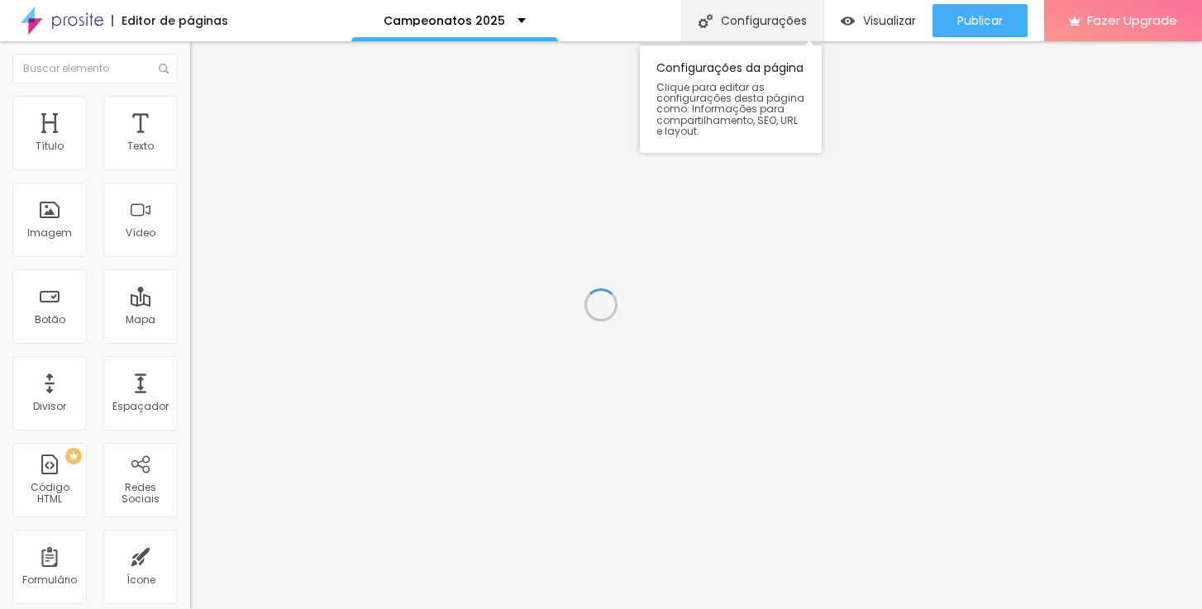
click at [767, 28] on div "Configurações" at bounding box center [752, 20] width 142 height 41
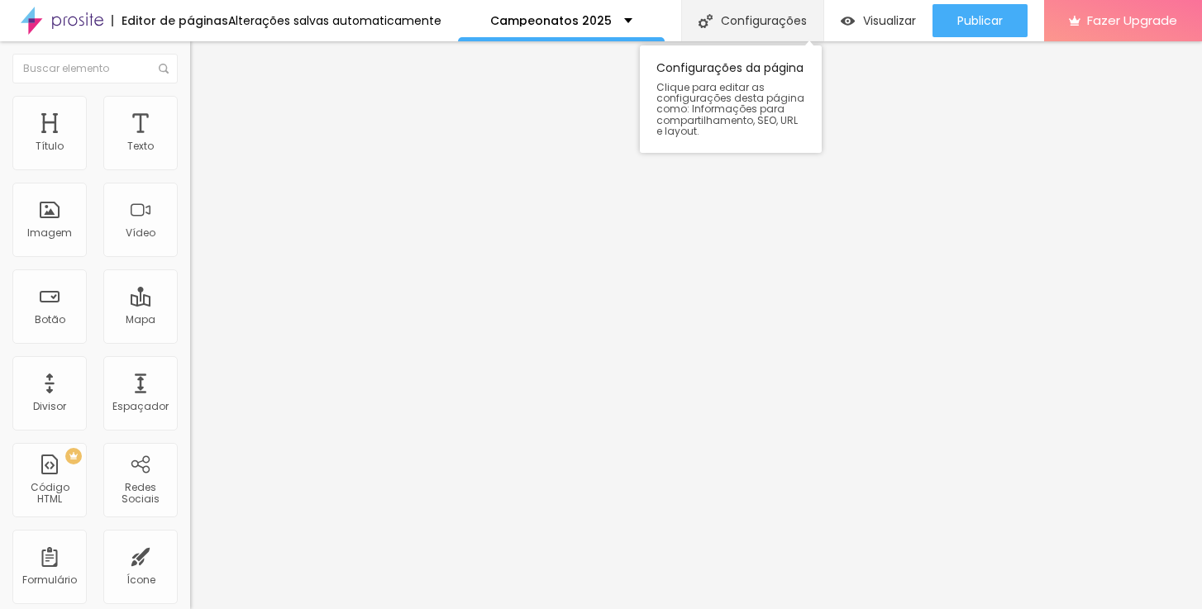
click at [758, 21] on div "Configurações" at bounding box center [752, 20] width 142 height 41
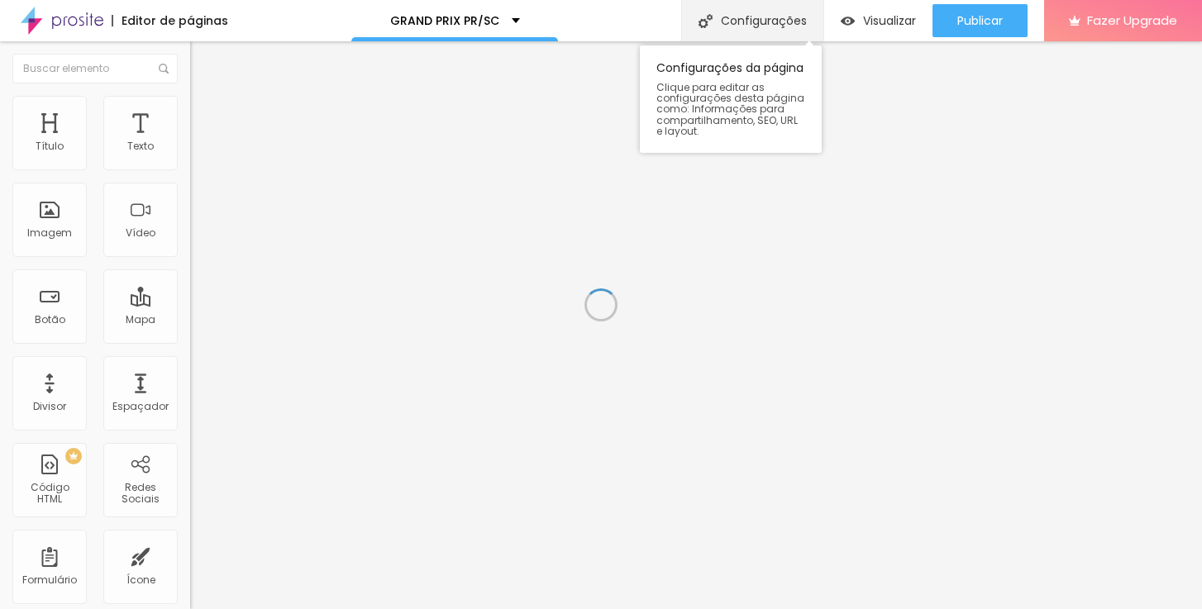
click at [746, 20] on div "Configurações" at bounding box center [752, 20] width 142 height 41
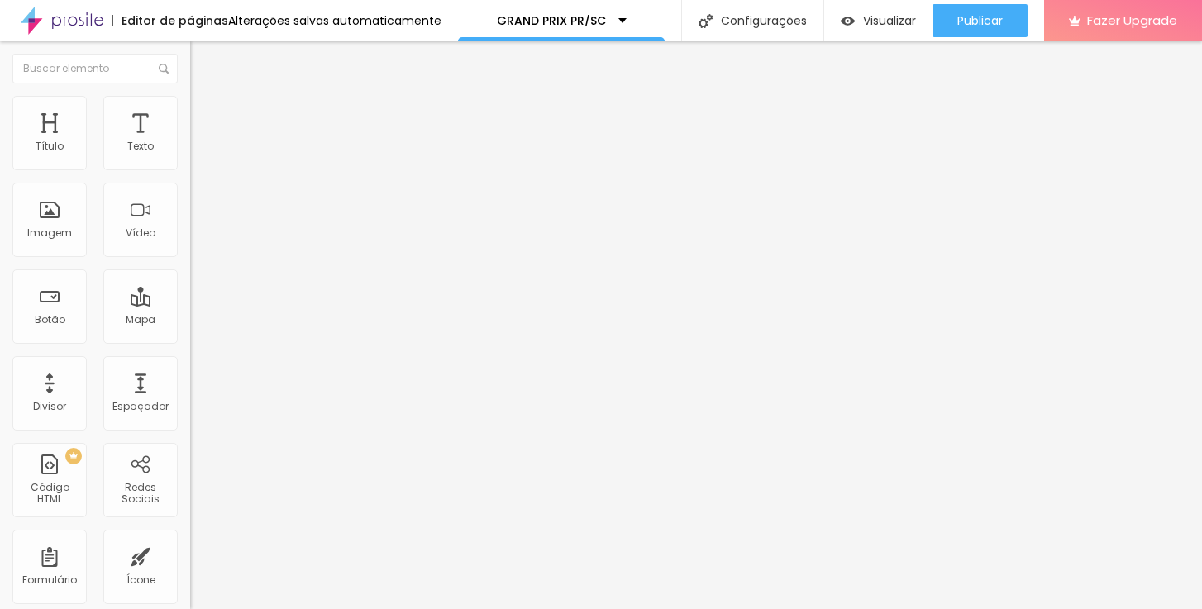
drag, startPoint x: 582, startPoint y: 166, endPoint x: 417, endPoint y: 160, distance: 164.6
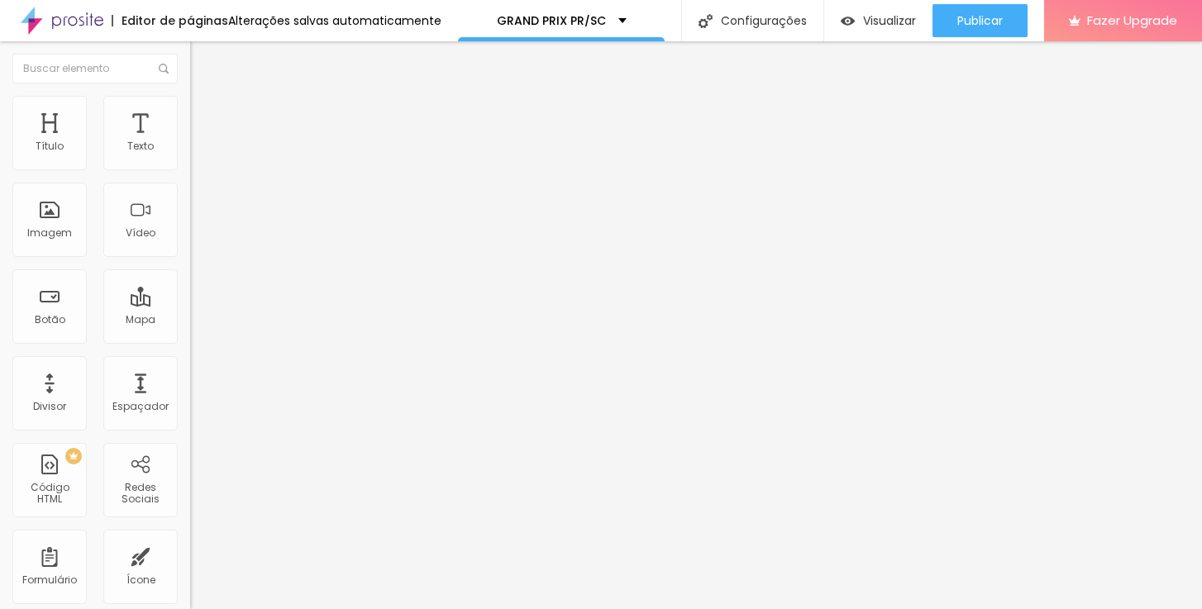
drag, startPoint x: 626, startPoint y: 250, endPoint x: 437, endPoint y: 251, distance: 188.5
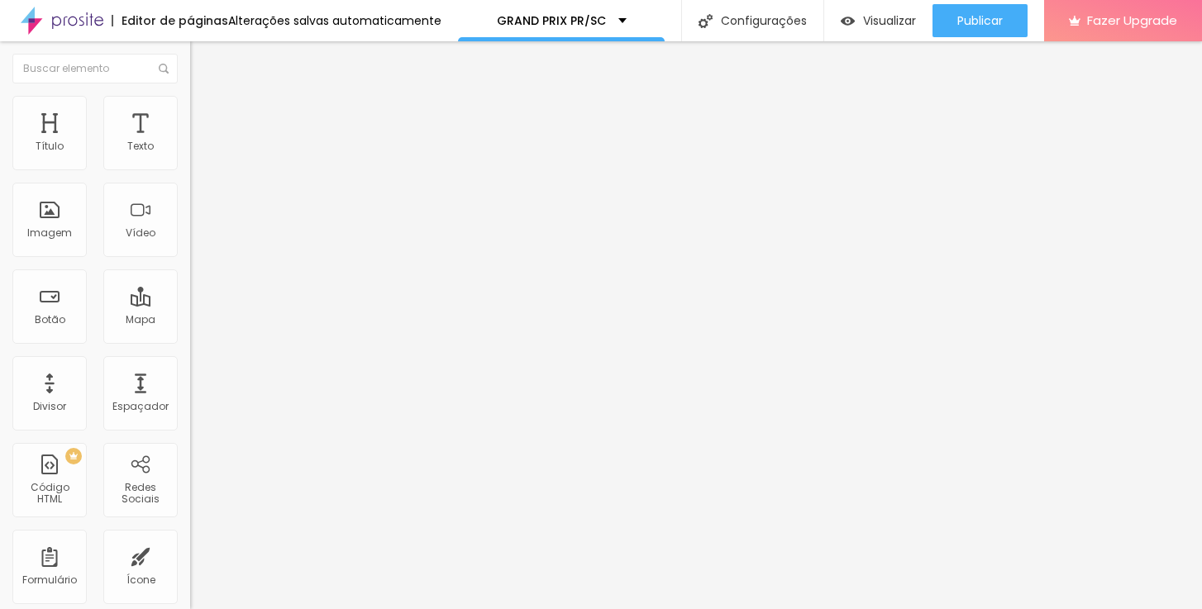
paste input "GRAND PRIX PR/SC"
type input "GRAND PRIX PR/SC | Fotos da Competição"
drag, startPoint x: 635, startPoint y: 441, endPoint x: 442, endPoint y: 435, distance: 192.7
paste textarea "GRAND PRIX PR/SC"
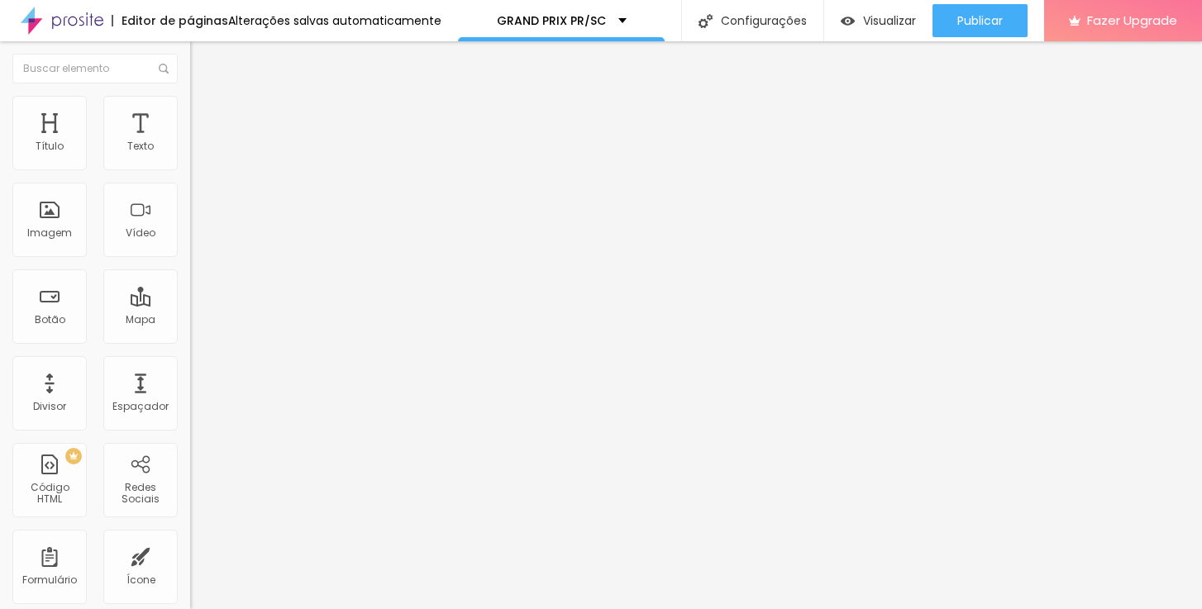
type textarea "GRAND PRIX PR/SC Futsal Futebol de Base"
drag, startPoint x: 556, startPoint y: 329, endPoint x: 586, endPoint y: 335, distance: 30.3
drag, startPoint x: 554, startPoint y: 331, endPoint x: 654, endPoint y: 327, distance: 100.1
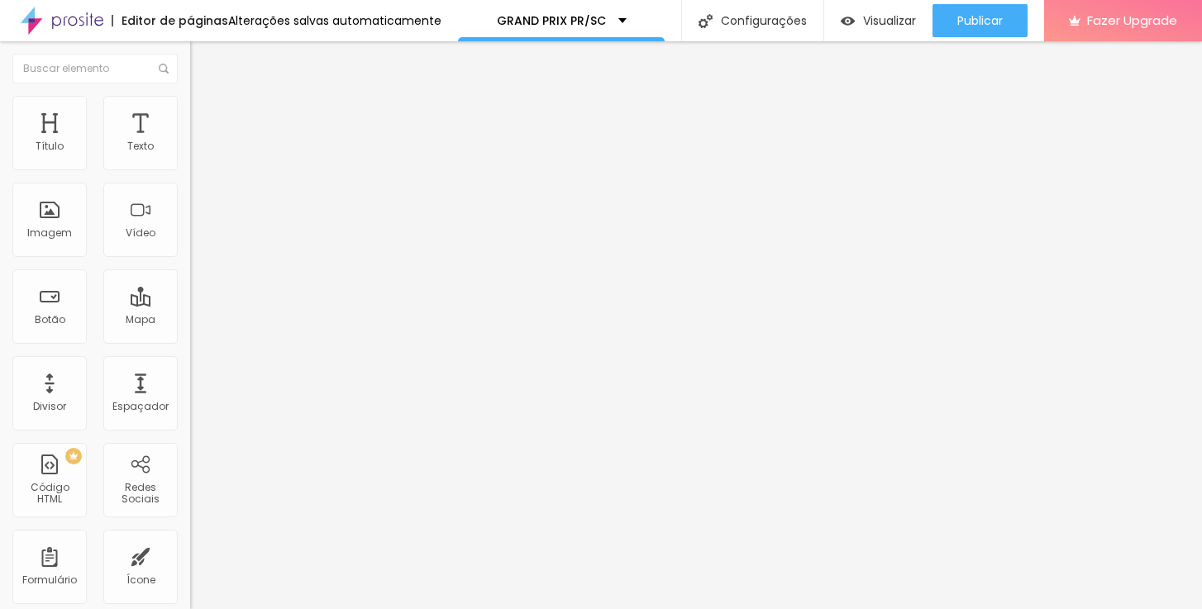
paste textarea "GRAND PRIX PR/SC"
type textarea "Fotos do jogos do GRAND PRIX PR/SC."
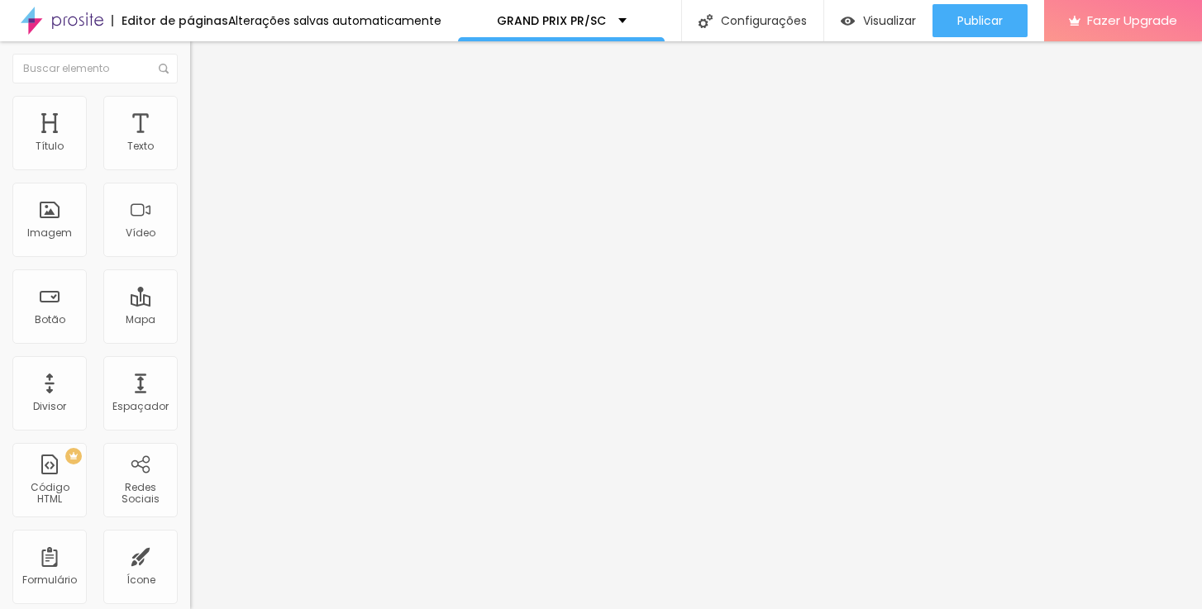
click at [205, 114] on span "Avançado" at bounding box center [232, 107] width 55 height 14
click at [190, 590] on input "text" at bounding box center [289, 598] width 198 height 17
type input "#2025"
click at [190, 341] on input "[URL][DOMAIN_NAME]" at bounding box center [289, 332] width 198 height 17
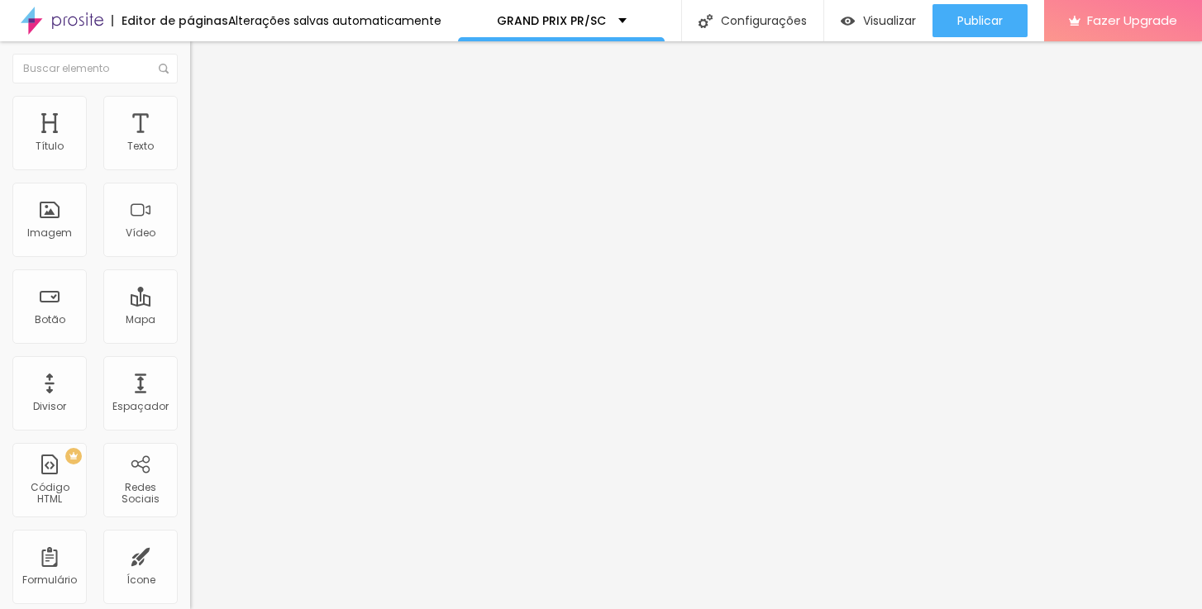
click at [190, 341] on input "https://www.fotto.com.br/liga-integracao-s15-parana-clube-x-affa-diamante-1/e/5…" at bounding box center [289, 332] width 198 height 17
paste input "grand-prix-prsc-futsal/e/63289"
type input "https://www.fotto.com.br/grand-prix-prsc-futsal/e/63289/"
click at [190, 341] on input "https://www.fotto.com.br/grand-prix-prsc-futsal/e/63289/" at bounding box center [289, 332] width 198 height 17
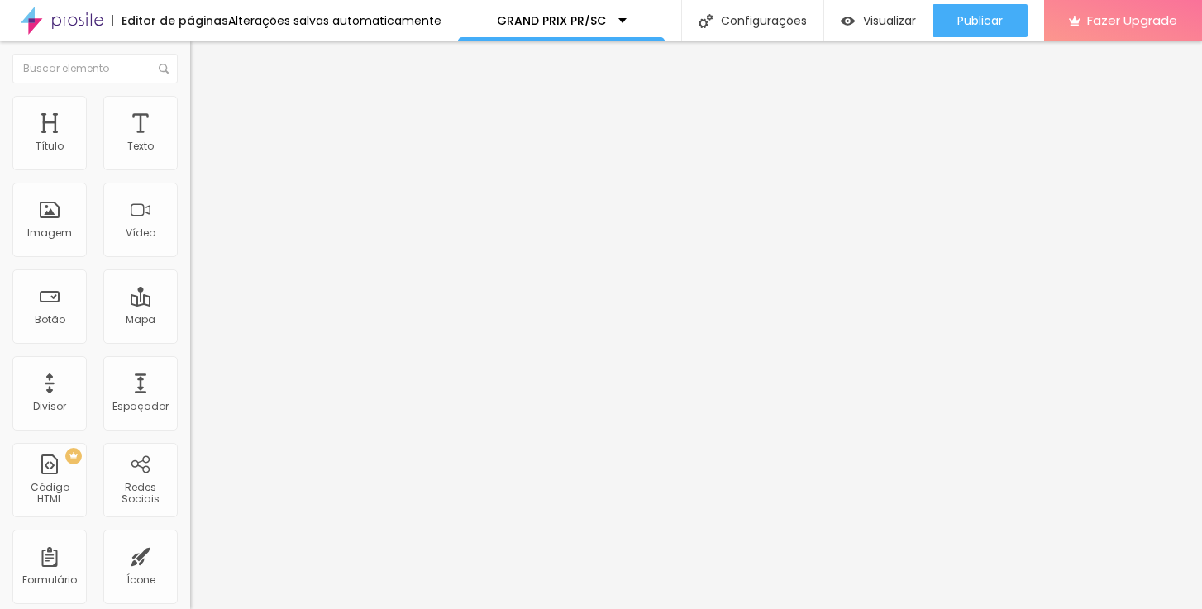
click at [190, 341] on input "https://www.fotto.com.br/grand-prix-prsc-futsal/e/63289/" at bounding box center [289, 332] width 198 height 17
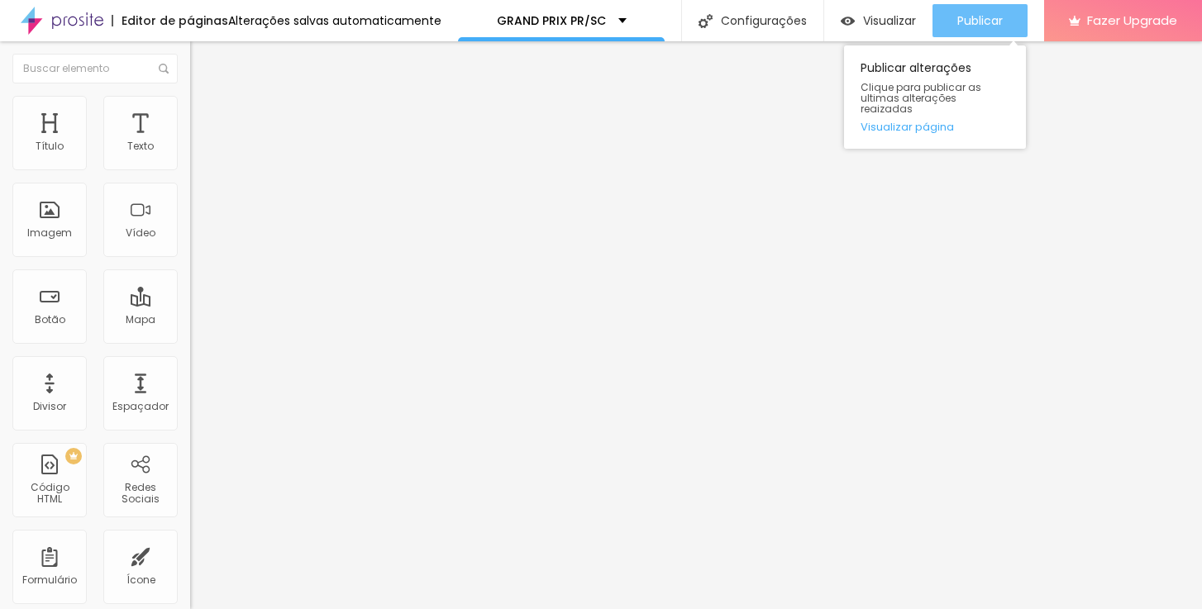
click at [981, 20] on span "Publicar" at bounding box center [979, 20] width 45 height 13
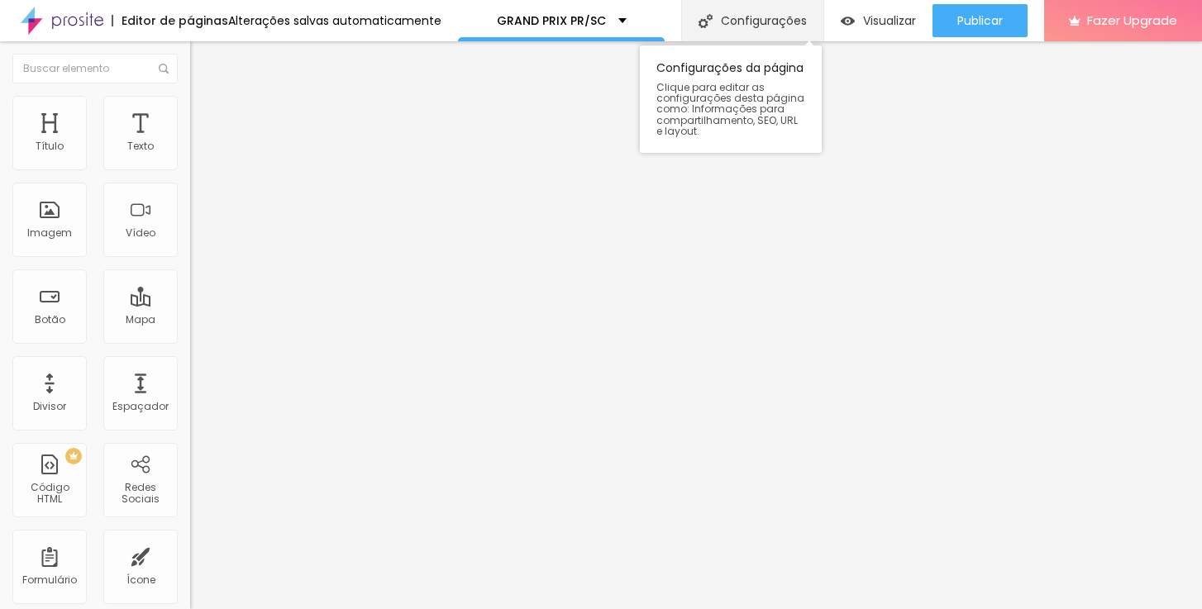
click at [759, 26] on div "Configurações" at bounding box center [752, 20] width 142 height 41
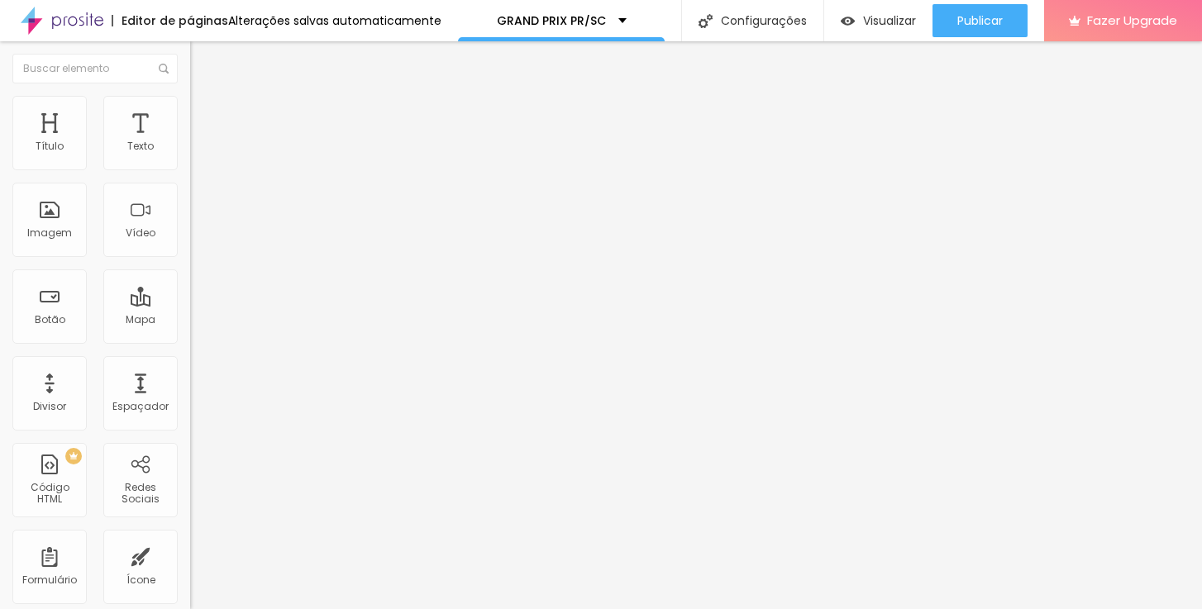
drag, startPoint x: 762, startPoint y: 278, endPoint x: 423, endPoint y: 279, distance: 338.9
copy p "https://www.danielmirandafotografias.com.br/grand-prix-pr-sc"
click at [190, 112] on li "Avançado" at bounding box center [285, 120] width 190 height 17
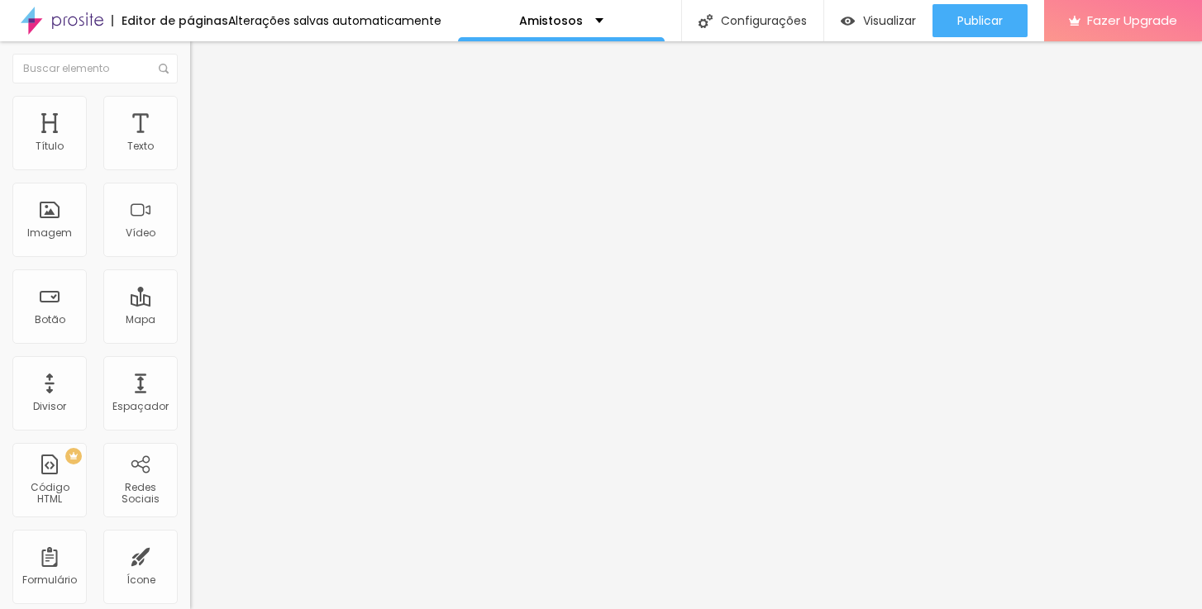
click at [190, 607] on input "2024" at bounding box center [289, 615] width 198 height 17
type input "2025"
click at [190, 341] on input "https://www.fotto.com.br/amistos-s16-life-academy-x-andraus/e/9892/" at bounding box center [289, 332] width 198 height 17
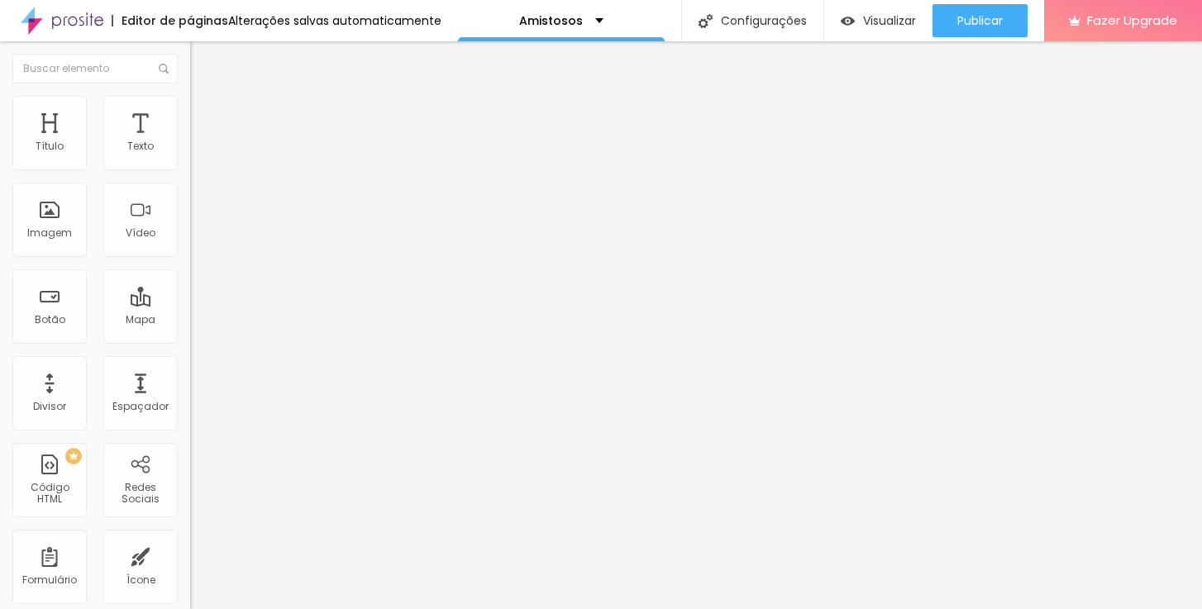
paste input "os-futebol/e/81400"
type input "https://www.fotto.com.br/amistosos-futebol/e/81400/"
click at [190, 369] on div "URL https://www.fotto.com.br/amistosos-futebol/e/81400/ Abrir em uma nova aba" at bounding box center [285, 341] width 190 height 55
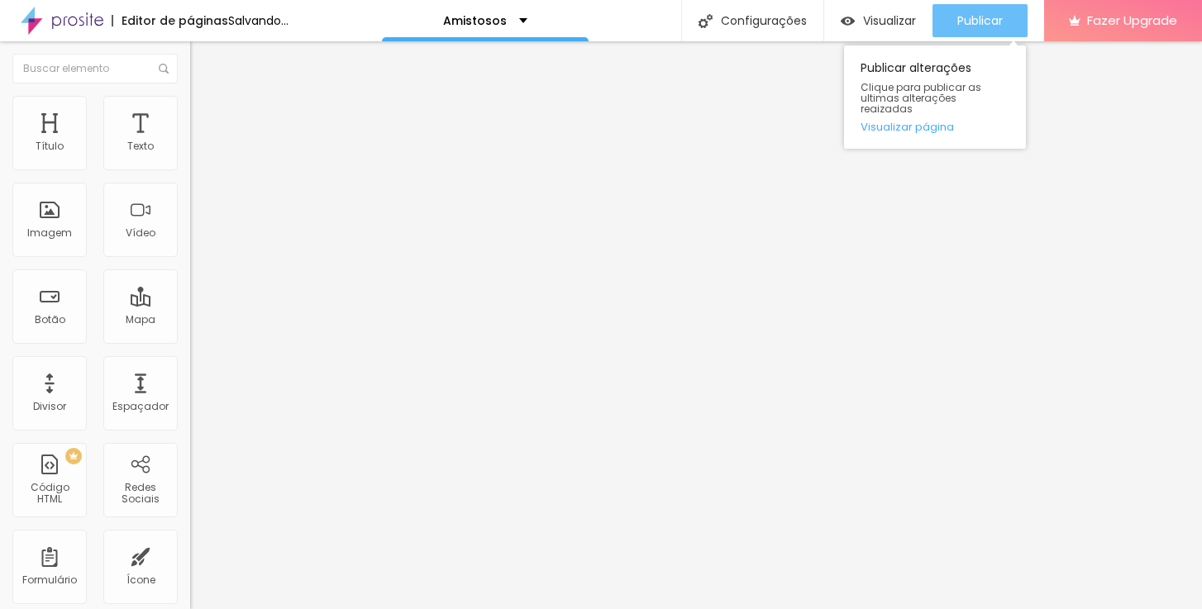
click at [988, 22] on span "Publicar" at bounding box center [979, 20] width 45 height 13
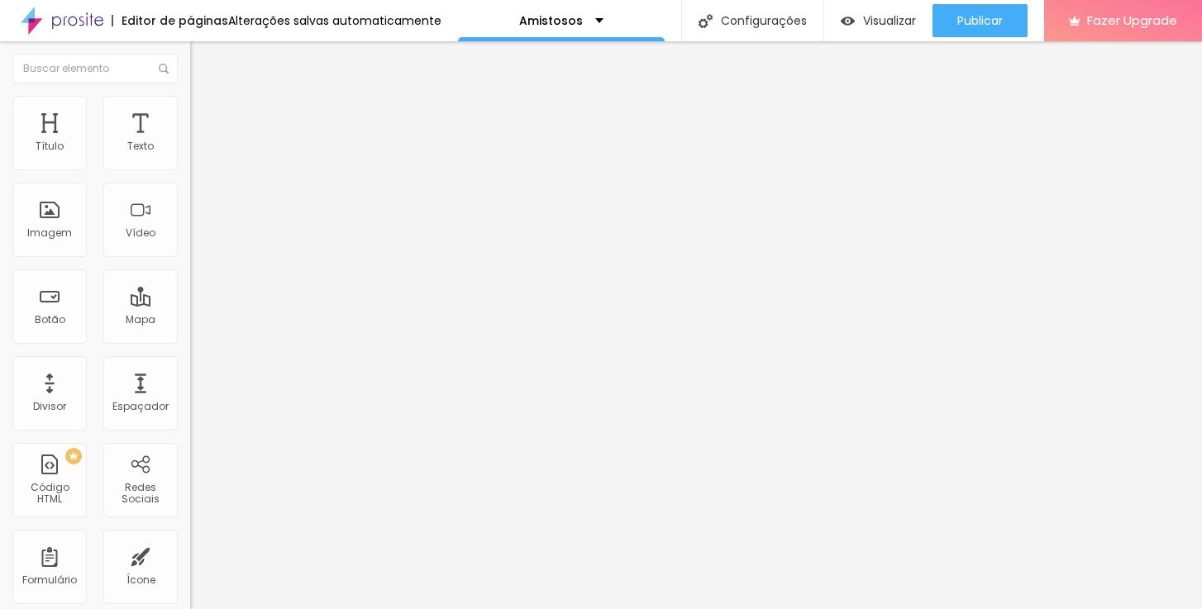
click at [190, 112] on li "Avançado" at bounding box center [285, 120] width 190 height 17
click at [205, 117] on span "Avançado" at bounding box center [232, 124] width 55 height 14
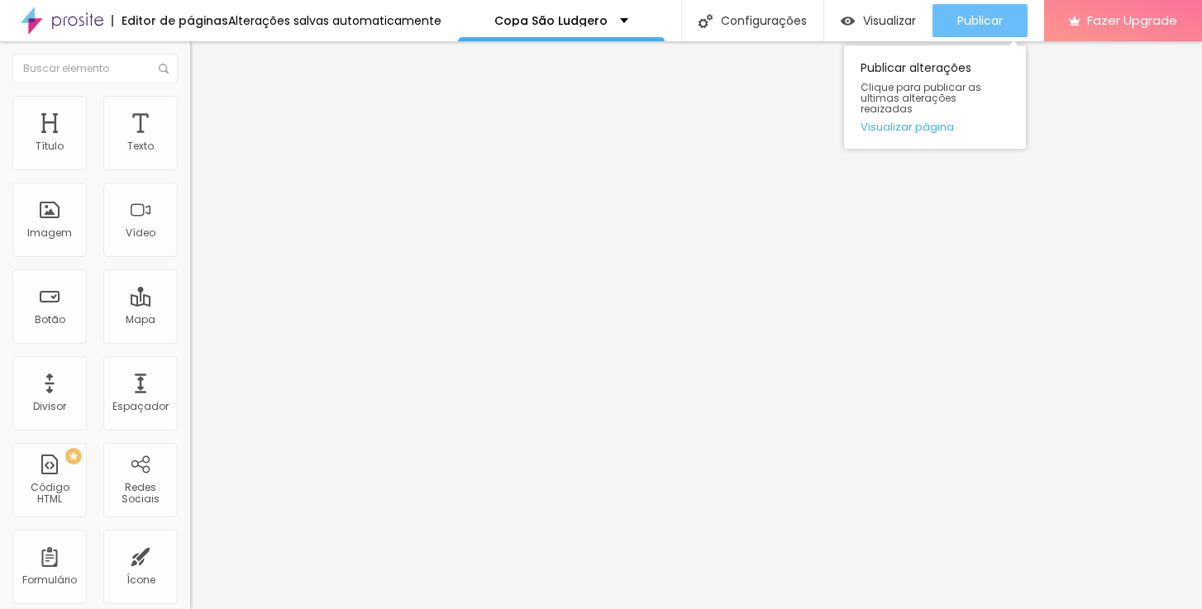
click at [973, 17] on span "Publicar" at bounding box center [979, 20] width 45 height 13
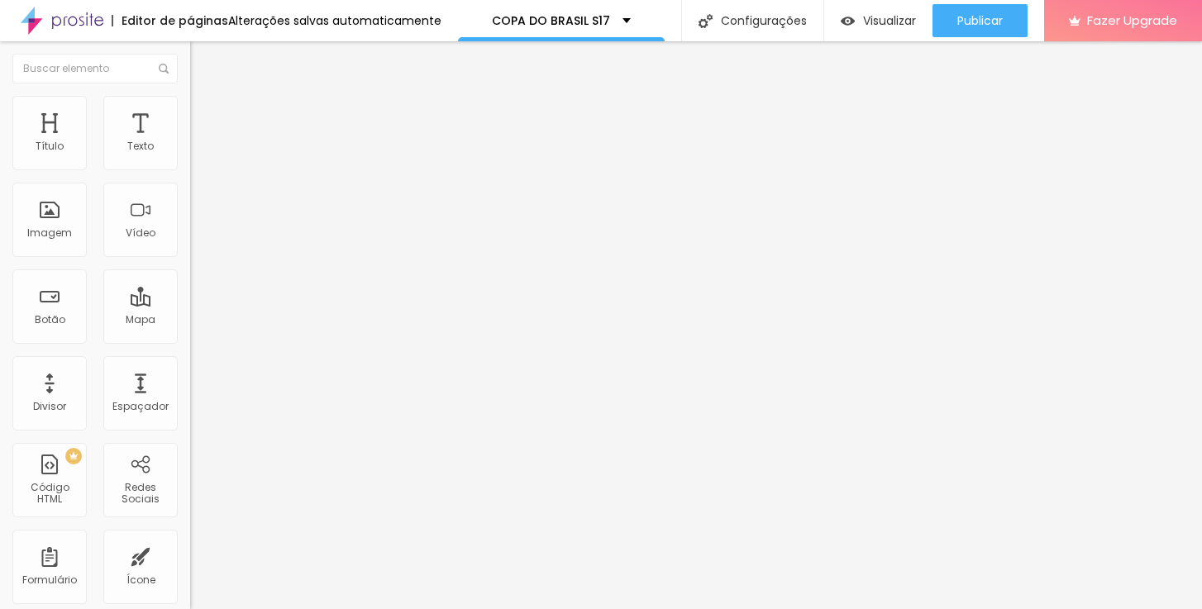
click at [190, 142] on span "Trocar imagem" at bounding box center [235, 135] width 90 height 14
click at [190, 259] on span "1:1 Quadrado" at bounding box center [222, 252] width 65 height 14
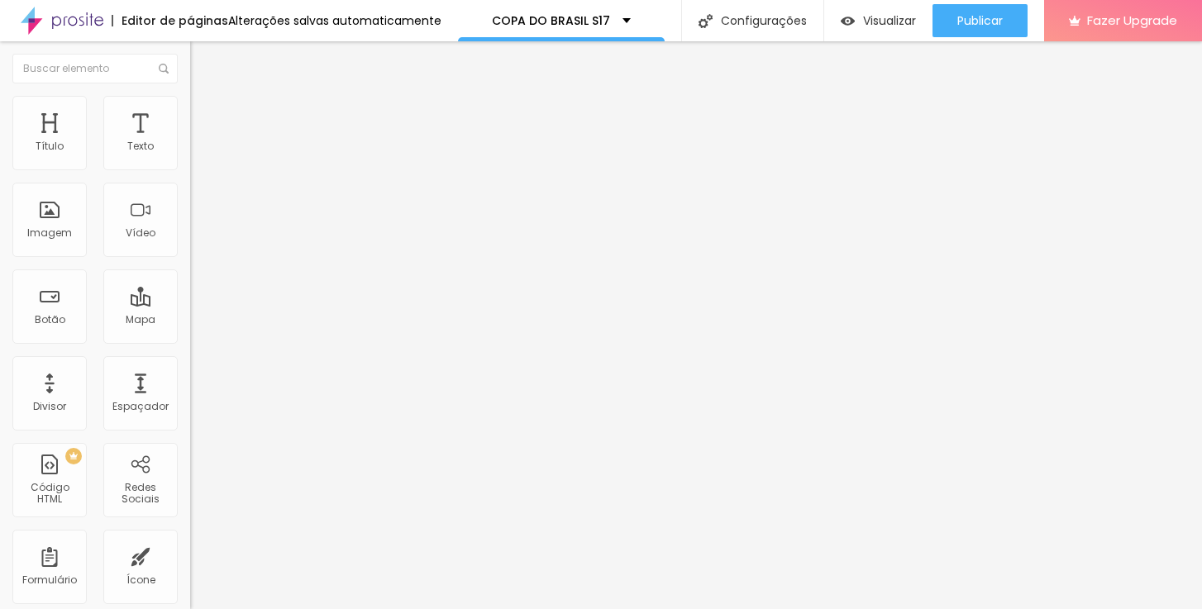
click at [190, 304] on span "Original" at bounding box center [210, 297] width 40 height 14
click at [190, 341] on input "[URL][DOMAIN_NAME]" at bounding box center [289, 332] width 198 height 17
paste input "copa-do-brasil-s17/e/74195"
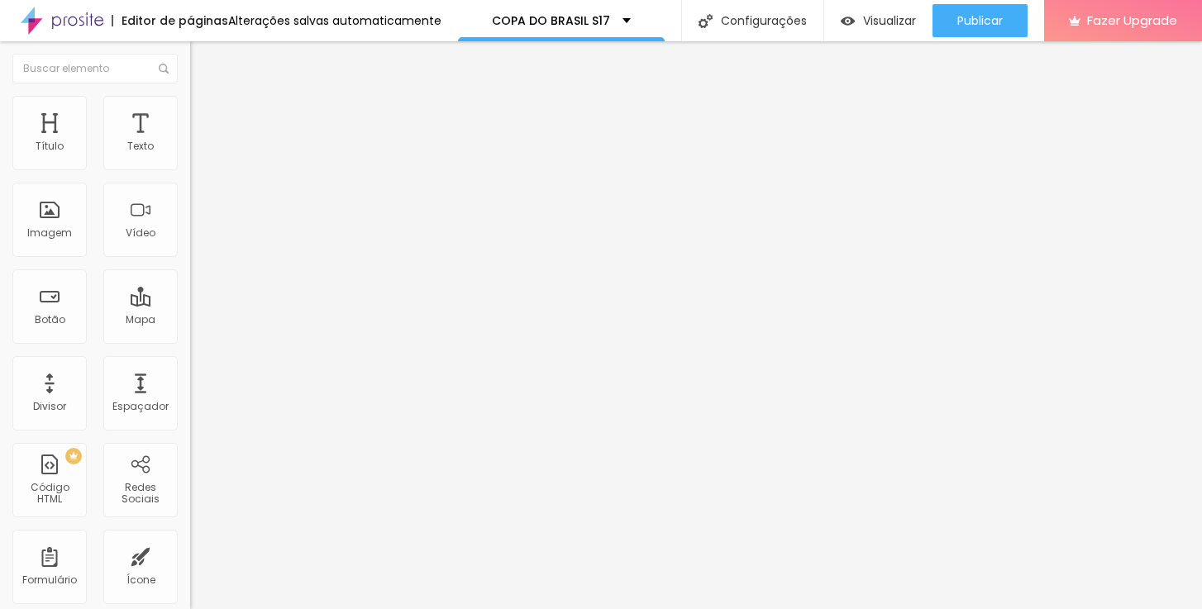
type input "[URL][DOMAIN_NAME]"
click at [190, 159] on button "button" at bounding box center [201, 149] width 23 height 17
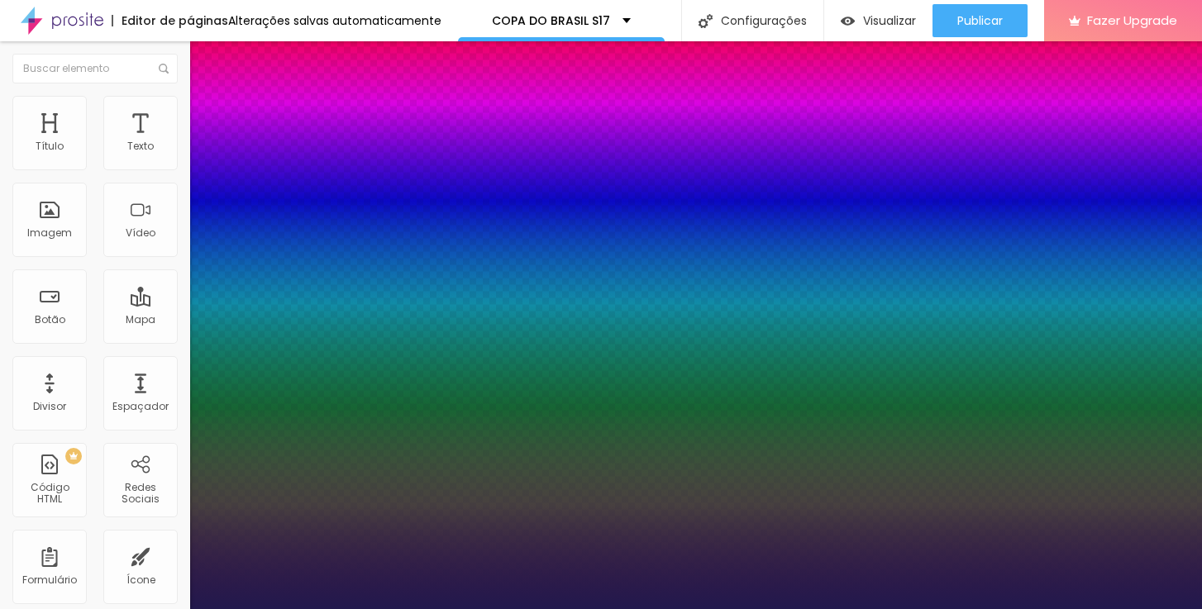
type input "1"
type input "0.5"
type input "19"
type input "1"
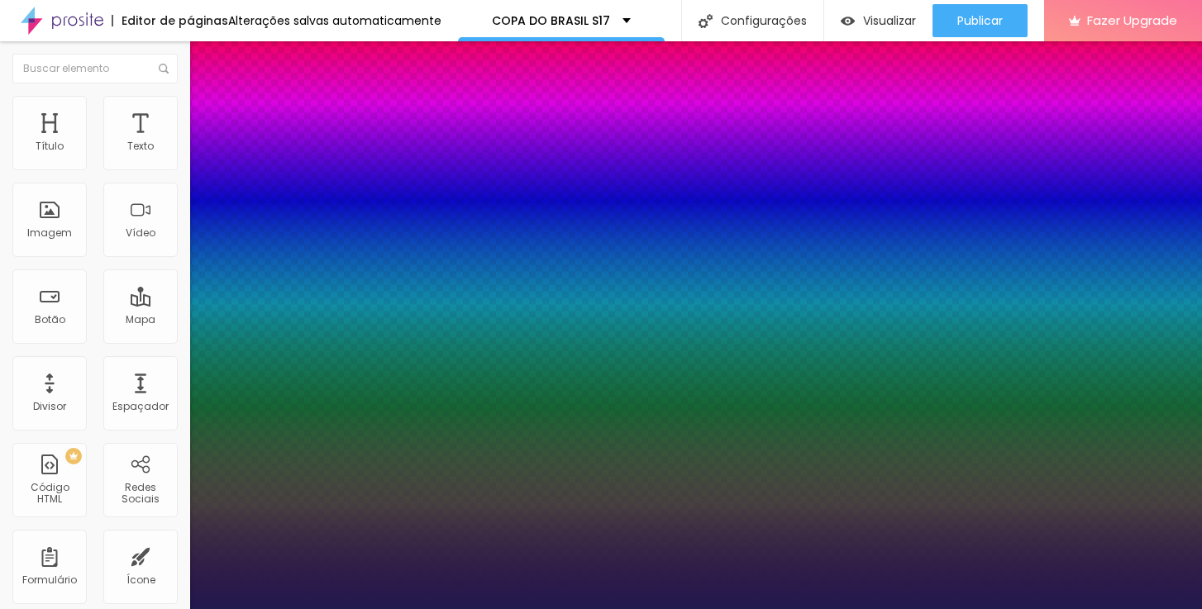
type input "0.5"
type input "18"
type input "1"
type input "0.5"
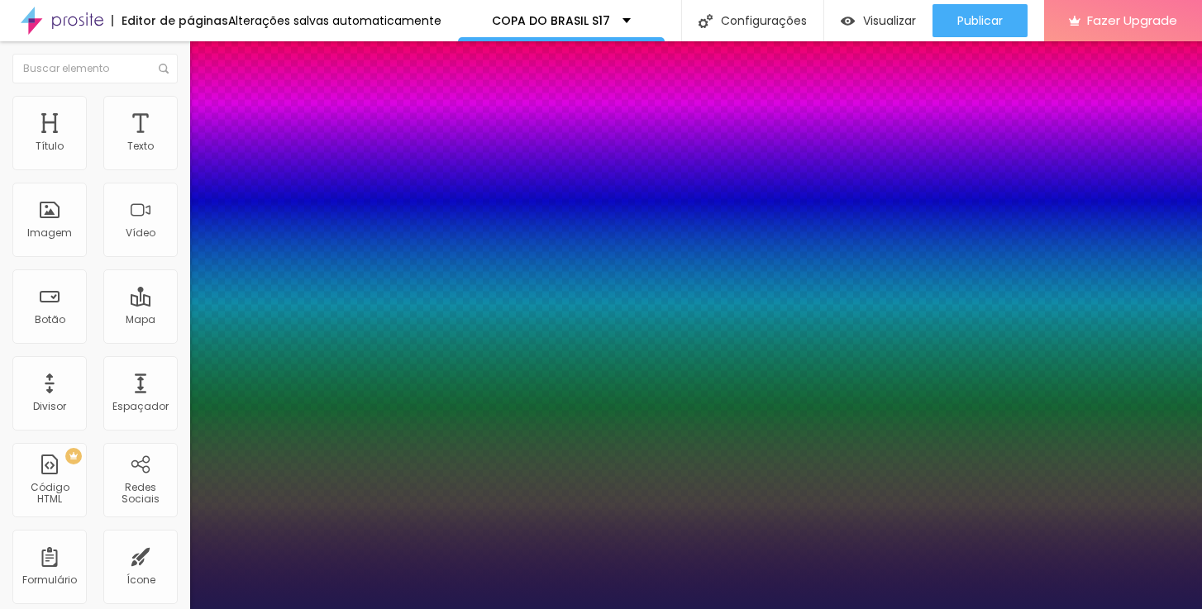
type input "17"
type input "1"
type input "0.5"
type input "16"
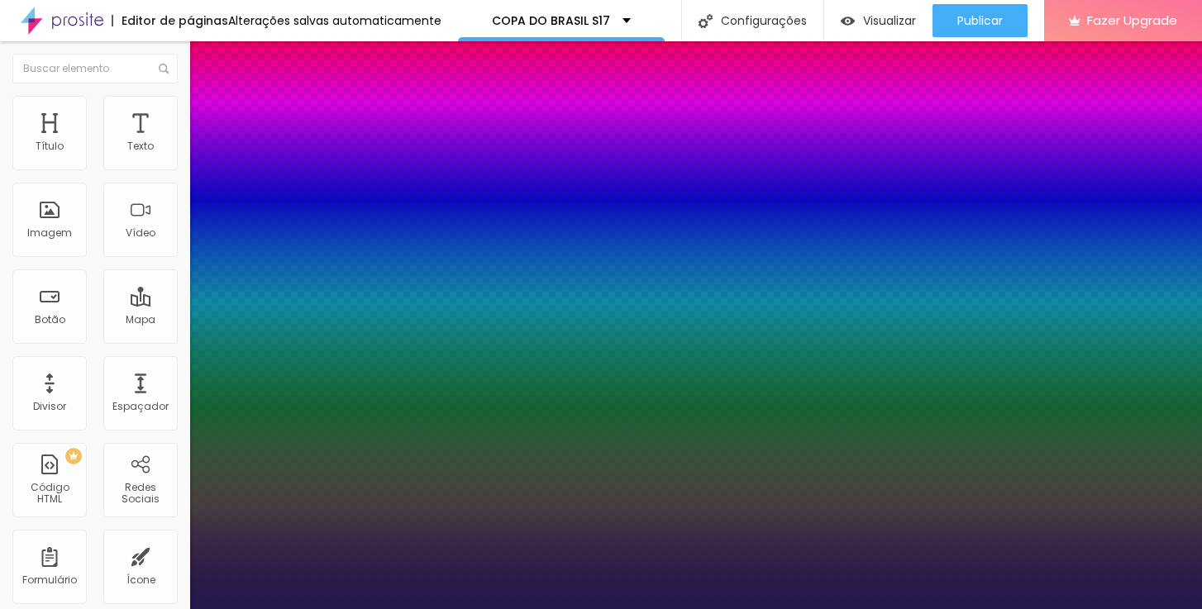
type input "16"
type input "1"
type input "0.5"
type input "15"
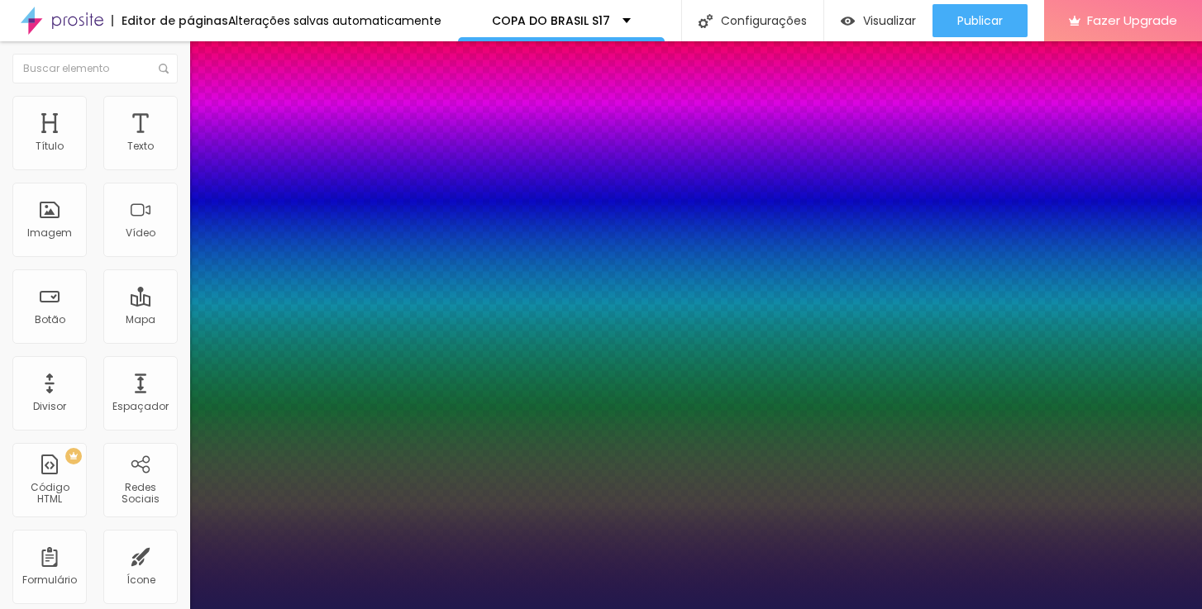
type input "1"
type input "0.5"
type input "15"
click at [147, 608] on div at bounding box center [601, 609] width 1202 height 0
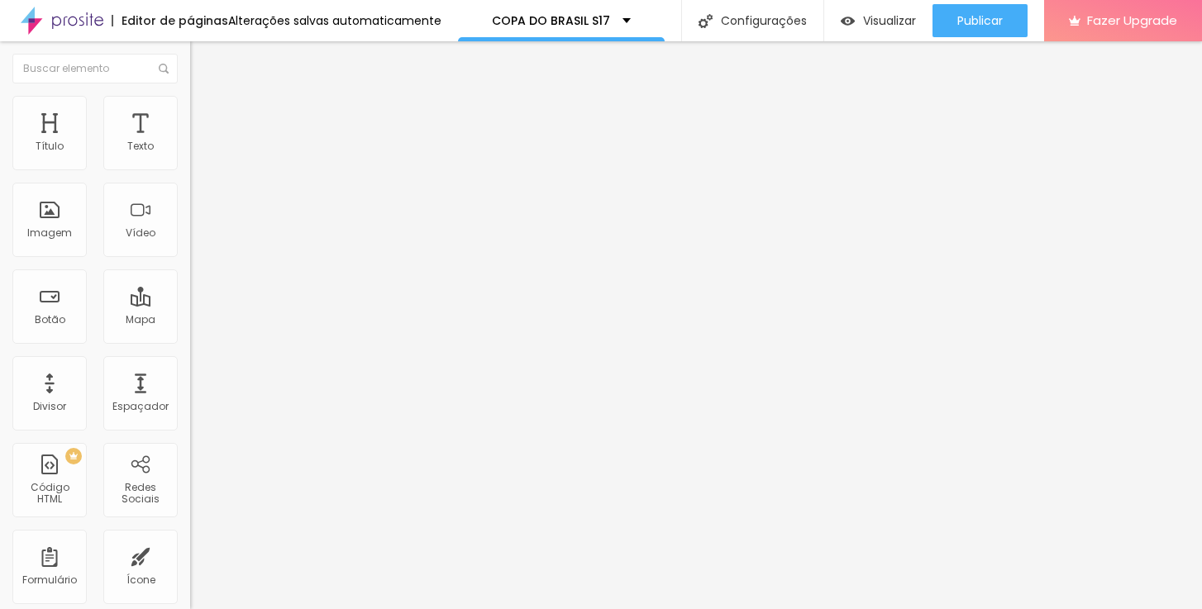
click at [205, 114] on span "Avançado" at bounding box center [232, 107] width 55 height 14
type input "5"
type input "4"
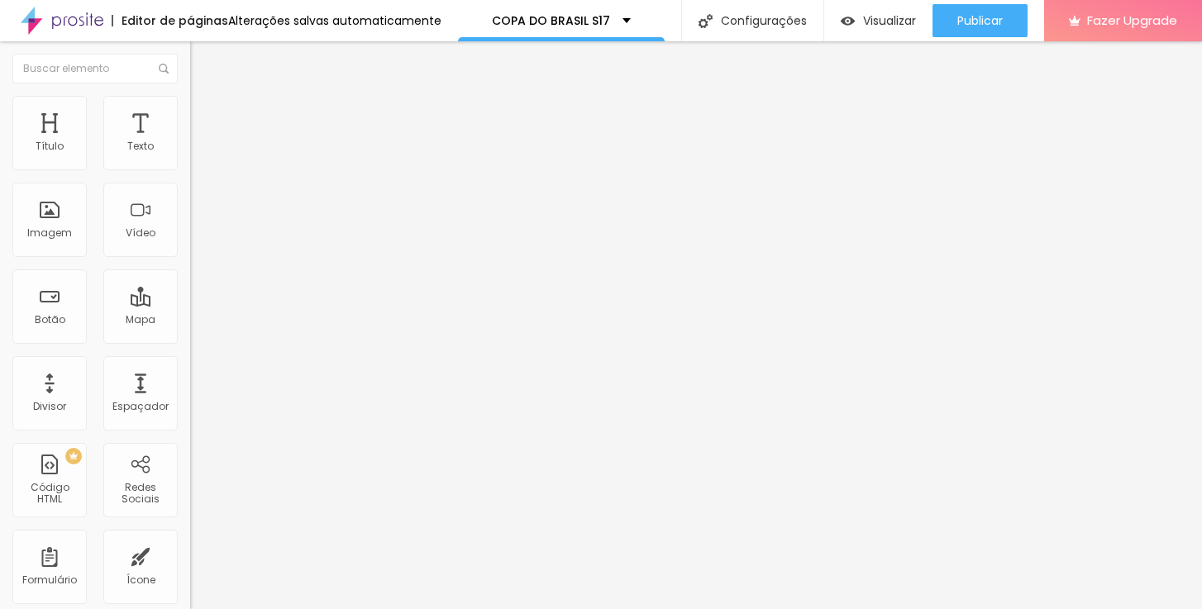
type input "5"
click at [190, 304] on input "range" at bounding box center [243, 310] width 107 height 13
type input "9"
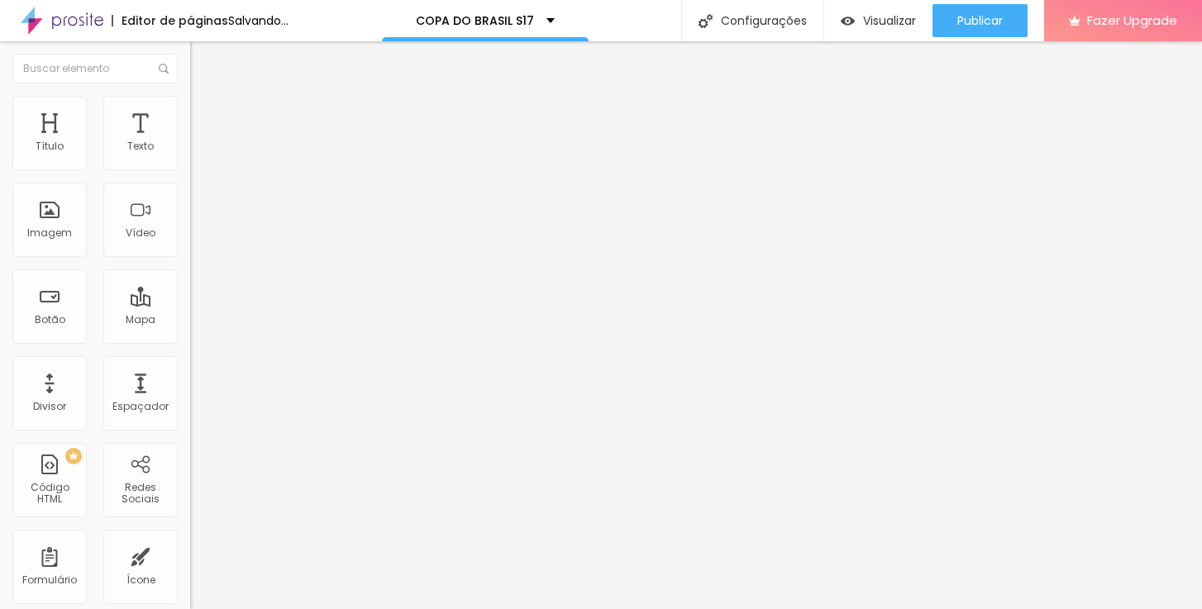
type input "9"
type input "8"
type input "7"
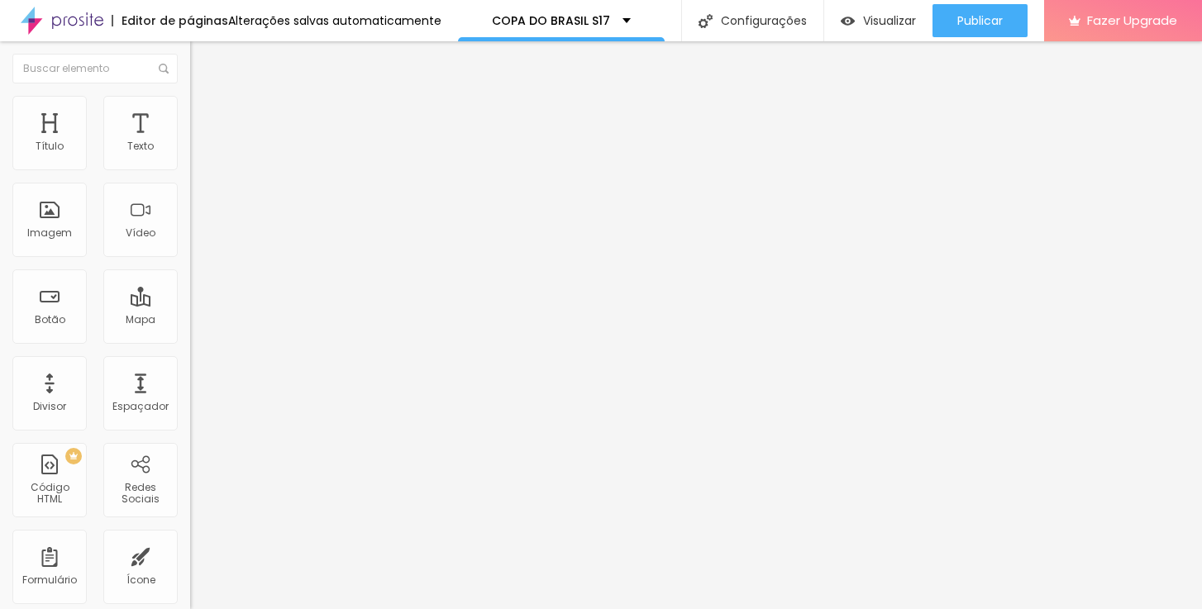
type input "6"
type input "5"
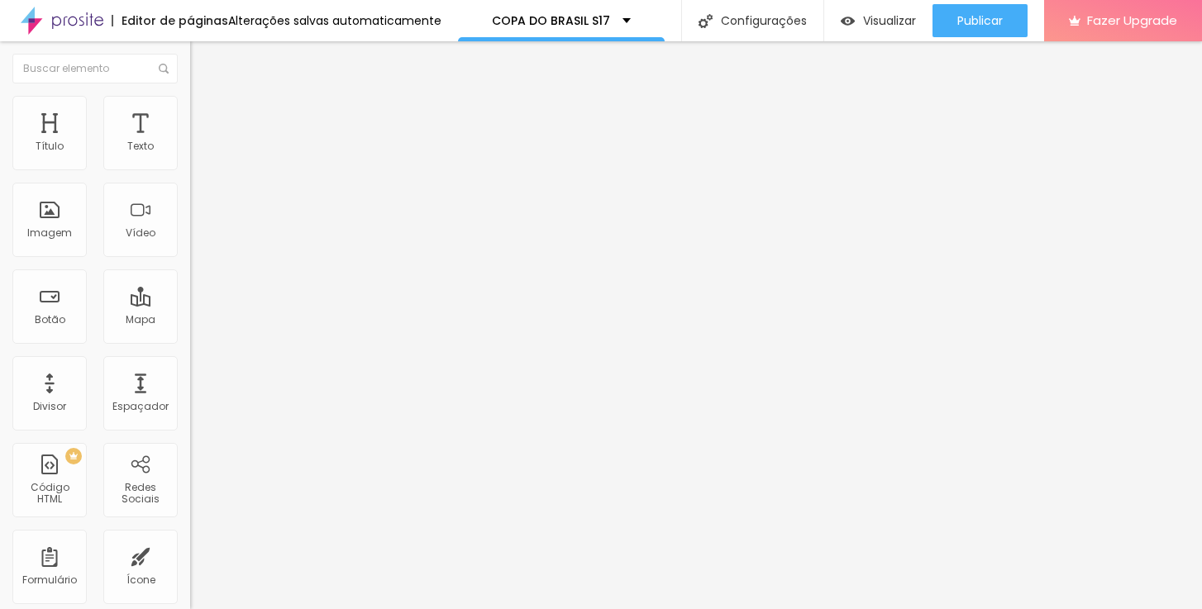
click at [190, 538] on input "range" at bounding box center [243, 544] width 107 height 13
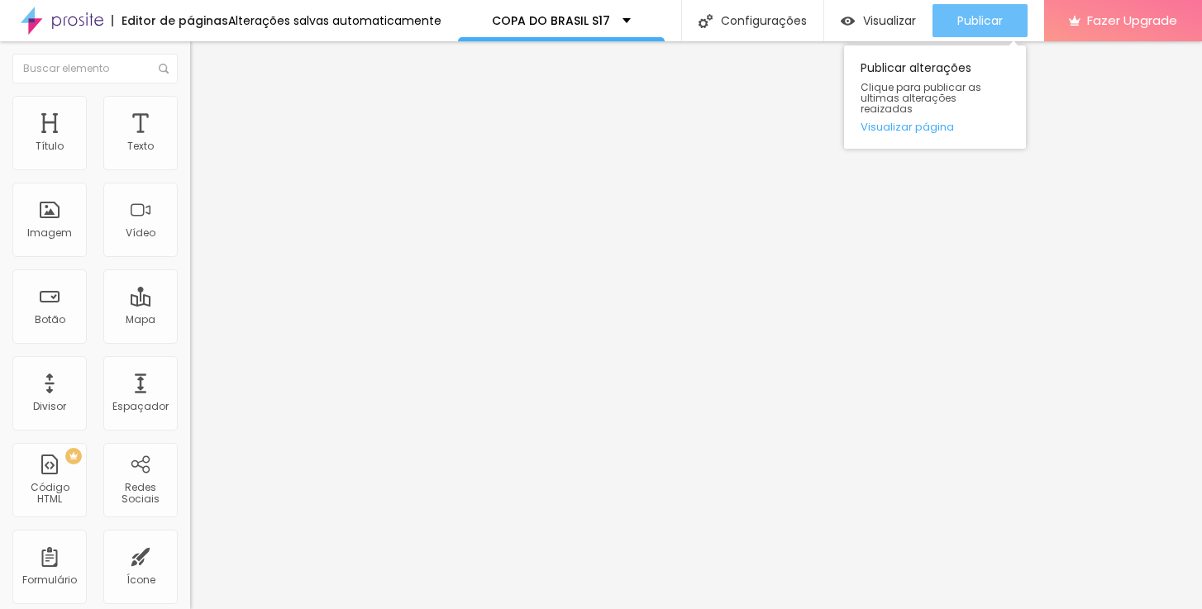
click at [978, 23] on span "Publicar" at bounding box center [979, 20] width 45 height 13
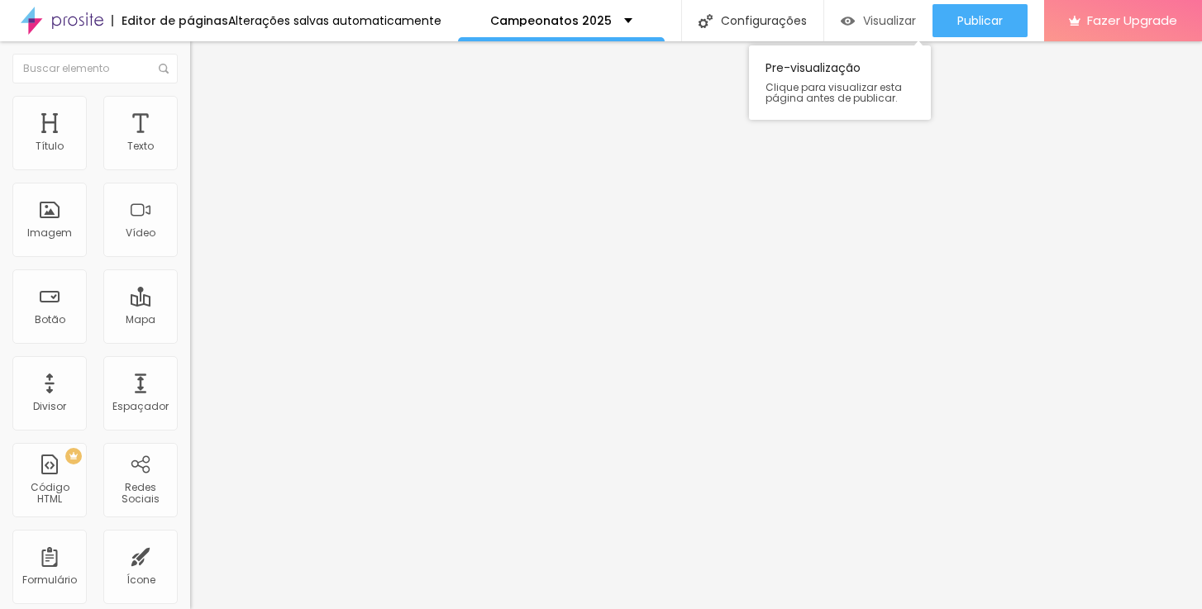
click at [864, 21] on span "Visualizar" at bounding box center [889, 20] width 53 height 13
